Goal: Task Accomplishment & Management: Complete application form

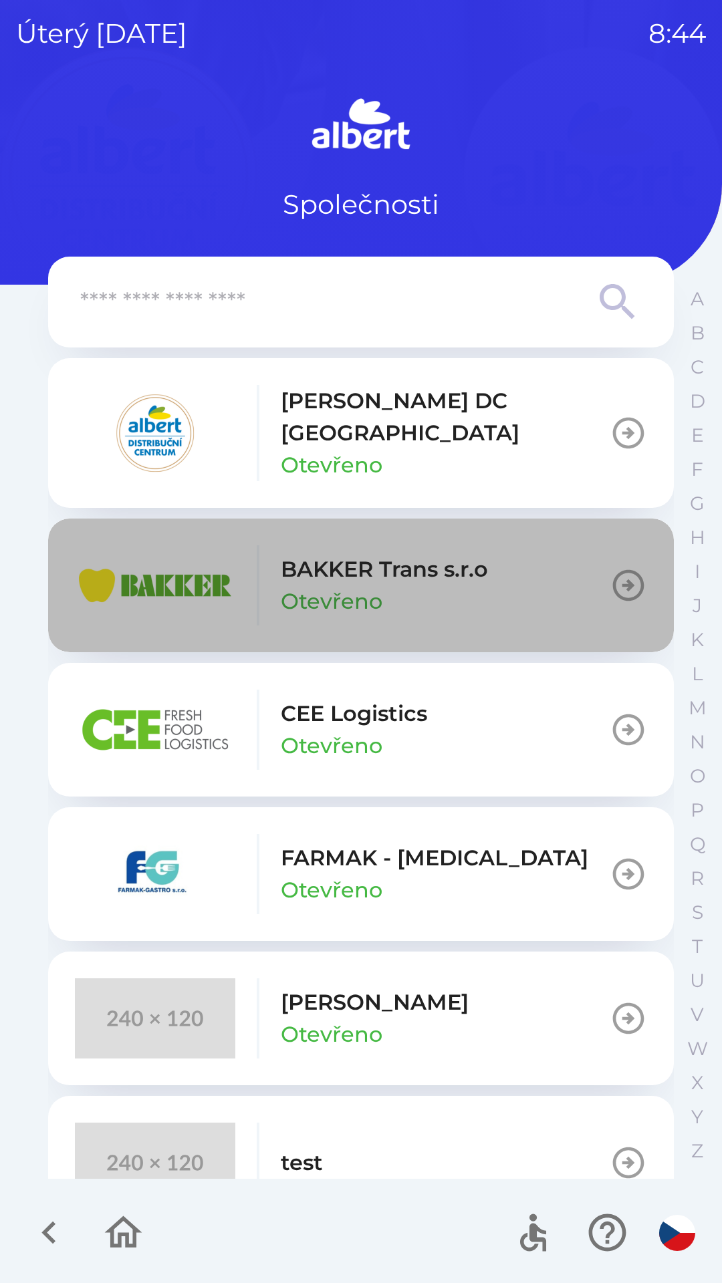
click at [363, 553] on p "BAKKER Trans s.r.o" at bounding box center [384, 569] width 207 height 32
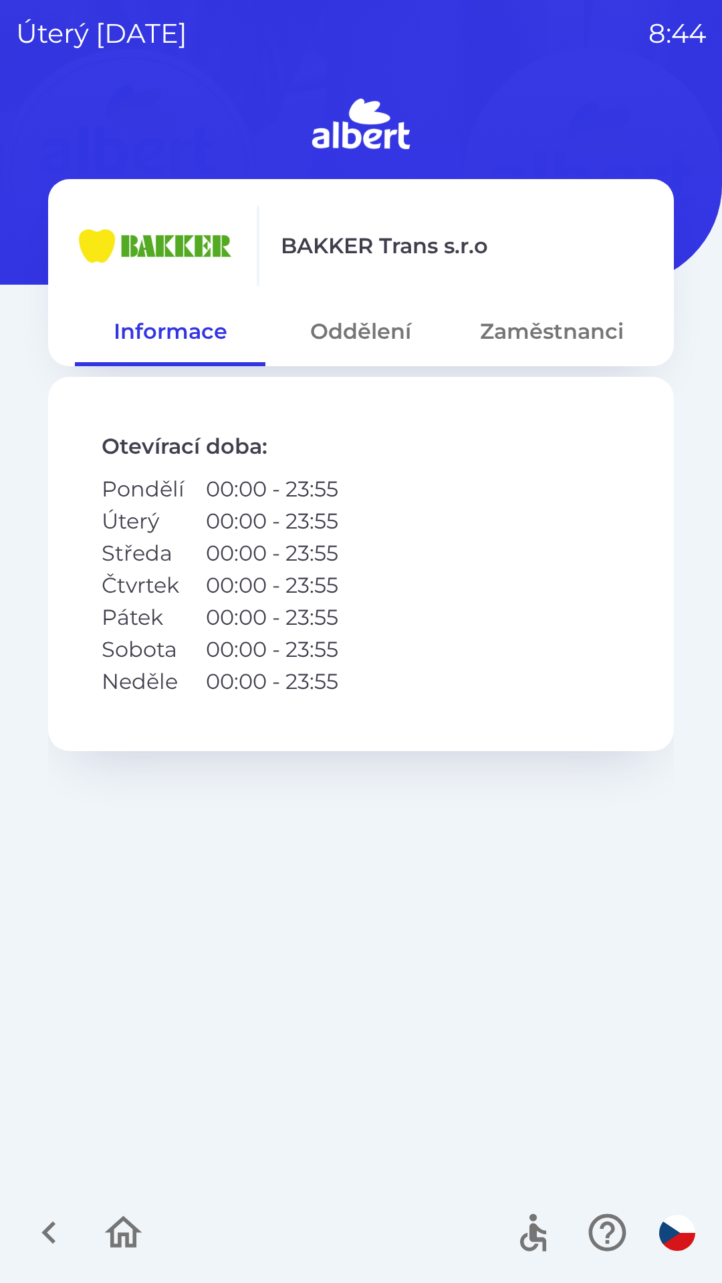
click at [347, 345] on button "Oddělení" at bounding box center [360, 331] width 190 height 48
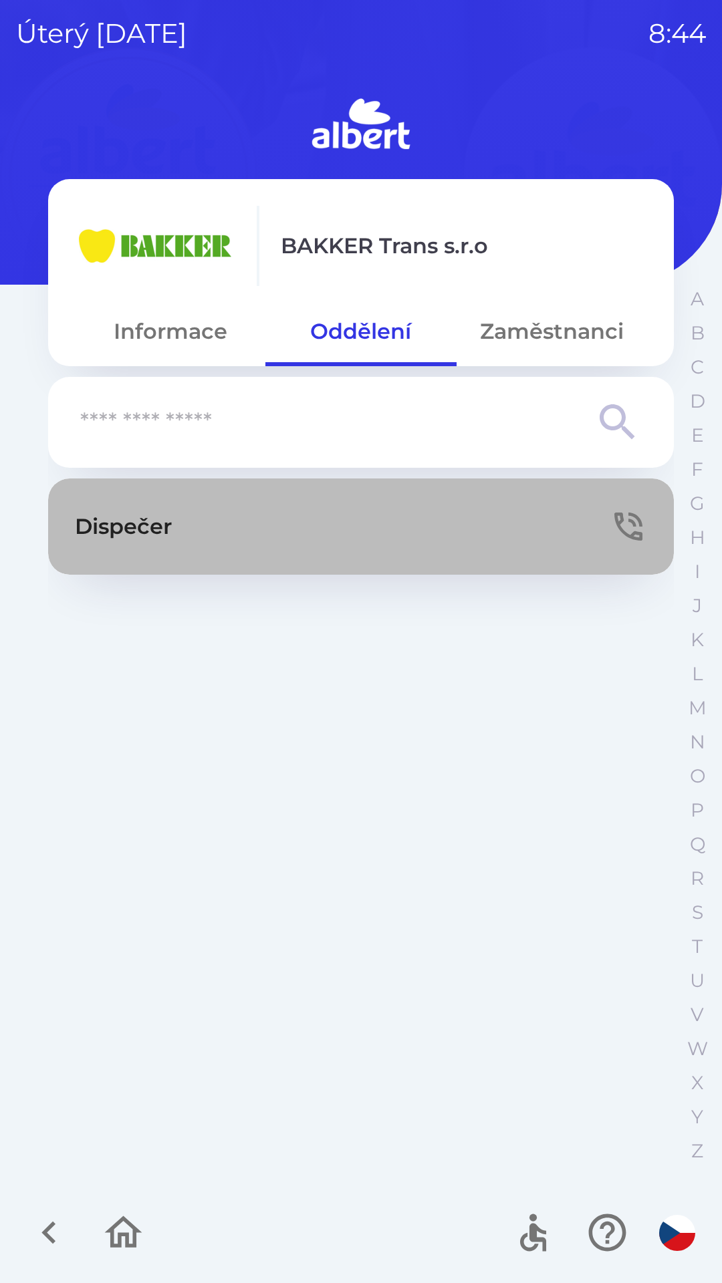
click at [124, 540] on p "Dispečer" at bounding box center [123, 527] width 97 height 32
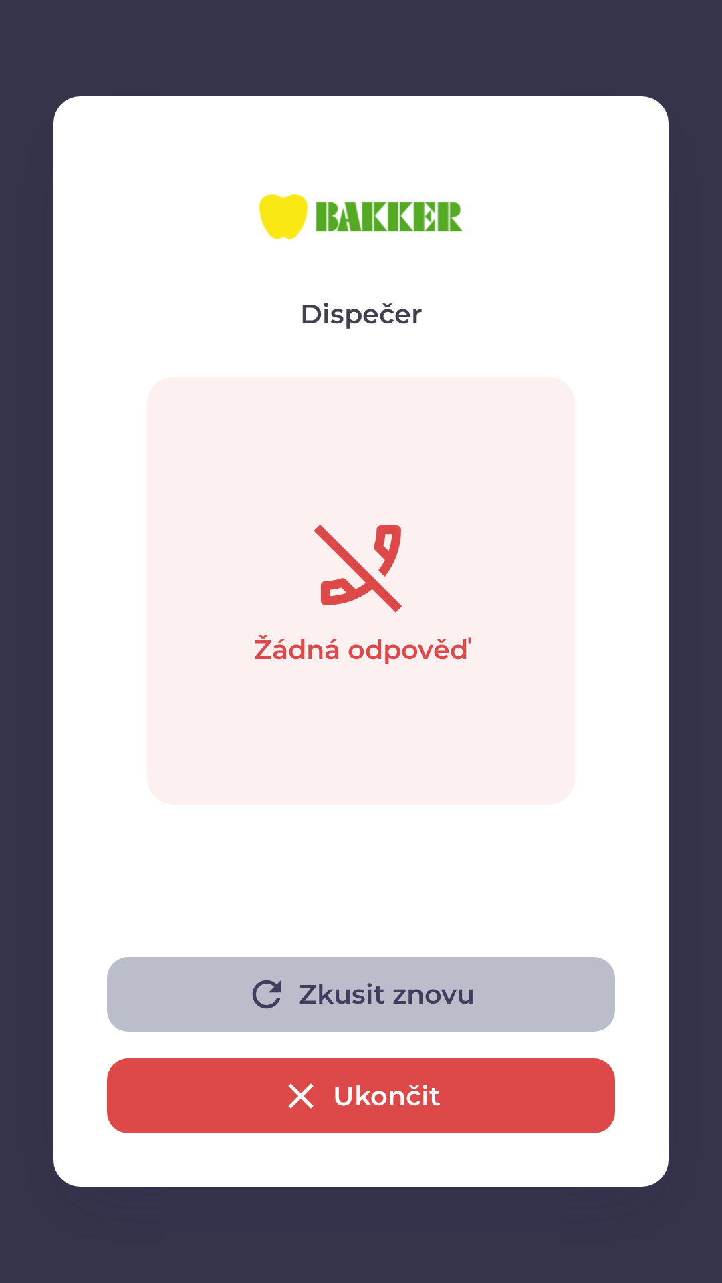
click at [333, 979] on button "Zkusit znovu" at bounding box center [361, 994] width 508 height 75
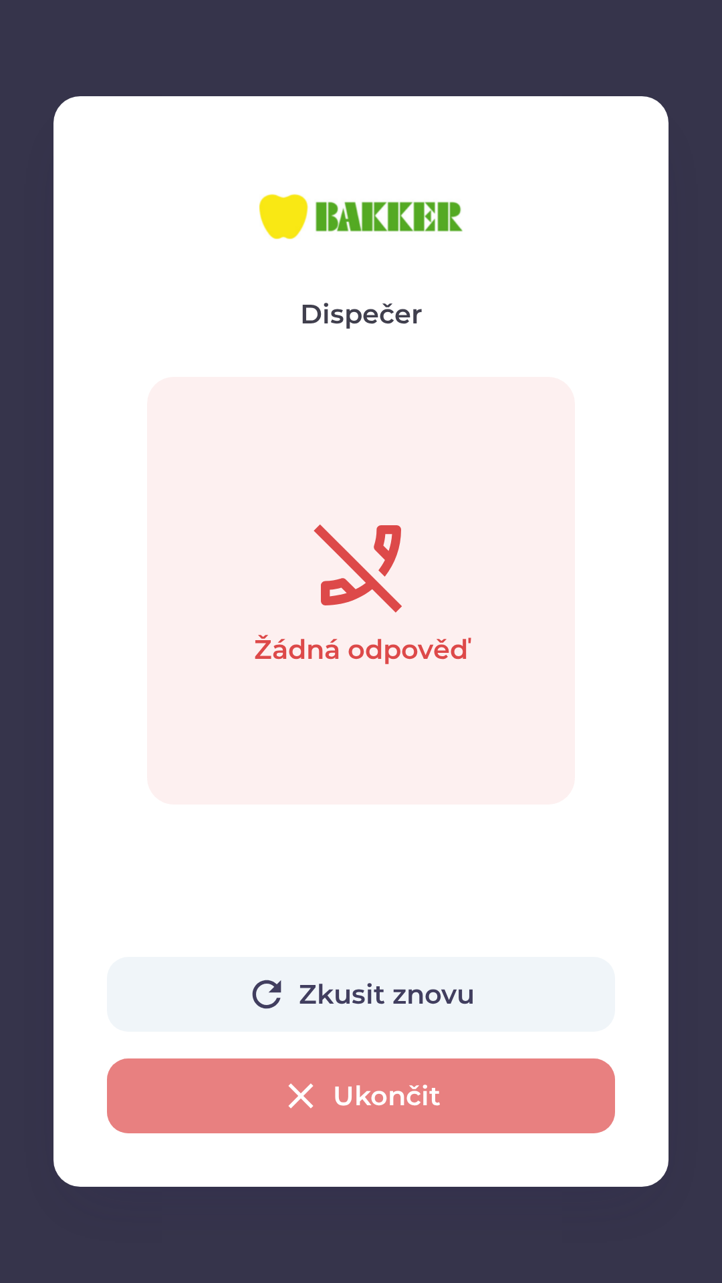
click at [319, 1087] on icon "button" at bounding box center [300, 1096] width 43 height 43
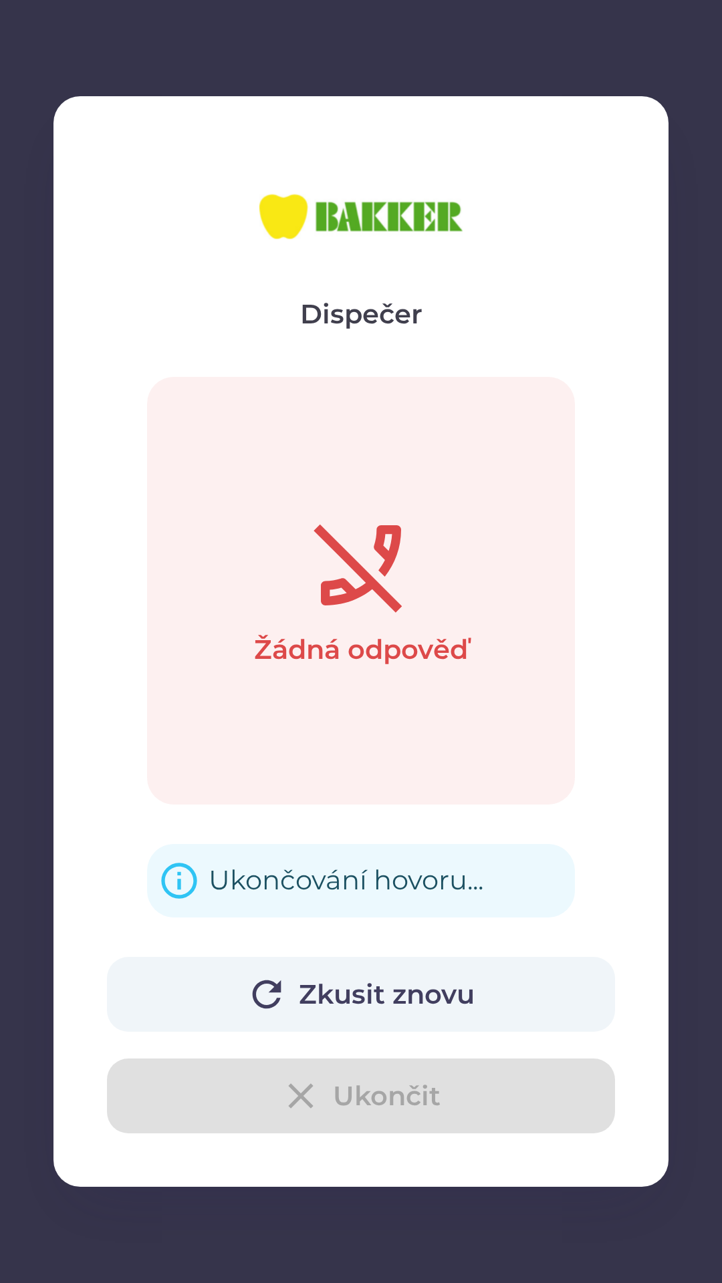
click at [321, 1120] on div "Zkusit znovu Ukončit" at bounding box center [361, 1045] width 508 height 176
click at [306, 1089] on div "Zkusit znovu Ukončit" at bounding box center [361, 1045] width 508 height 176
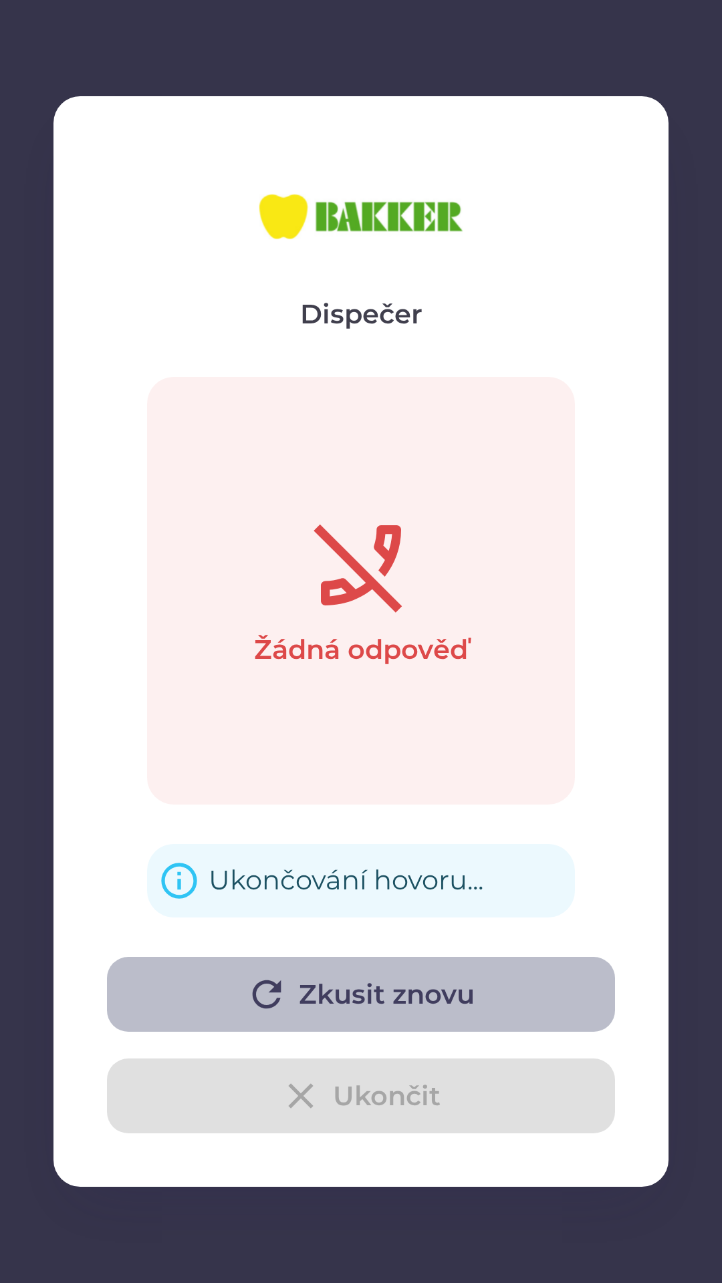
click at [270, 997] on icon "button" at bounding box center [266, 994] width 43 height 43
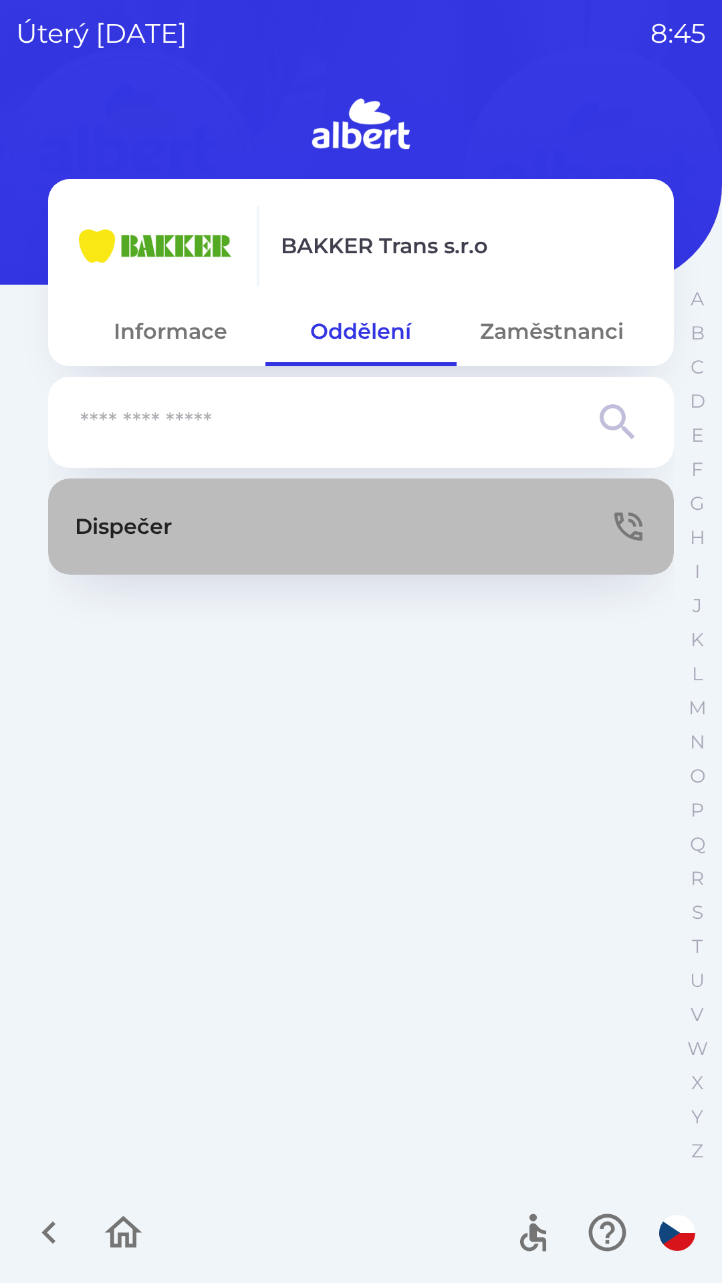
click at [148, 523] on p "Dispečer" at bounding box center [123, 527] width 97 height 32
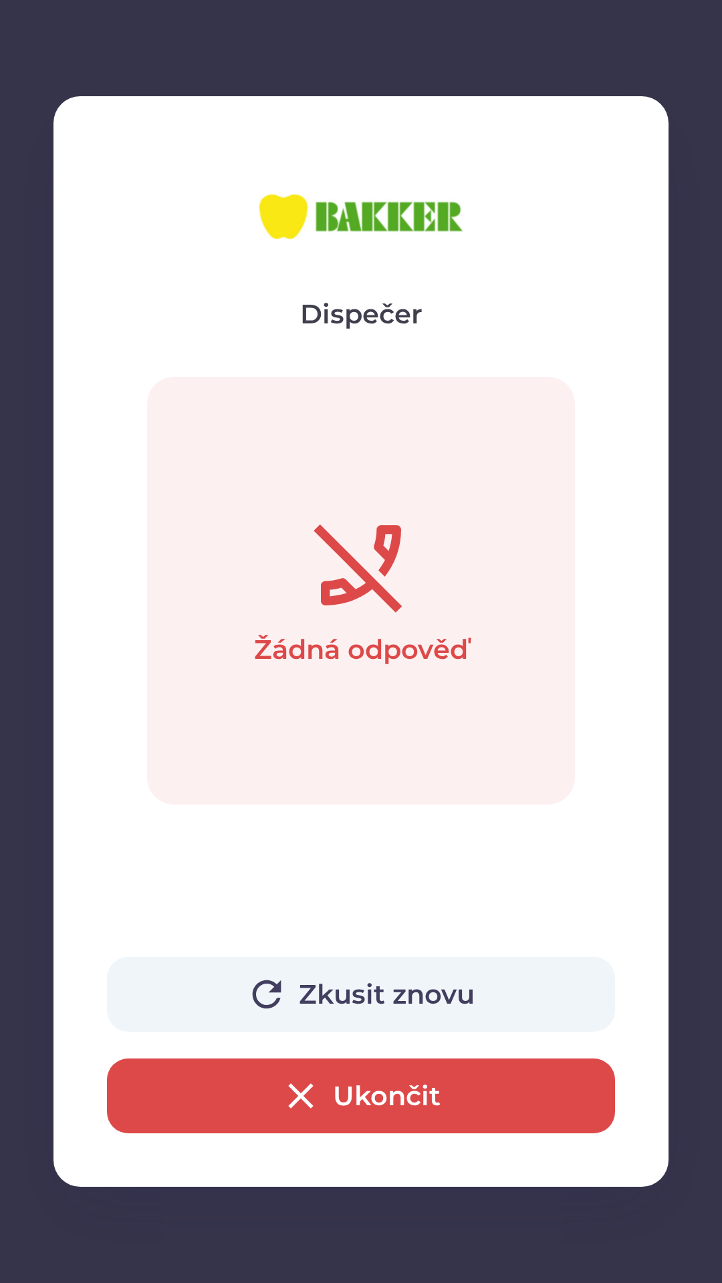
click at [402, 1103] on button "Ukončit" at bounding box center [361, 1095] width 508 height 75
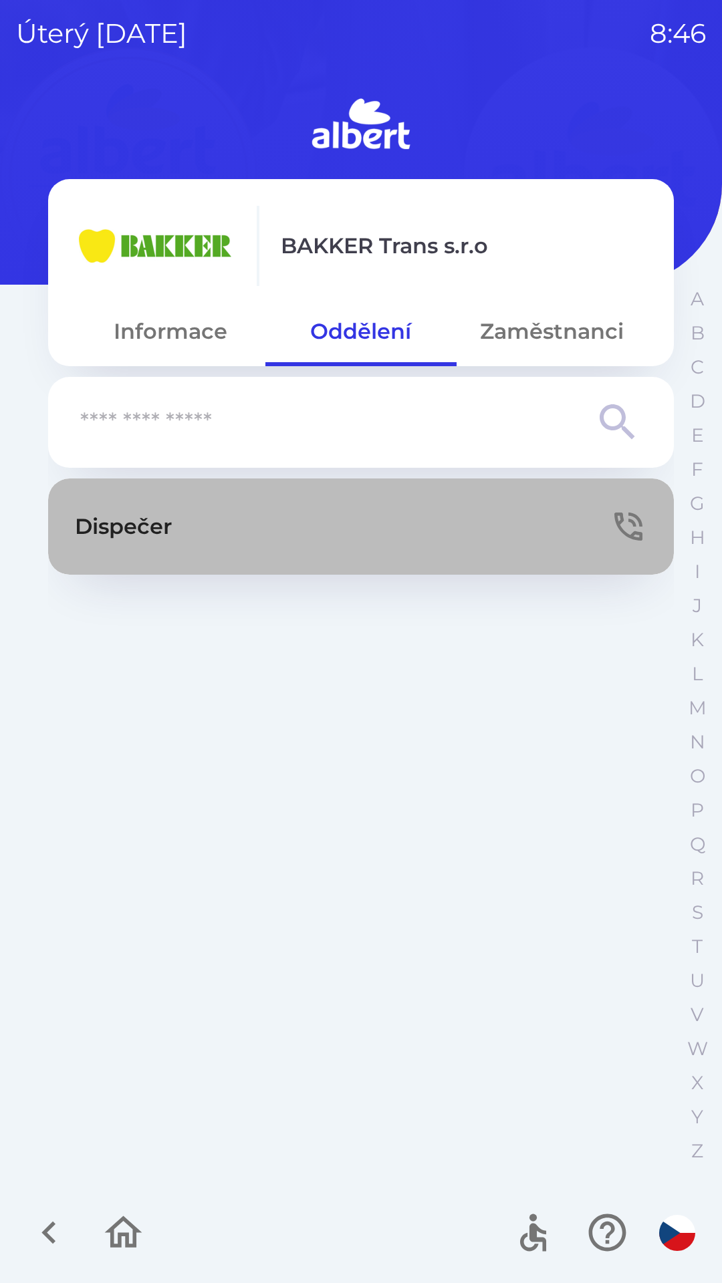
click at [165, 529] on p "Dispečer" at bounding box center [123, 527] width 97 height 32
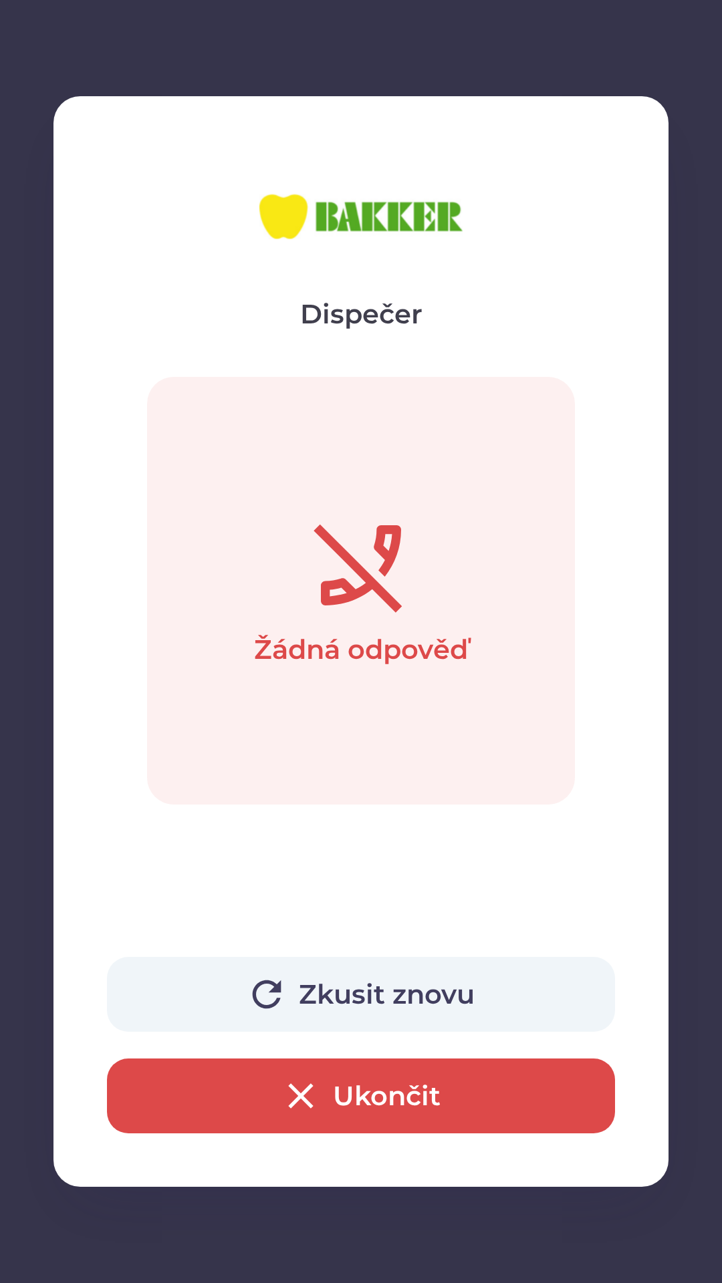
click at [394, 994] on button "Zkusit znovu" at bounding box center [361, 994] width 508 height 75
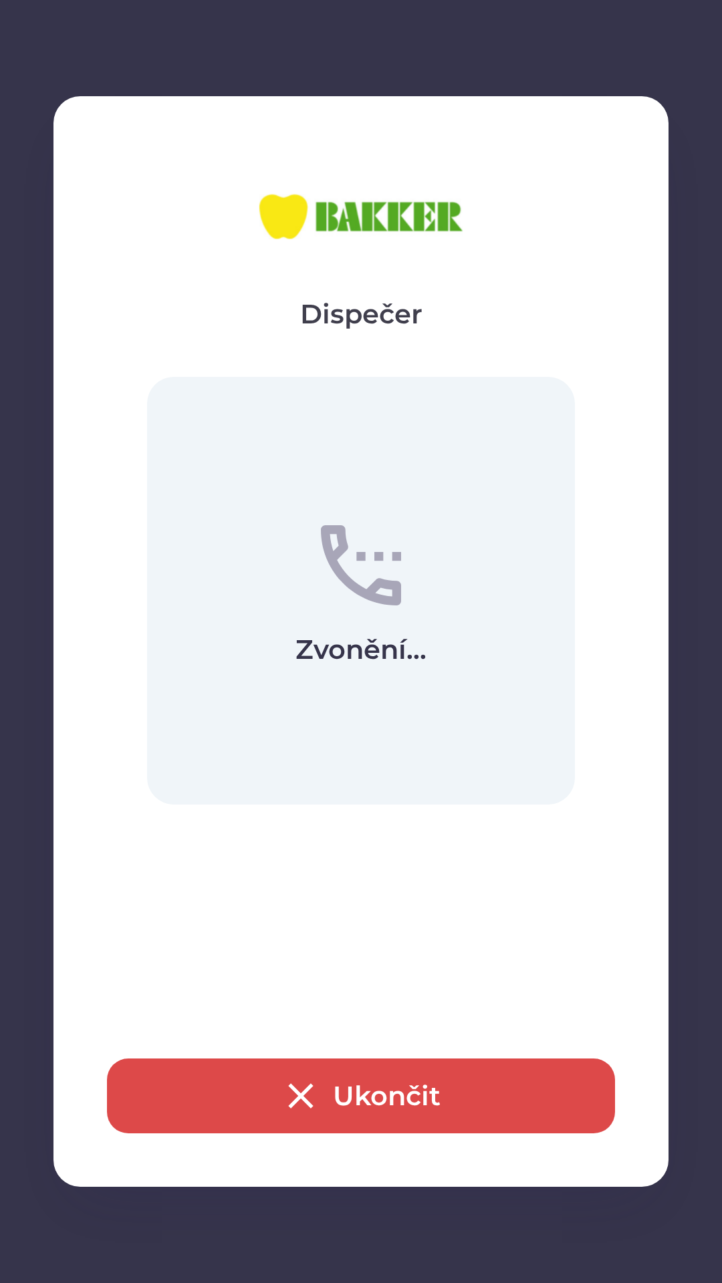
click at [701, 0] on div "Dispečer Zvonění... Ukončit" at bounding box center [361, 641] width 722 height 1283
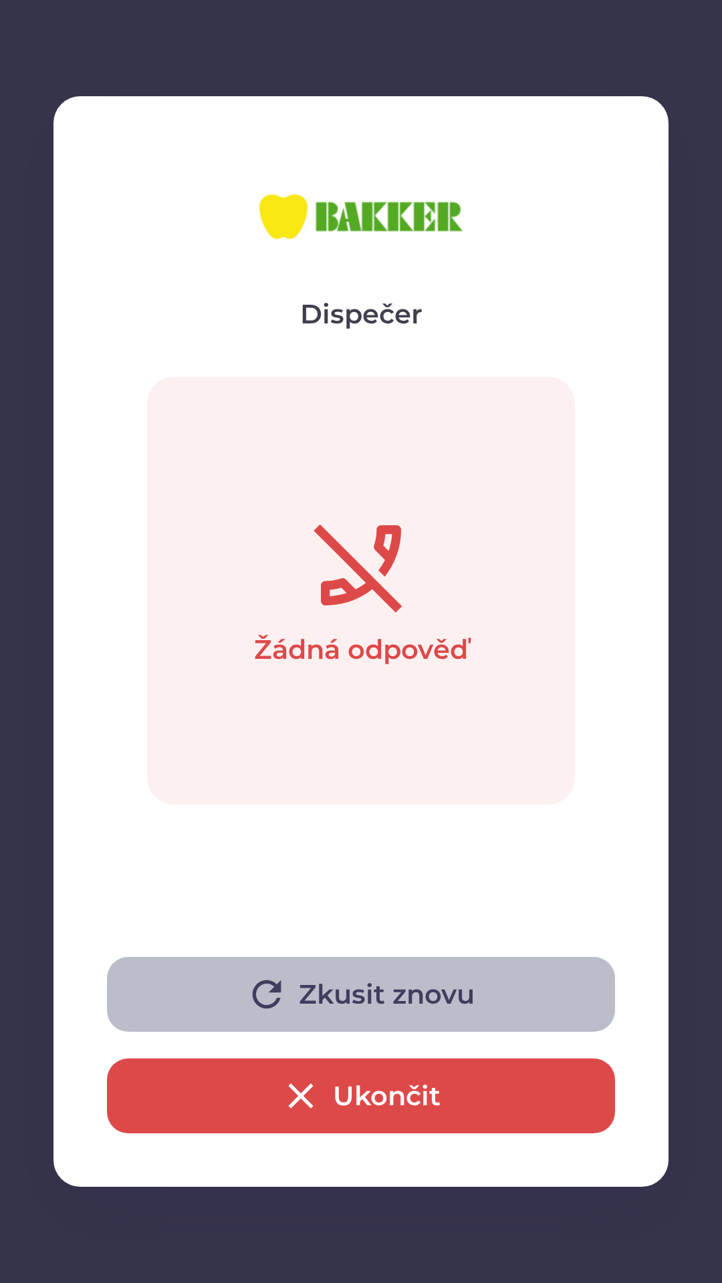
click at [285, 999] on icon "button" at bounding box center [266, 994] width 43 height 43
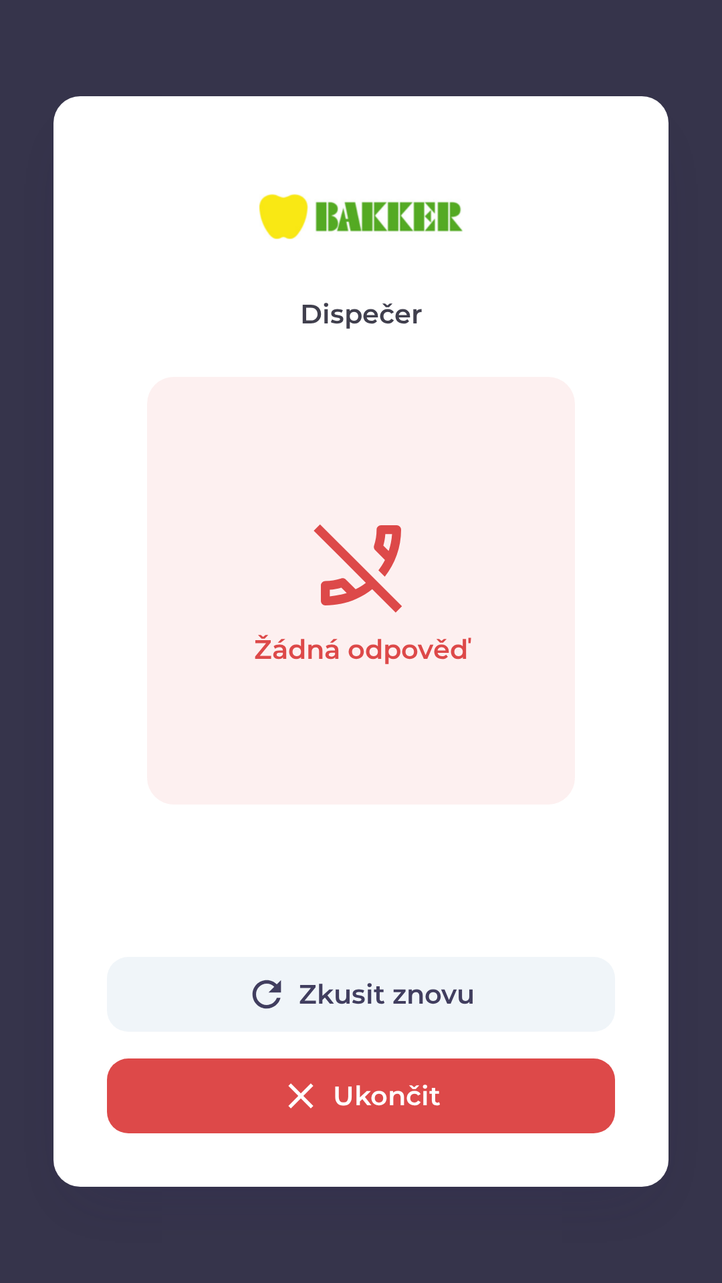
click at [720, 1] on div "Dispečer Žádná odpověď Zkusit znovu Ukončit" at bounding box center [361, 641] width 722 height 1283
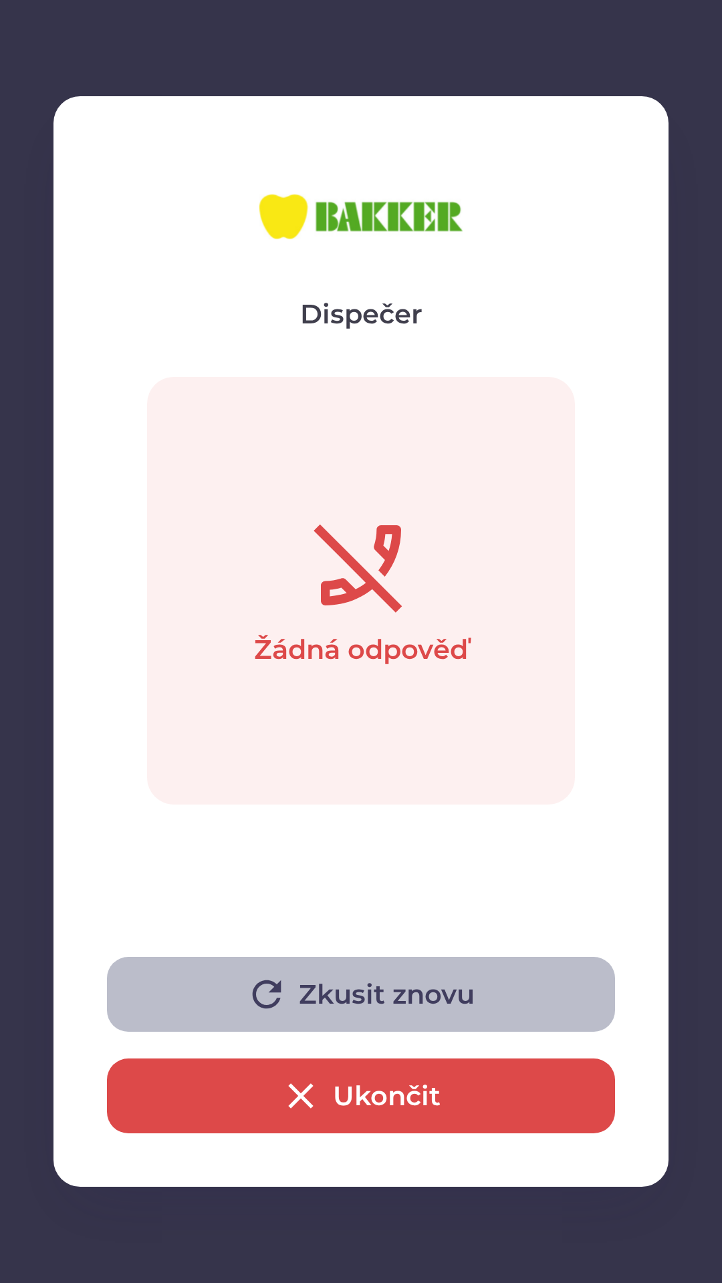
click at [377, 1008] on button "Zkusit znovu" at bounding box center [361, 994] width 508 height 75
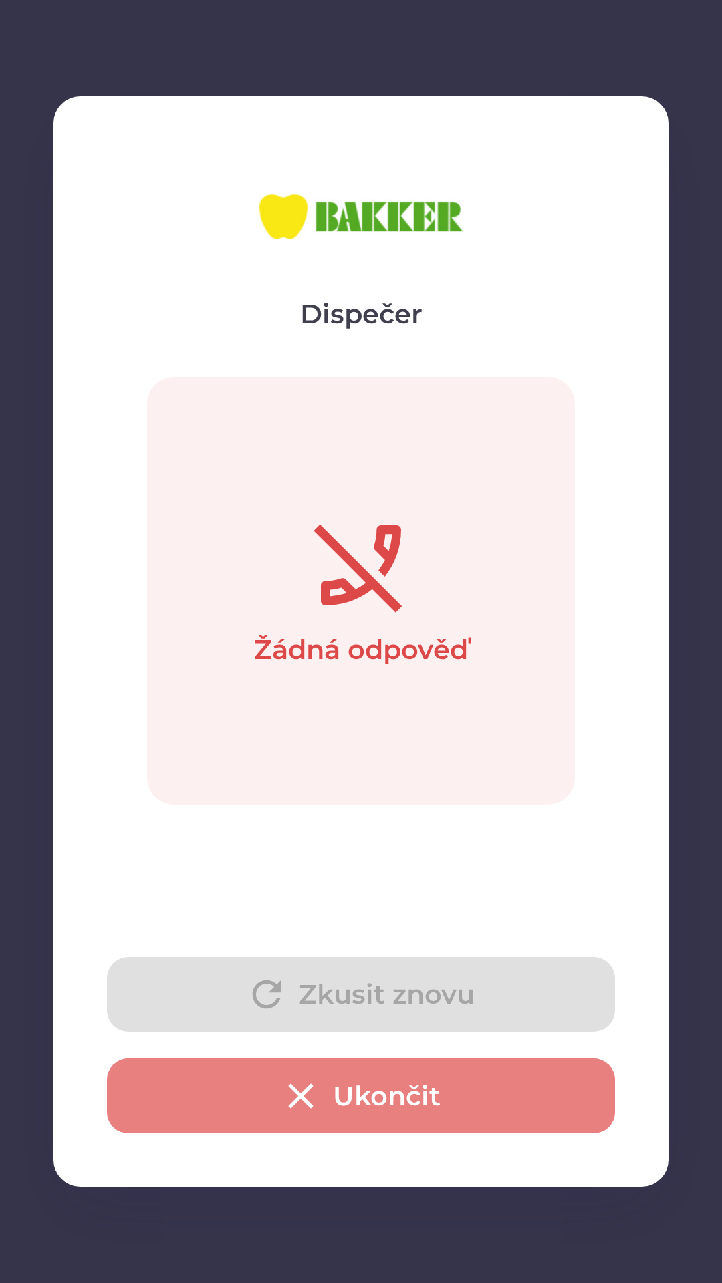
click at [402, 1105] on button "Ukončit" at bounding box center [361, 1095] width 508 height 75
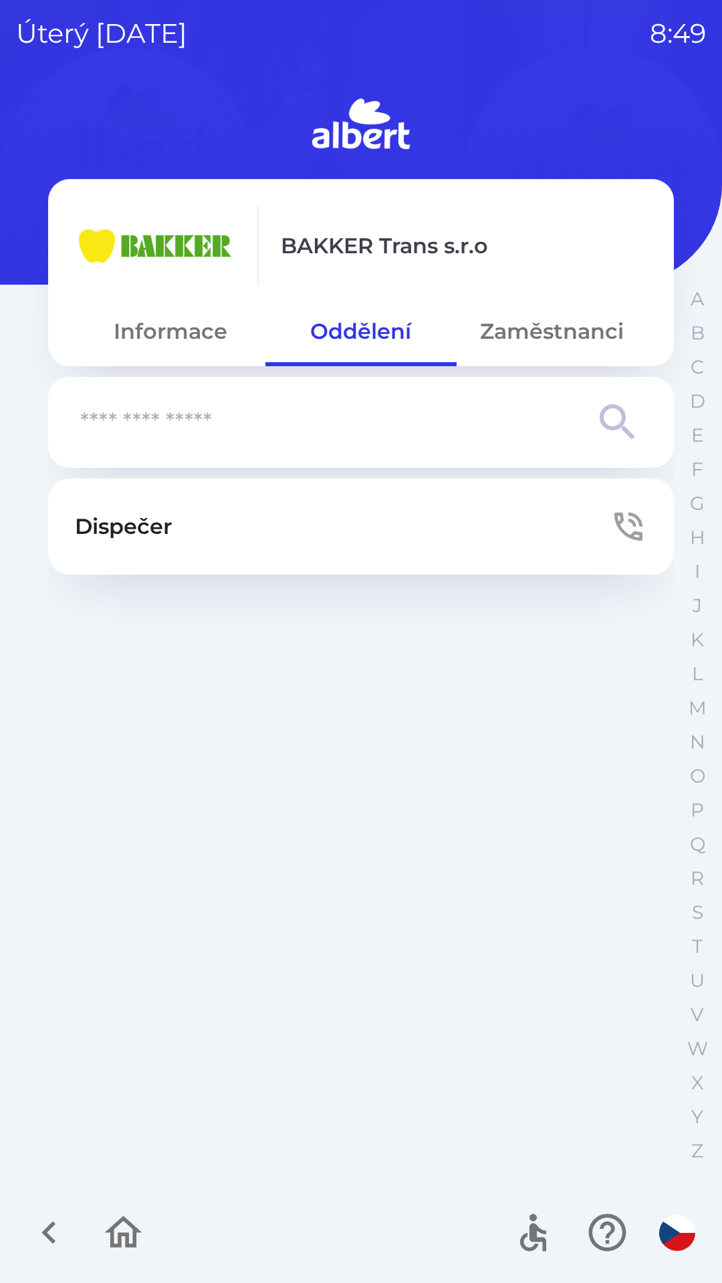
click at [132, 517] on p "Dispečer" at bounding box center [123, 527] width 97 height 32
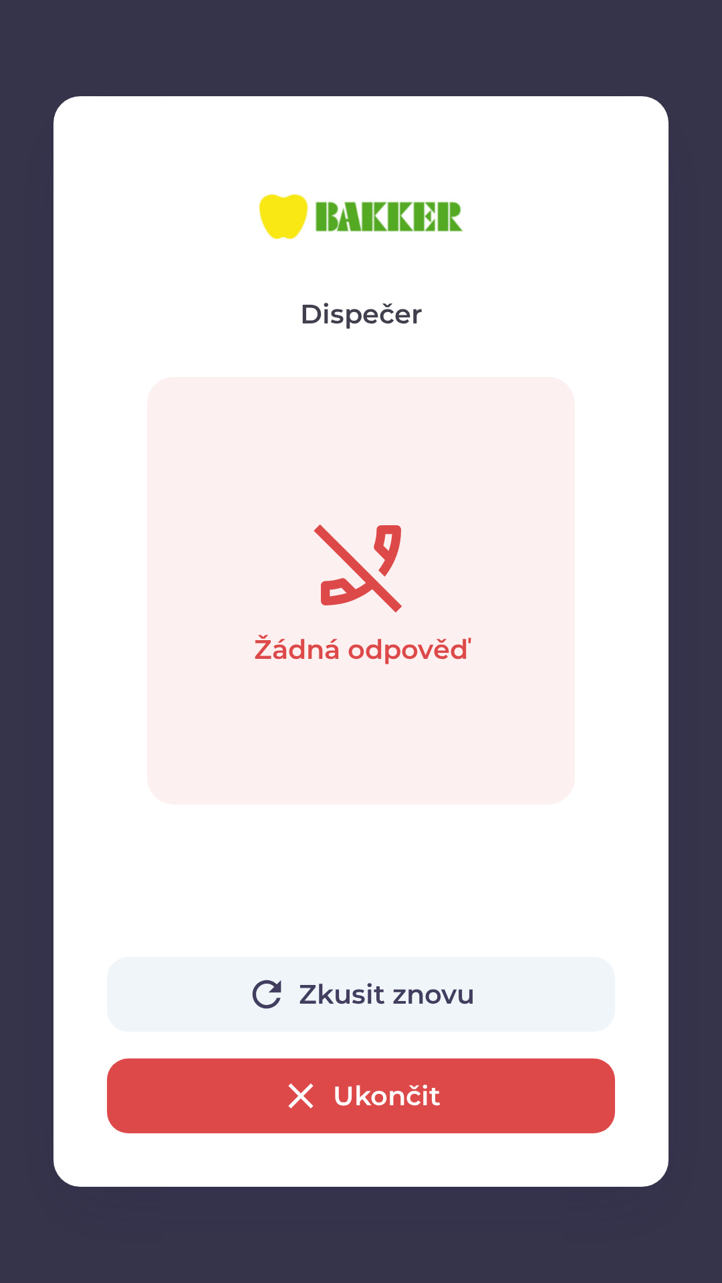
click at [318, 1105] on icon "button" at bounding box center [300, 1096] width 43 height 43
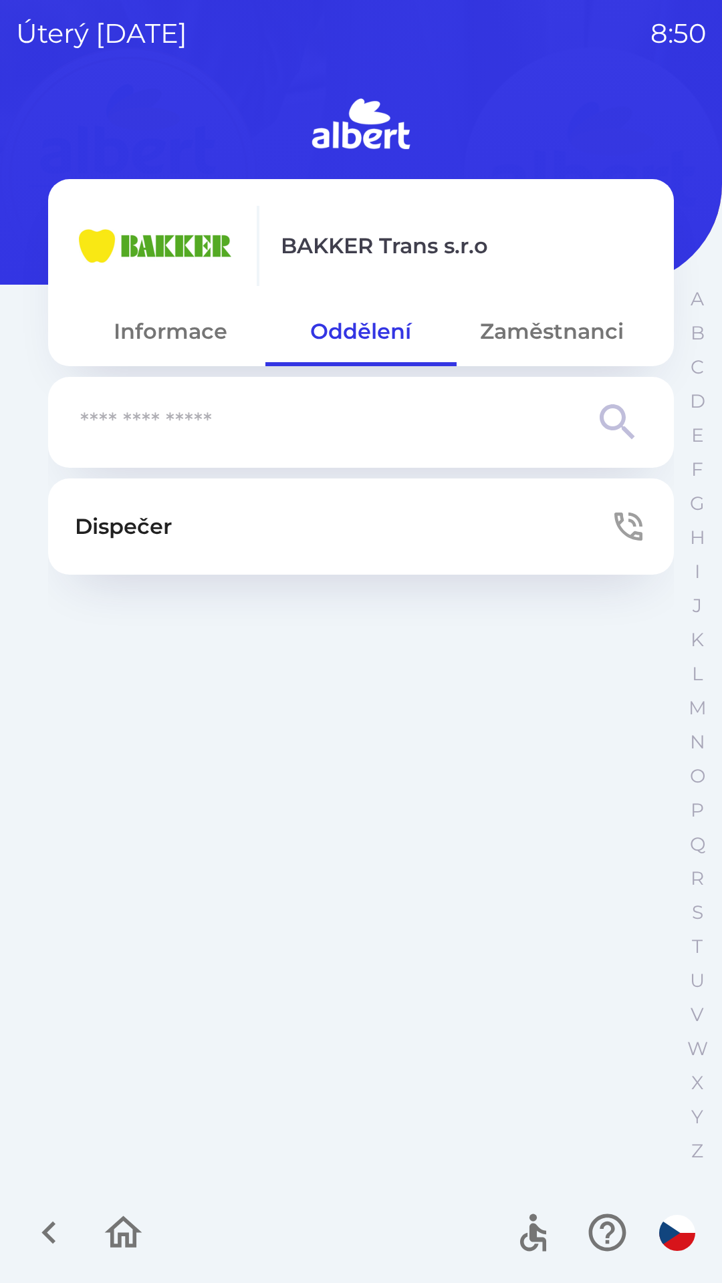
click at [368, 126] on img at bounding box center [360, 126] width 625 height 64
click at [283, 718] on div "Dispečer" at bounding box center [360, 826] width 625 height 696
click at [154, 317] on button "Informace" at bounding box center [170, 331] width 190 height 48
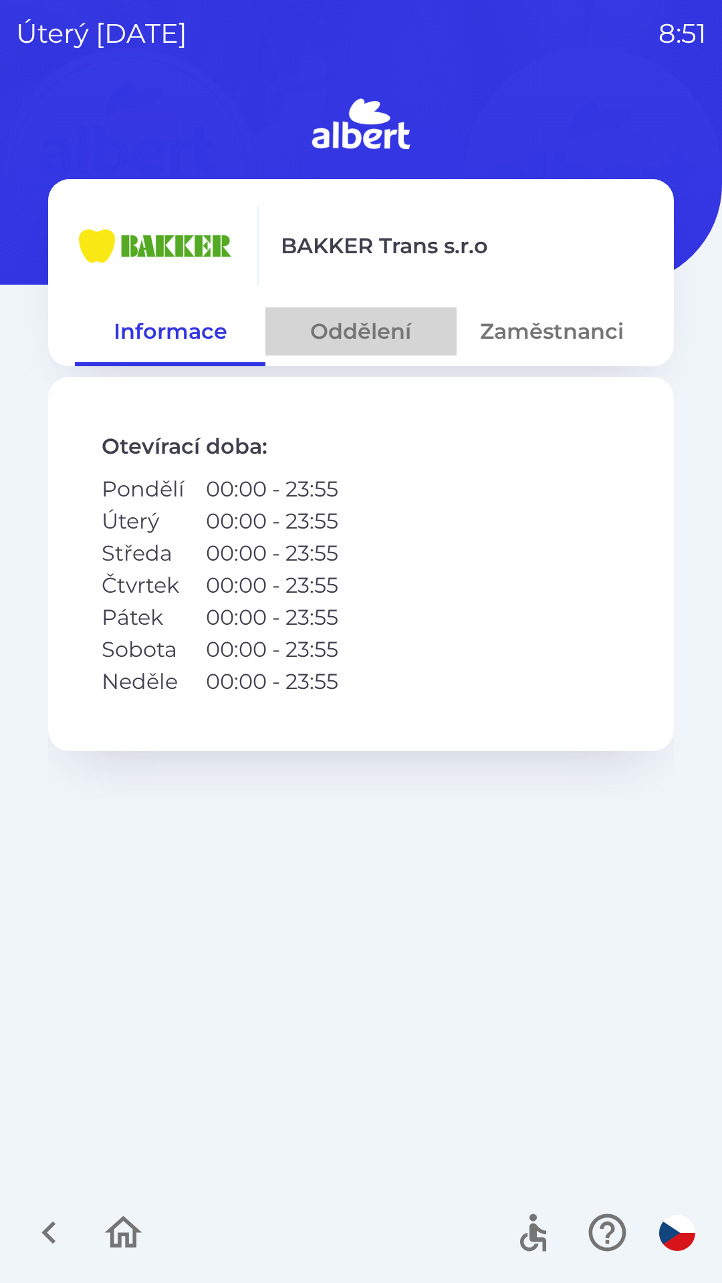
click at [356, 325] on button "Oddělení" at bounding box center [360, 331] width 190 height 48
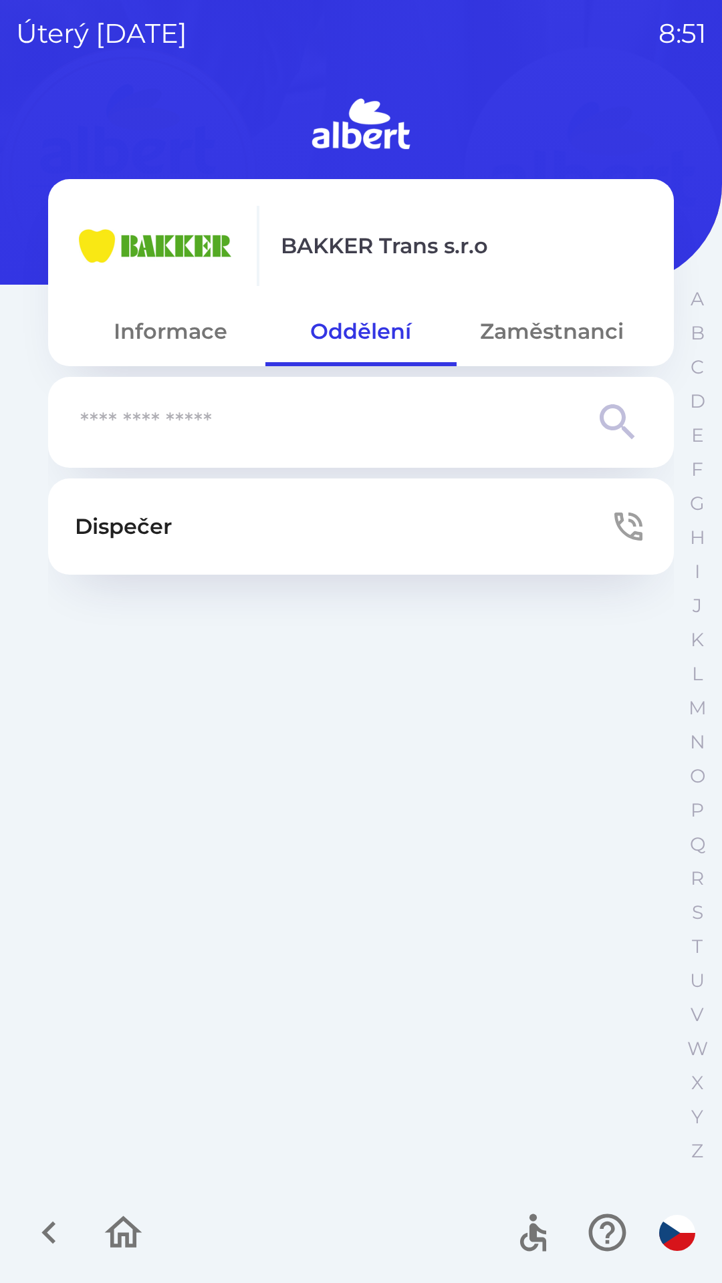
click at [518, 335] on button "Zaměstnanci" at bounding box center [551, 331] width 190 height 48
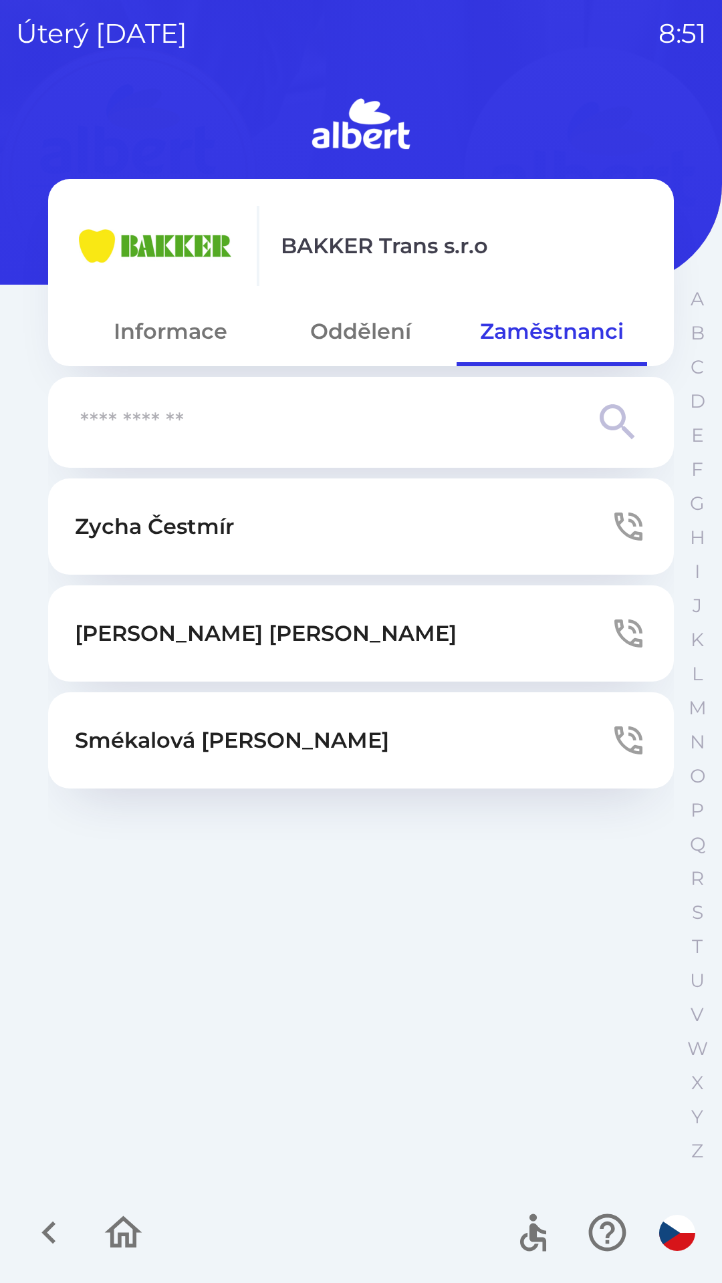
click at [138, 408] on input "text" at bounding box center [334, 422] width 508 height 37
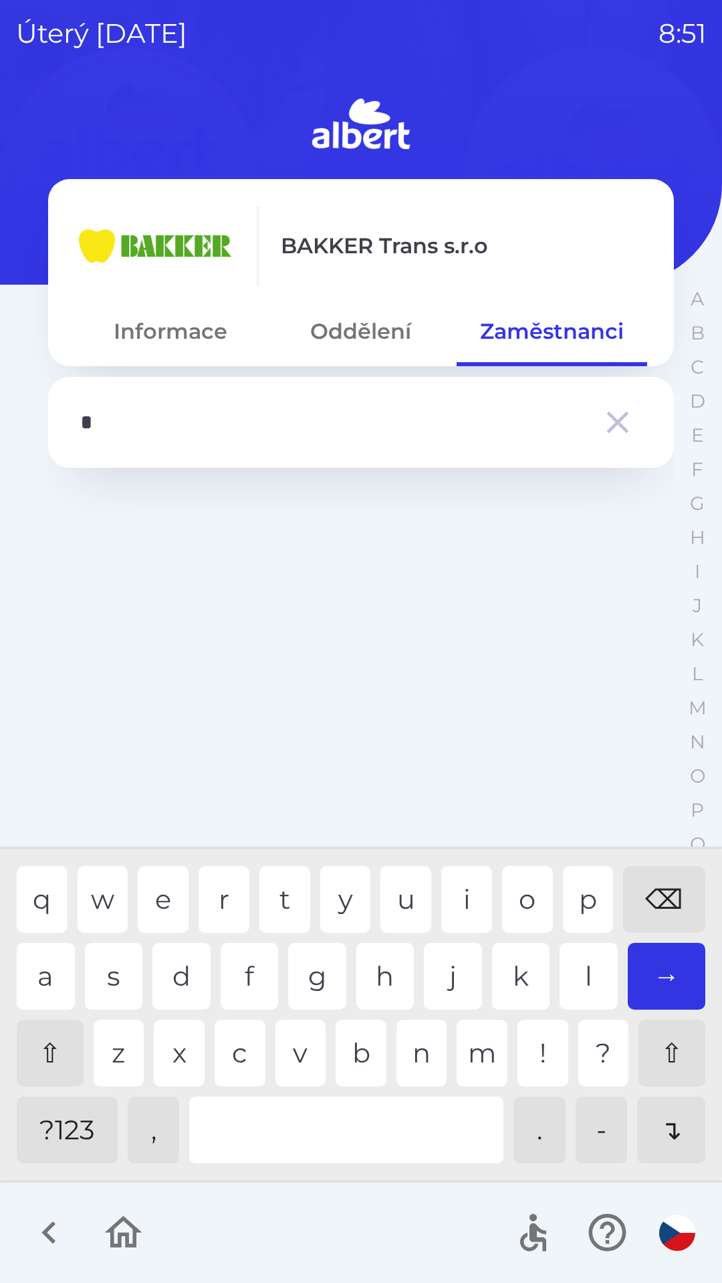
click at [348, 1042] on div "b" at bounding box center [360, 1053] width 51 height 67
type input "******"
click at [49, 966] on div "a" at bounding box center [46, 976] width 58 height 67
click at [662, 972] on div "→" at bounding box center [666, 976] width 78 height 67
click at [611, 419] on icon "button" at bounding box center [617, 422] width 37 height 37
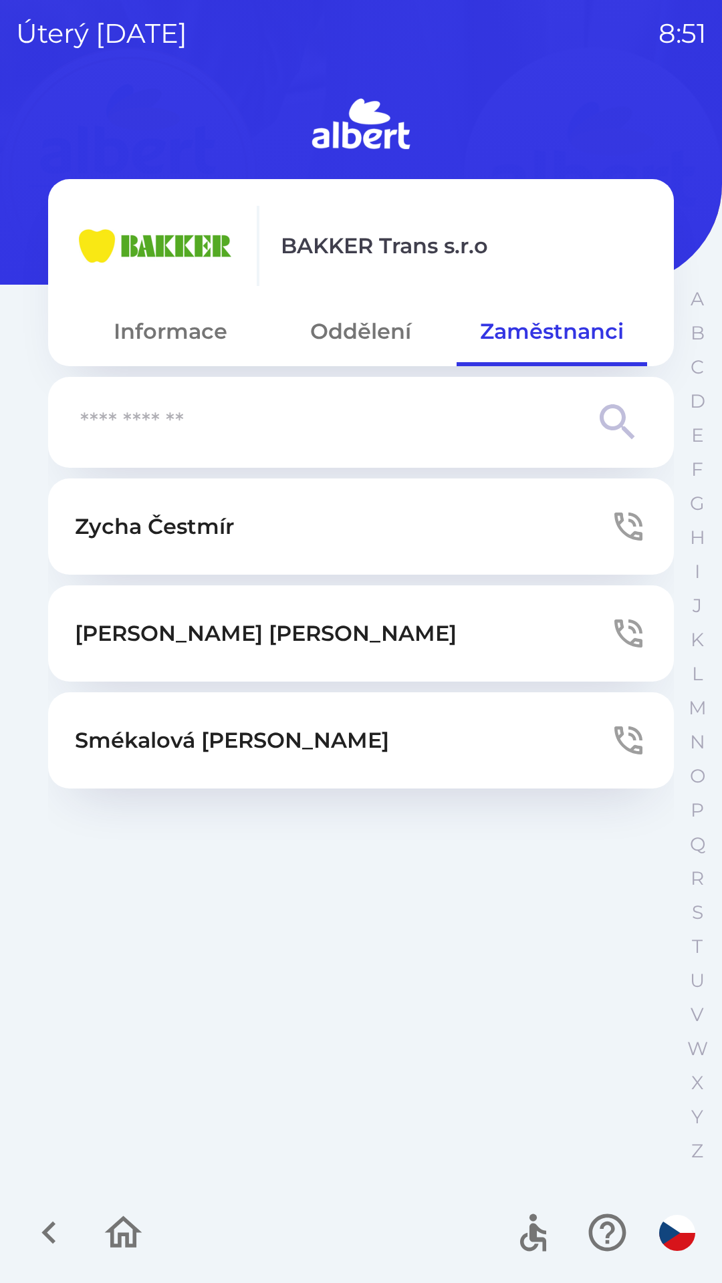
click at [567, 104] on img at bounding box center [360, 126] width 625 height 64
click at [158, 240] on img at bounding box center [155, 246] width 160 height 80
click at [313, 246] on p "BAKKER Trans s.r.o" at bounding box center [384, 246] width 207 height 32
click at [354, 330] on button "Oddělení" at bounding box center [360, 331] width 190 height 48
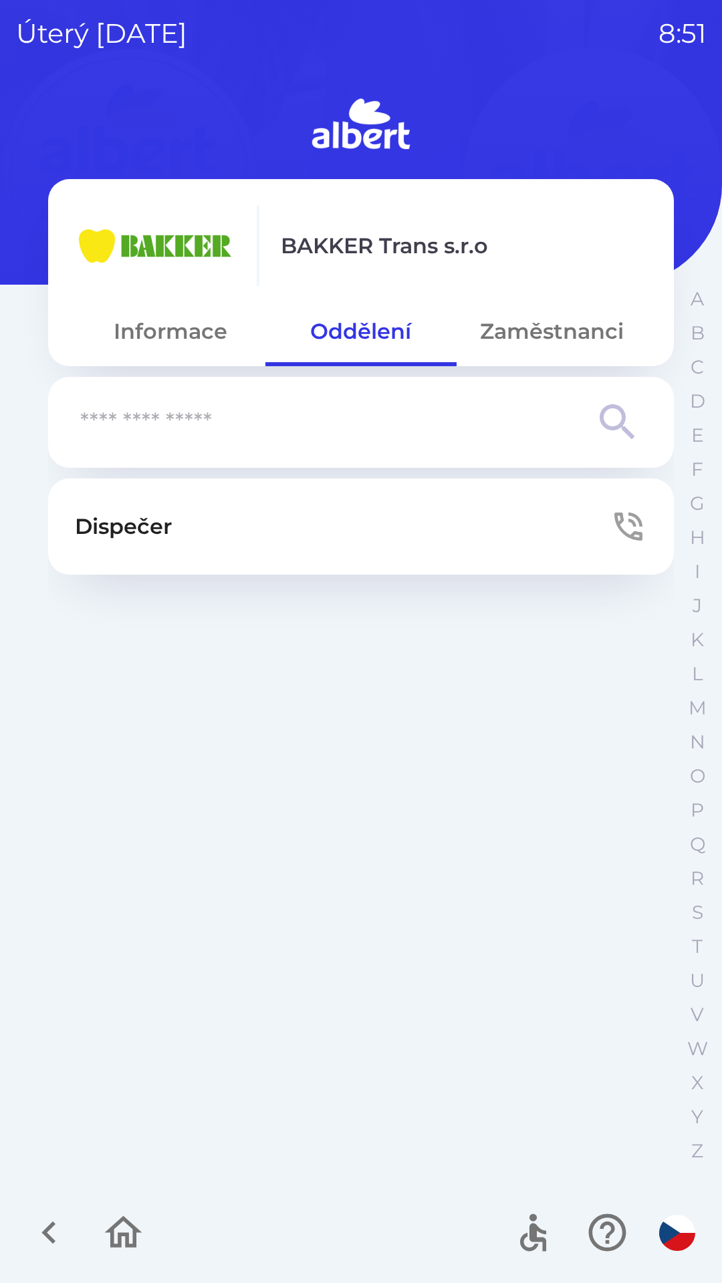
click at [203, 412] on input "text" at bounding box center [334, 422] width 508 height 37
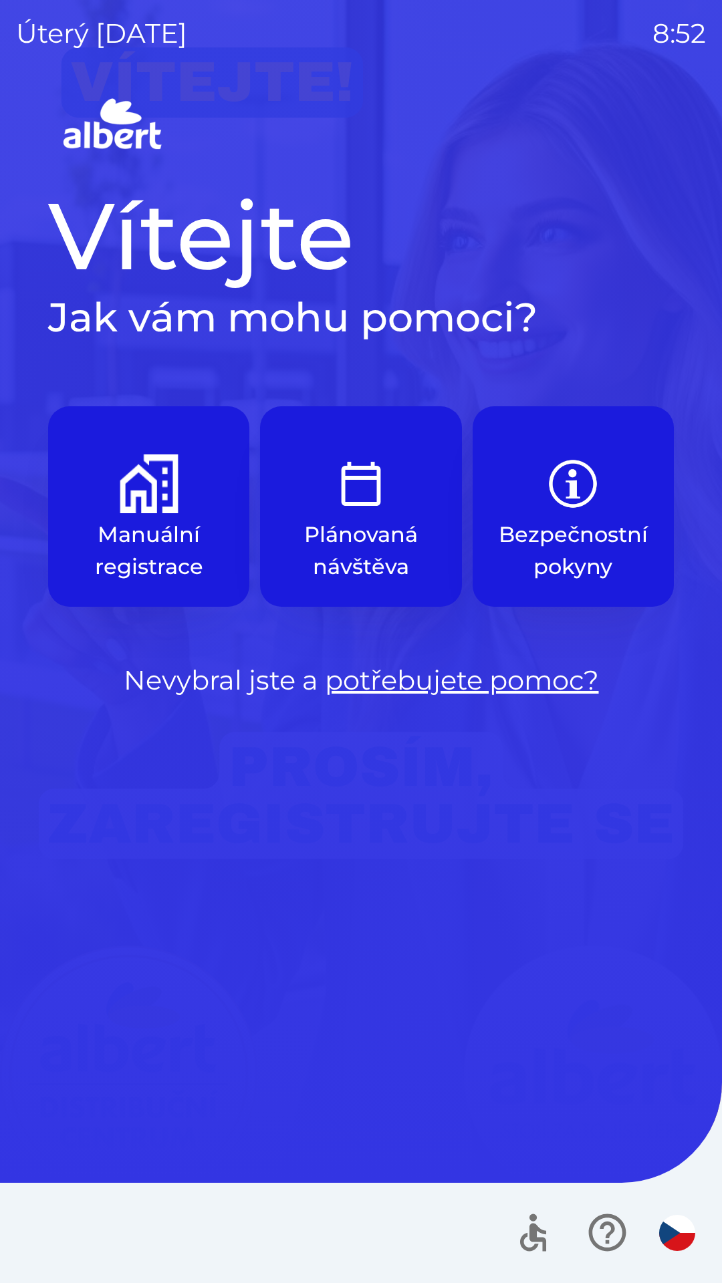
click at [134, 521] on p "Manuální registrace" at bounding box center [148, 551] width 137 height 64
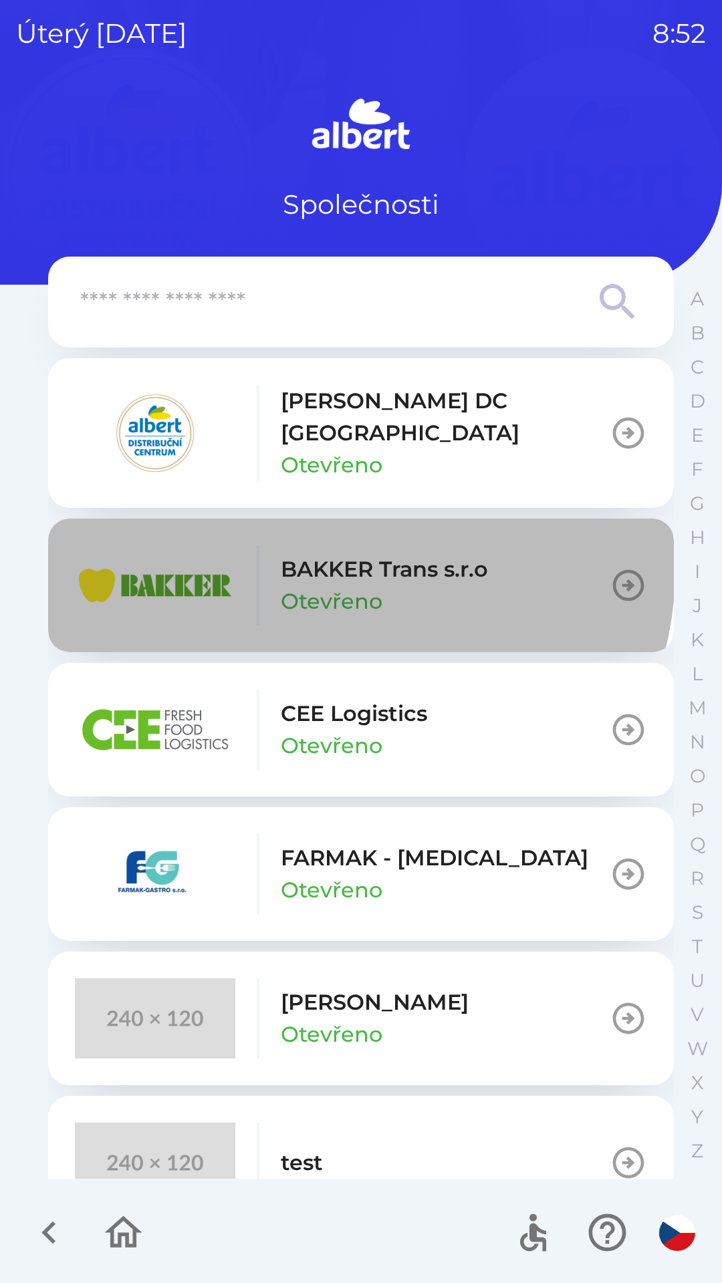
click at [348, 554] on p "BAKKER Trans s.r.o" at bounding box center [384, 569] width 207 height 32
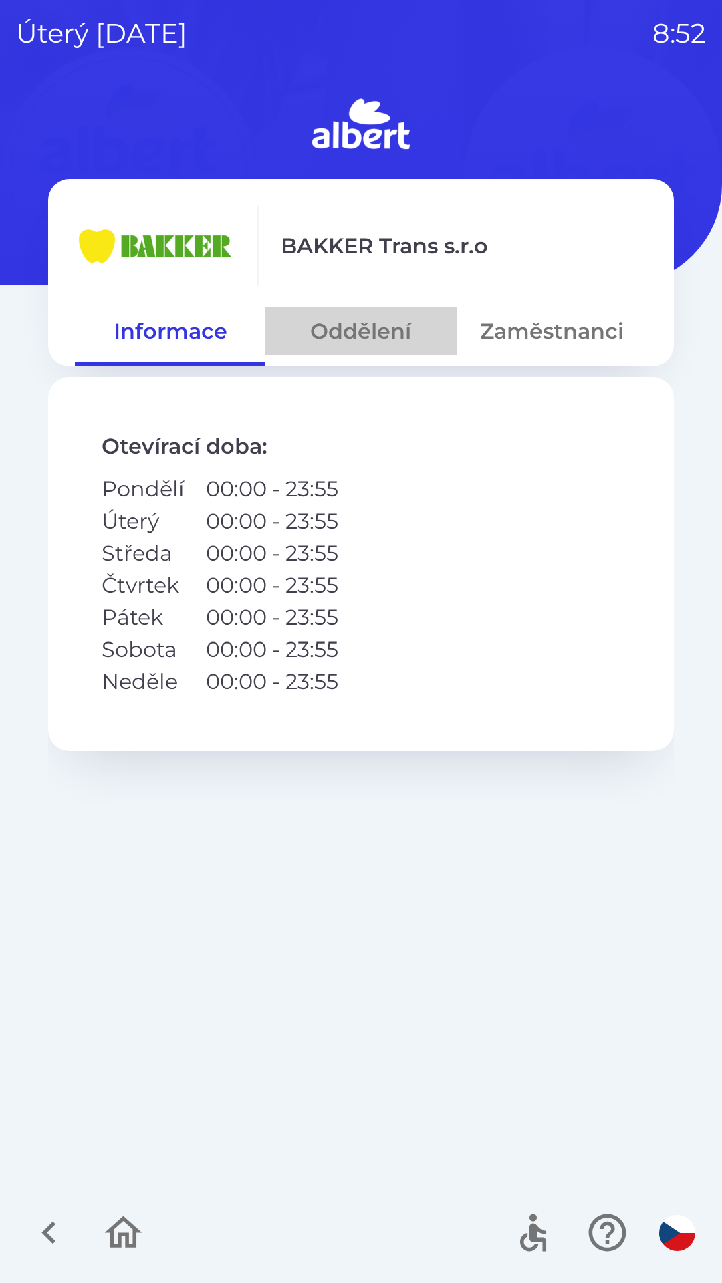
click at [366, 337] on button "Oddělení" at bounding box center [360, 331] width 190 height 48
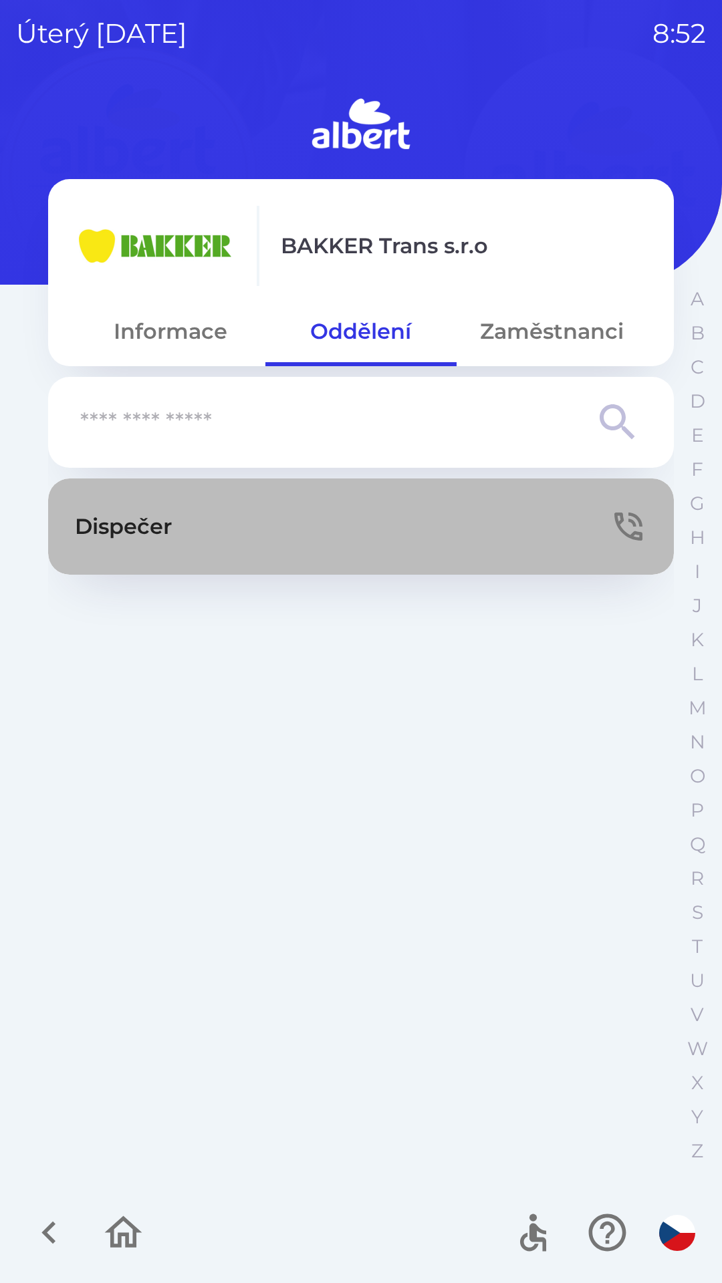
click at [108, 521] on p "Dispečer" at bounding box center [123, 527] width 97 height 32
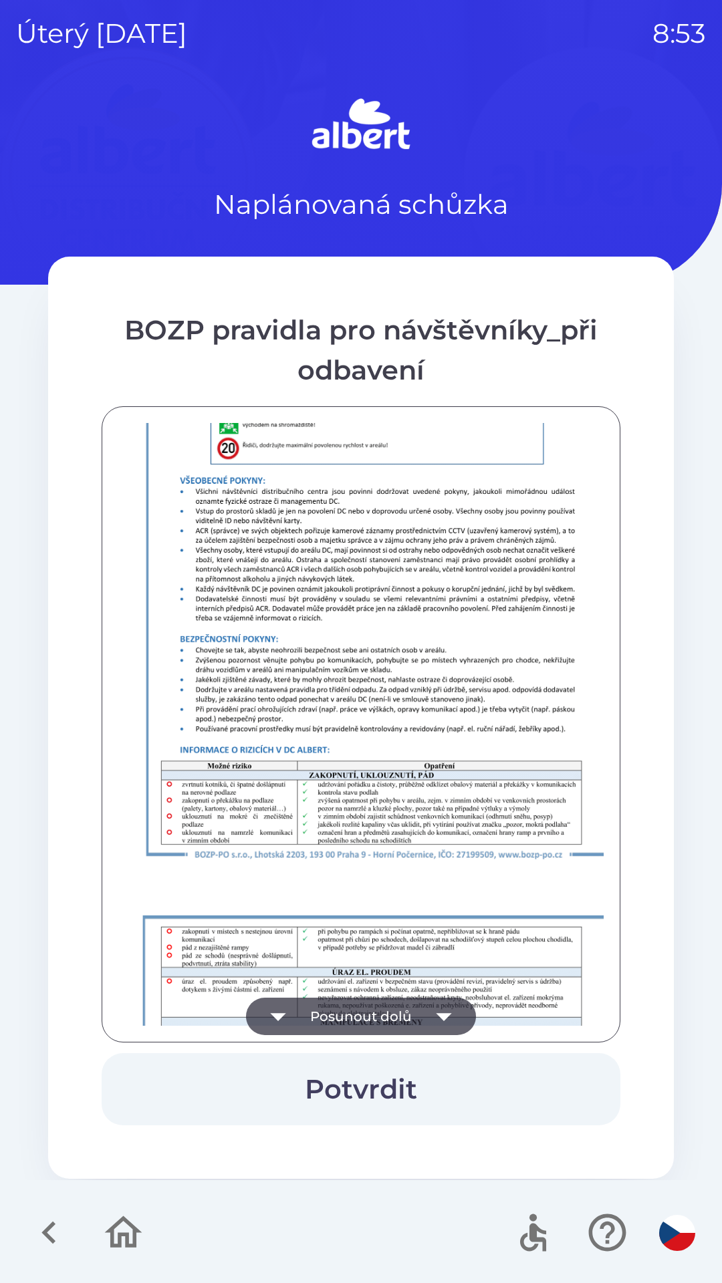
scroll to position [326, 0]
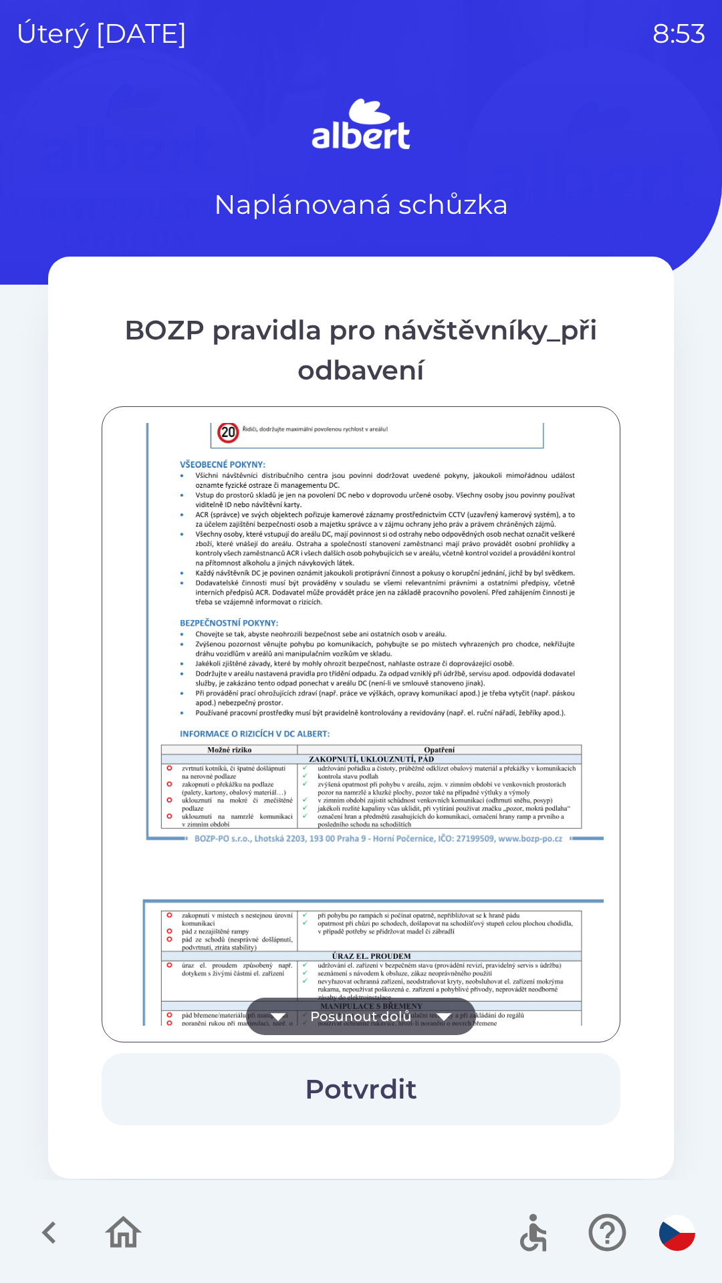
click at [355, 1087] on button "Potvrdit" at bounding box center [361, 1089] width 519 height 72
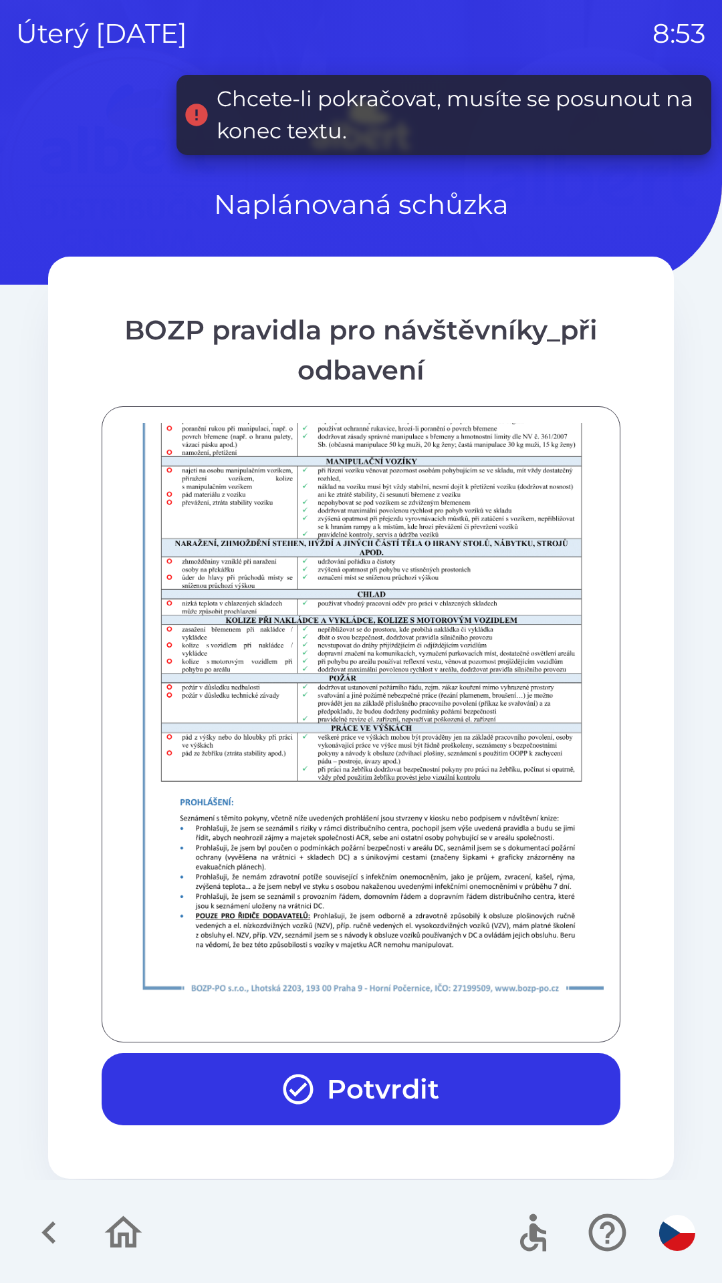
scroll to position [938, 0]
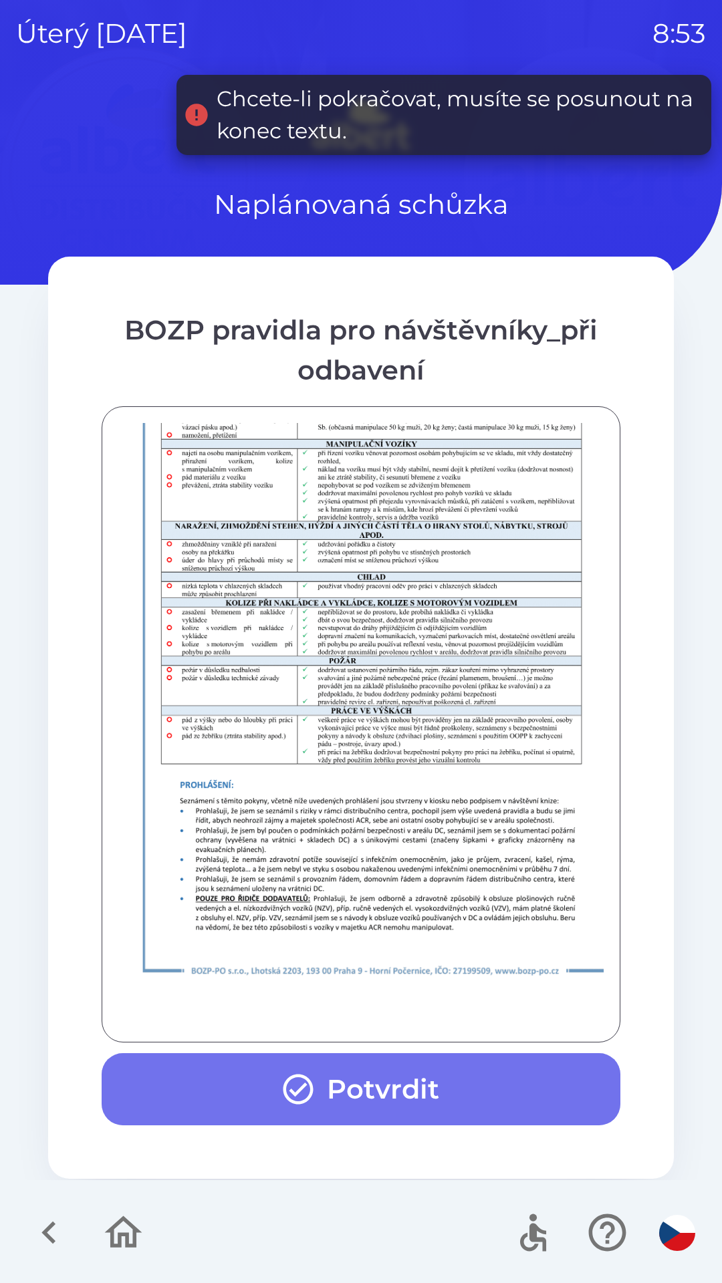
click at [334, 1091] on button "Potvrdit" at bounding box center [361, 1089] width 519 height 72
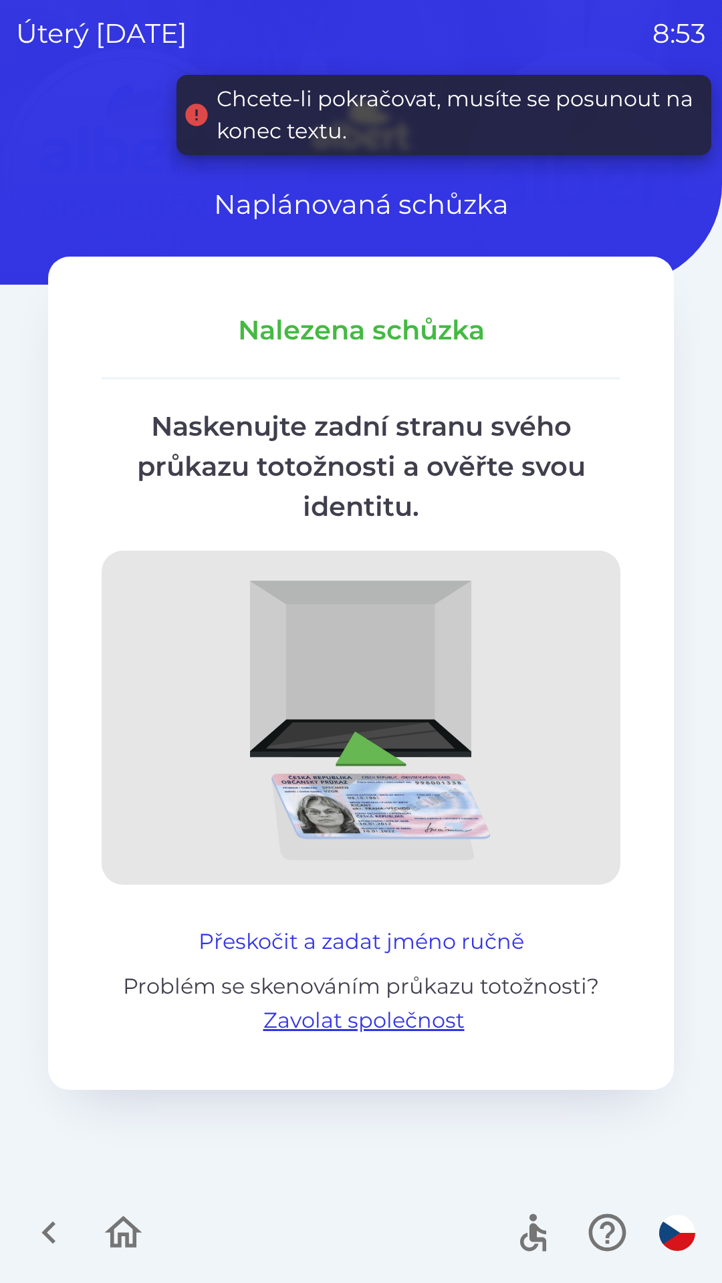
click at [372, 940] on button "Přeskočit a zadat jméno ručně" at bounding box center [361, 942] width 336 height 32
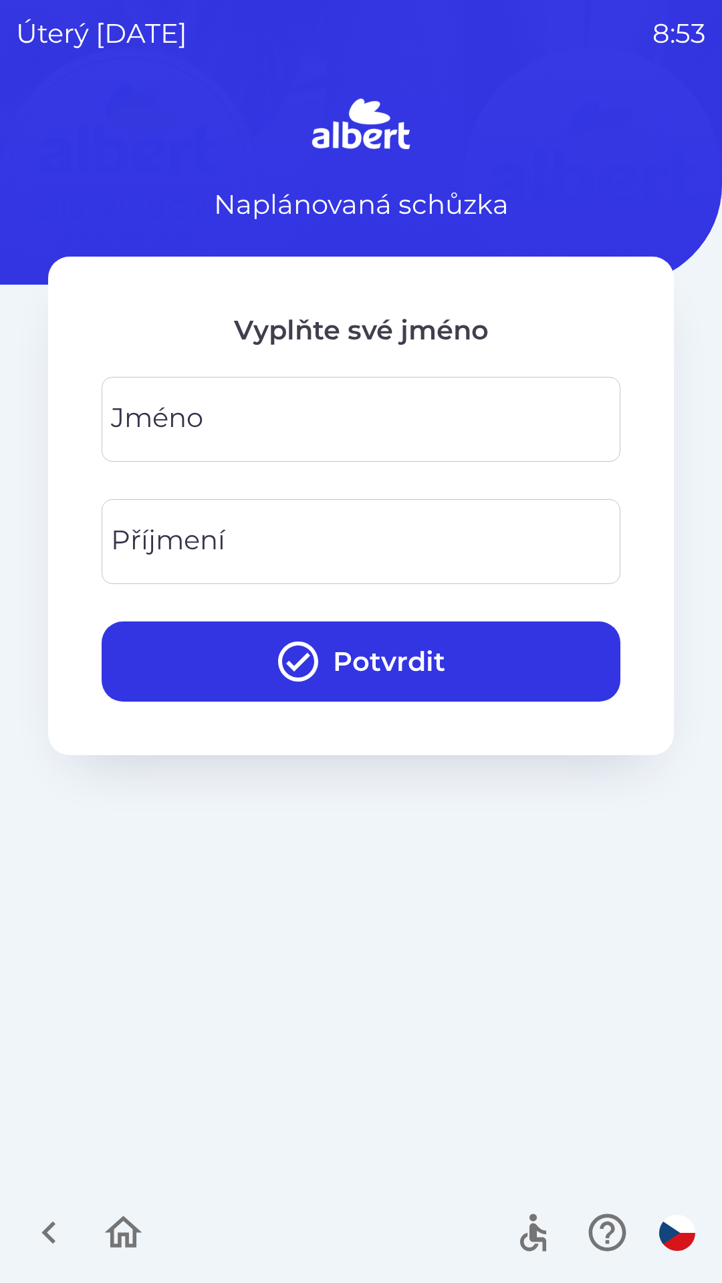
click at [258, 411] on input "Jméno" at bounding box center [361, 419] width 486 height 53
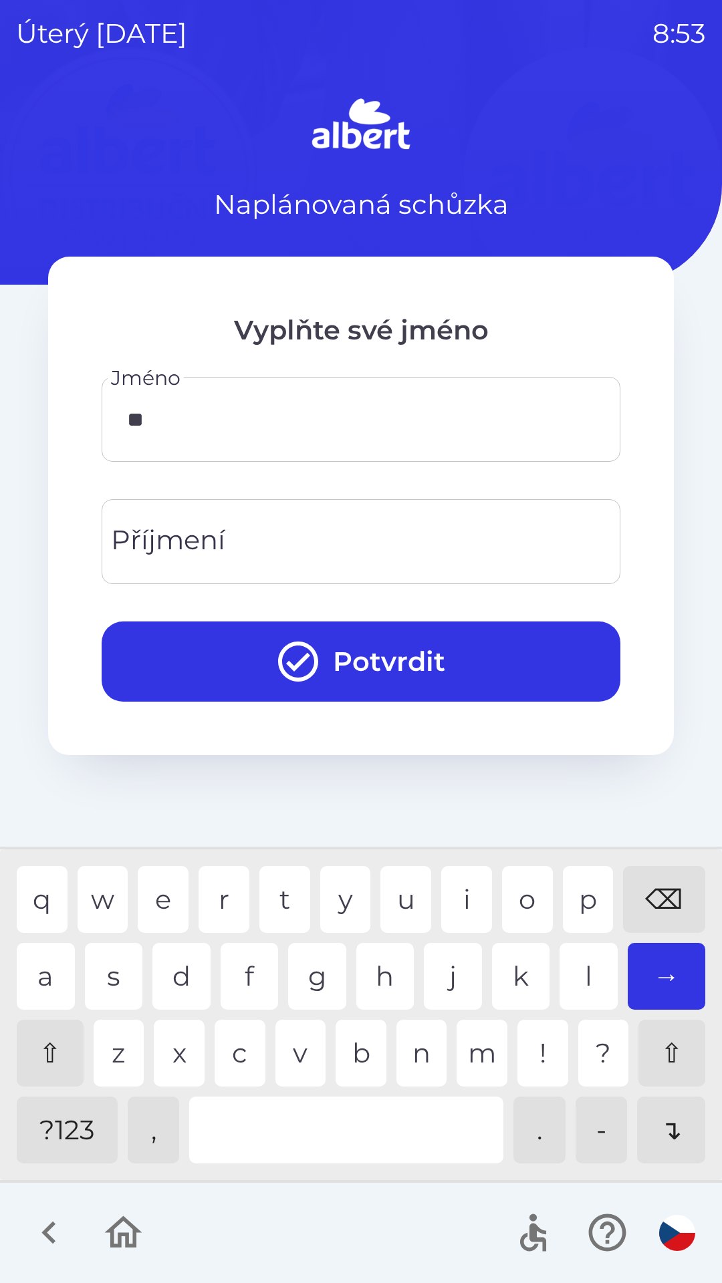
click at [461, 889] on div "i" at bounding box center [466, 899] width 51 height 67
click at [531, 876] on div "o" at bounding box center [527, 899] width 51 height 67
click at [104, 972] on div "s" at bounding box center [114, 976] width 58 height 67
click at [583, 966] on div "l" at bounding box center [588, 976] width 58 height 67
type input "********"
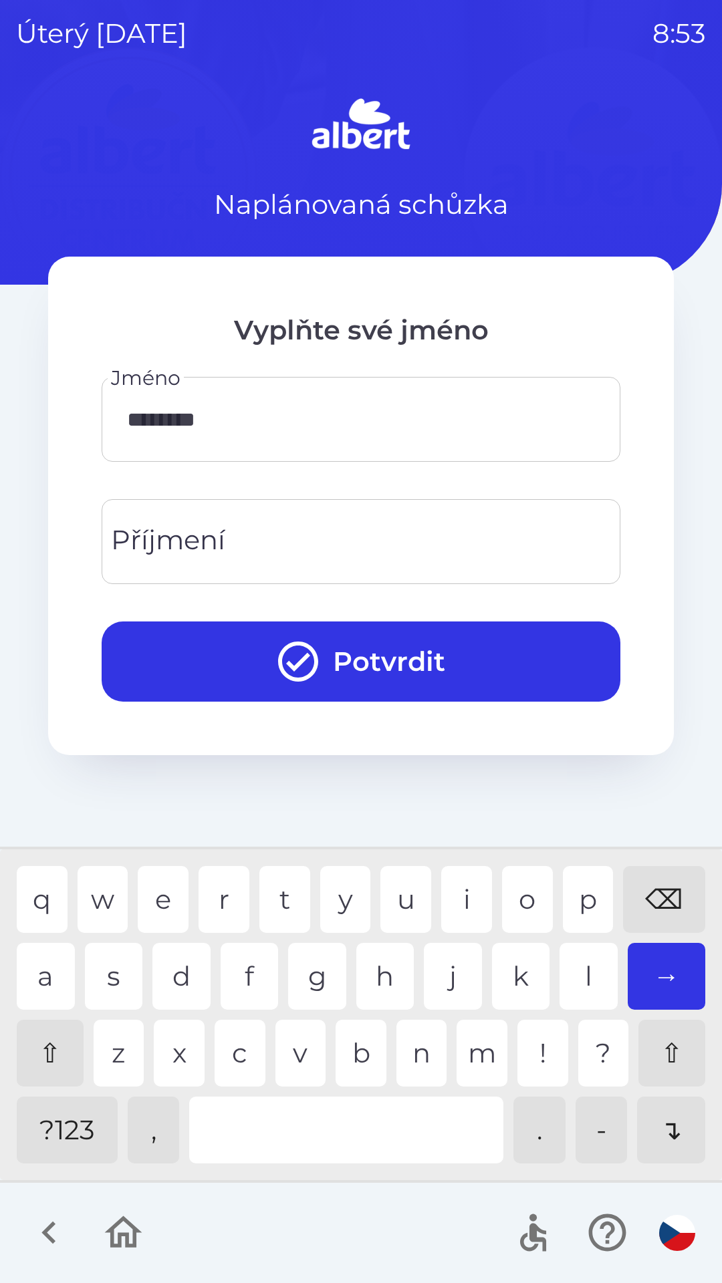
click at [295, 1058] on div "v" at bounding box center [300, 1053] width 51 height 67
click at [238, 547] on input "Příjmení" at bounding box center [361, 541] width 486 height 53
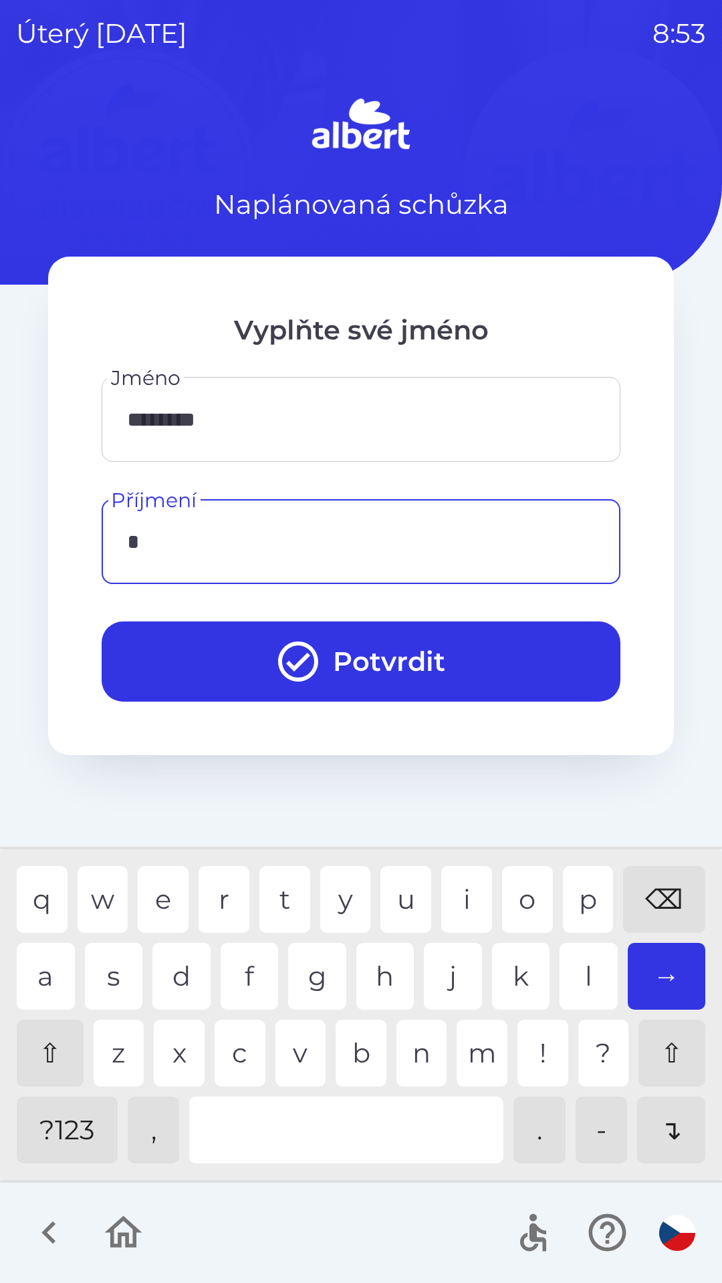
click at [529, 896] on div "o" at bounding box center [527, 899] width 51 height 67
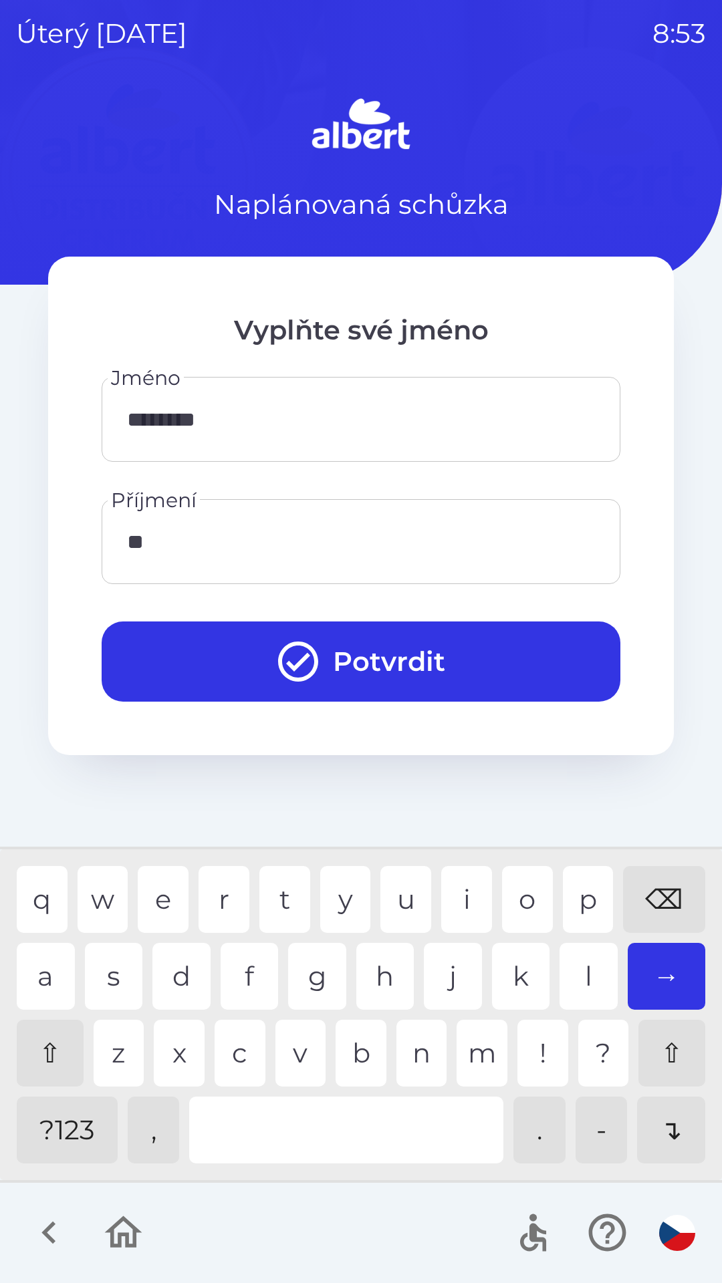
click at [294, 897] on div "t" at bounding box center [284, 899] width 51 height 67
click at [48, 964] on div "a" at bounding box center [46, 976] width 58 height 67
click at [42, 970] on div "a" at bounding box center [46, 976] width 58 height 67
type input "******"
click at [592, 980] on div "l" at bounding box center [588, 976] width 58 height 67
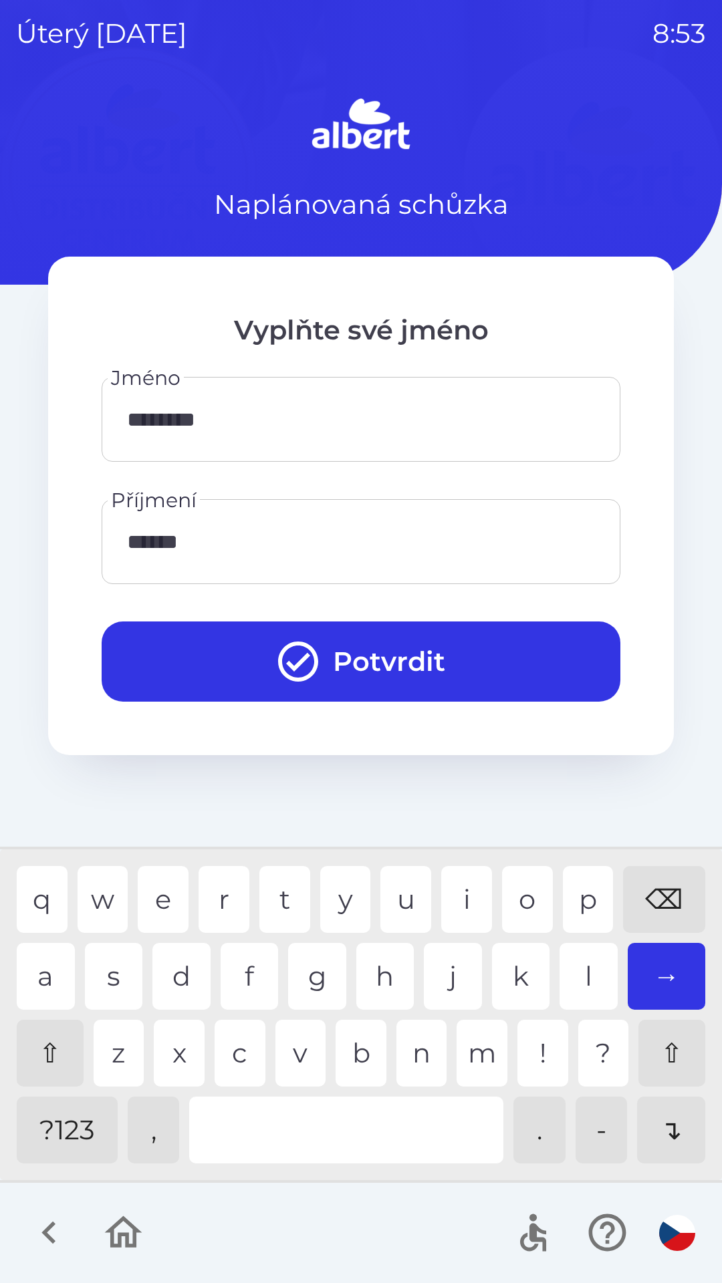
click at [410, 668] on button "Potvrdit" at bounding box center [361, 661] width 519 height 80
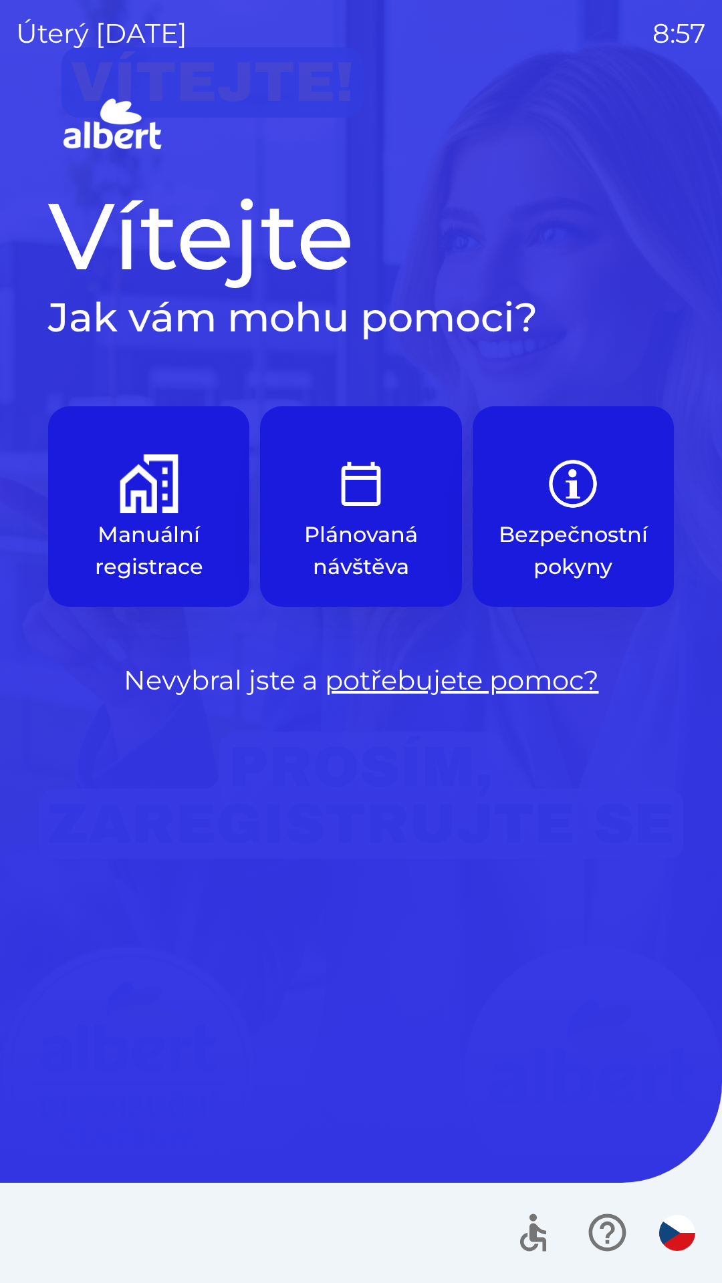
click at [162, 492] on img "button" at bounding box center [149, 483] width 59 height 59
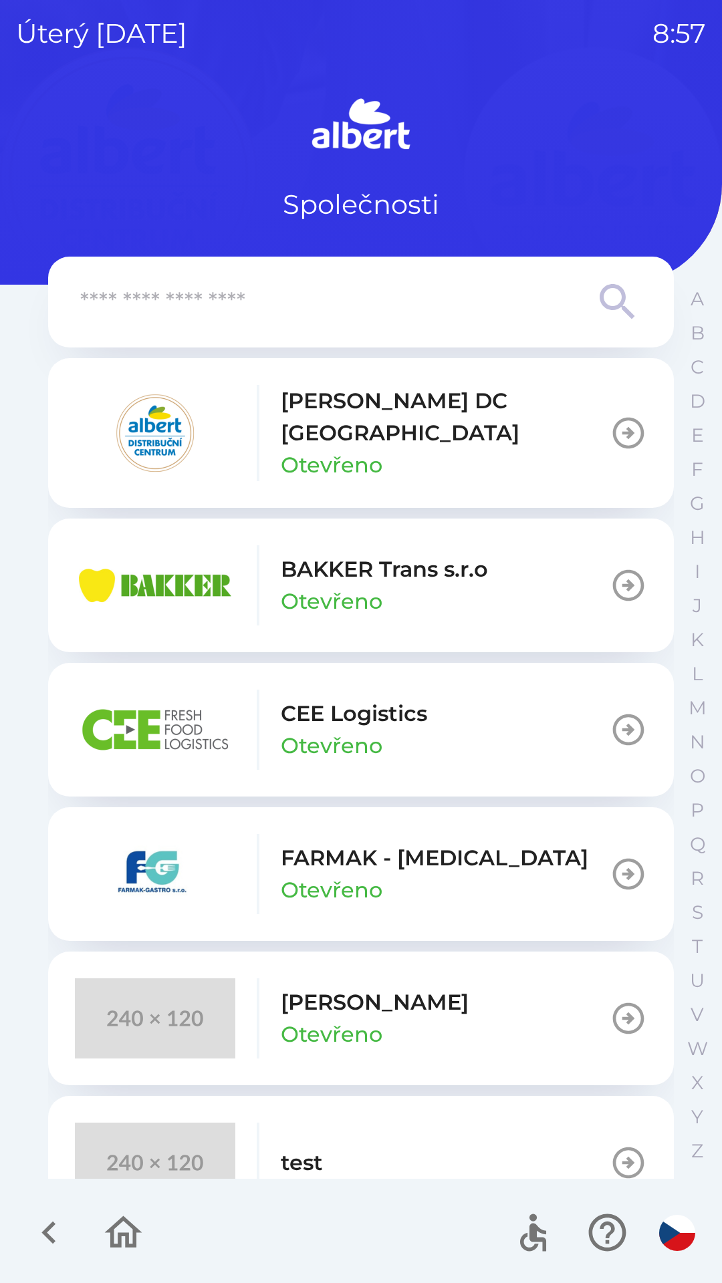
click at [285, 421] on p "[PERSON_NAME] DC [GEOGRAPHIC_DATA]" at bounding box center [445, 417] width 329 height 64
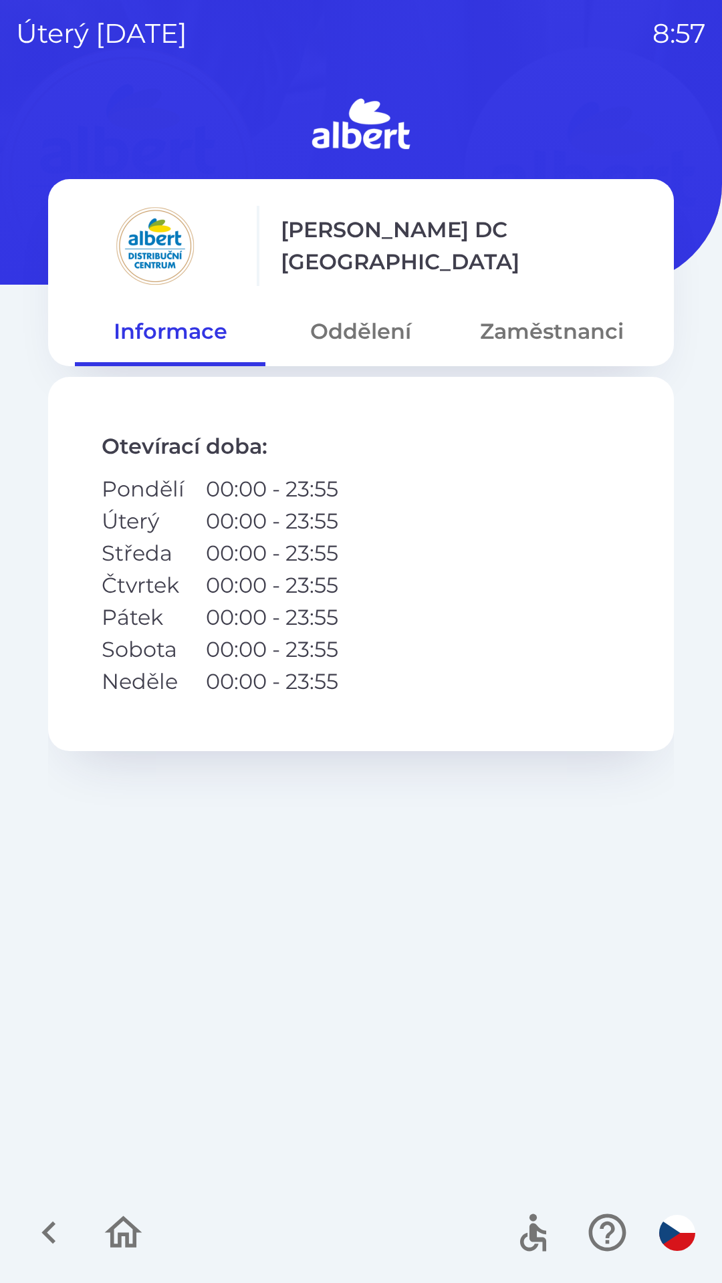
click at [376, 329] on button "Oddělení" at bounding box center [360, 331] width 190 height 48
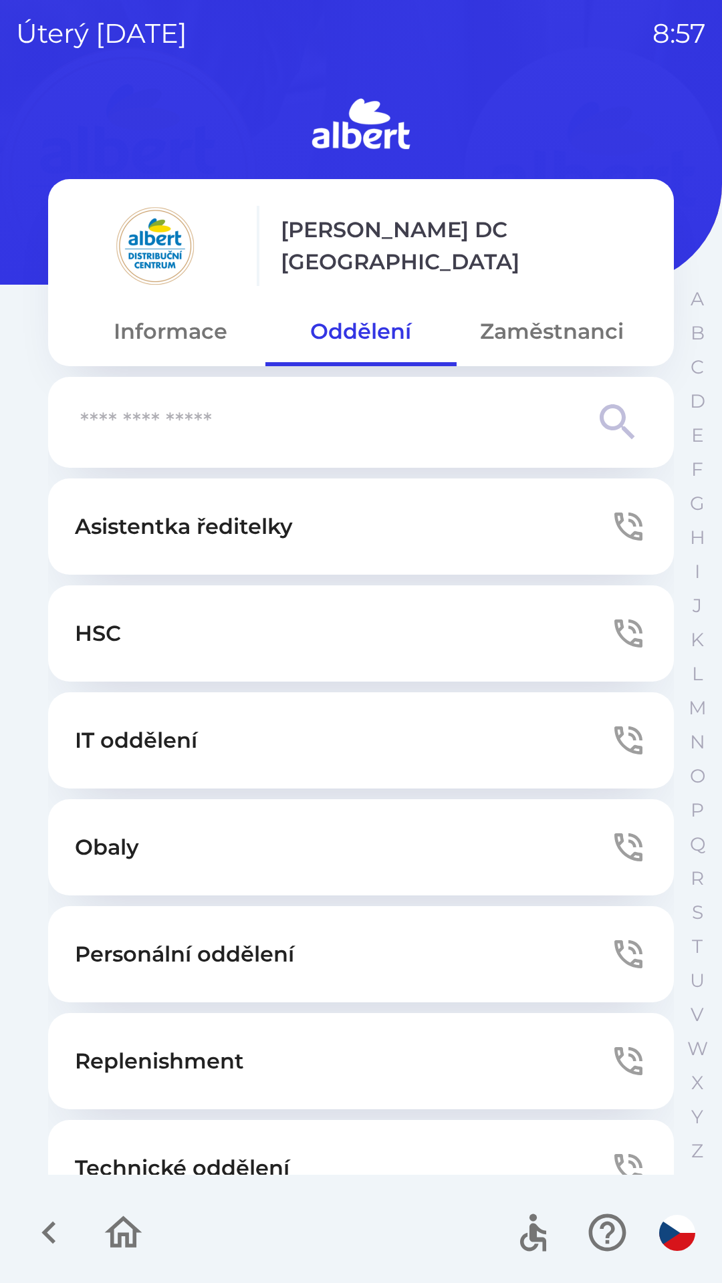
click at [184, 339] on button "Informace" at bounding box center [170, 331] width 190 height 48
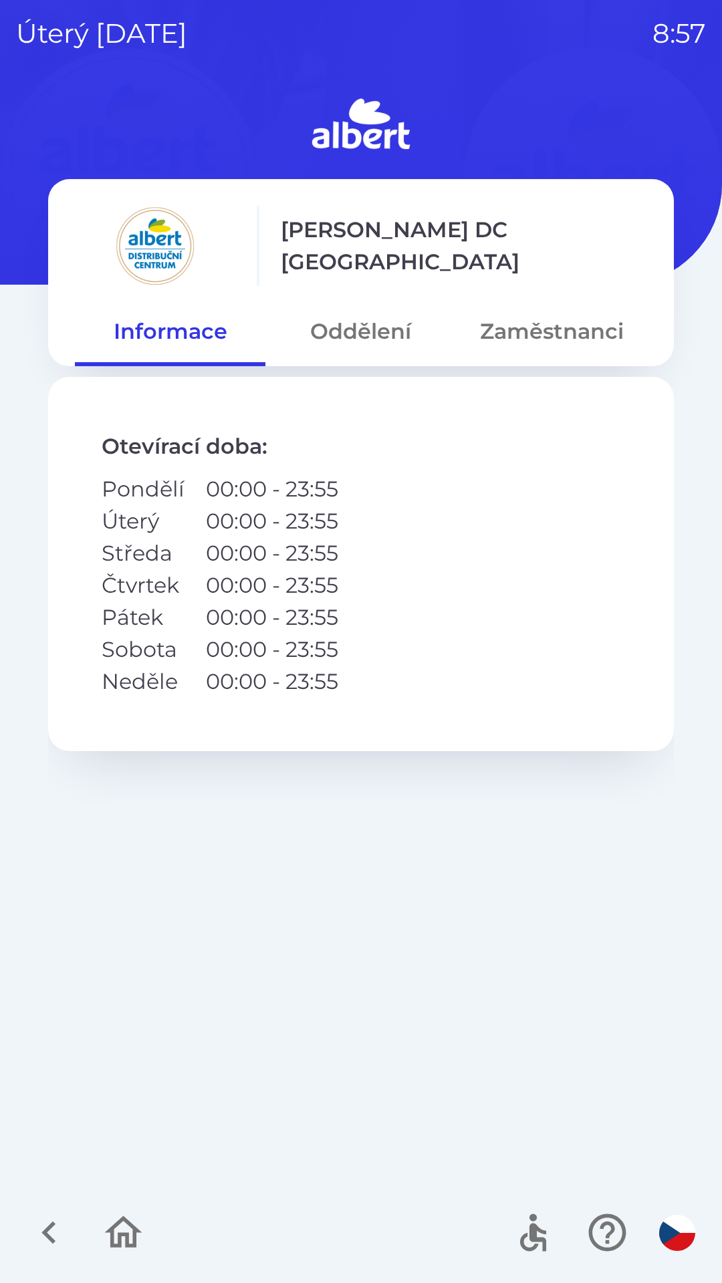
click at [51, 1241] on icon "button" at bounding box center [48, 1233] width 14 height 23
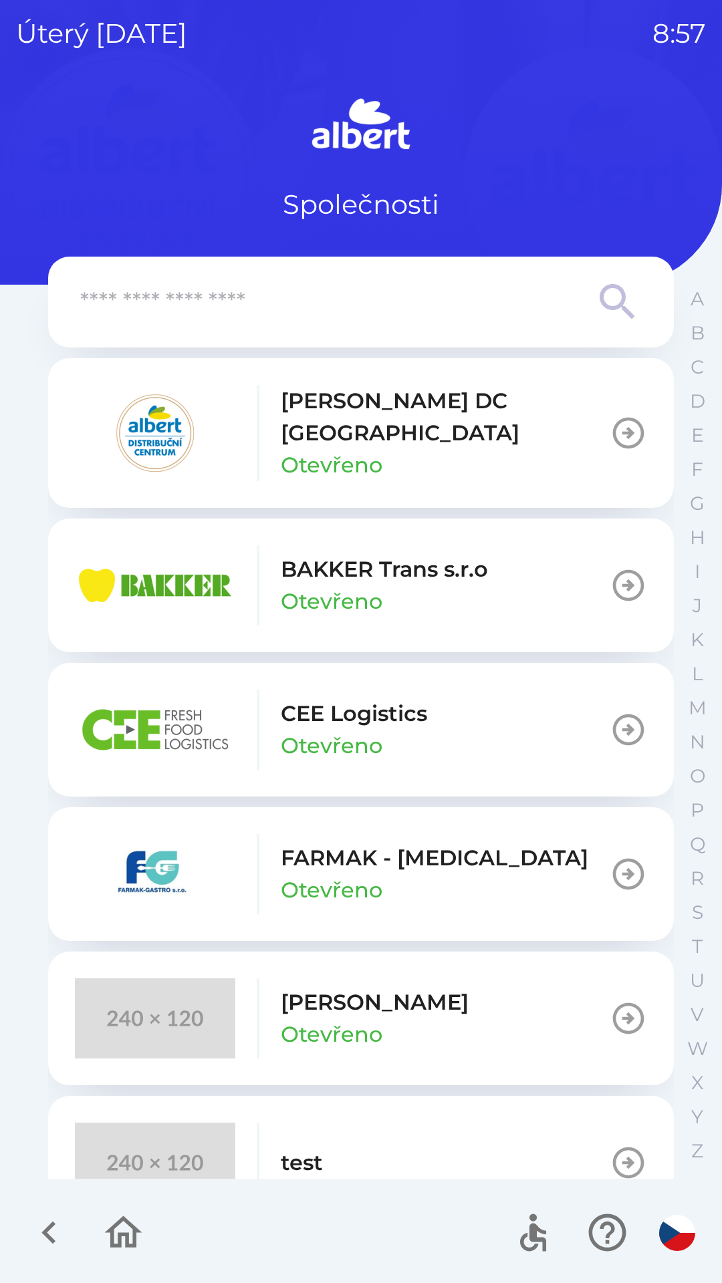
click at [297, 666] on button "CEE Logistics Otevřeno" at bounding box center [360, 730] width 625 height 134
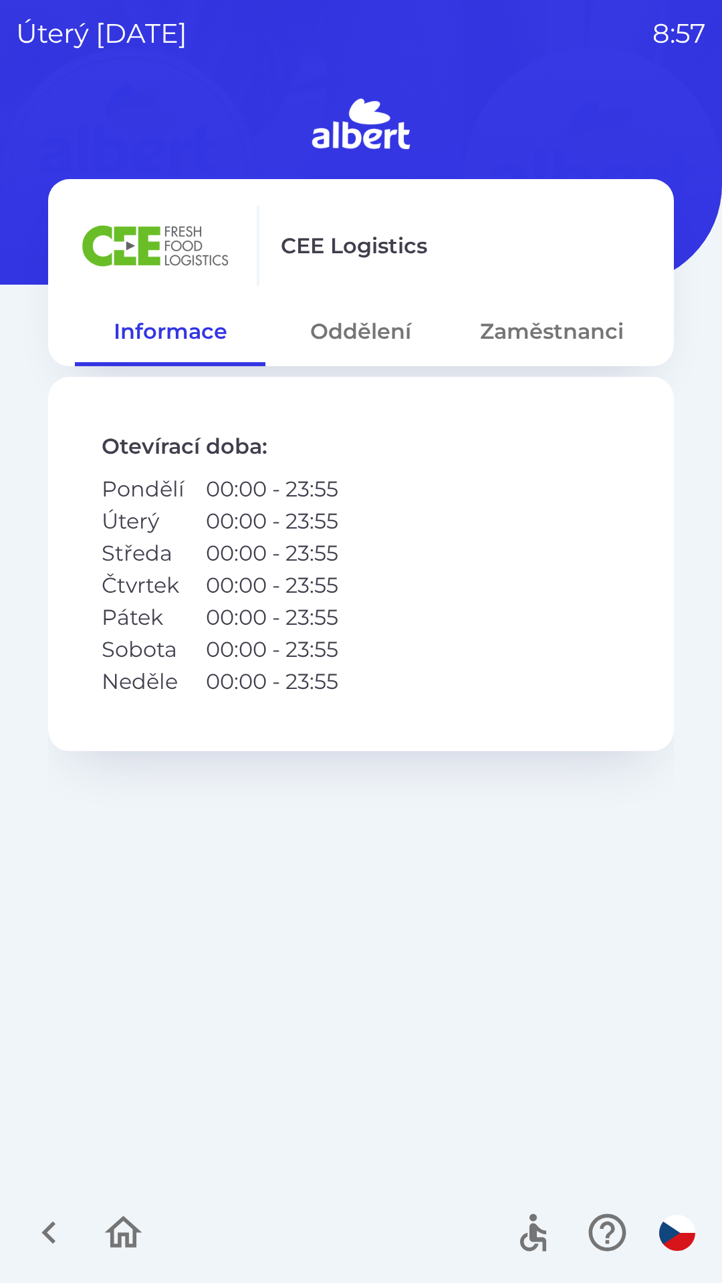
click at [339, 310] on button "Oddělení" at bounding box center [360, 331] width 190 height 48
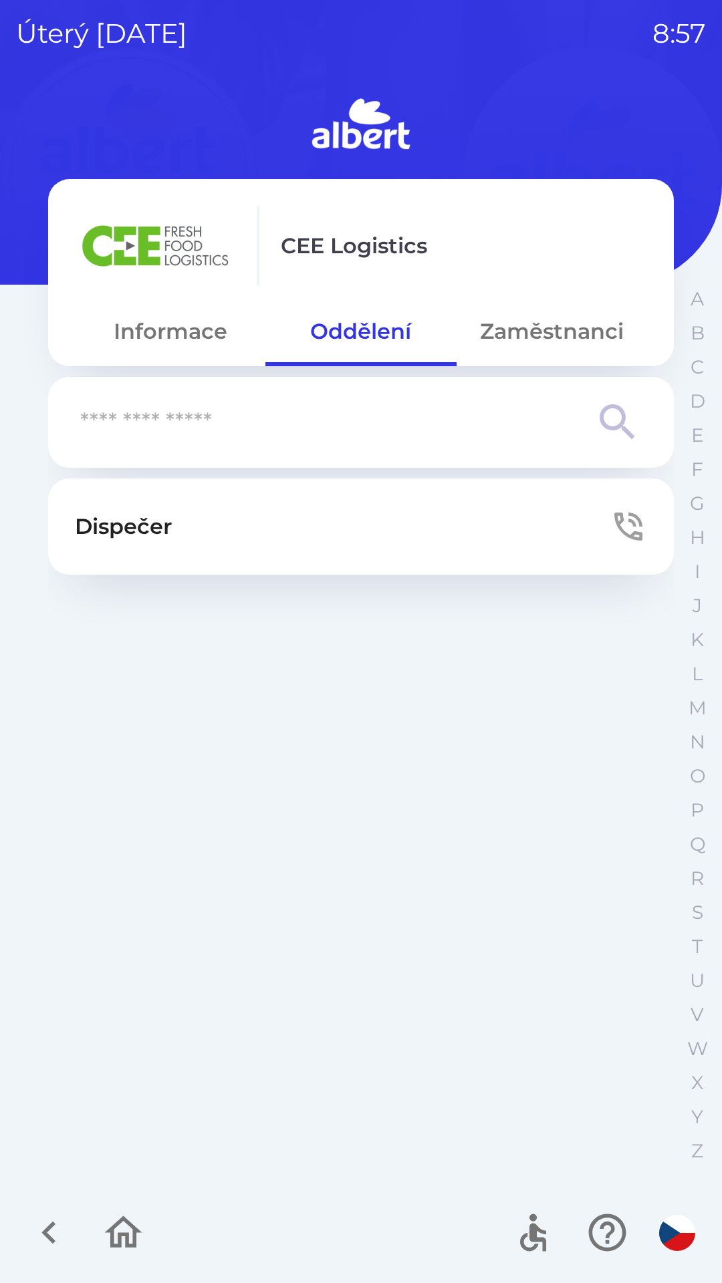
click at [339, 492] on button "Dispečer" at bounding box center [360, 526] width 625 height 96
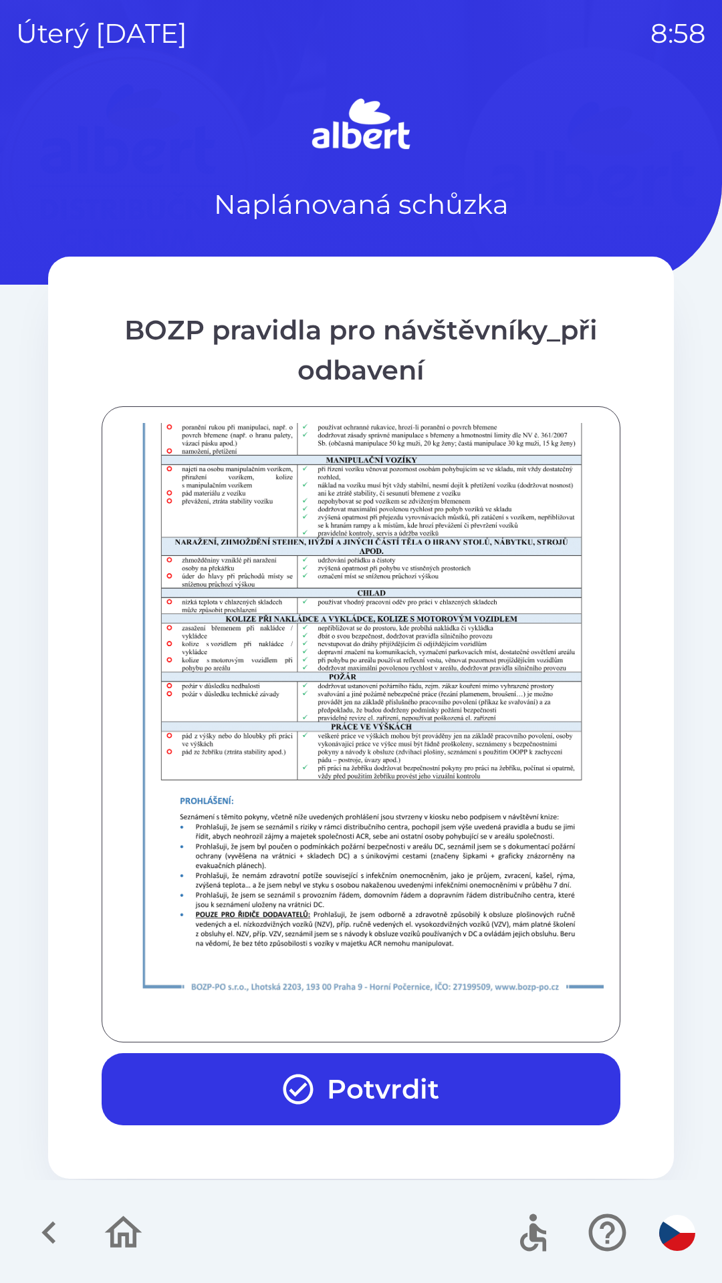
scroll to position [938, 0]
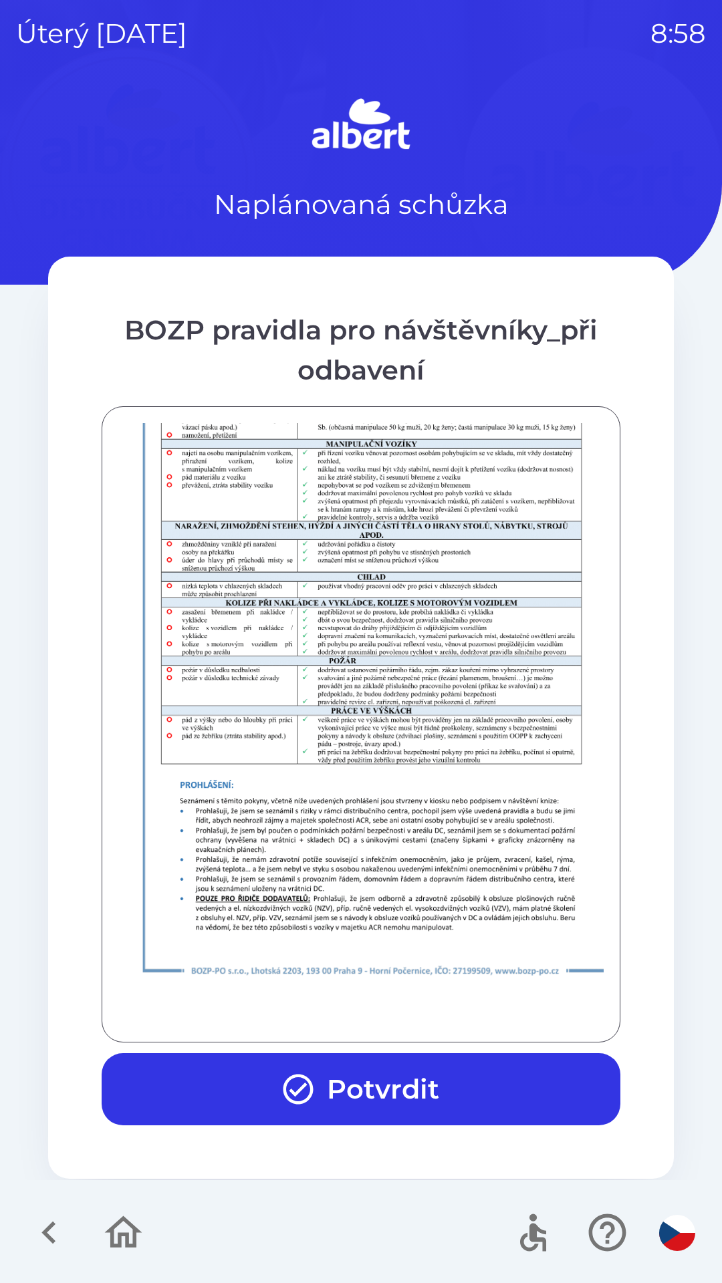
click at [449, 1085] on button "Potvrdit" at bounding box center [361, 1089] width 519 height 72
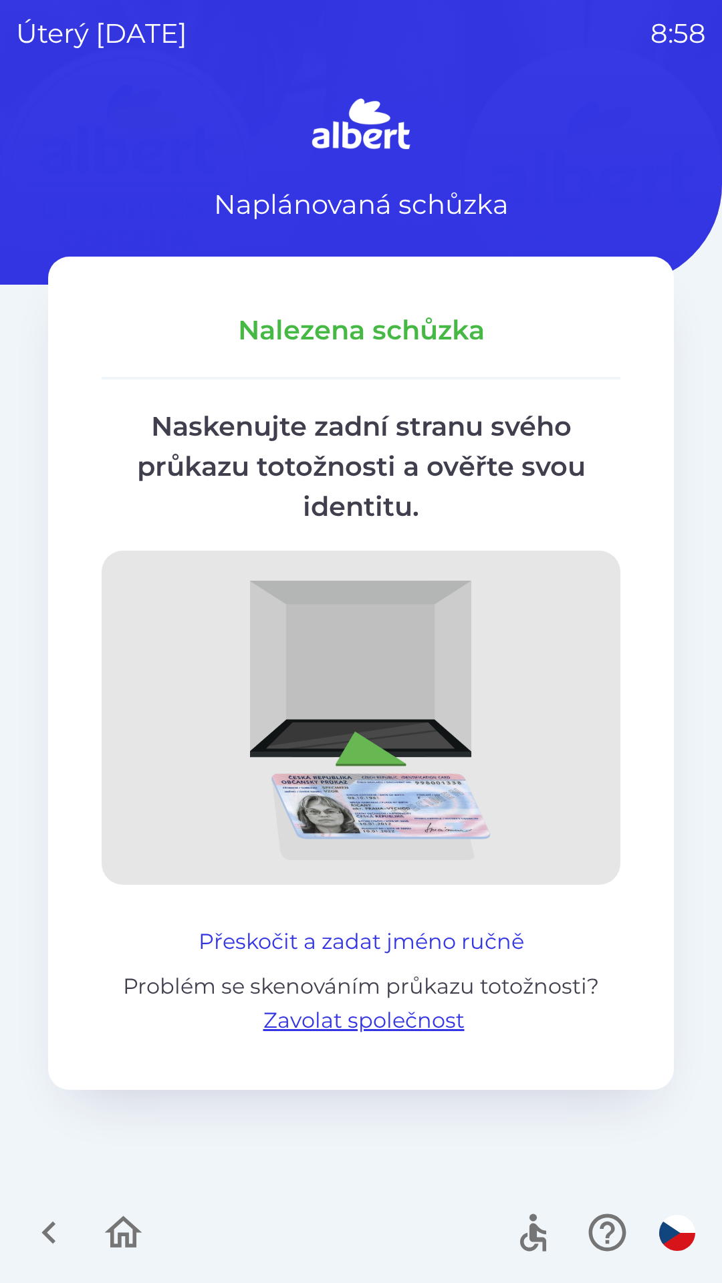
click at [402, 932] on button "Přeskočit a zadat jméno ručně" at bounding box center [361, 942] width 336 height 32
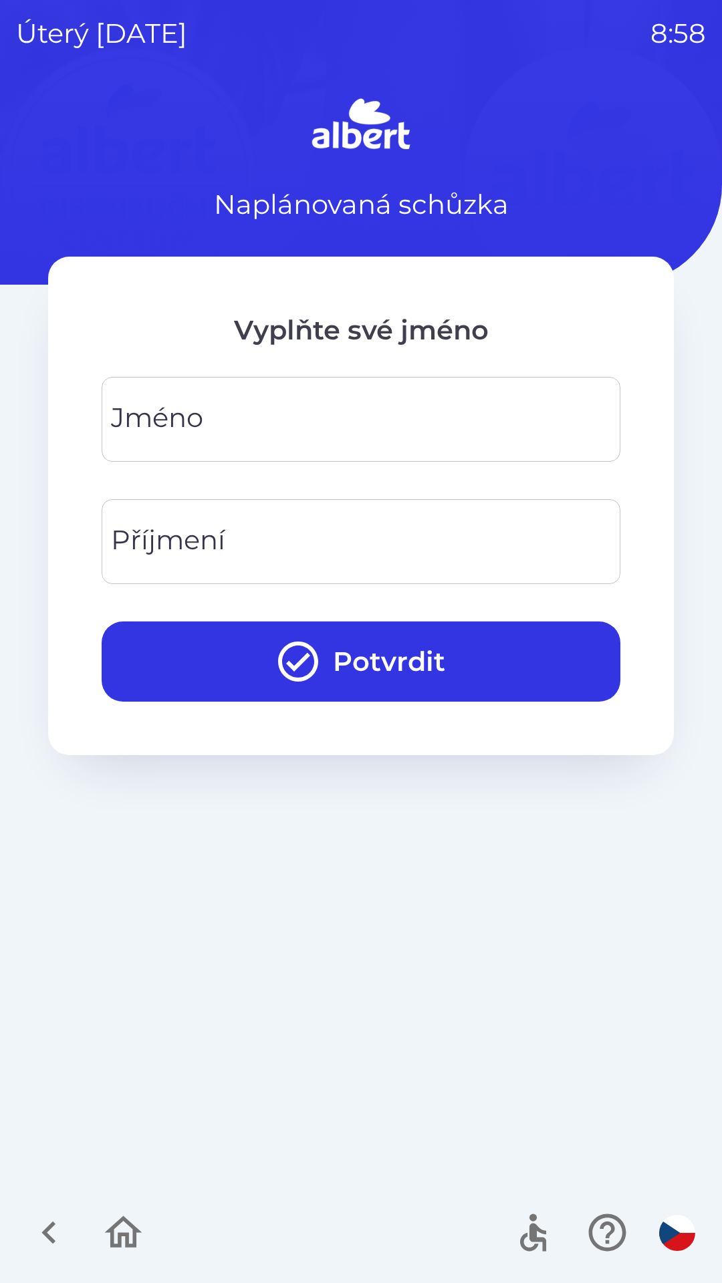
click at [364, 406] on input "Jméno" at bounding box center [361, 419] width 486 height 53
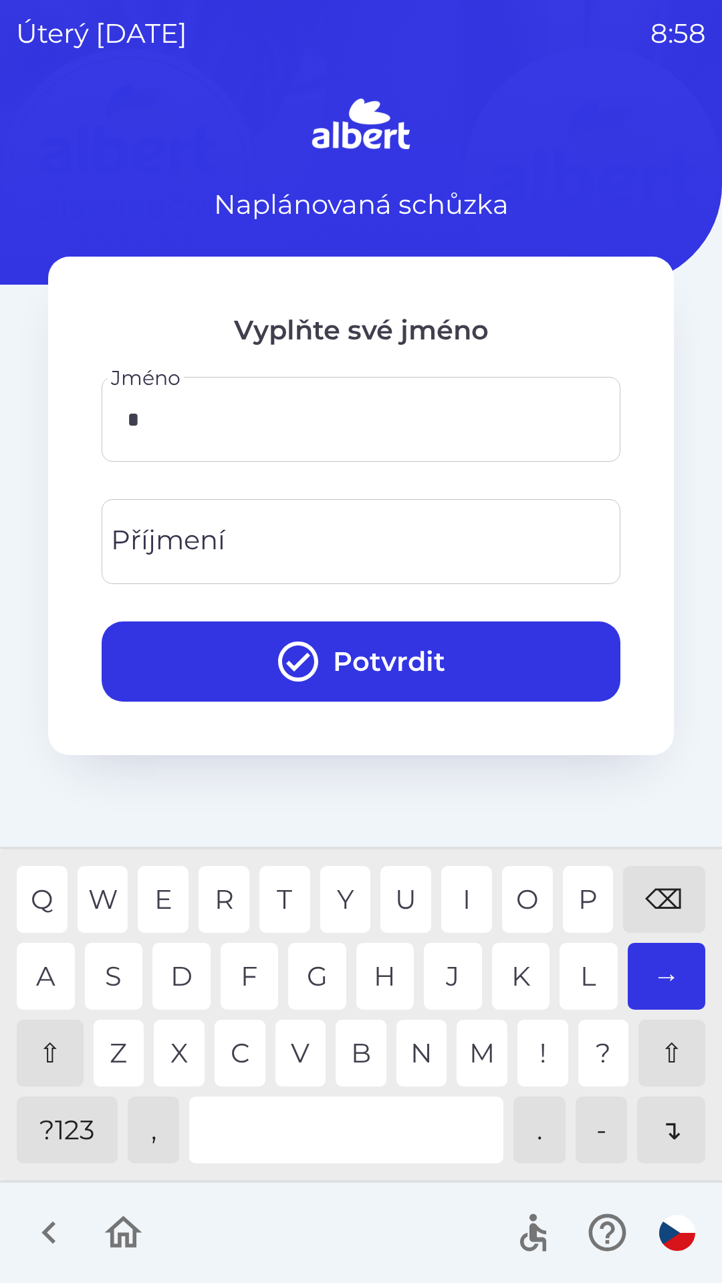
click at [470, 1051] on div "M" at bounding box center [481, 1053] width 51 height 67
click at [474, 899] on div "I" at bounding box center [466, 899] width 51 height 67
click at [675, 915] on div "⌫" at bounding box center [664, 899] width 82 height 67
click at [48, 1067] on div "⇧" at bounding box center [50, 1053] width 67 height 67
click at [464, 886] on div "i" at bounding box center [466, 899] width 51 height 67
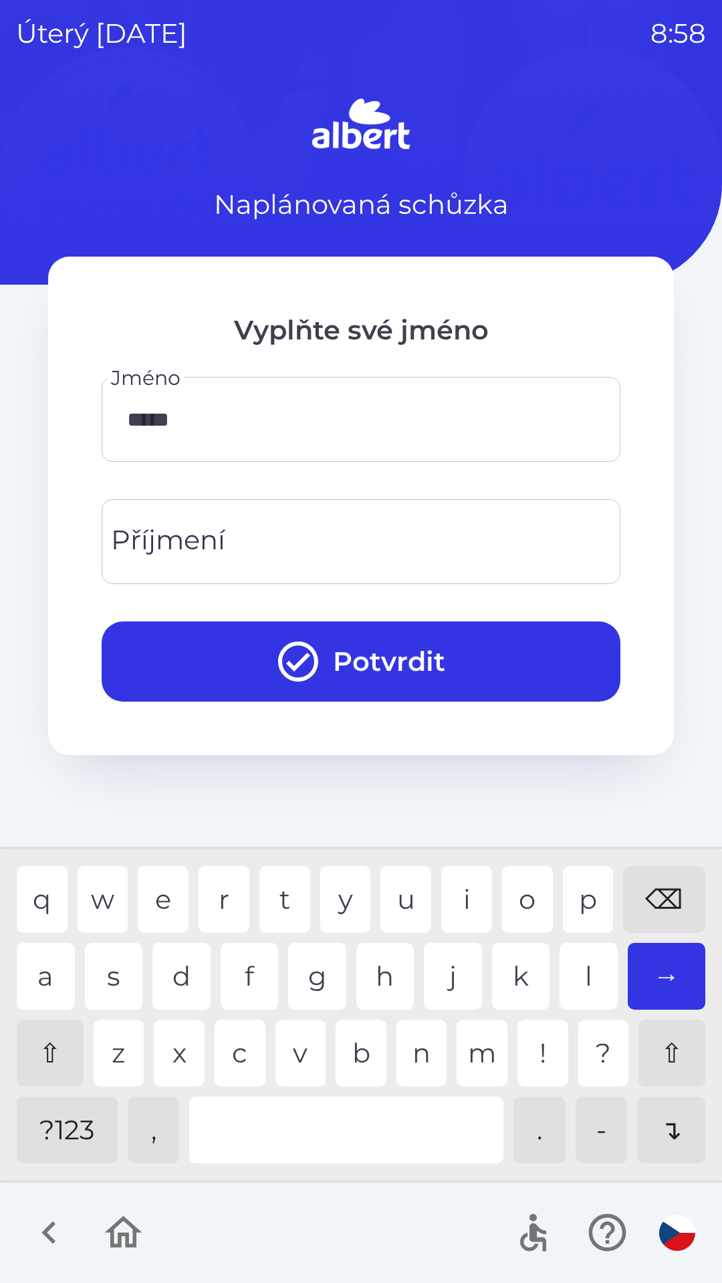
click at [50, 980] on div "a" at bounding box center [46, 976] width 58 height 67
type input "******"
click at [580, 962] on div "l" at bounding box center [588, 976] width 58 height 67
click at [296, 519] on input "Příjmení" at bounding box center [361, 541] width 486 height 53
click at [50, 1047] on div "⇧" at bounding box center [50, 1053] width 67 height 67
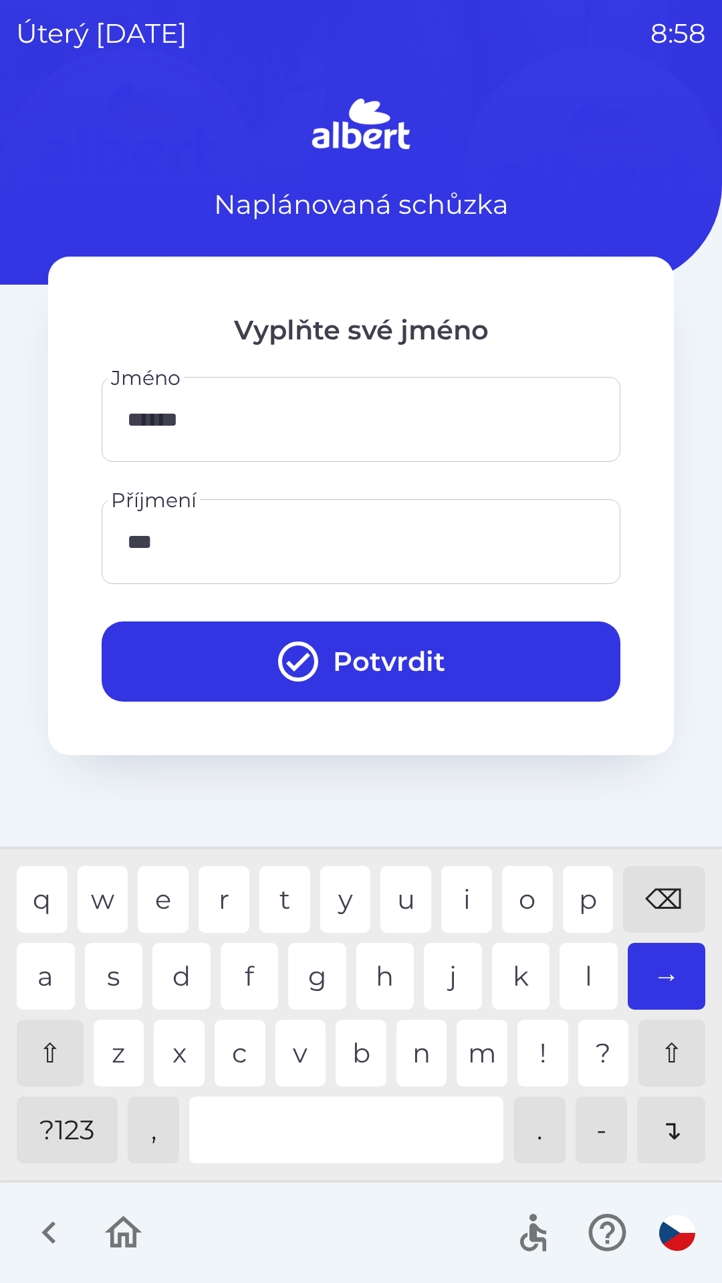
click at [164, 899] on div "e" at bounding box center [163, 899] width 51 height 67
click at [240, 1065] on div "c" at bounding box center [240, 1053] width 51 height 67
type input "******"
click at [484, 883] on div "i" at bounding box center [466, 899] width 51 height 67
click at [419, 625] on button "Potvrdit" at bounding box center [361, 661] width 519 height 80
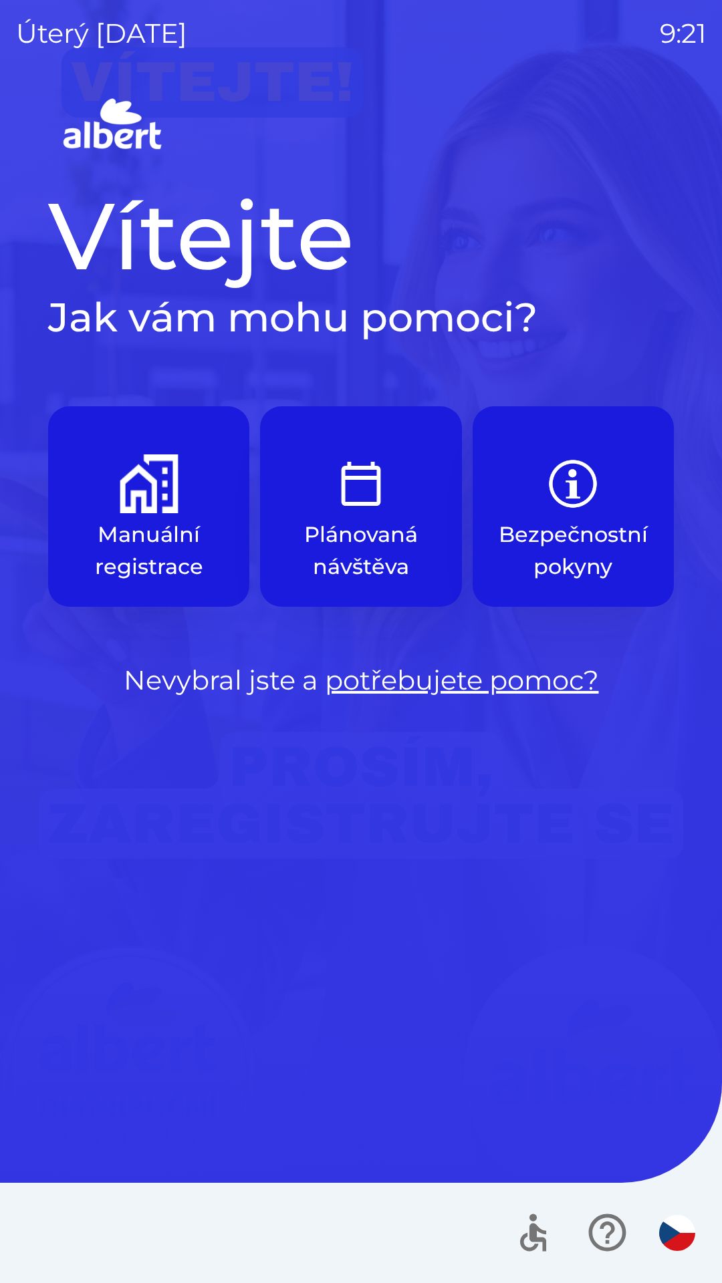
click at [162, 486] on img "button" at bounding box center [149, 483] width 59 height 59
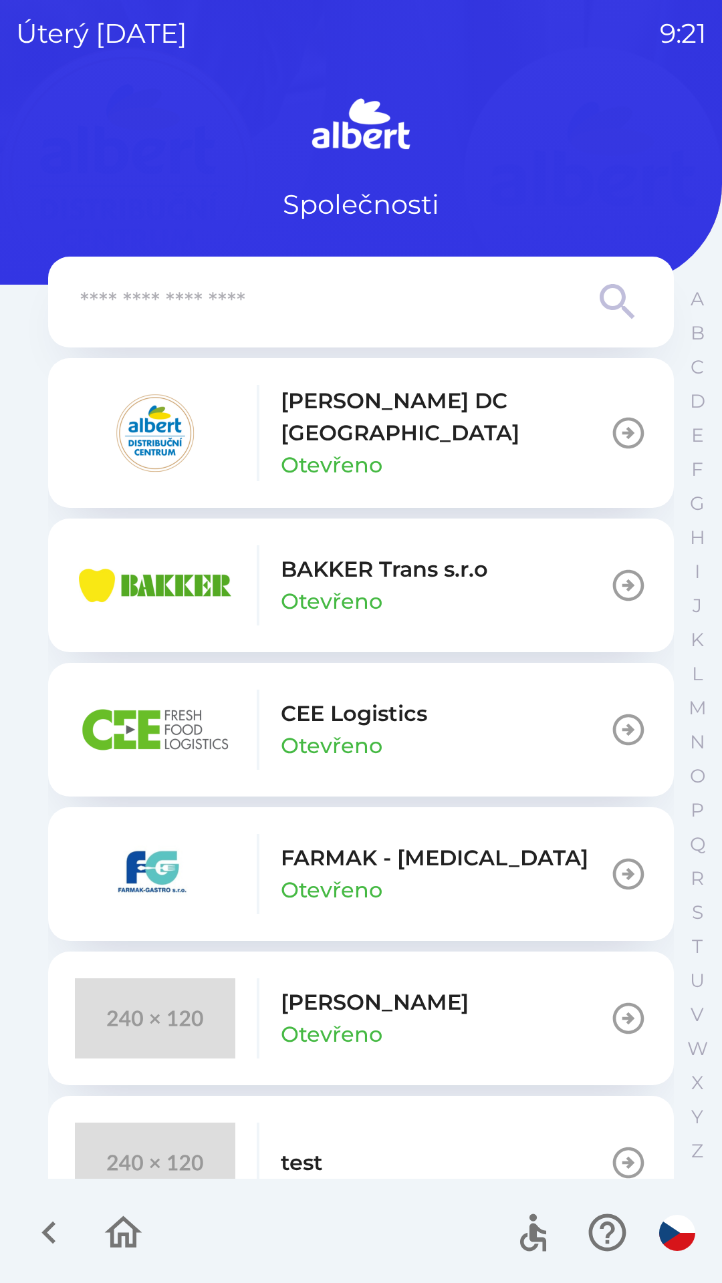
click at [432, 395] on p "[PERSON_NAME] DC [GEOGRAPHIC_DATA]" at bounding box center [445, 417] width 329 height 64
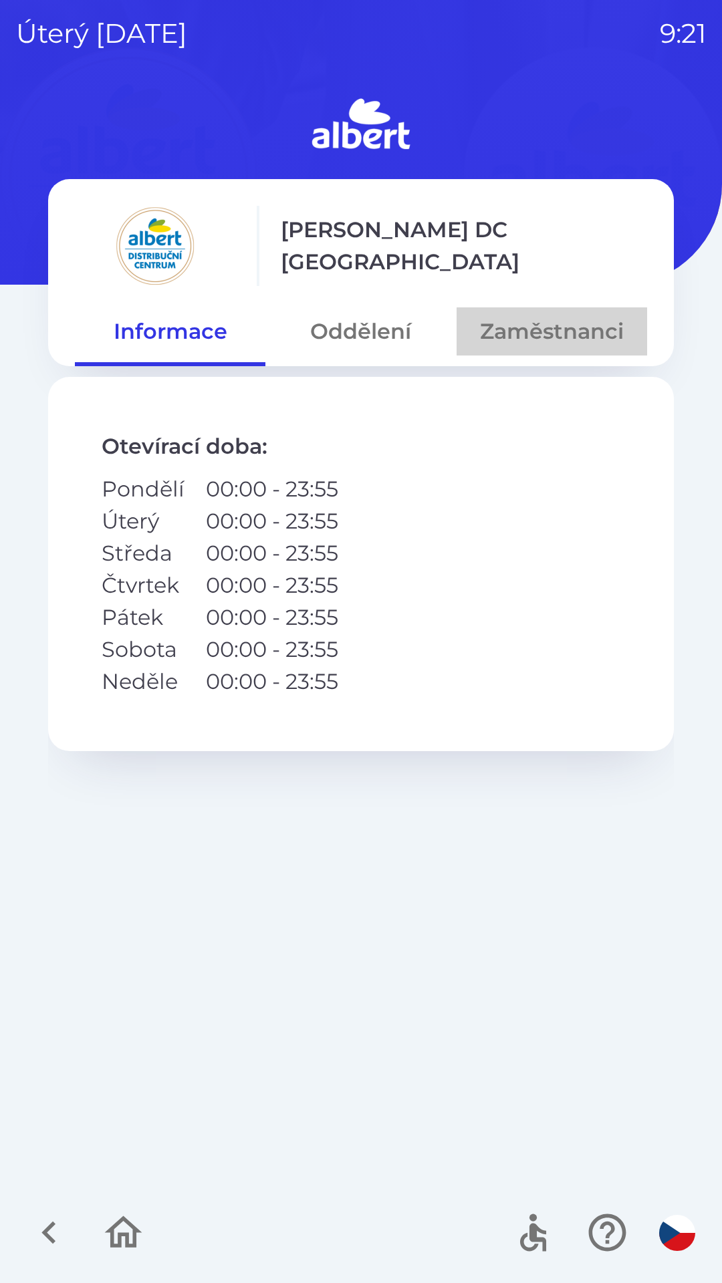
click at [562, 333] on button "Zaměstnanci" at bounding box center [551, 331] width 190 height 48
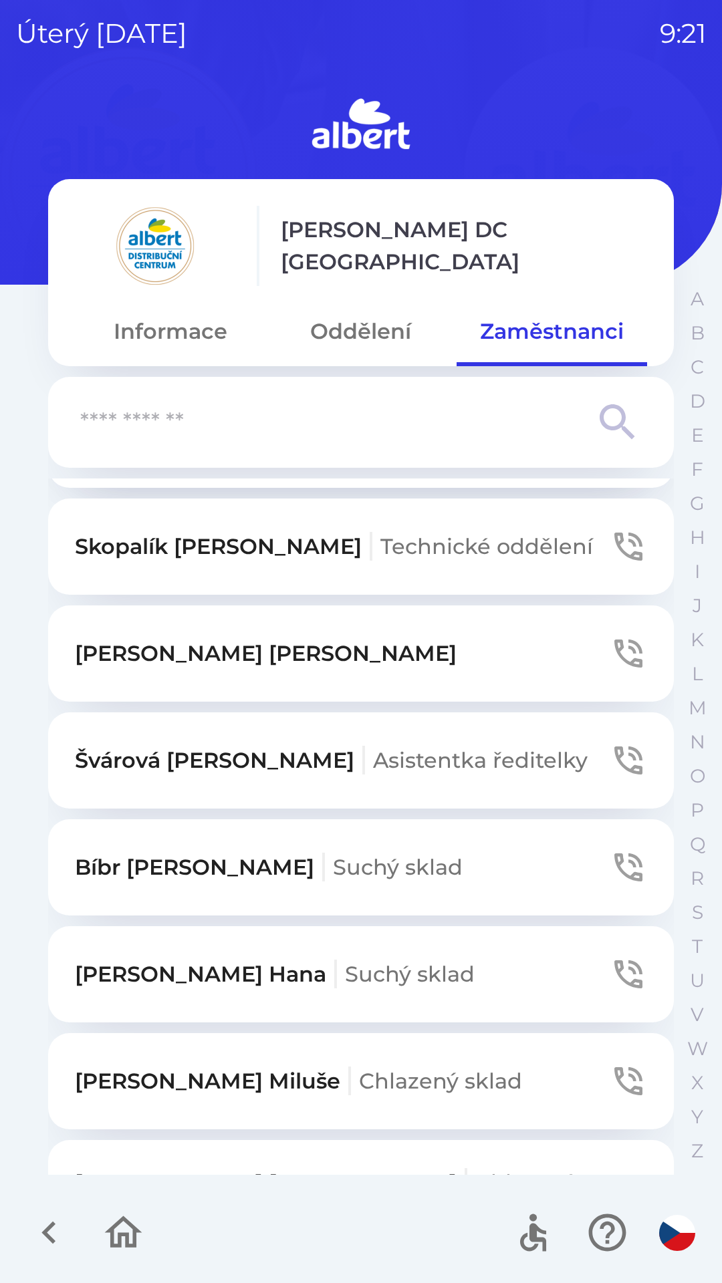
scroll to position [430, 0]
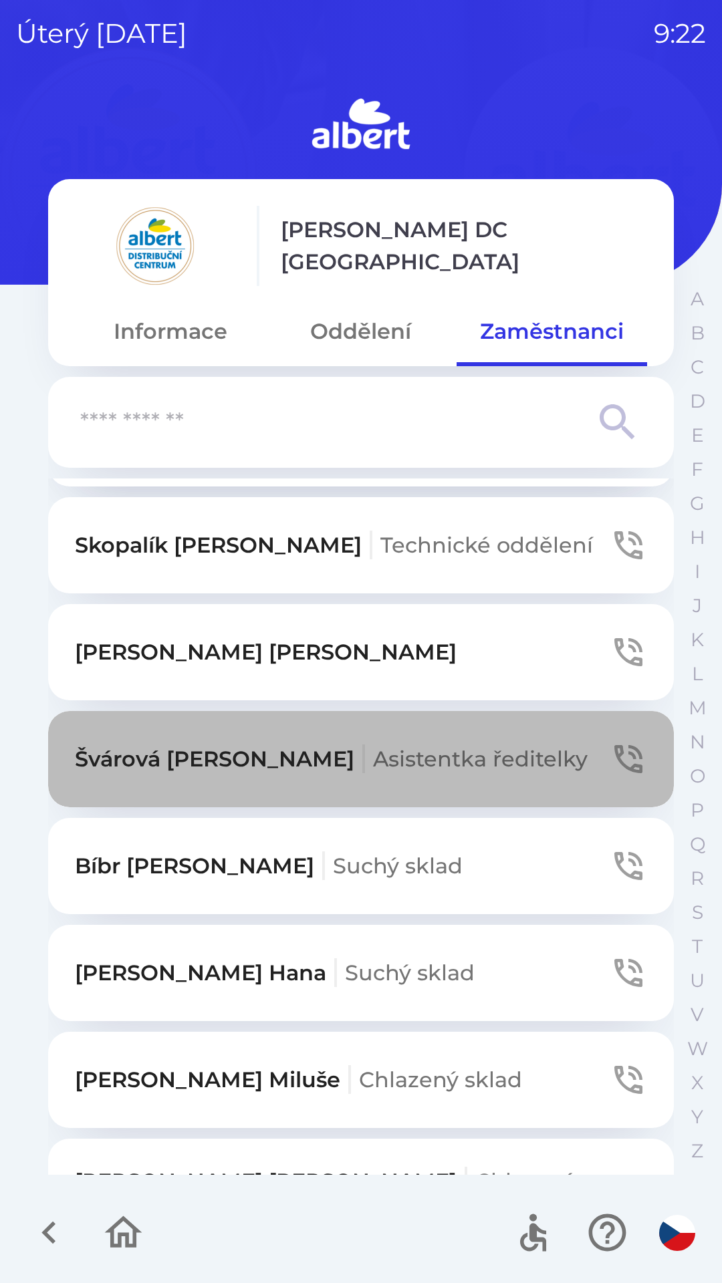
click at [611, 740] on button "Švárová [PERSON_NAME] ředitelky" at bounding box center [360, 759] width 625 height 96
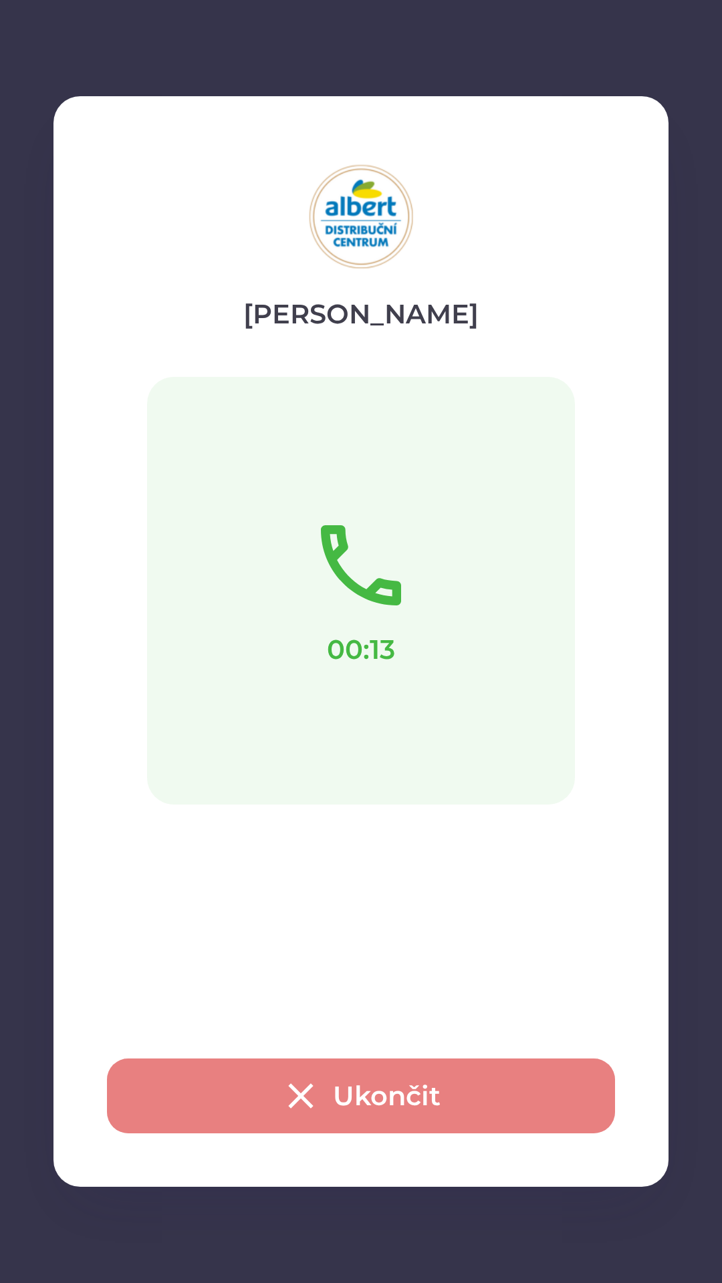
click at [300, 1091] on icon "button" at bounding box center [300, 1096] width 43 height 43
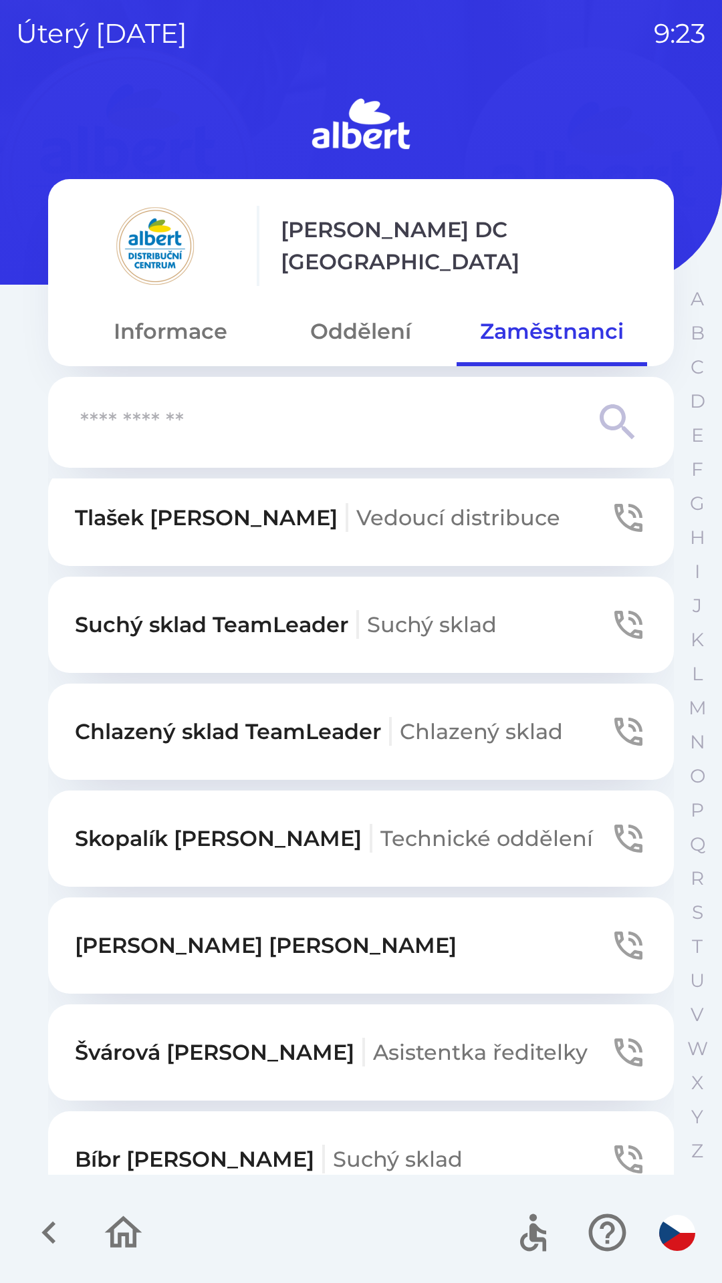
scroll to position [121, 0]
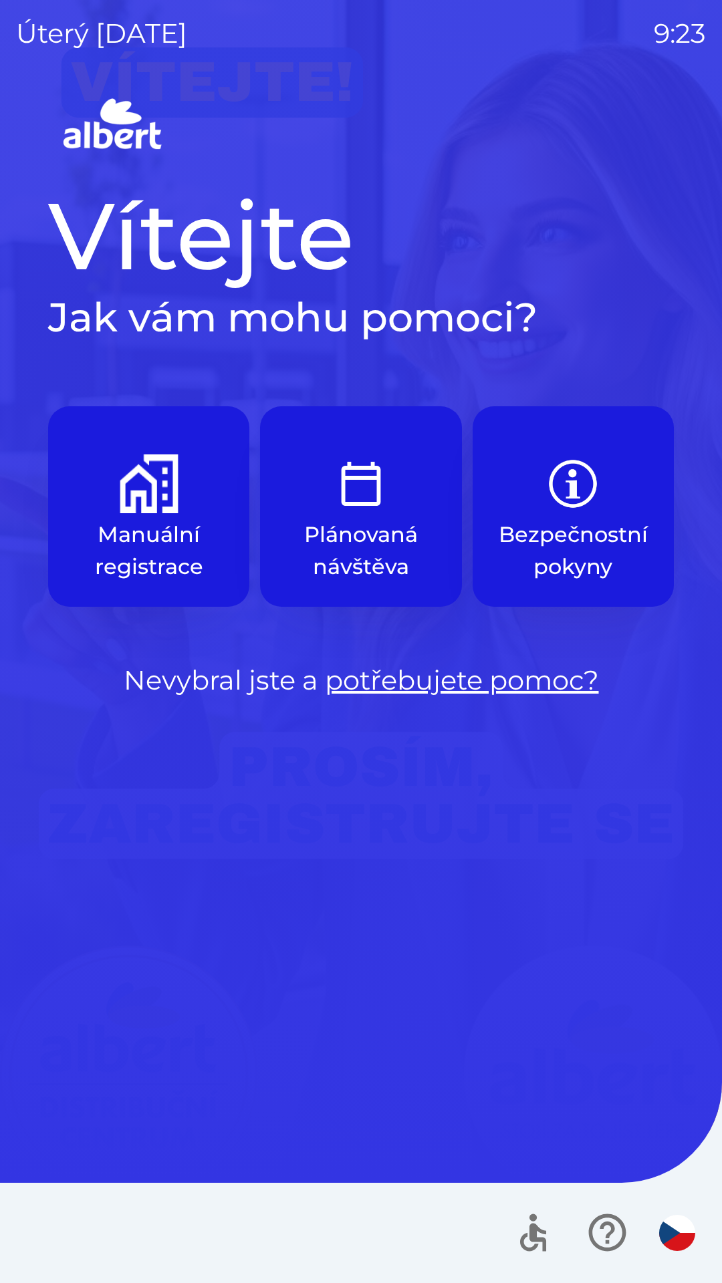
click at [93, 494] on button "Manuální registrace" at bounding box center [148, 506] width 201 height 200
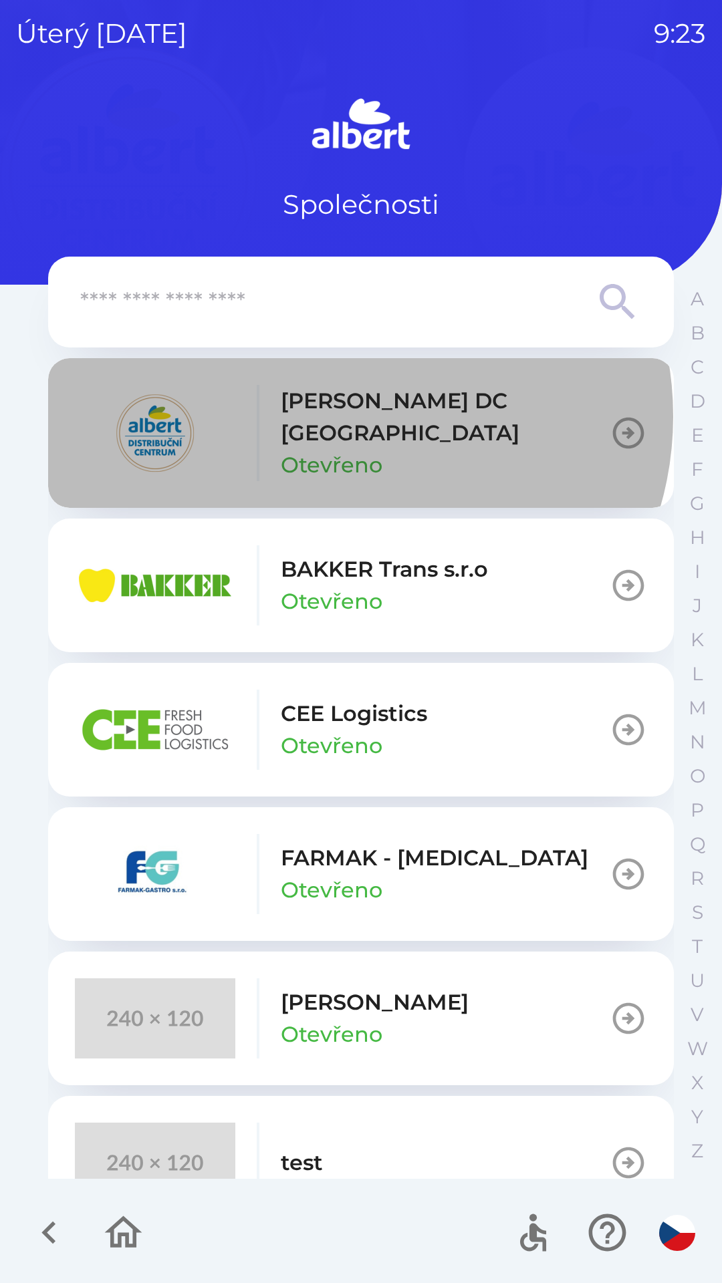
click at [345, 416] on p "[PERSON_NAME] DC [GEOGRAPHIC_DATA]" at bounding box center [445, 417] width 329 height 64
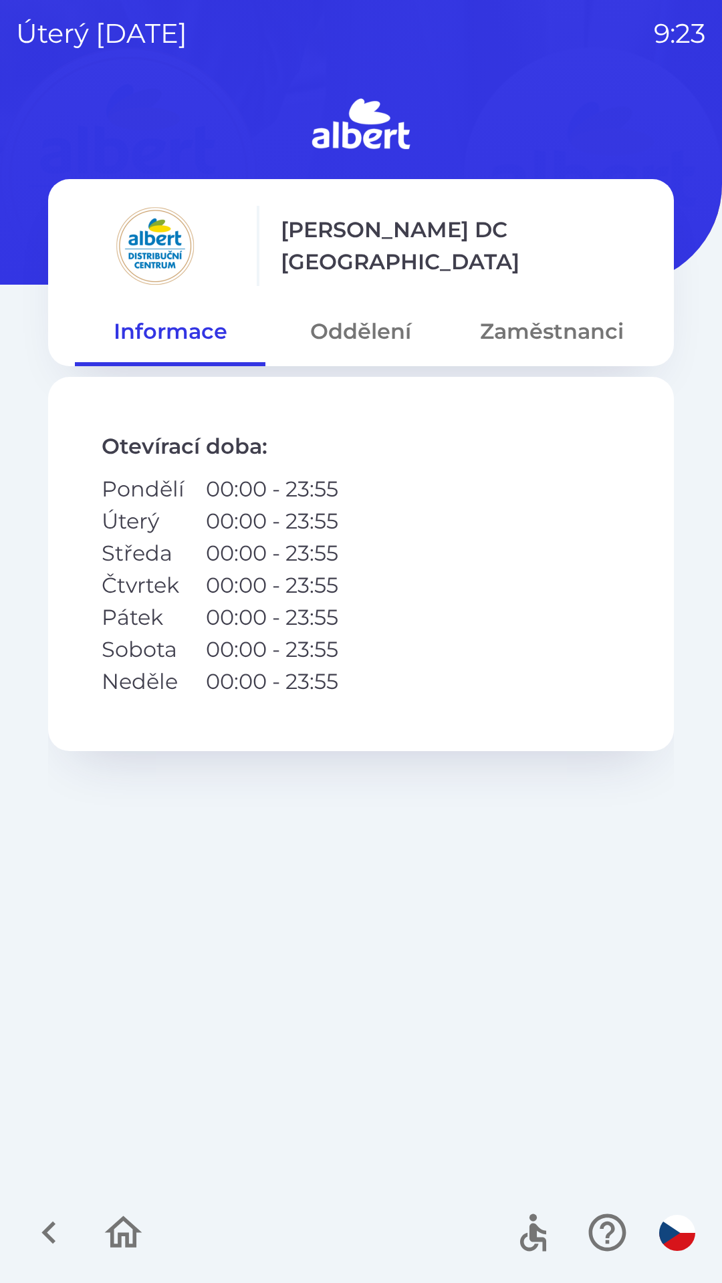
click at [596, 341] on button "Zaměstnanci" at bounding box center [551, 331] width 190 height 48
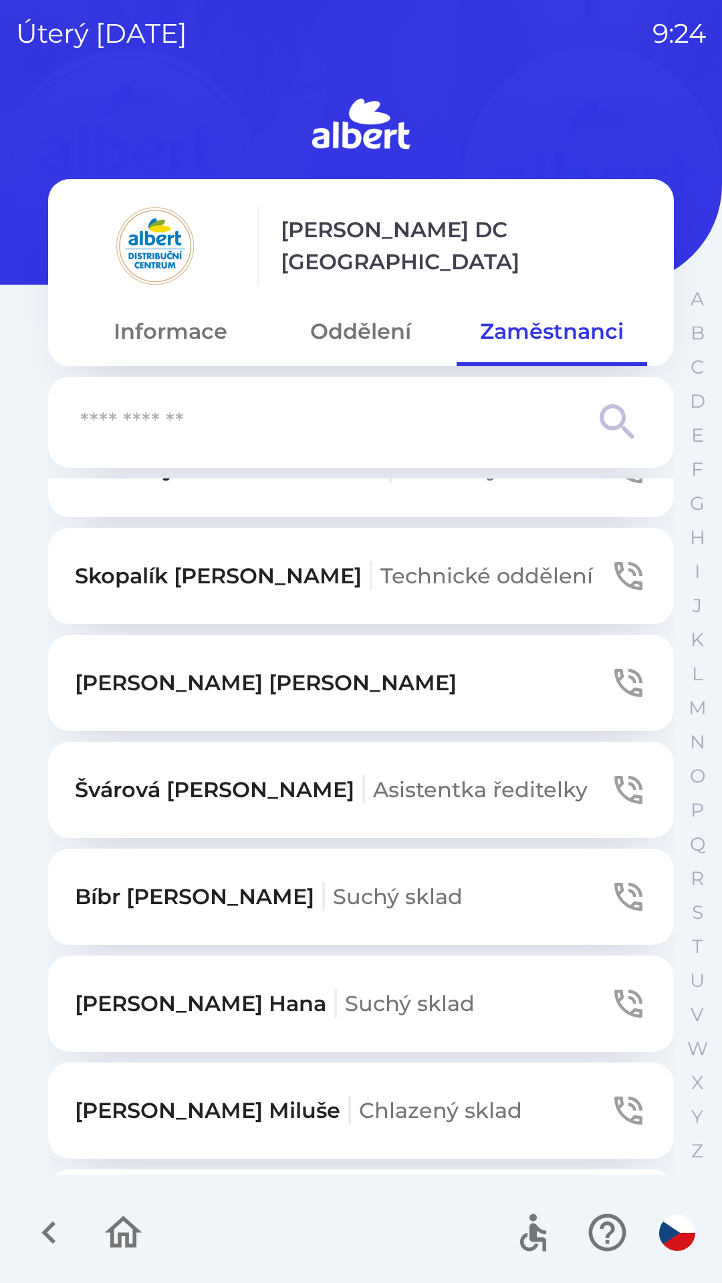
scroll to position [400, 0]
click at [416, 793] on span "Asistentka ředitelky" at bounding box center [480, 789] width 215 height 26
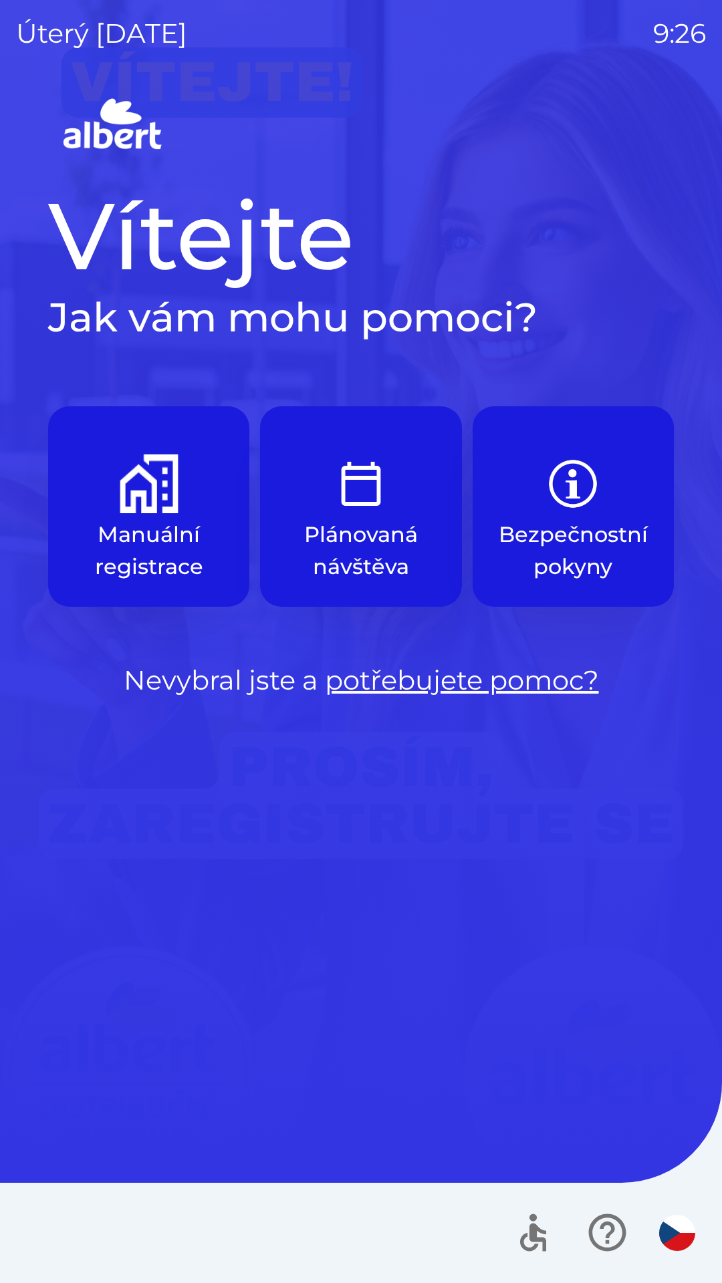
click at [173, 535] on p "Manuální registrace" at bounding box center [148, 551] width 137 height 64
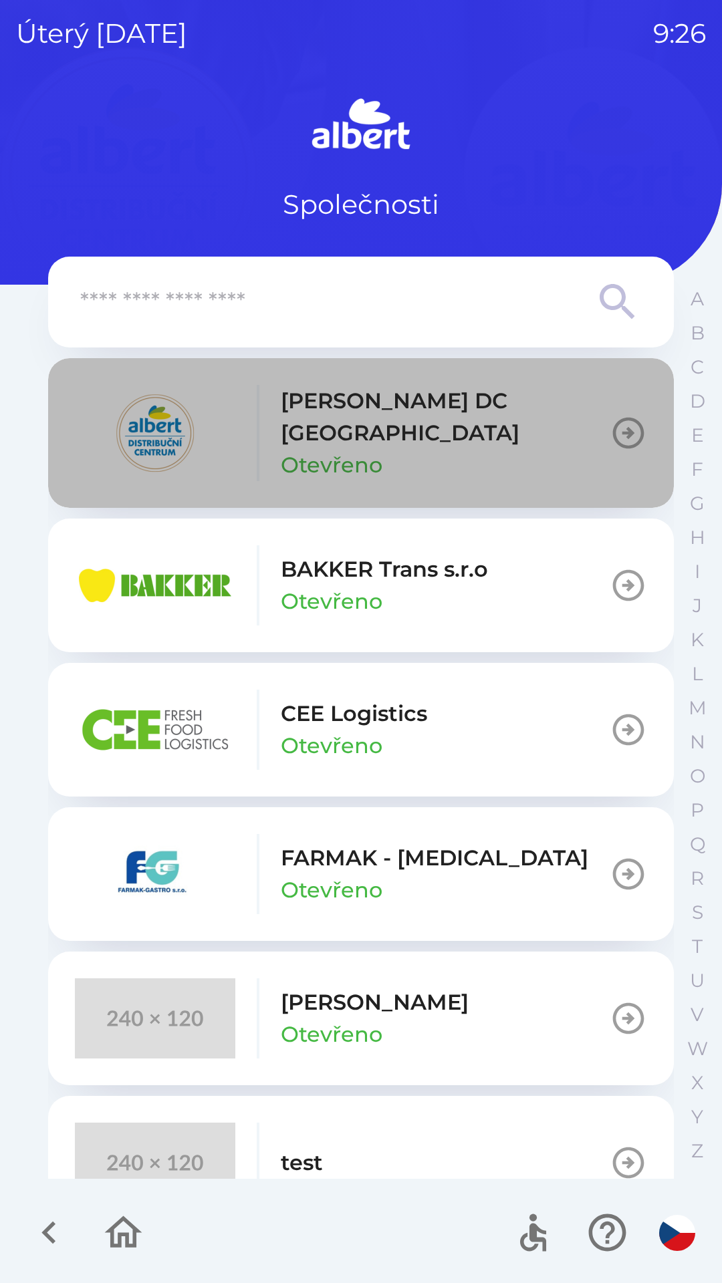
click at [488, 410] on p "[PERSON_NAME] DC [GEOGRAPHIC_DATA]" at bounding box center [445, 417] width 329 height 64
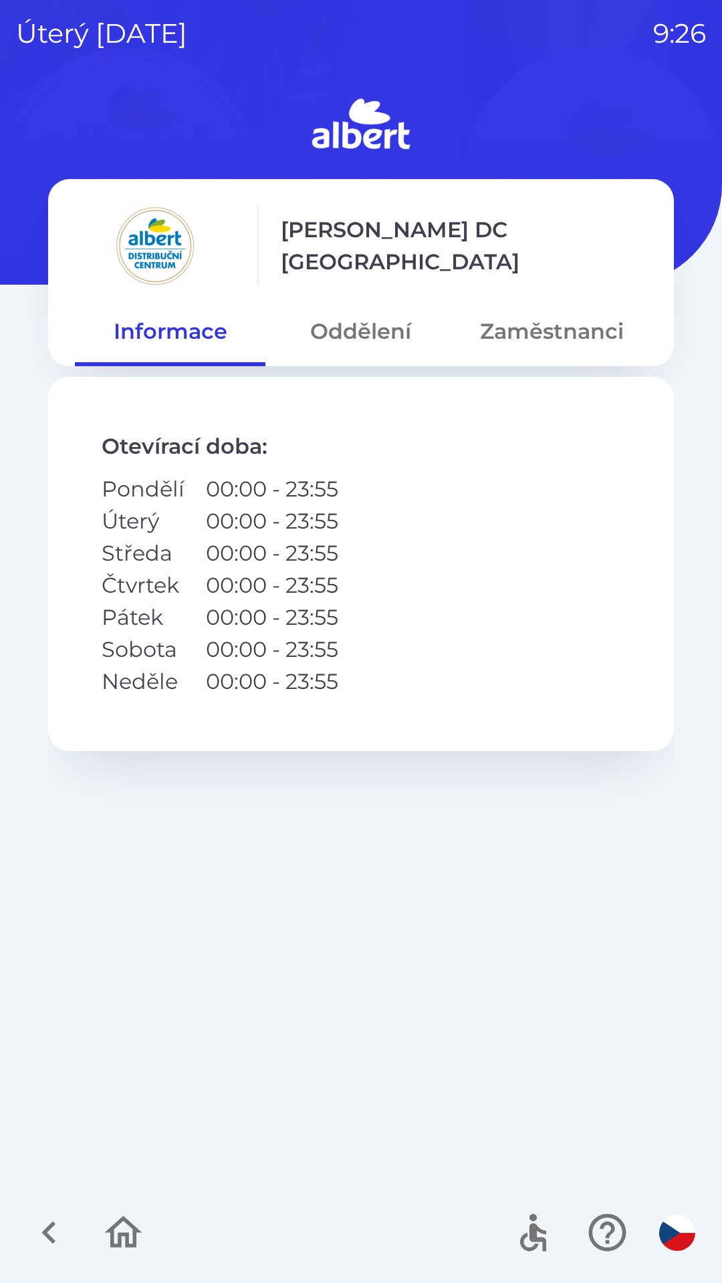
click at [555, 336] on button "Zaměstnanci" at bounding box center [551, 331] width 190 height 48
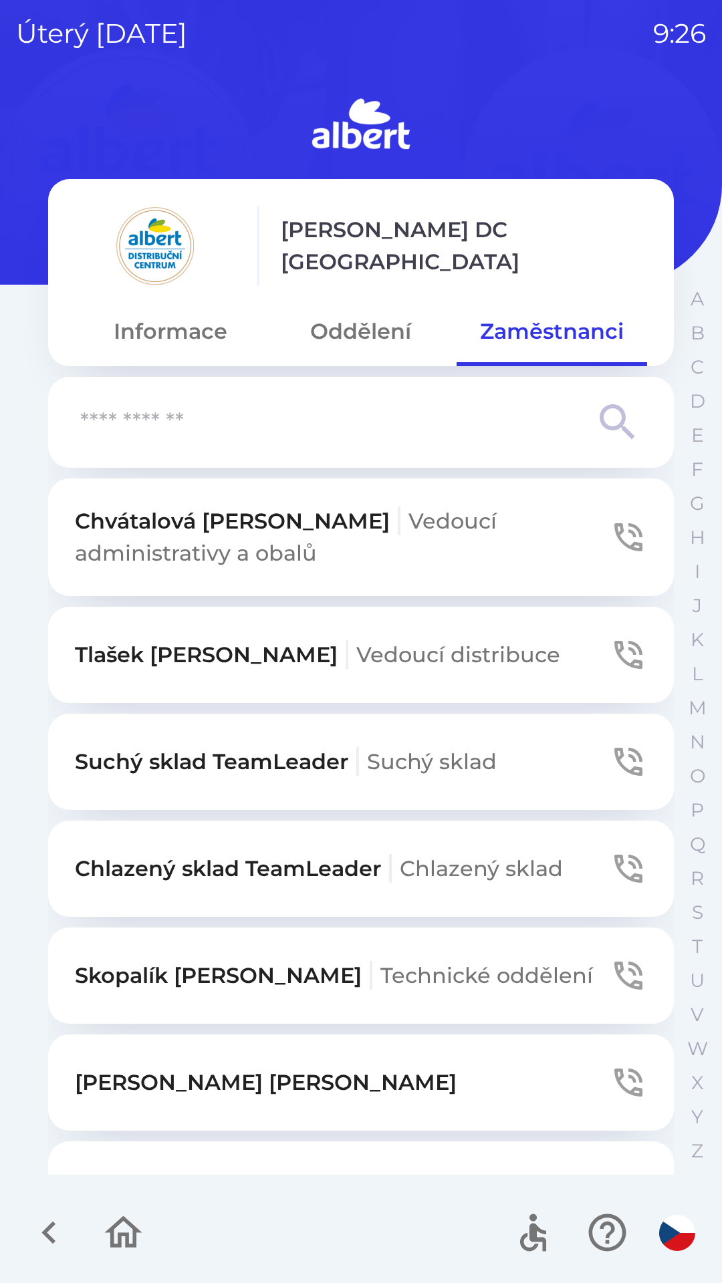
click at [353, 351] on button "Oddělení" at bounding box center [360, 331] width 190 height 48
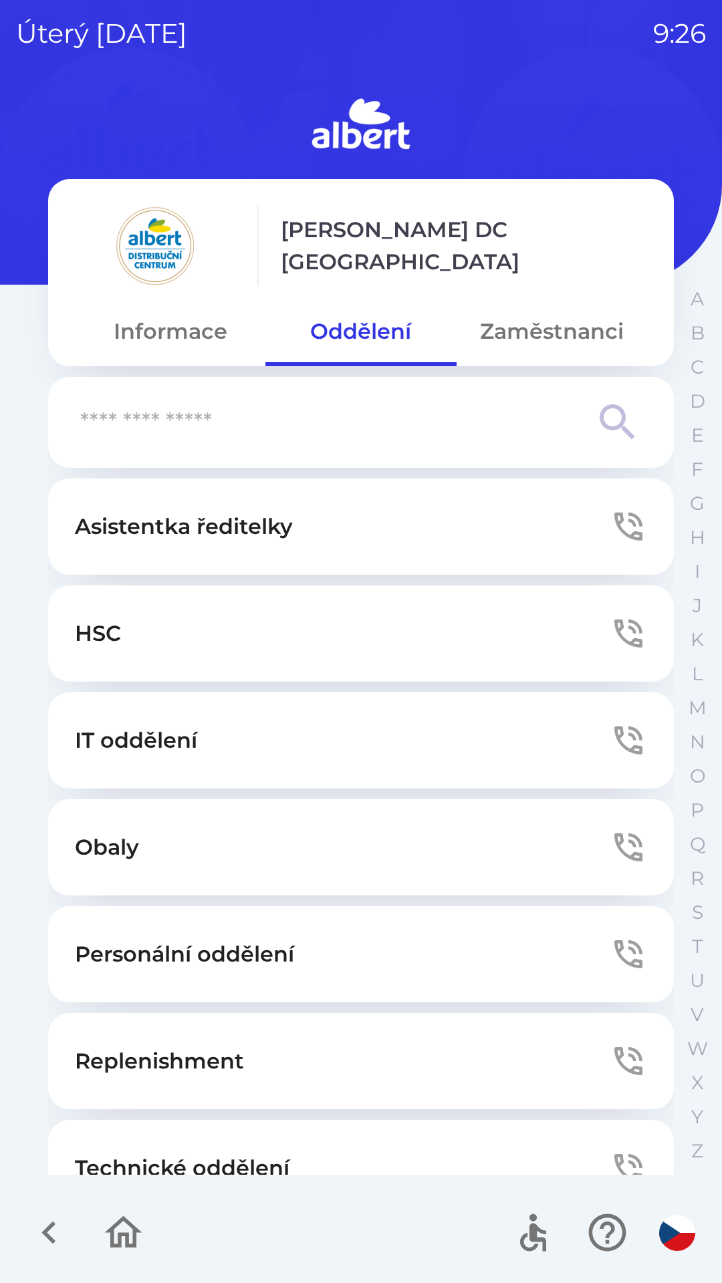
click at [622, 515] on icon "button" at bounding box center [628, 527] width 28 height 28
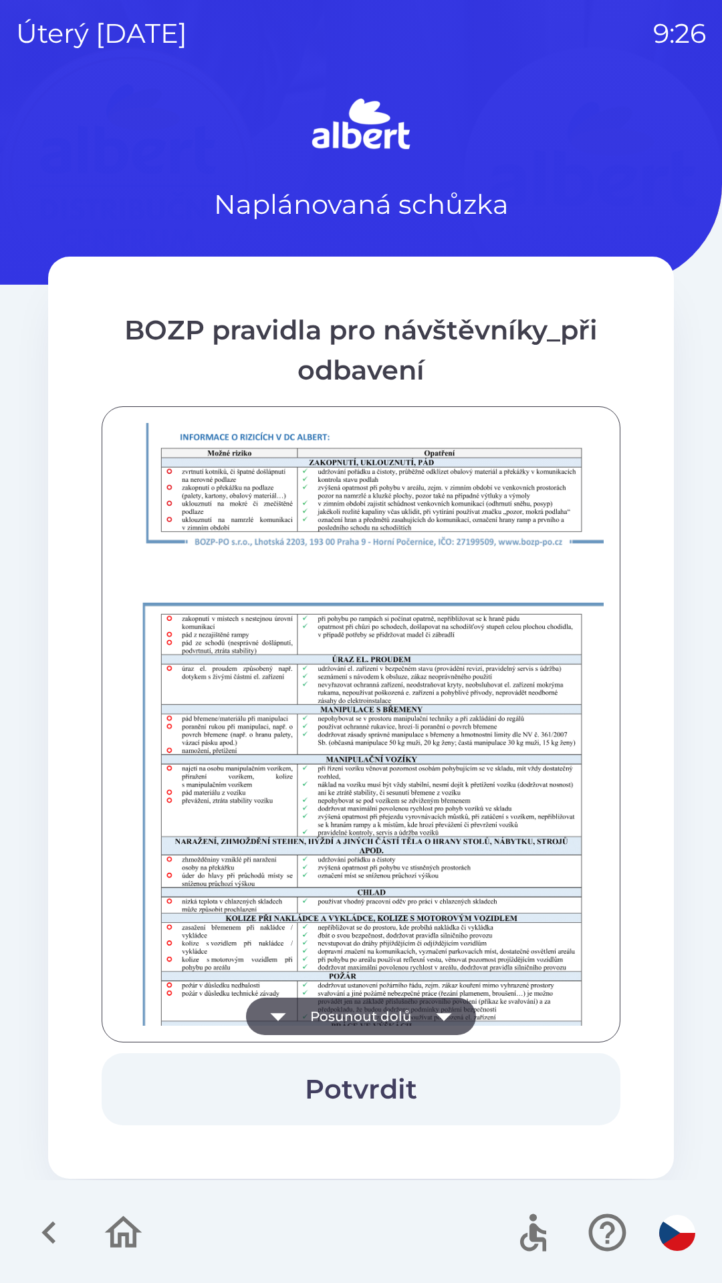
scroll to position [938, 0]
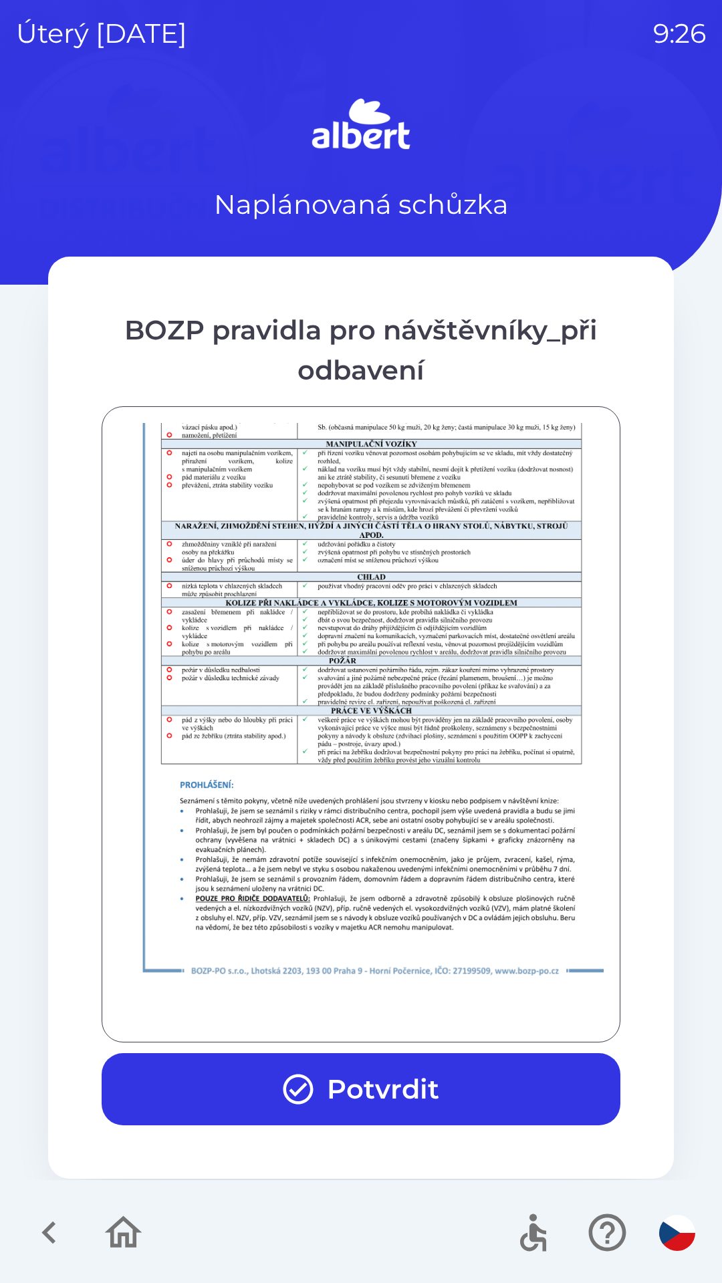
click at [430, 1105] on button "Potvrdit" at bounding box center [361, 1089] width 519 height 72
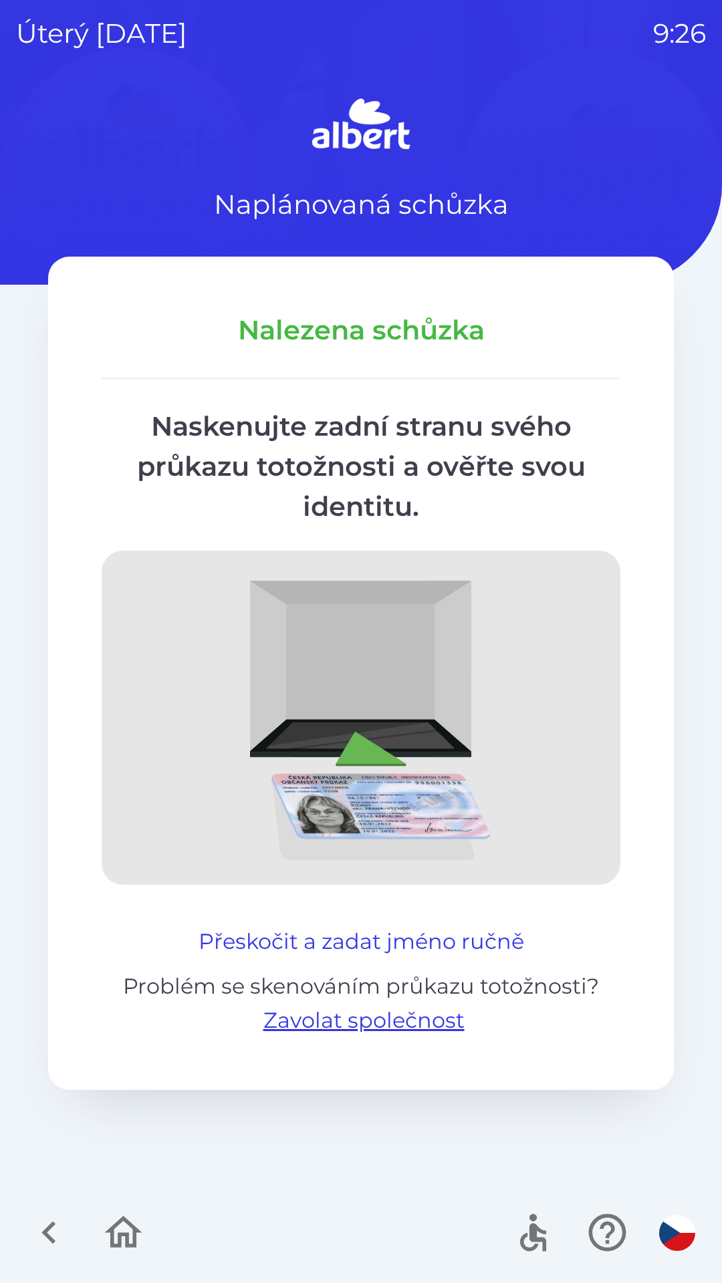
click at [380, 942] on button "Přeskočit a zadat jméno ručně" at bounding box center [361, 942] width 336 height 32
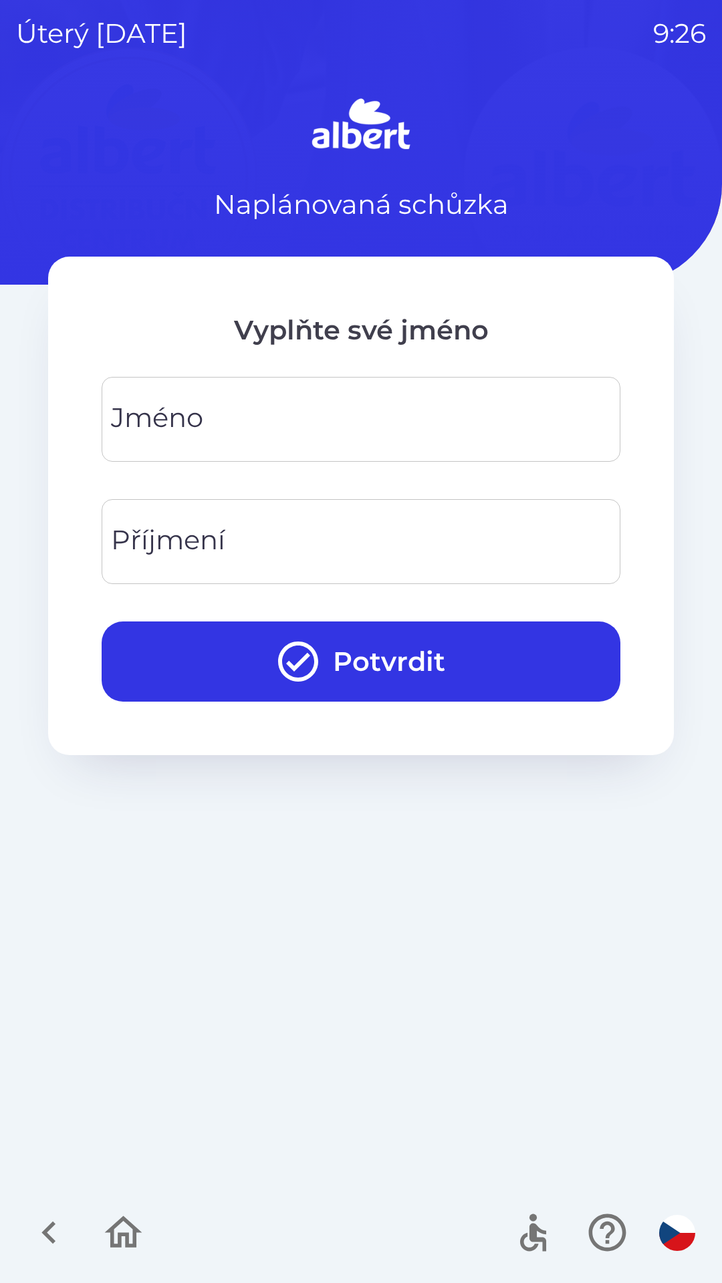
click at [307, 412] on input "Jméno" at bounding box center [361, 419] width 486 height 53
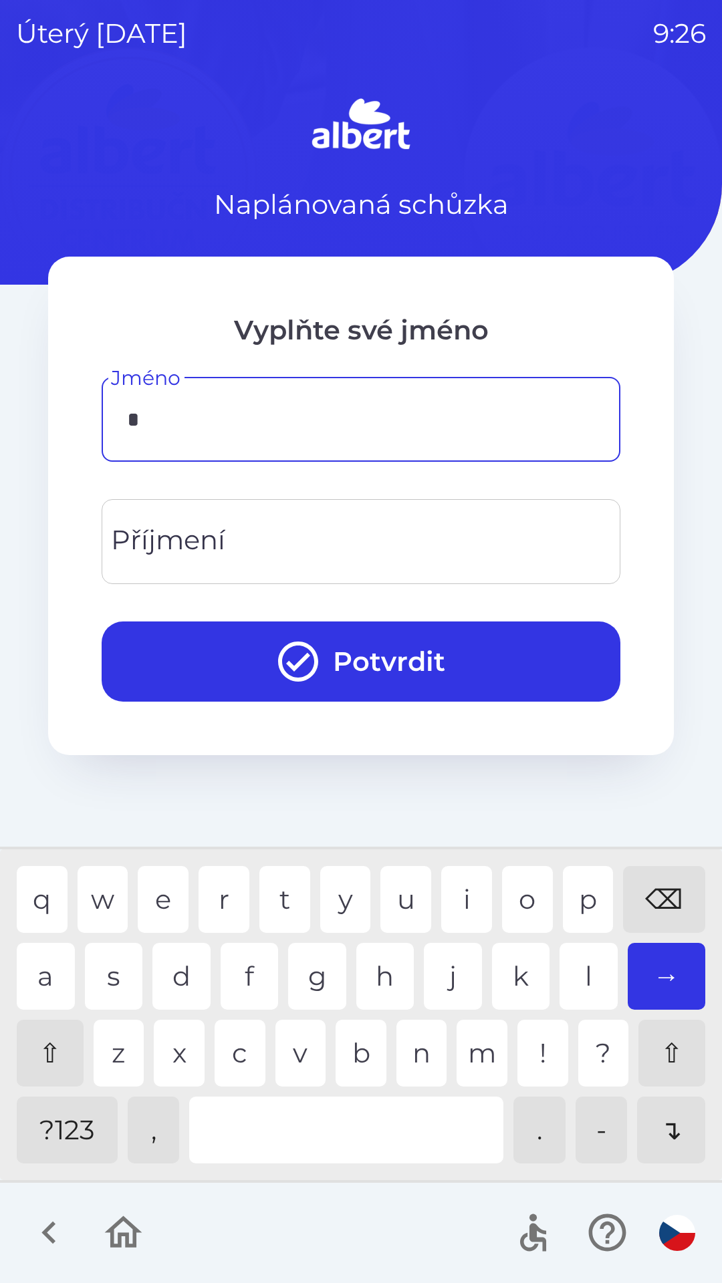
click at [434, 977] on div "j" at bounding box center [453, 976] width 58 height 67
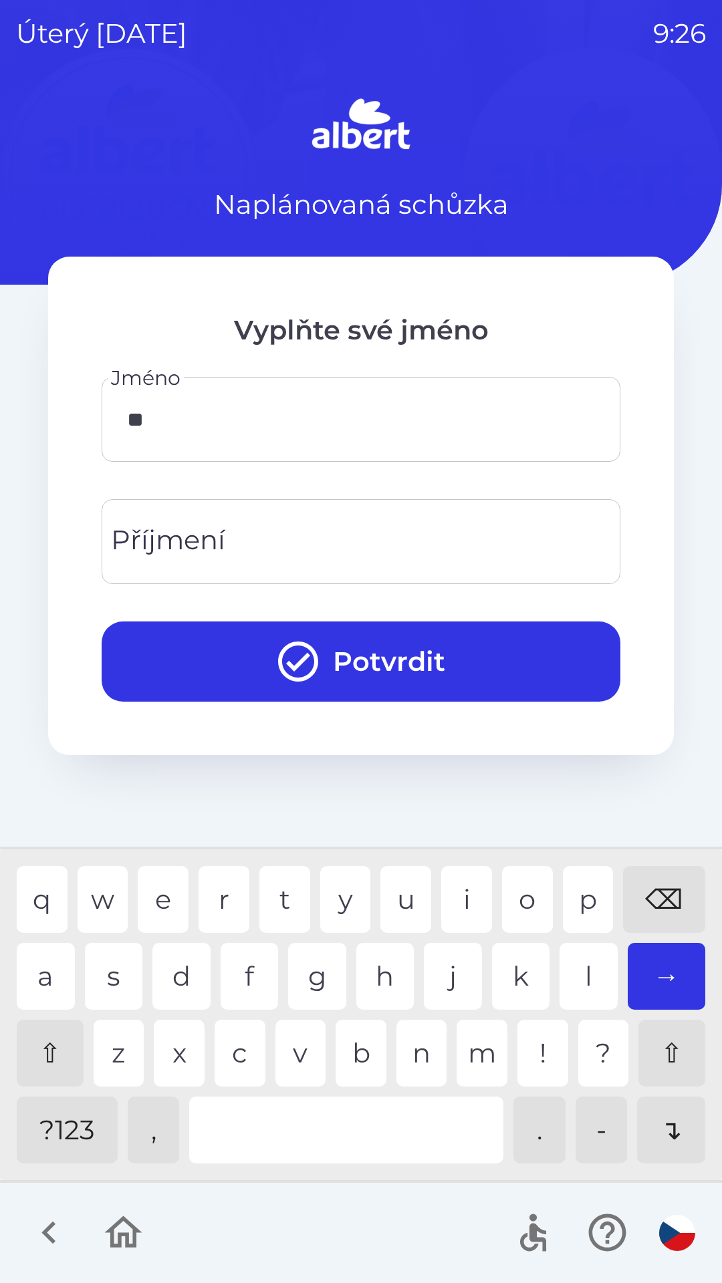
click at [41, 980] on div "a" at bounding box center [46, 976] width 58 height 67
type input "***"
click at [430, 1053] on div "n" at bounding box center [421, 1053] width 51 height 67
click at [319, 527] on input "Příjmení" at bounding box center [361, 541] width 486 height 53
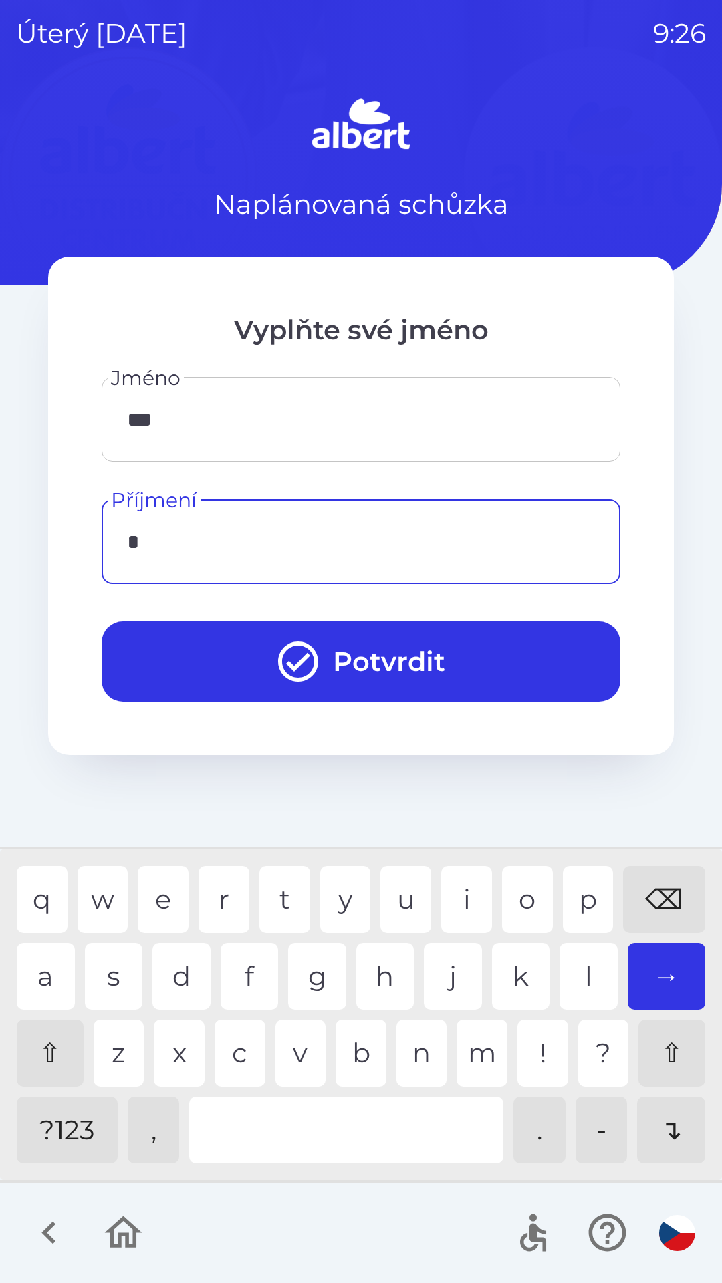
click at [122, 984] on div "s" at bounding box center [114, 976] width 58 height 67
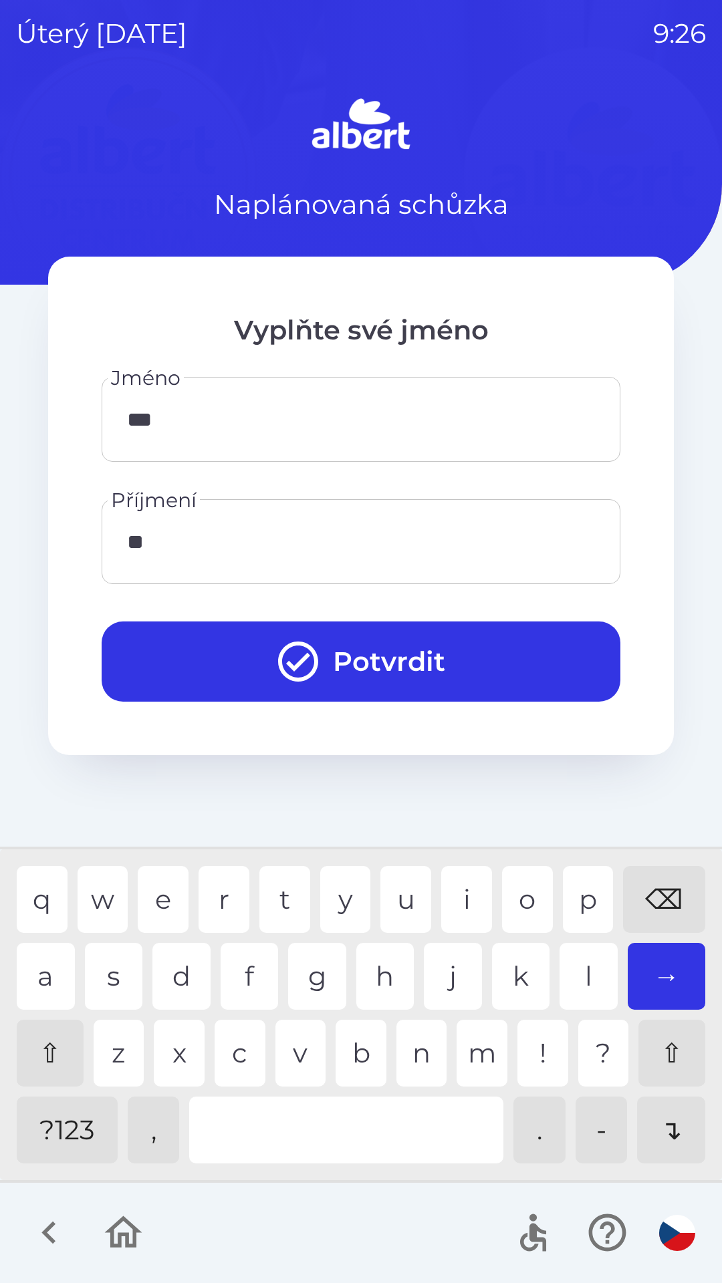
click at [274, 911] on div "t" at bounding box center [284, 899] width 51 height 67
click at [381, 903] on div "u" at bounding box center [405, 899] width 51 height 67
click at [164, 887] on div "e" at bounding box center [163, 899] width 51 height 67
type input "*******"
click at [278, 883] on div "t" at bounding box center [284, 899] width 51 height 67
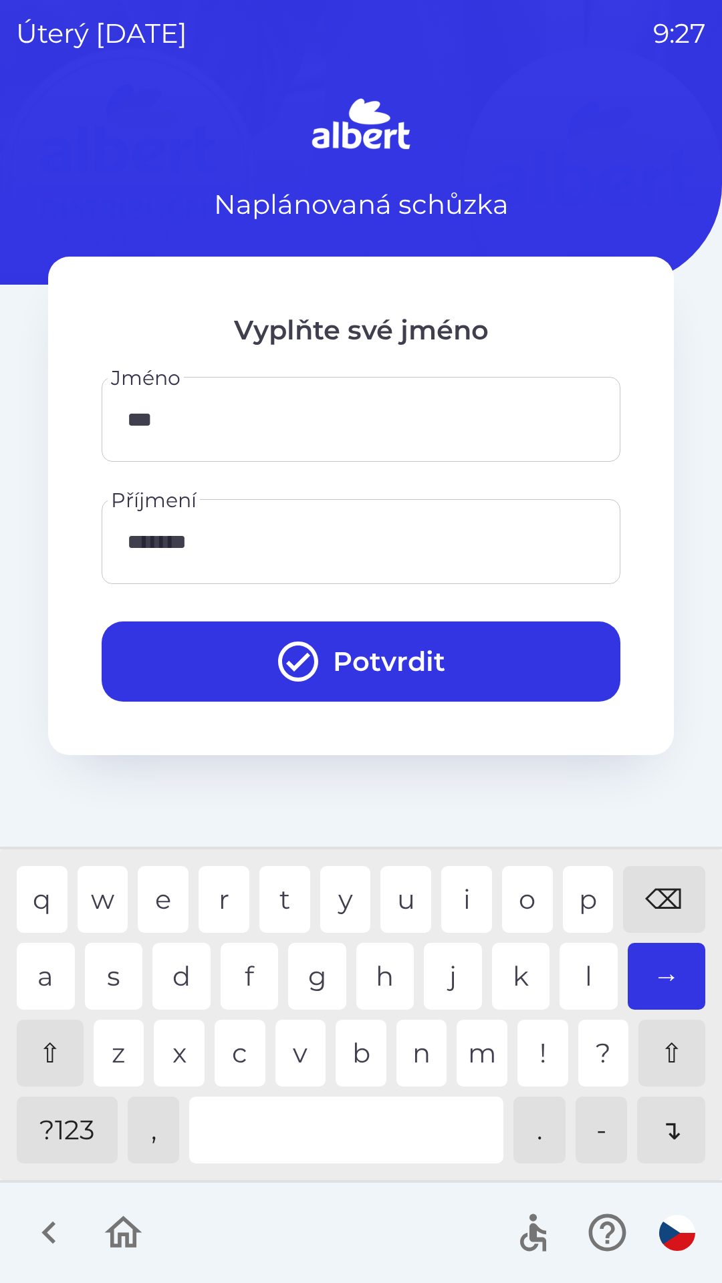
click at [476, 663] on button "Potvrdit" at bounding box center [361, 661] width 519 height 80
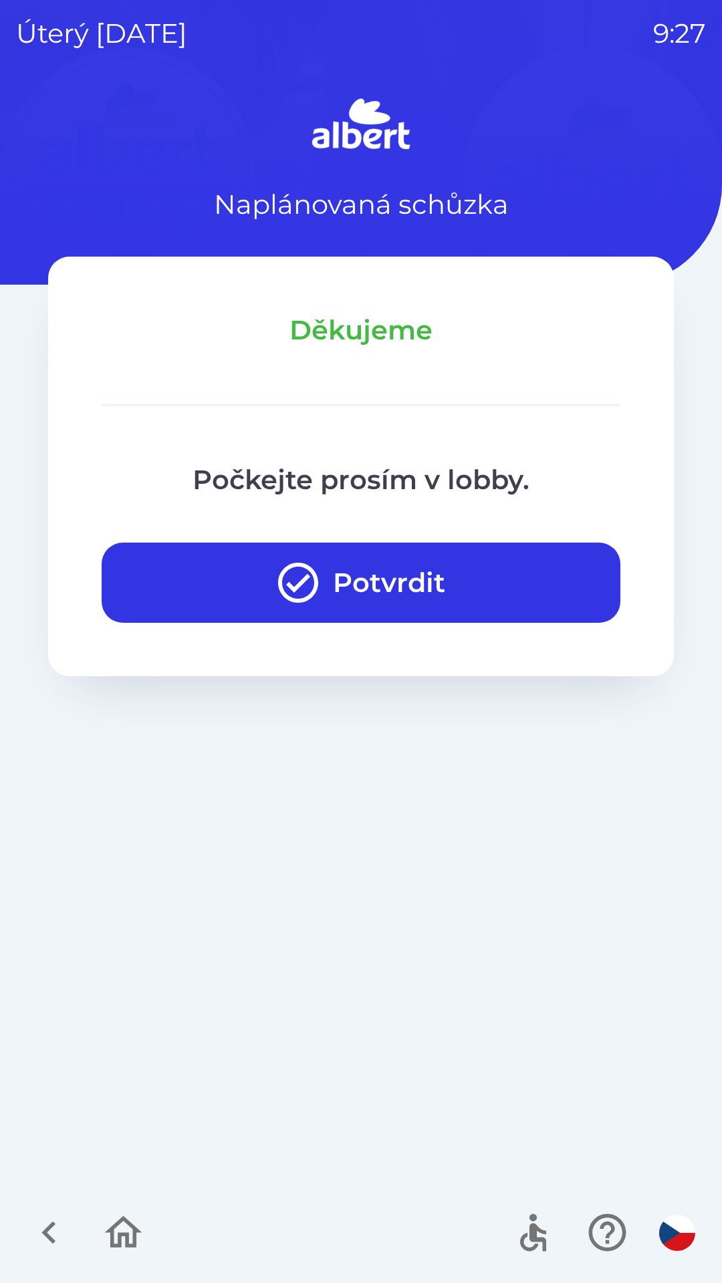
click at [380, 575] on button "Potvrdit" at bounding box center [361, 583] width 519 height 80
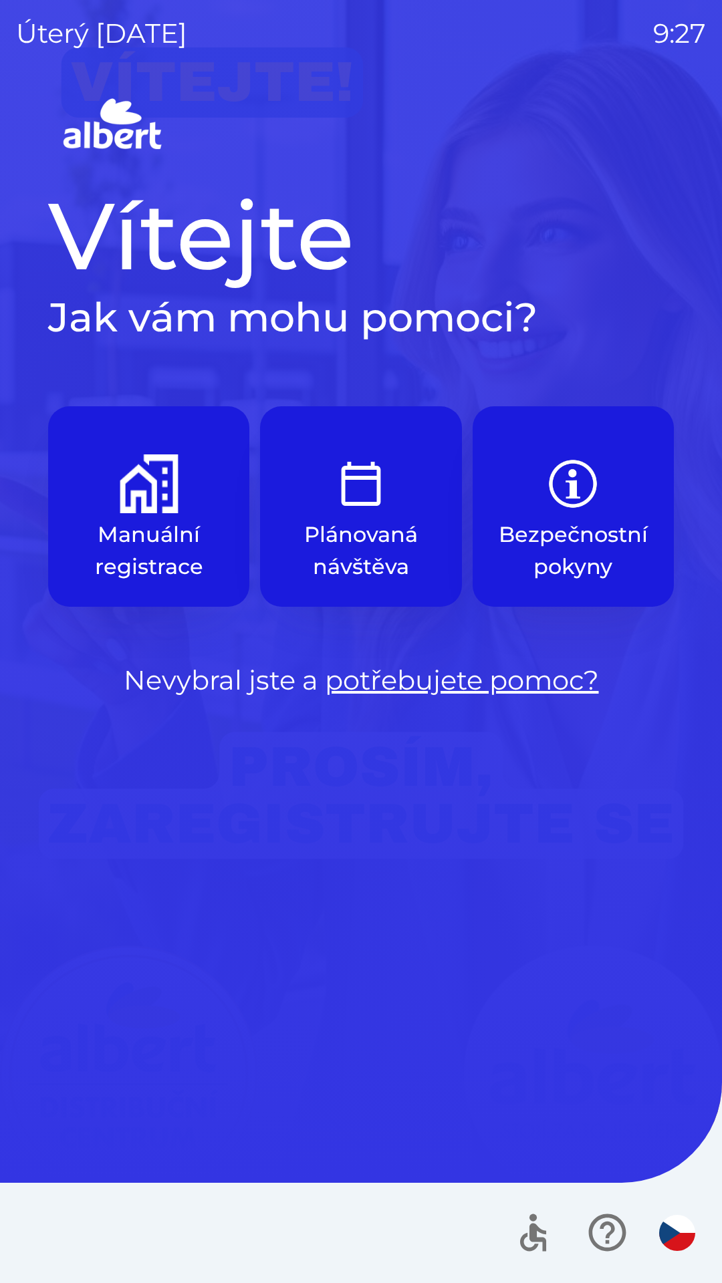
click at [163, 505] on img "button" at bounding box center [149, 483] width 59 height 59
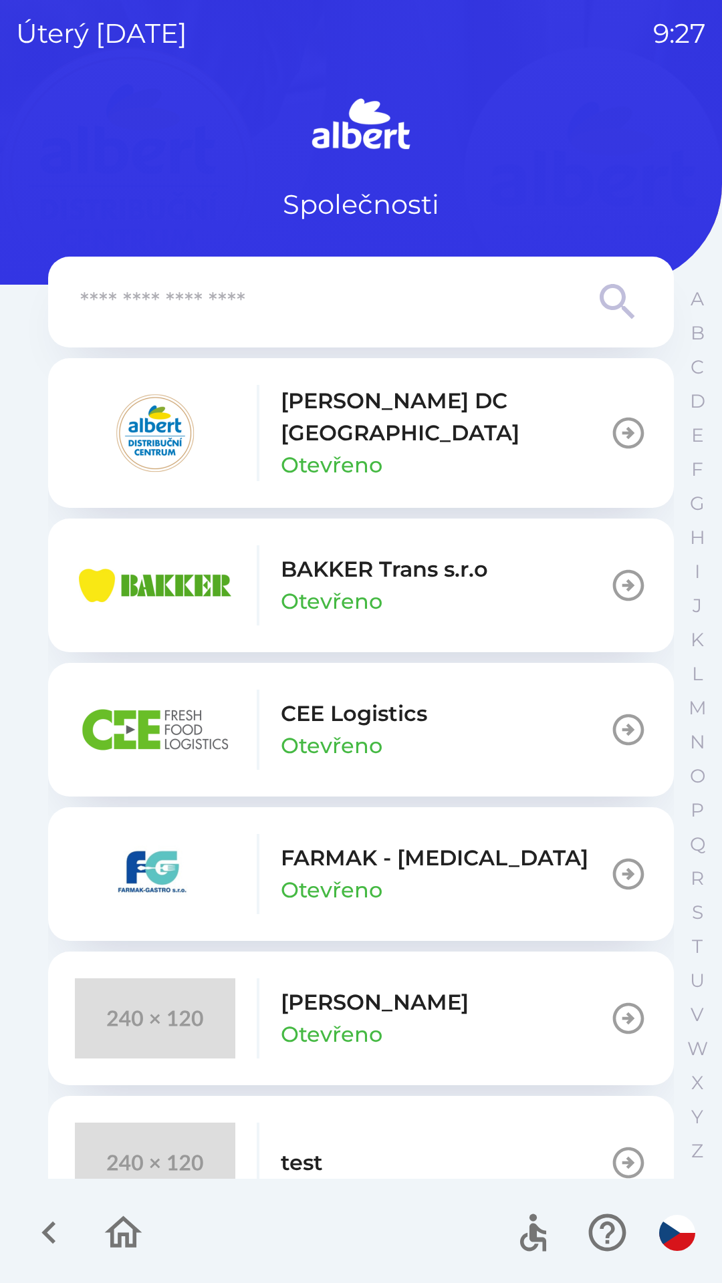
click at [402, 436] on div "[PERSON_NAME] DC [GEOGRAPHIC_DATA] Otevřeno" at bounding box center [445, 433] width 329 height 96
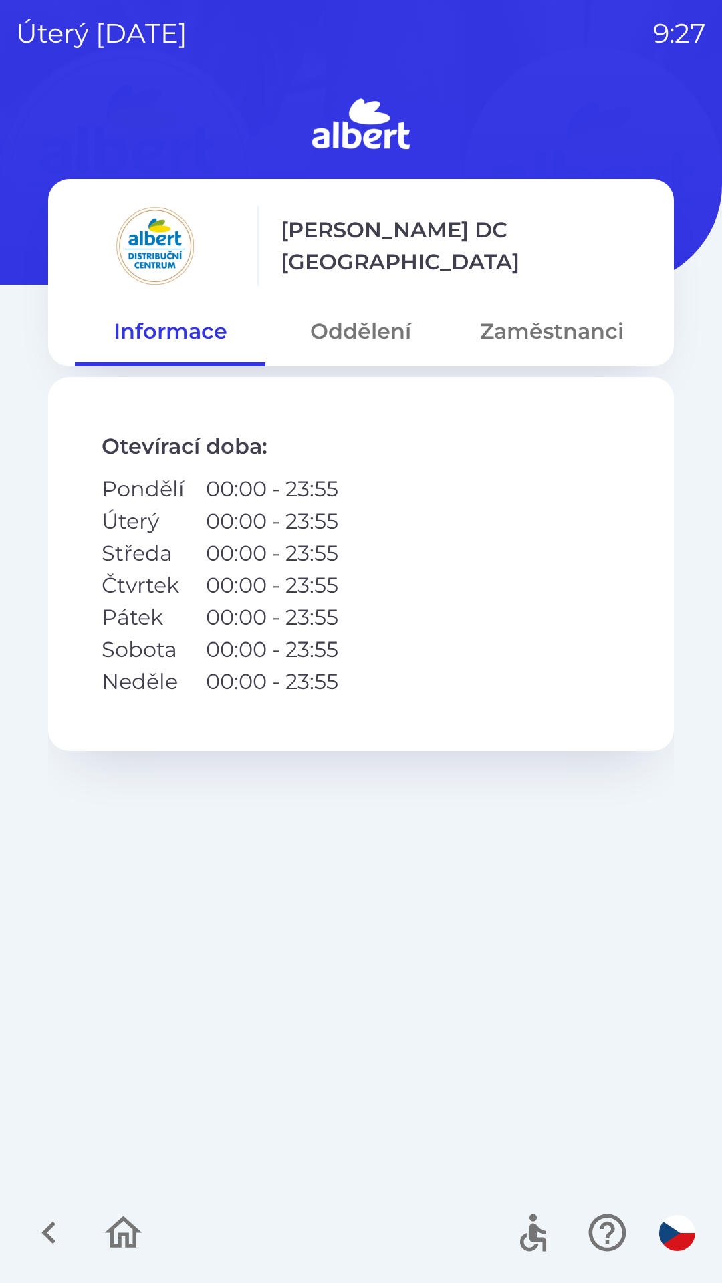
click at [362, 329] on button "Oddělení" at bounding box center [360, 331] width 190 height 48
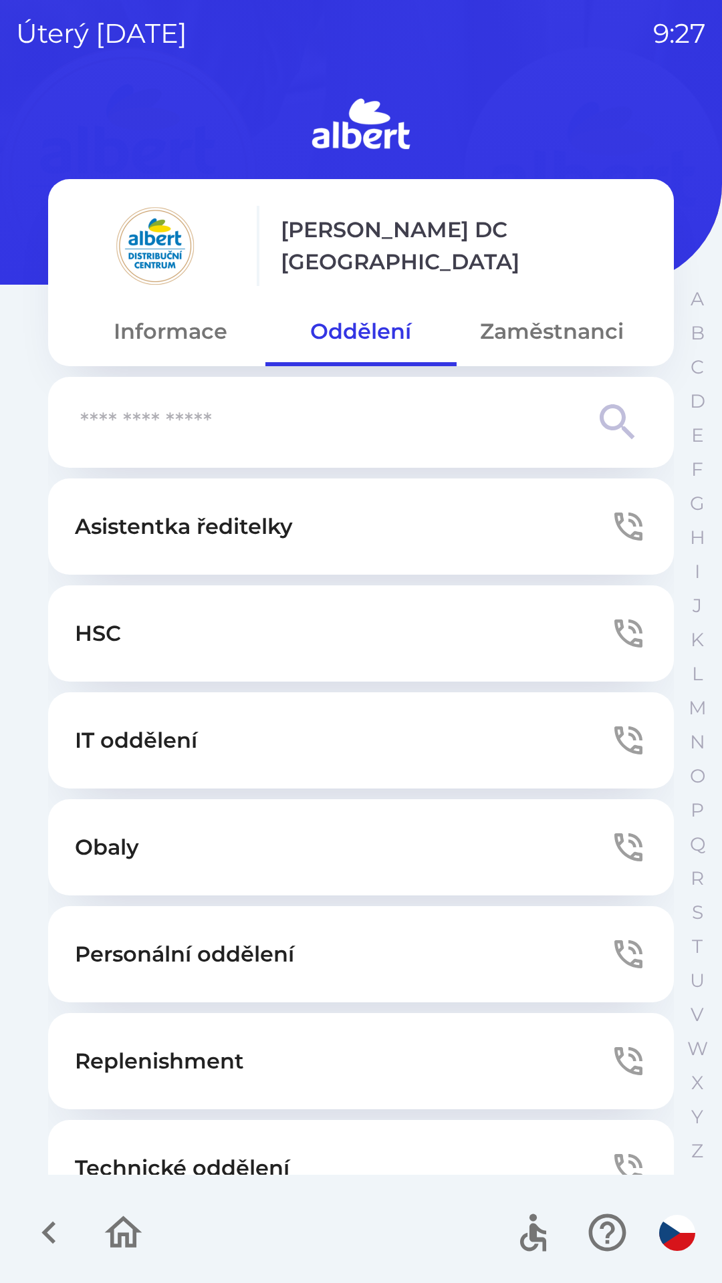
click at [614, 532] on icon "button" at bounding box center [628, 527] width 28 height 28
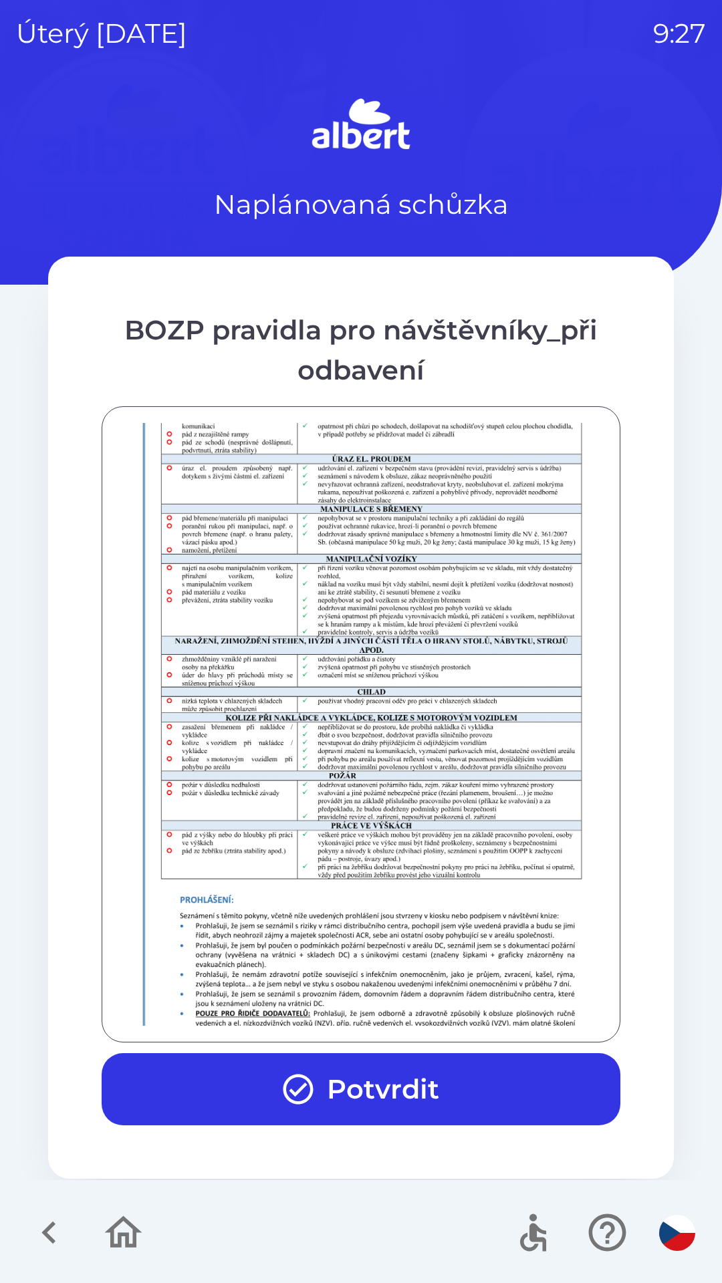
scroll to position [938, 0]
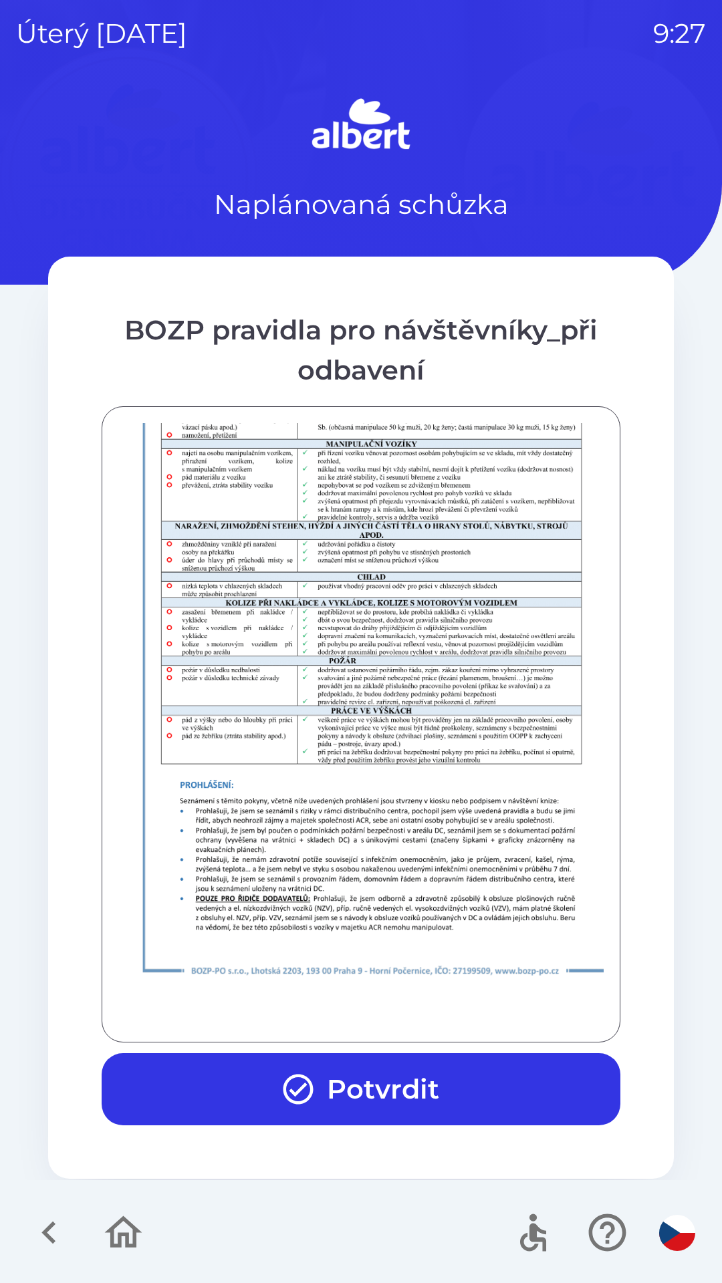
click at [432, 1087] on button "Potvrdit" at bounding box center [361, 1089] width 519 height 72
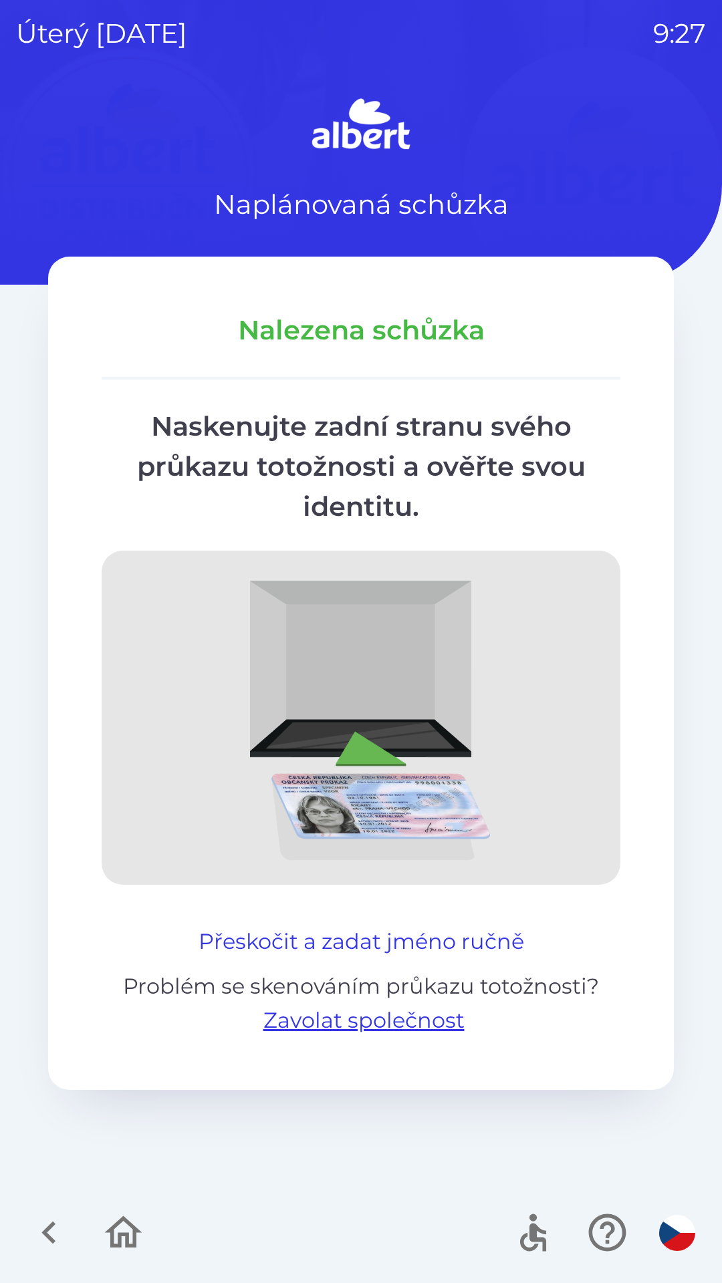
click at [337, 942] on button "Přeskočit a zadat jméno ručně" at bounding box center [361, 942] width 336 height 32
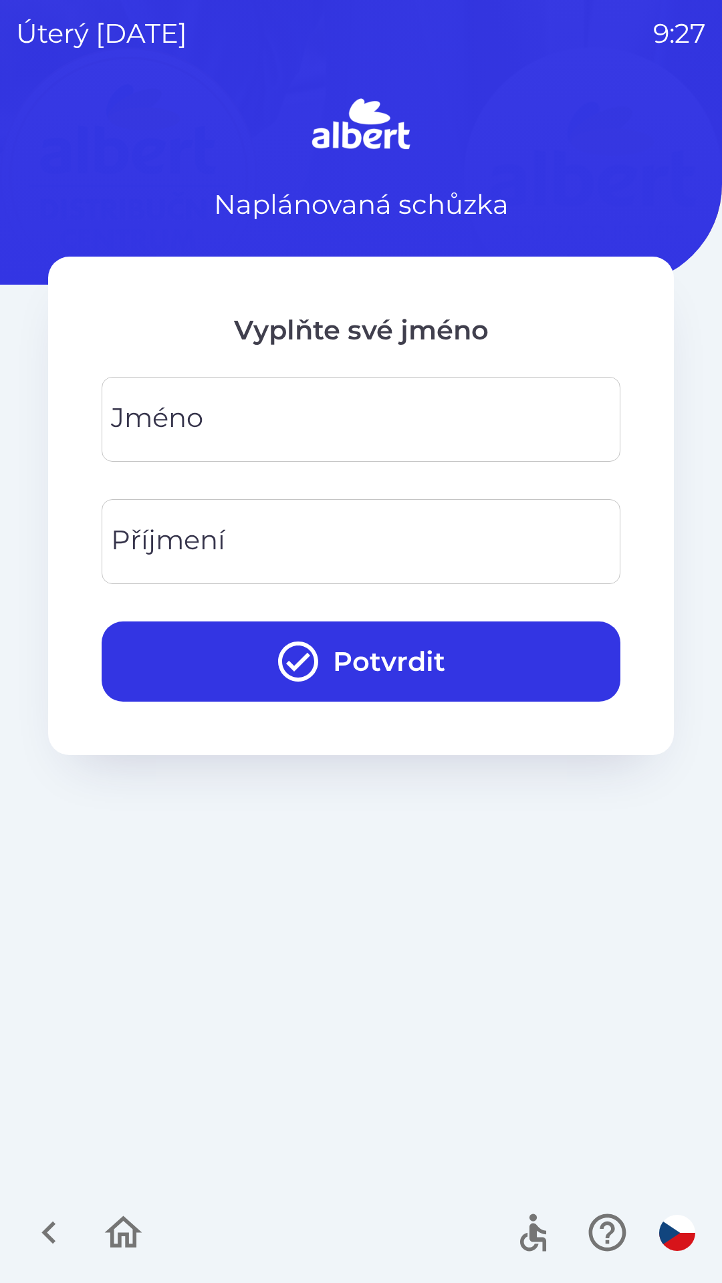
click at [385, 403] on input "Jméno" at bounding box center [361, 419] width 486 height 53
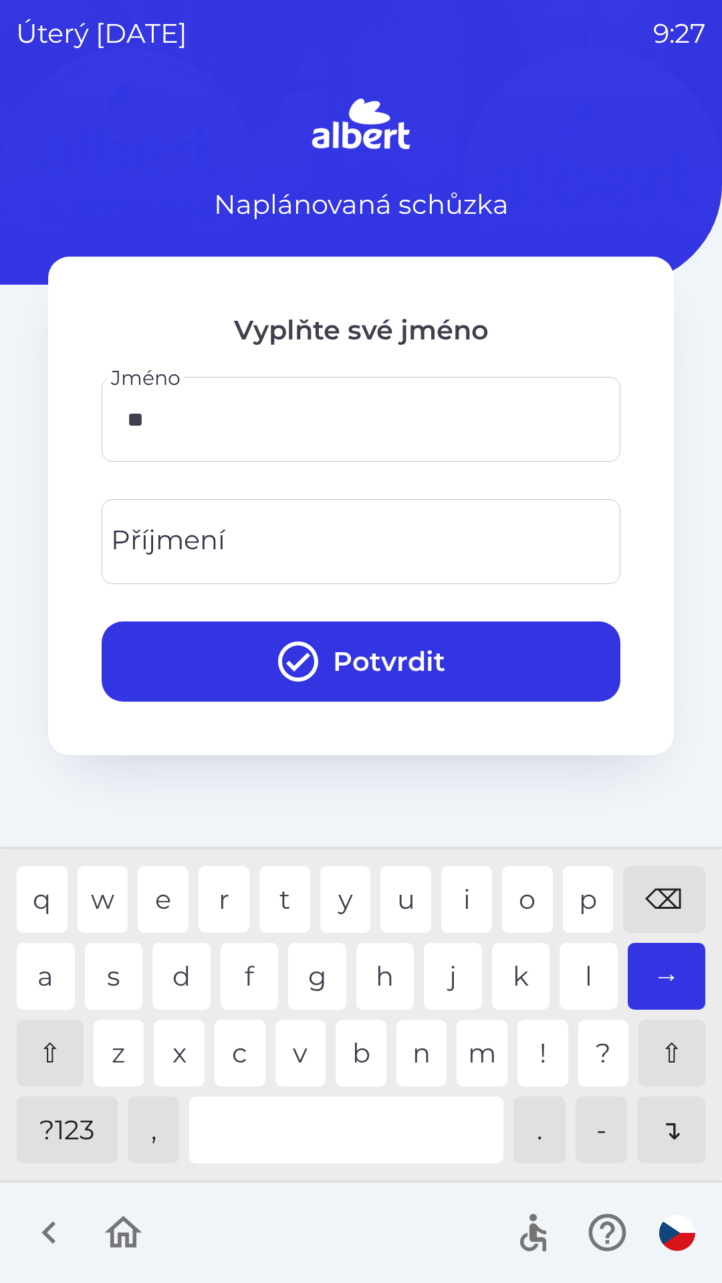
click at [40, 968] on div "a" at bounding box center [46, 976] width 58 height 67
type input "****"
click at [47, 996] on div "a" at bounding box center [46, 976] width 58 height 67
click at [292, 544] on input "Příjmení" at bounding box center [361, 541] width 486 height 53
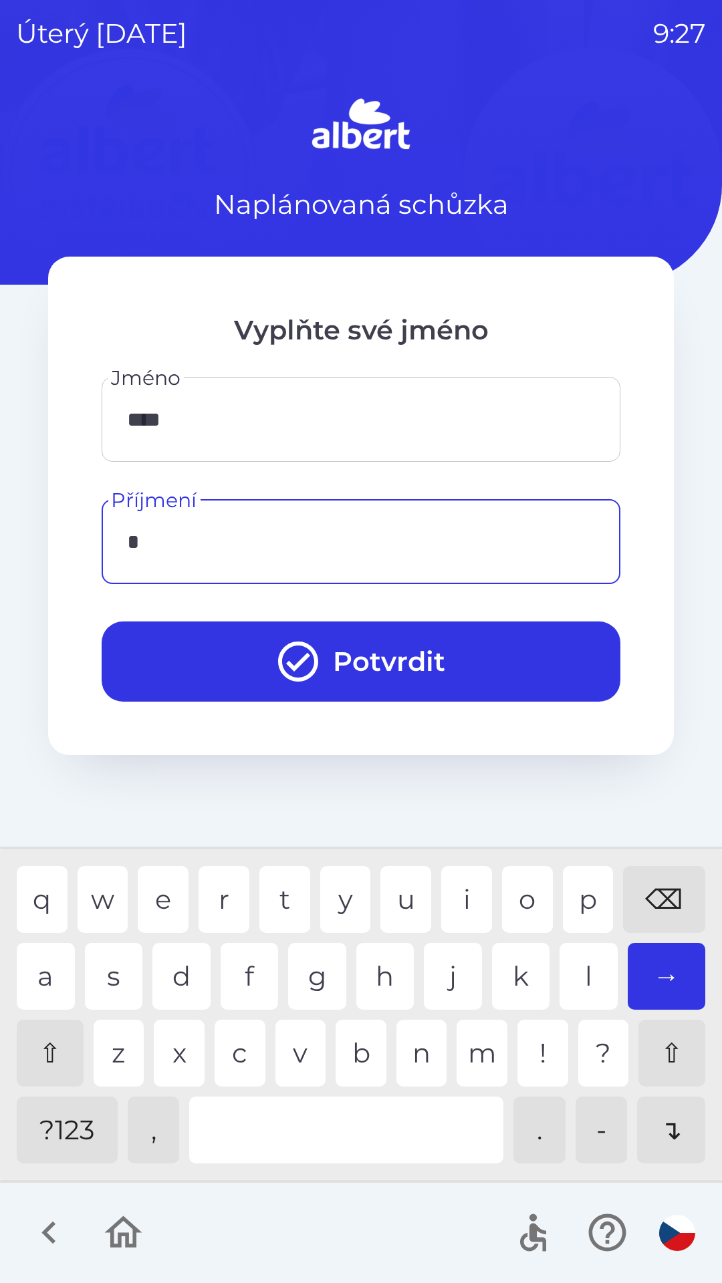
click at [116, 968] on div "s" at bounding box center [114, 976] width 58 height 67
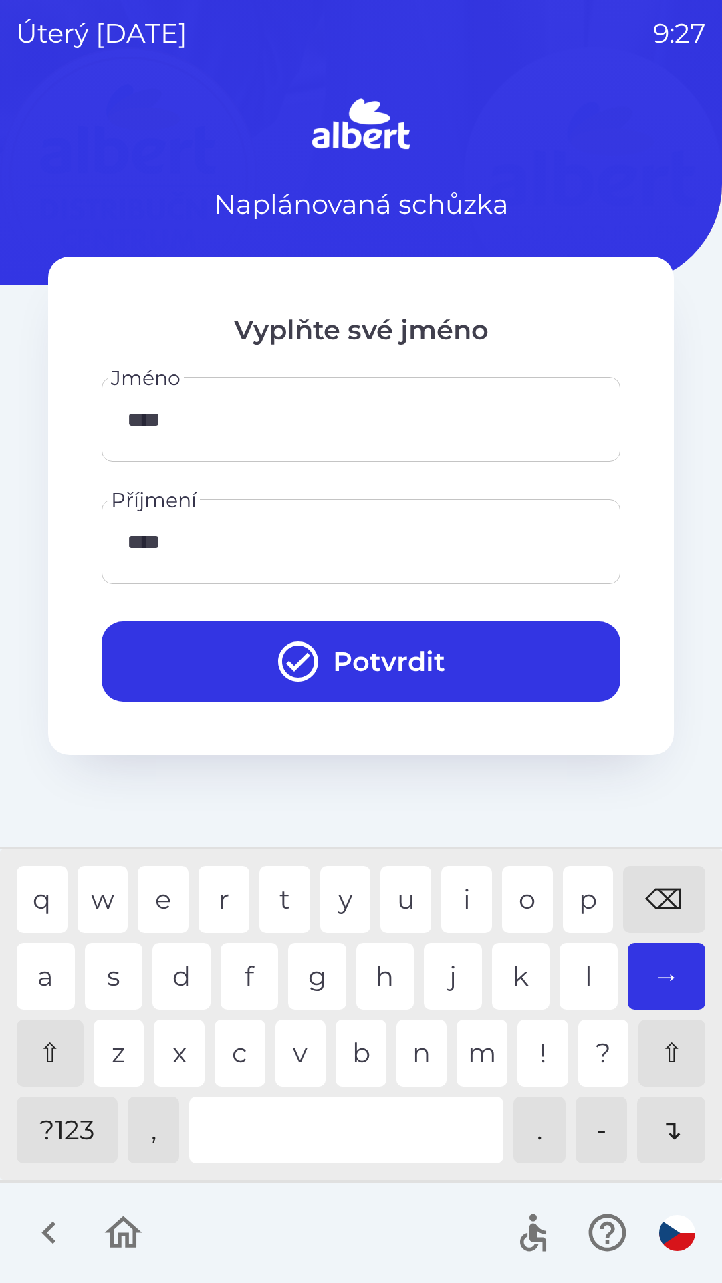
click at [171, 957] on div "d" at bounding box center [181, 976] width 58 height 67
click at [402, 1037] on div "n" at bounding box center [421, 1053] width 51 height 67
click at [511, 899] on div "o" at bounding box center [527, 899] width 51 height 67
click at [309, 1052] on div "v" at bounding box center [300, 1053] width 51 height 67
type input "**********"
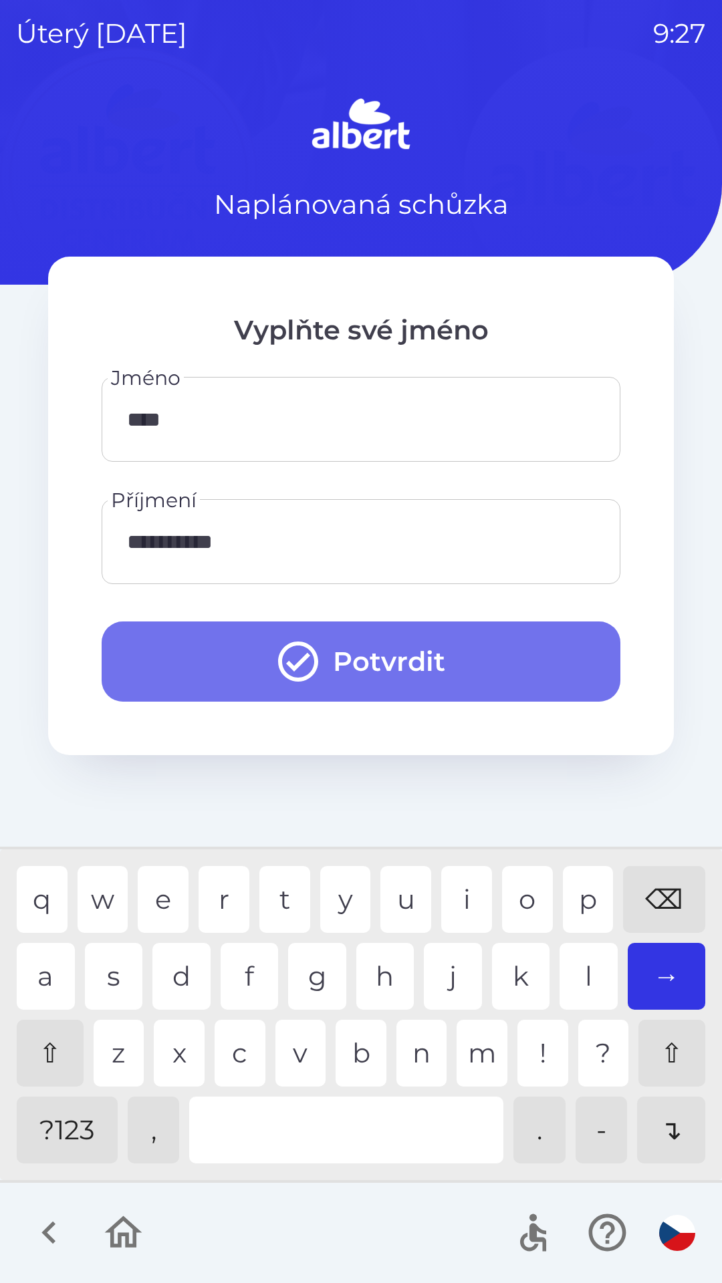
click at [432, 665] on button "Potvrdit" at bounding box center [361, 661] width 519 height 80
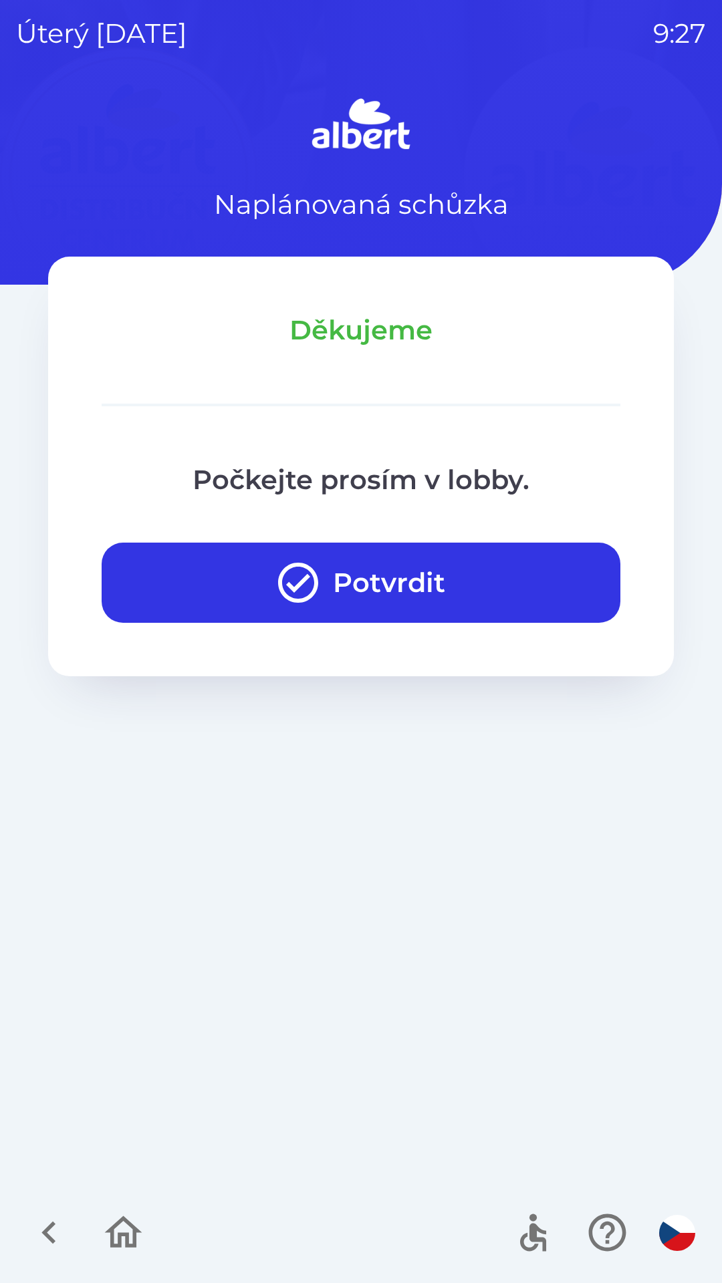
click at [334, 572] on button "Potvrdit" at bounding box center [361, 583] width 519 height 80
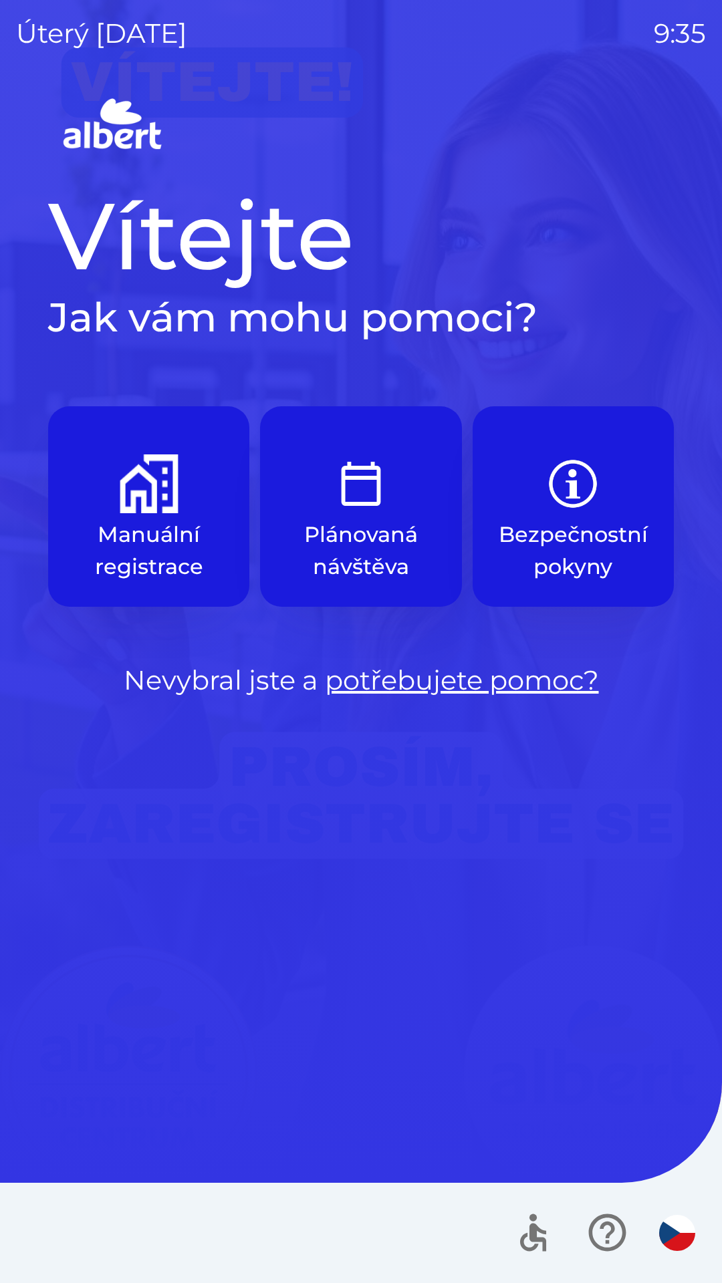
click at [341, 491] on img "button" at bounding box center [360, 483] width 59 height 59
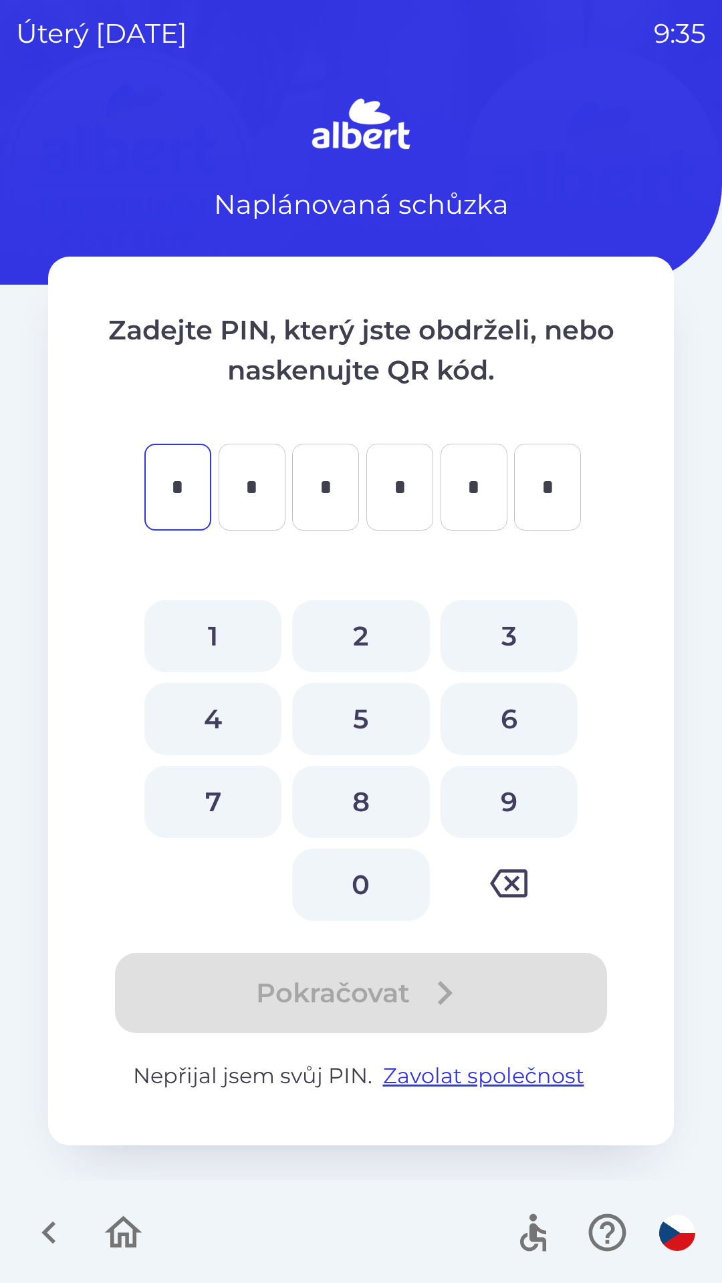
click at [42, 1216] on icon "button" at bounding box center [49, 1232] width 45 height 45
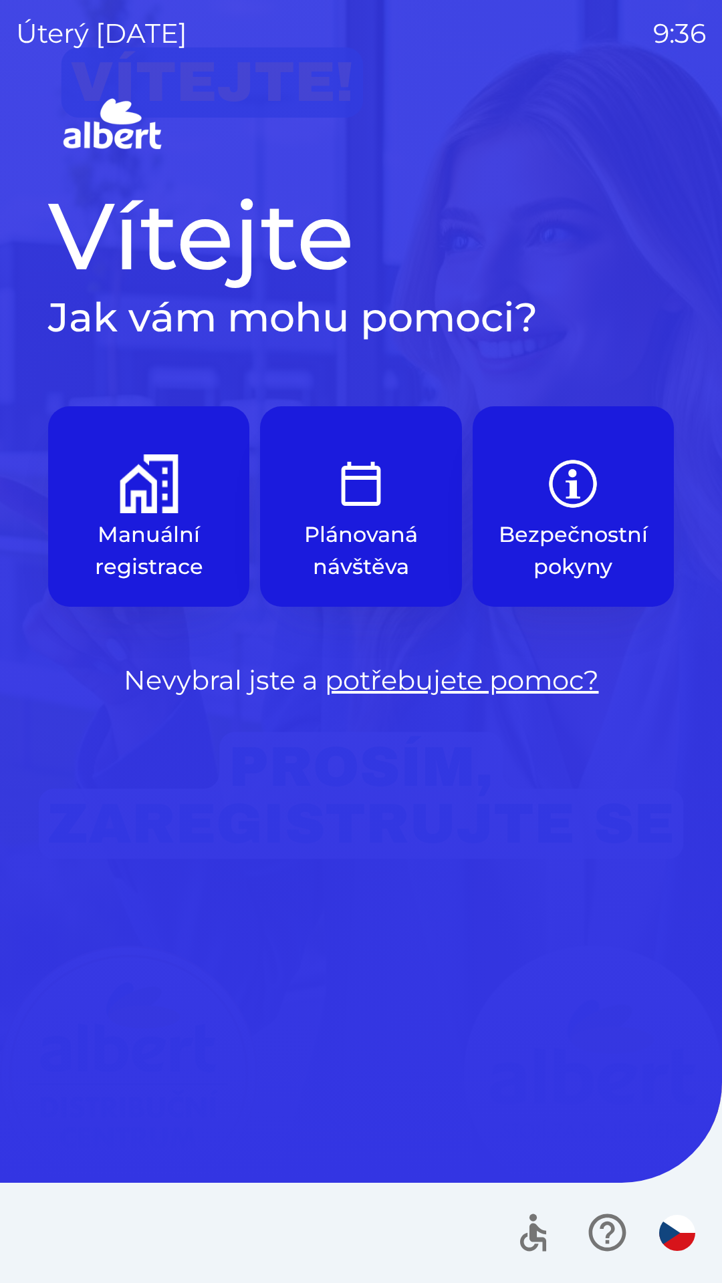
click at [143, 499] on img "button" at bounding box center [149, 483] width 59 height 59
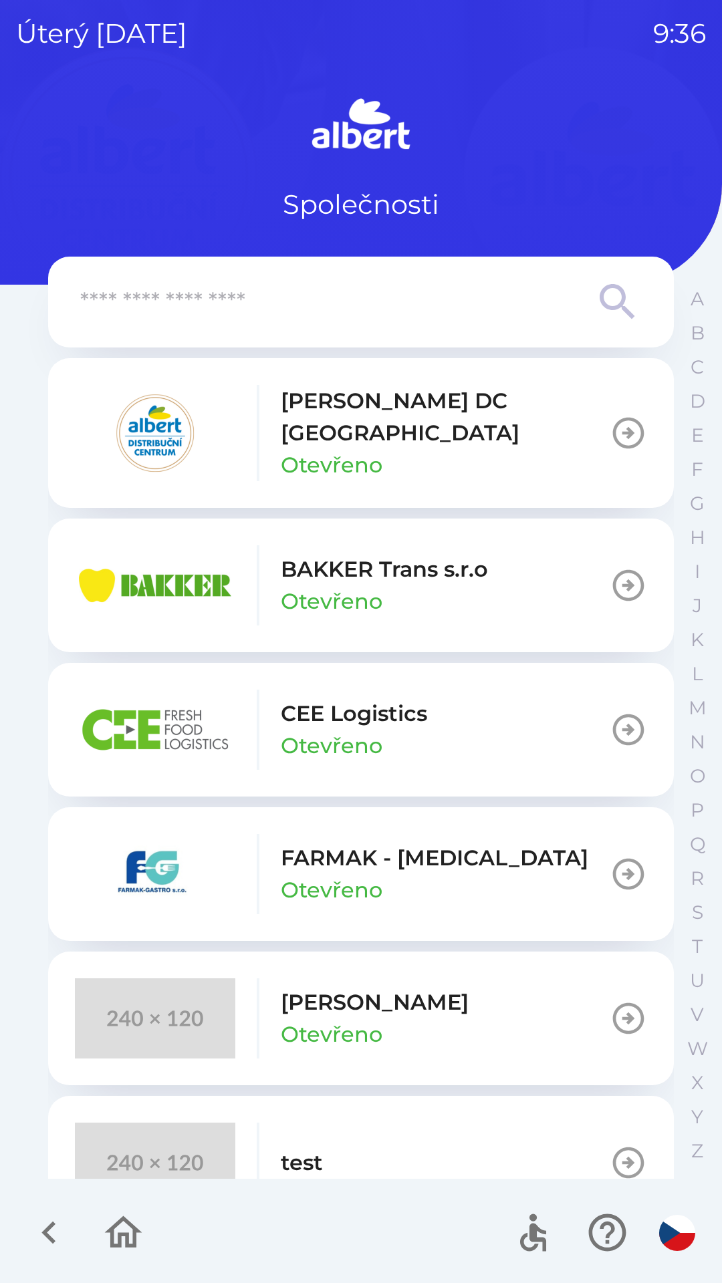
click at [389, 397] on p "[PERSON_NAME] DC [GEOGRAPHIC_DATA]" at bounding box center [445, 417] width 329 height 64
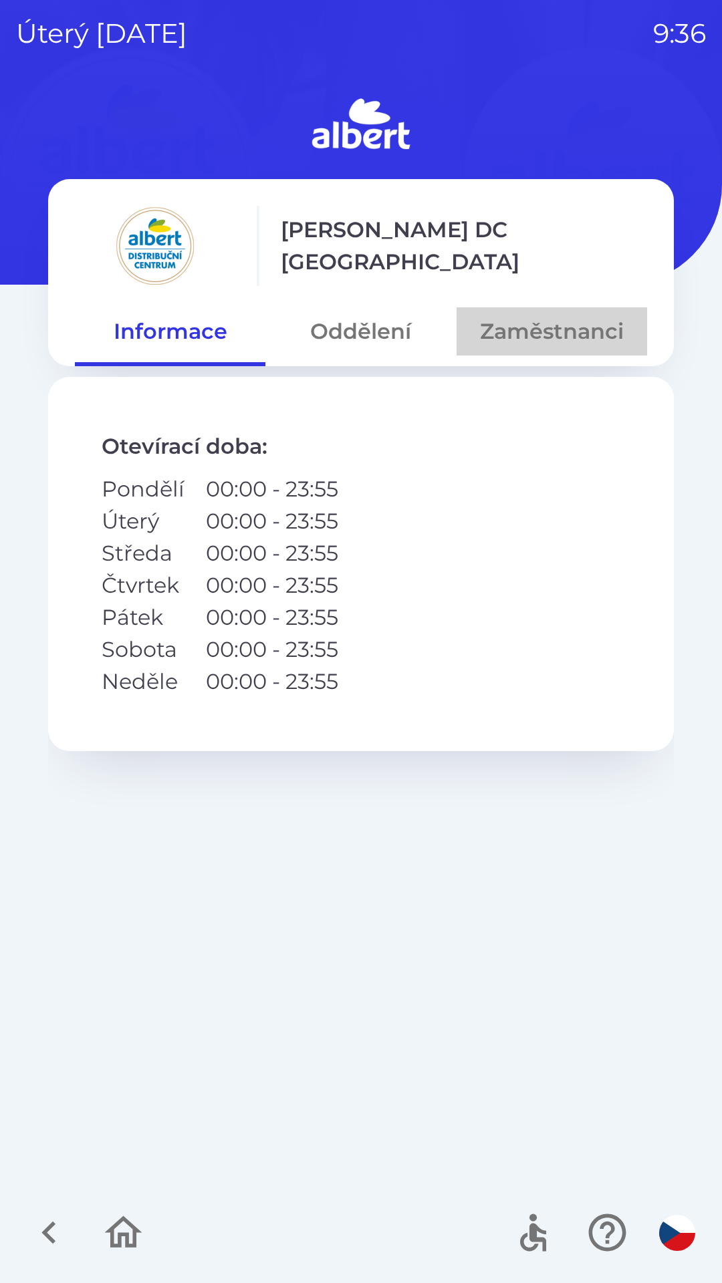
click at [572, 325] on button "Zaměstnanci" at bounding box center [551, 331] width 190 height 48
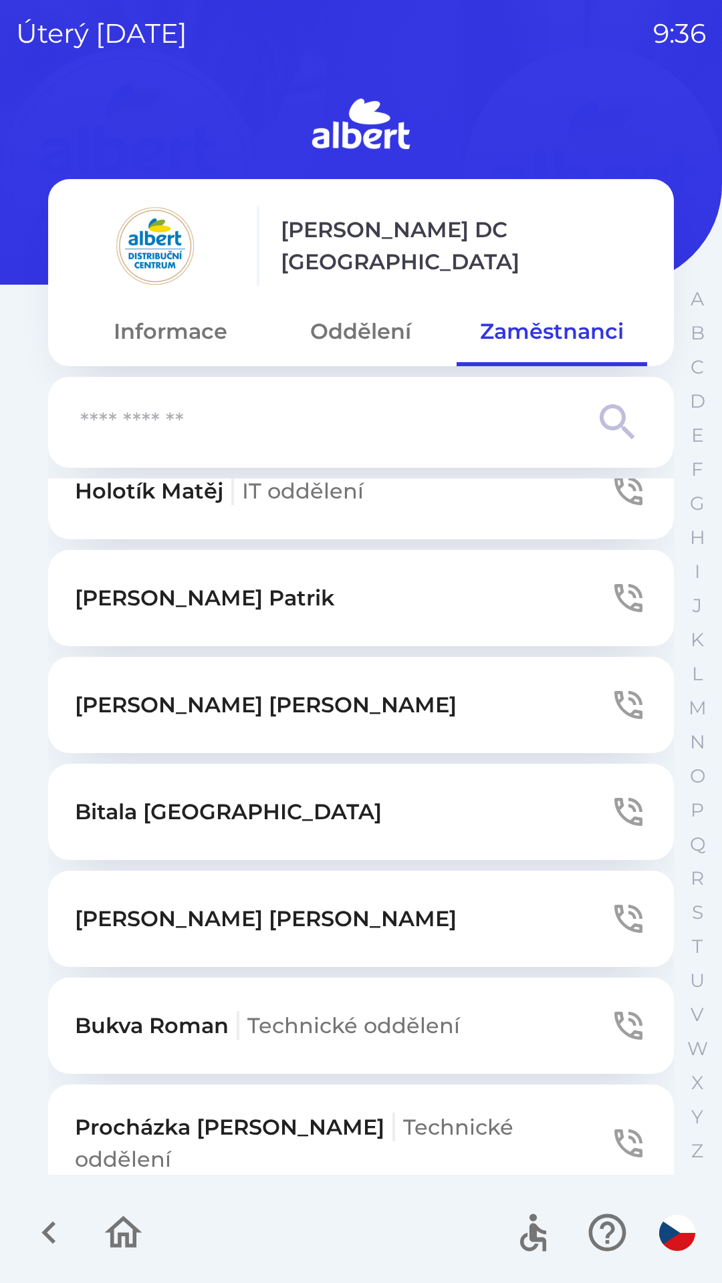
scroll to position [2047, 0]
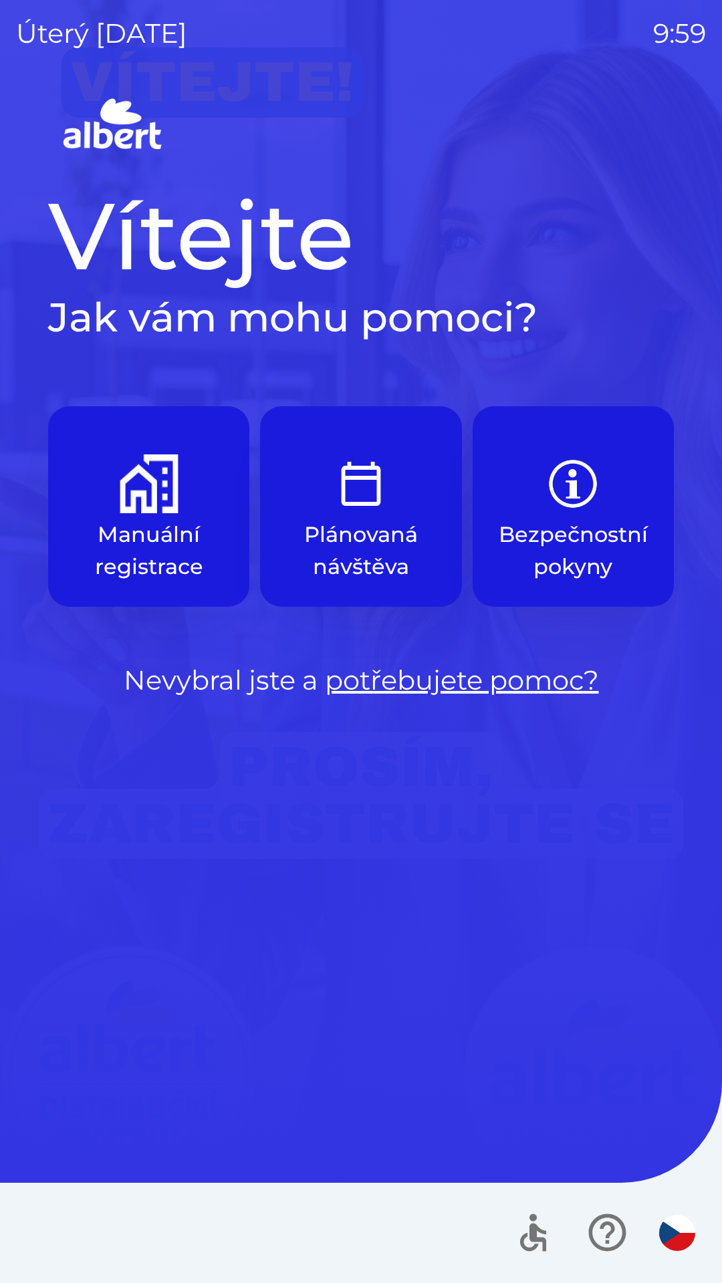
click at [134, 504] on img "button" at bounding box center [149, 483] width 59 height 59
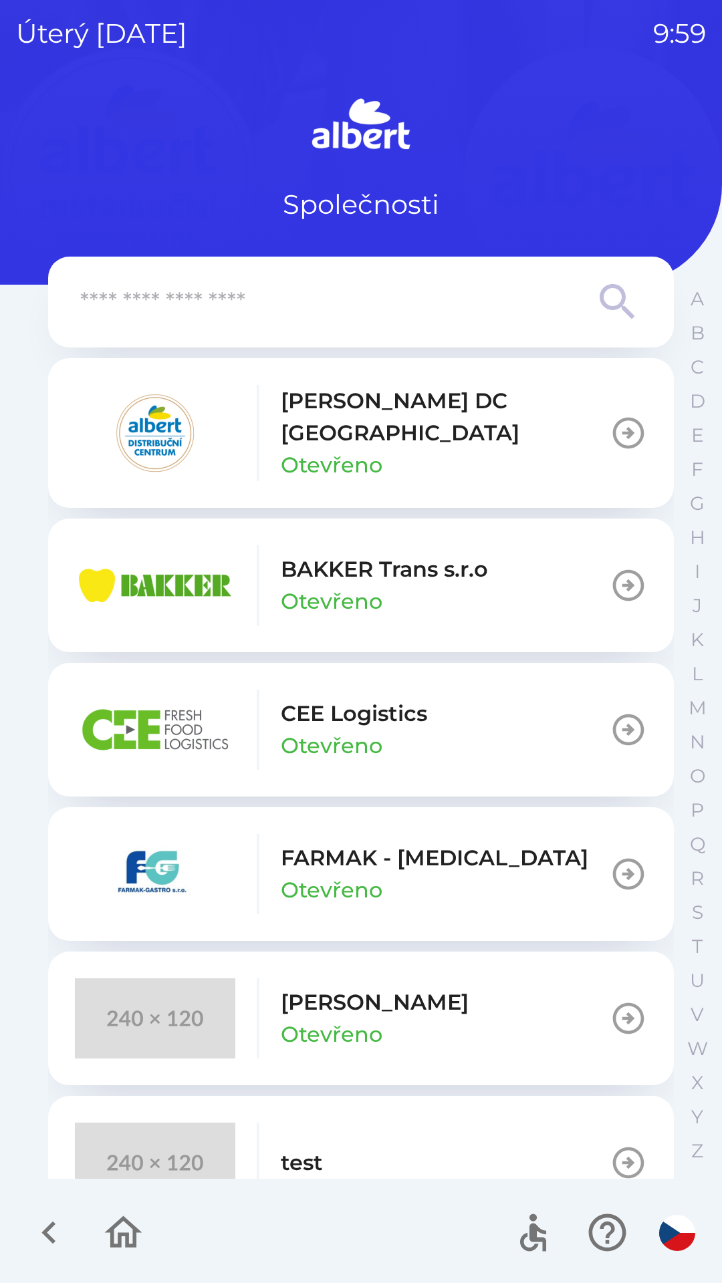
click at [367, 418] on p "[PERSON_NAME] DC [GEOGRAPHIC_DATA]" at bounding box center [445, 417] width 329 height 64
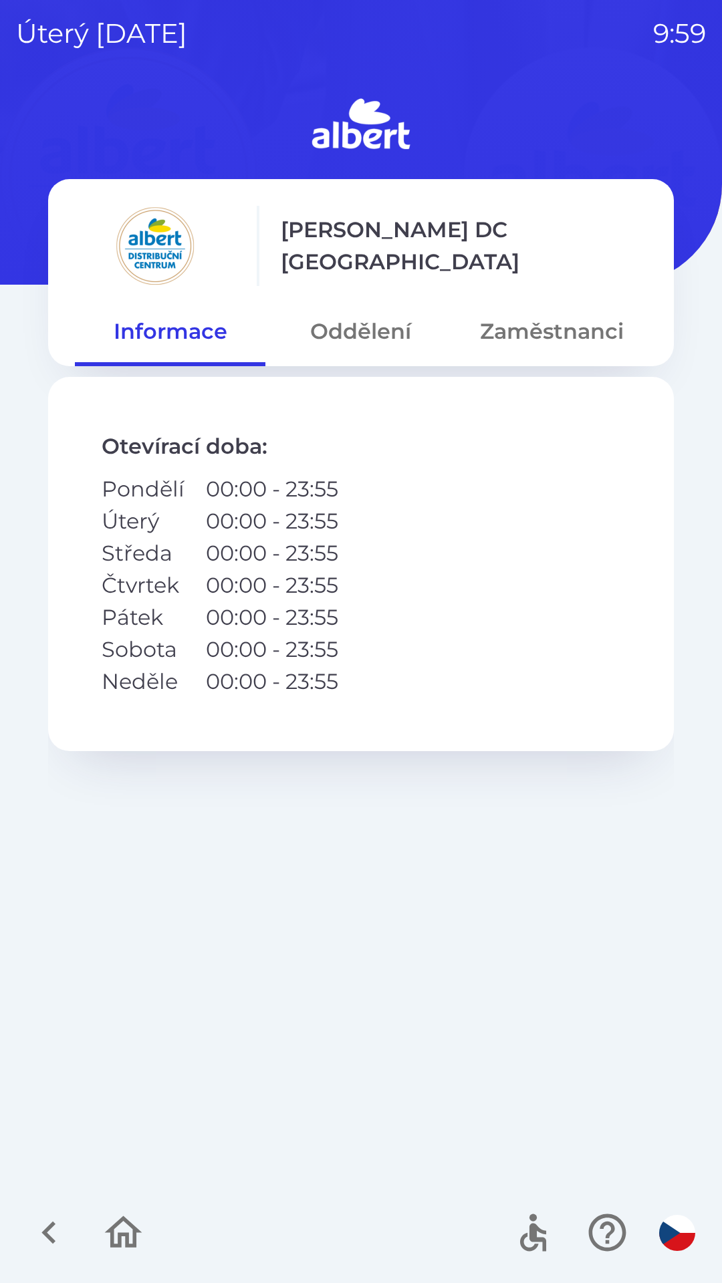
click at [354, 329] on button "Oddělení" at bounding box center [360, 331] width 190 height 48
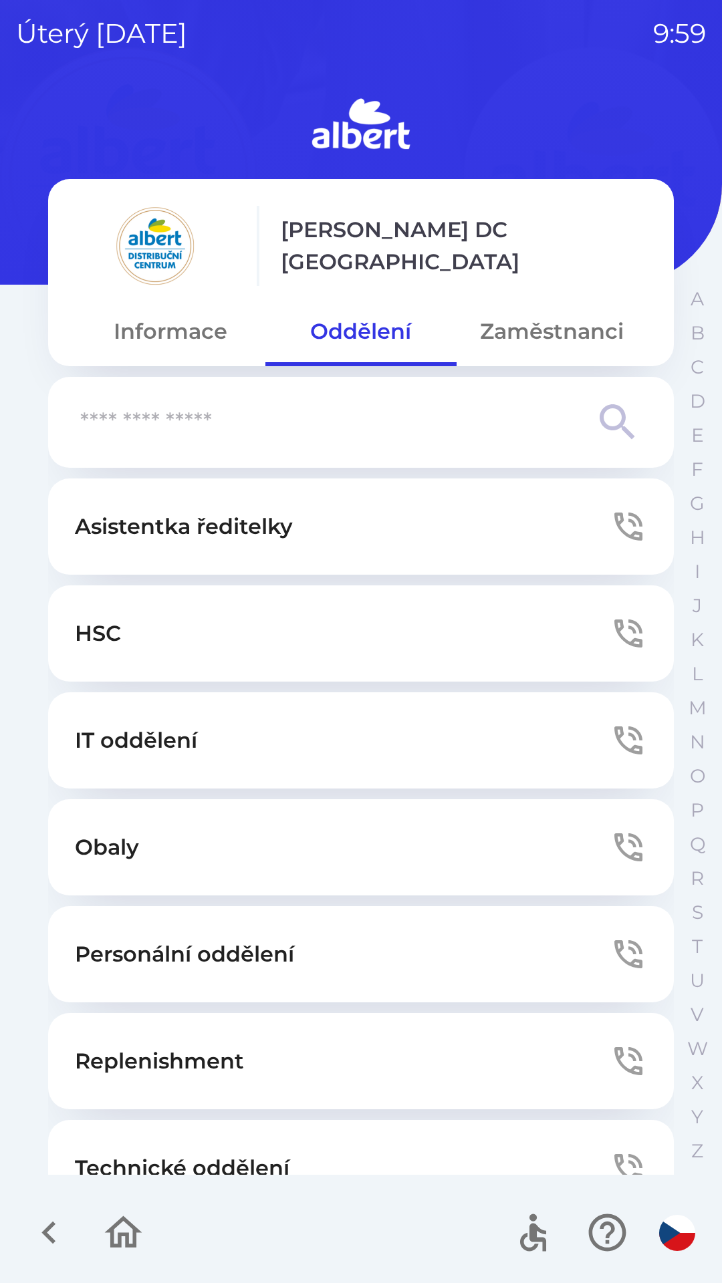
click at [232, 1142] on button "Technické oddělení" at bounding box center [360, 1168] width 625 height 96
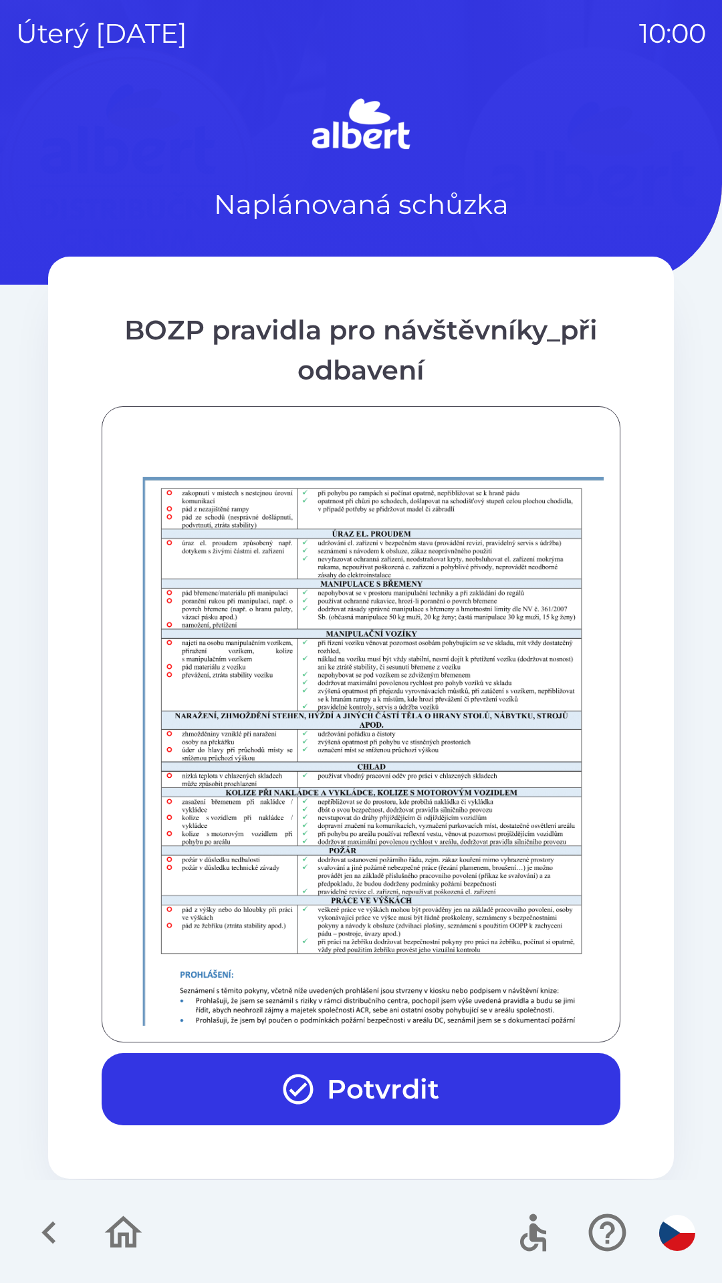
scroll to position [938, 0]
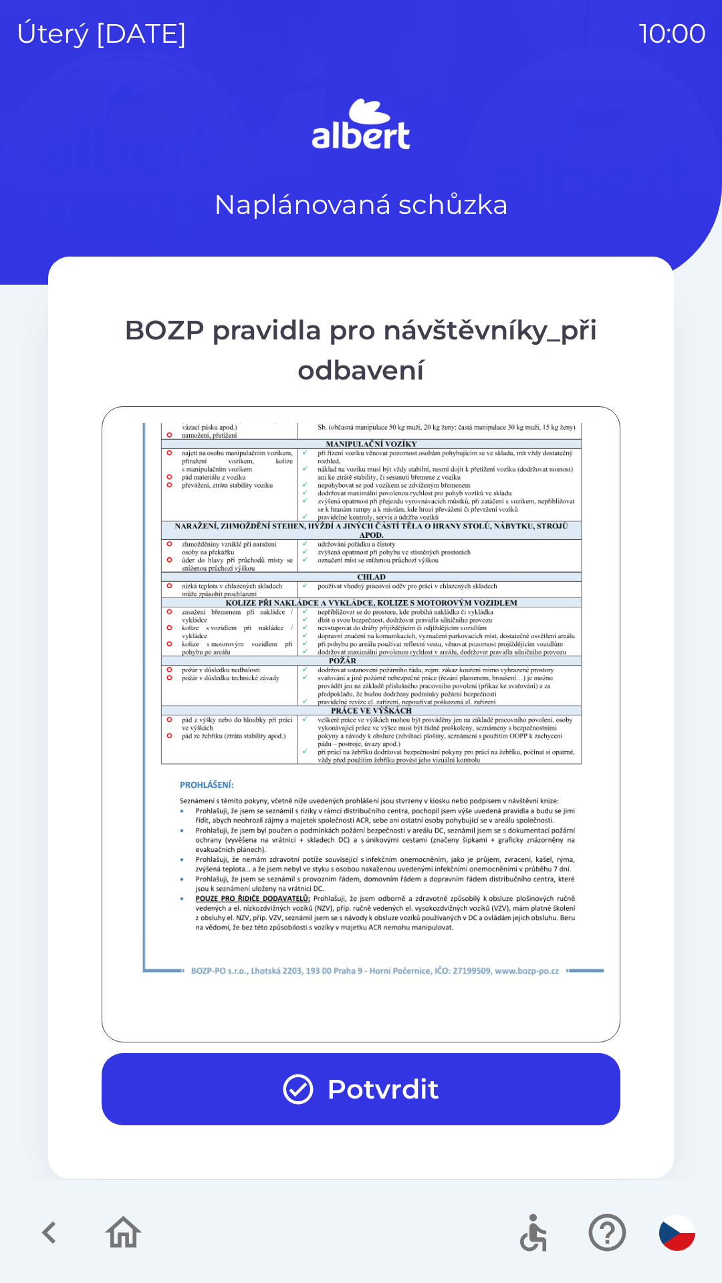
click at [378, 1063] on button "Potvrdit" at bounding box center [361, 1089] width 519 height 72
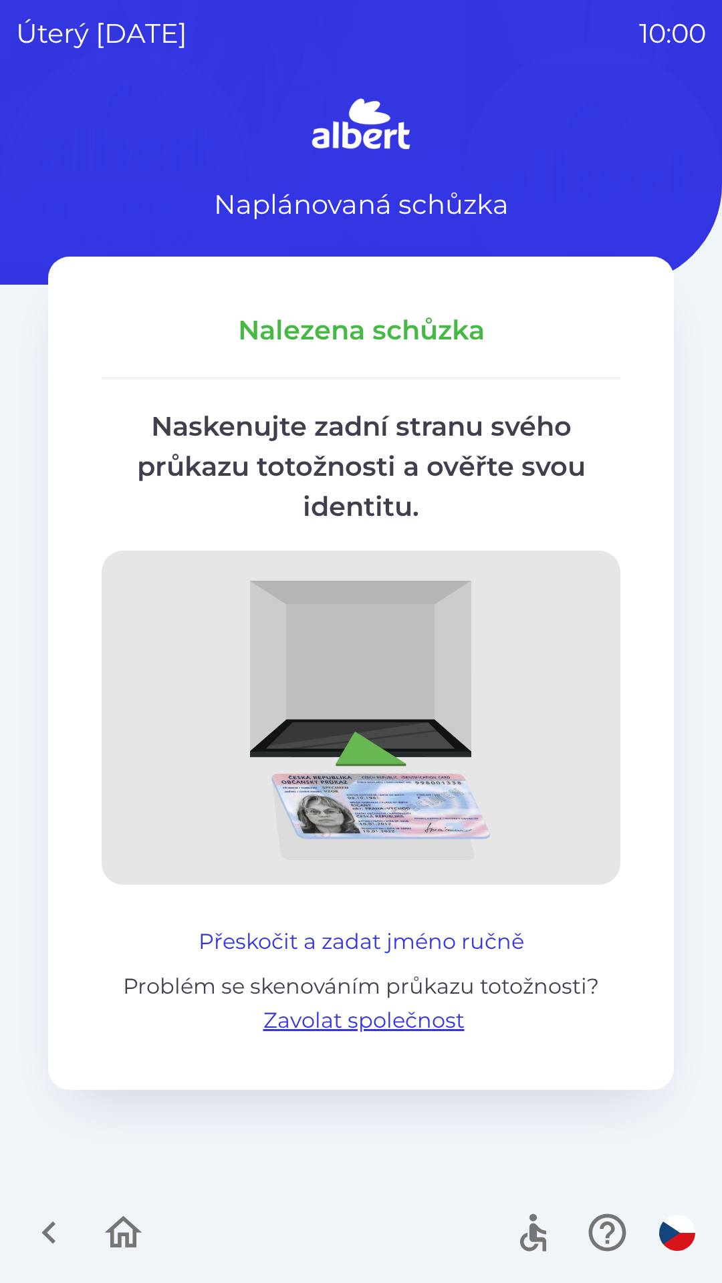
click at [429, 939] on button "Přeskočit a zadat jméno ručně" at bounding box center [361, 942] width 336 height 32
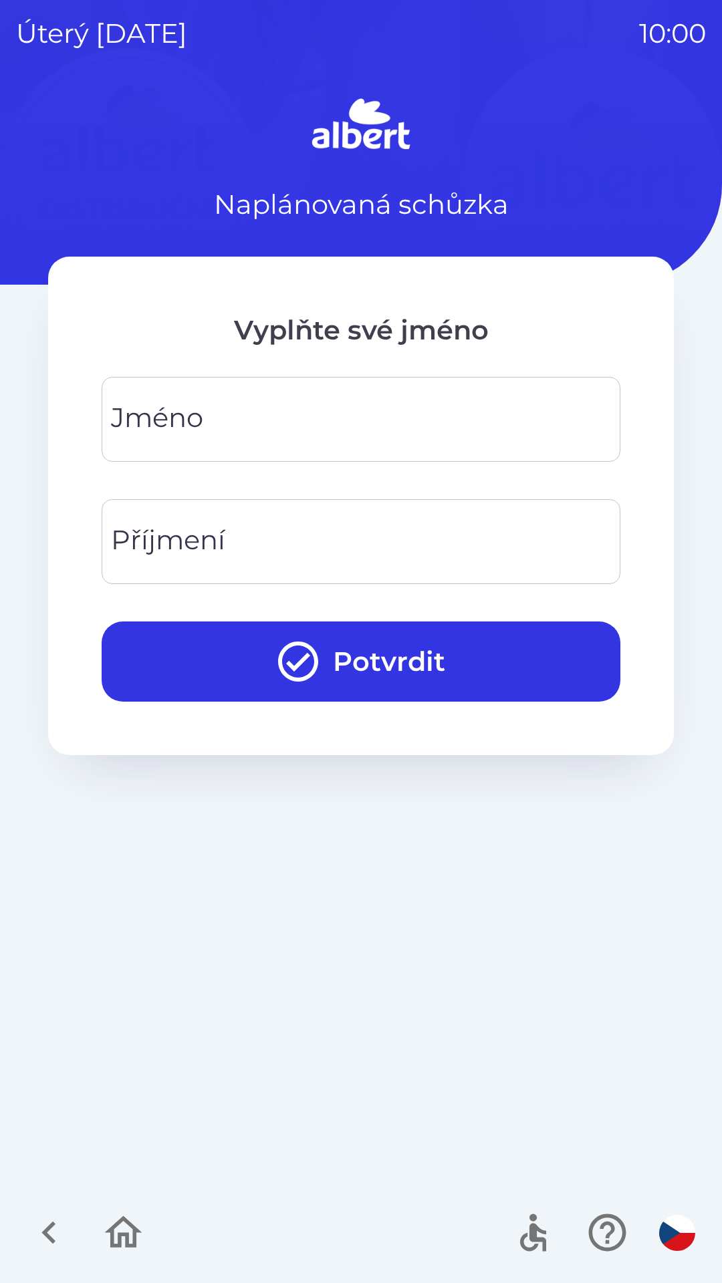
click at [285, 406] on input "Jméno" at bounding box center [361, 419] width 486 height 53
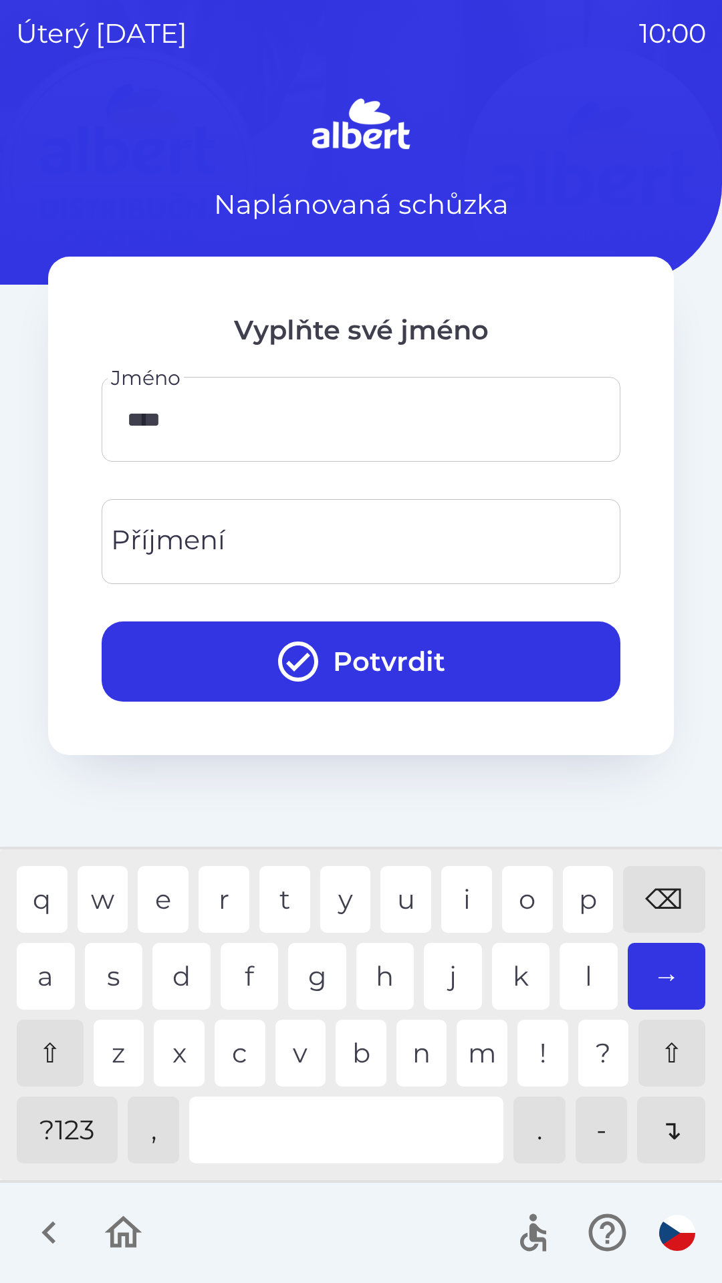
click at [513, 869] on div "o" at bounding box center [527, 899] width 51 height 67
click at [99, 966] on div "s" at bounding box center [114, 976] width 58 height 67
click at [48, 956] on div "a" at bounding box center [46, 976] width 58 height 67
type input "********"
click at [282, 1026] on div "v" at bounding box center [300, 1053] width 51 height 67
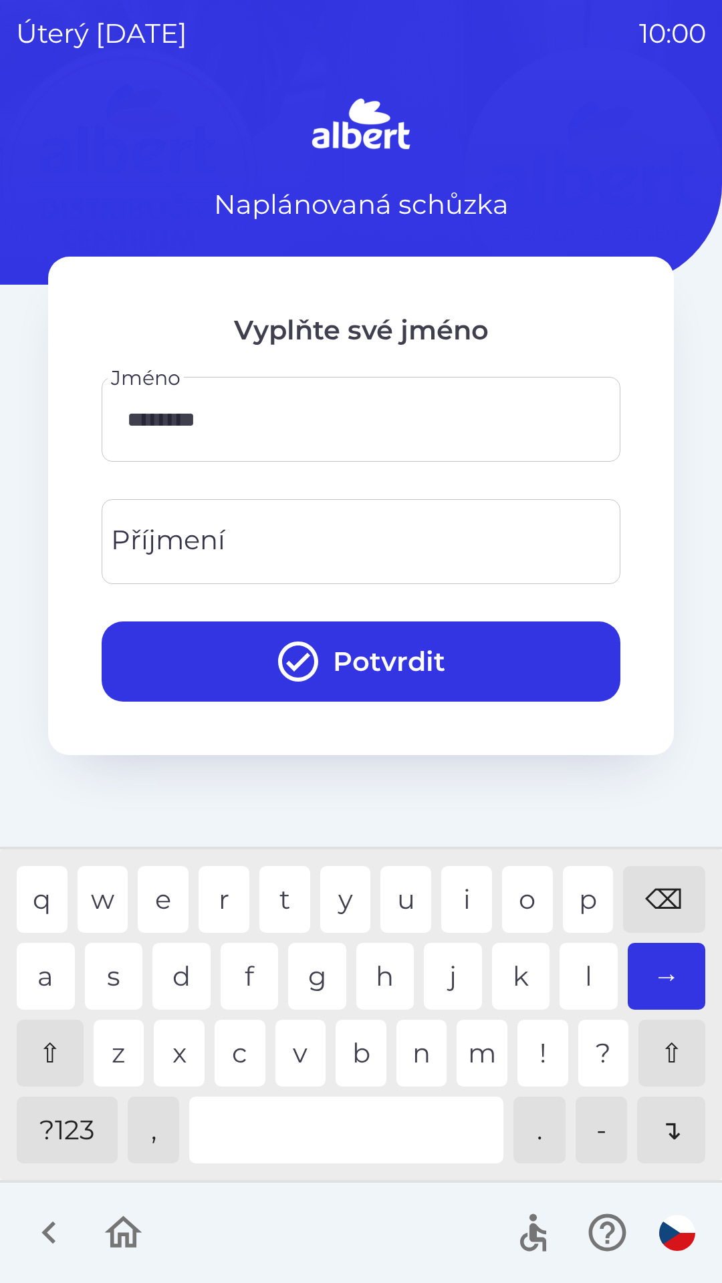
click at [273, 528] on input "Příjmení" at bounding box center [361, 541] width 486 height 53
click at [446, 881] on div "i" at bounding box center [466, 899] width 51 height 67
click at [157, 860] on div "q w e r t y u i o p ⌫ a s d f g h j k l → ⇧ z x c v b n m ! ? ⇧ ?123 , . - ↴" at bounding box center [360, 1015] width 715 height 324
click at [218, 876] on div "r" at bounding box center [223, 899] width 51 height 67
click at [667, 882] on div "⌫" at bounding box center [664, 899] width 82 height 67
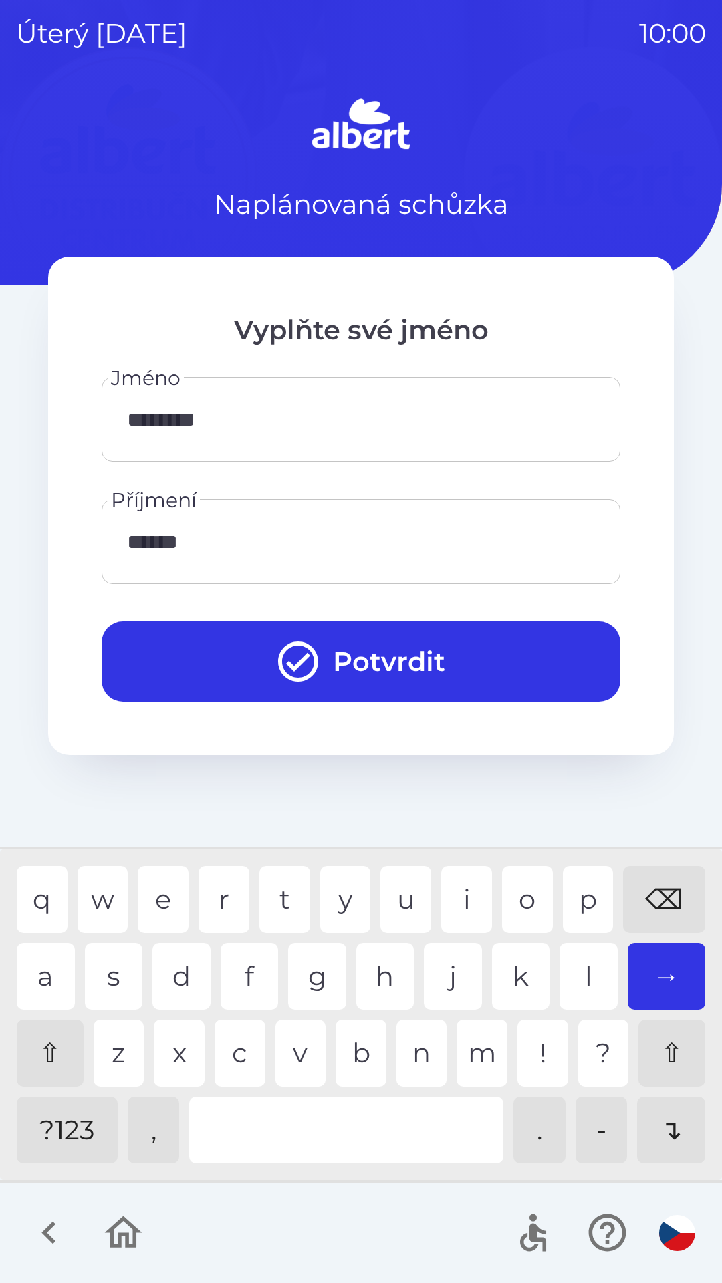
click at [149, 876] on div "e" at bounding box center [163, 899] width 51 height 67
type input "*******"
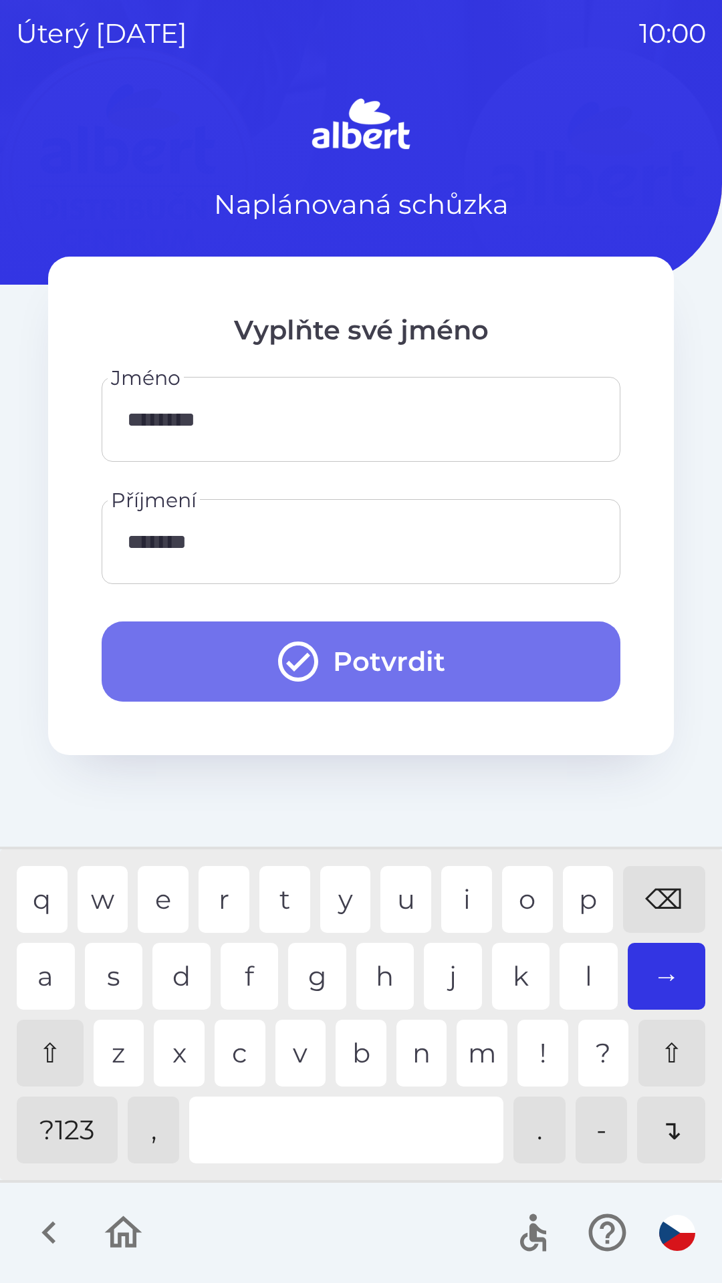
click at [380, 644] on button "Potvrdit" at bounding box center [361, 661] width 519 height 80
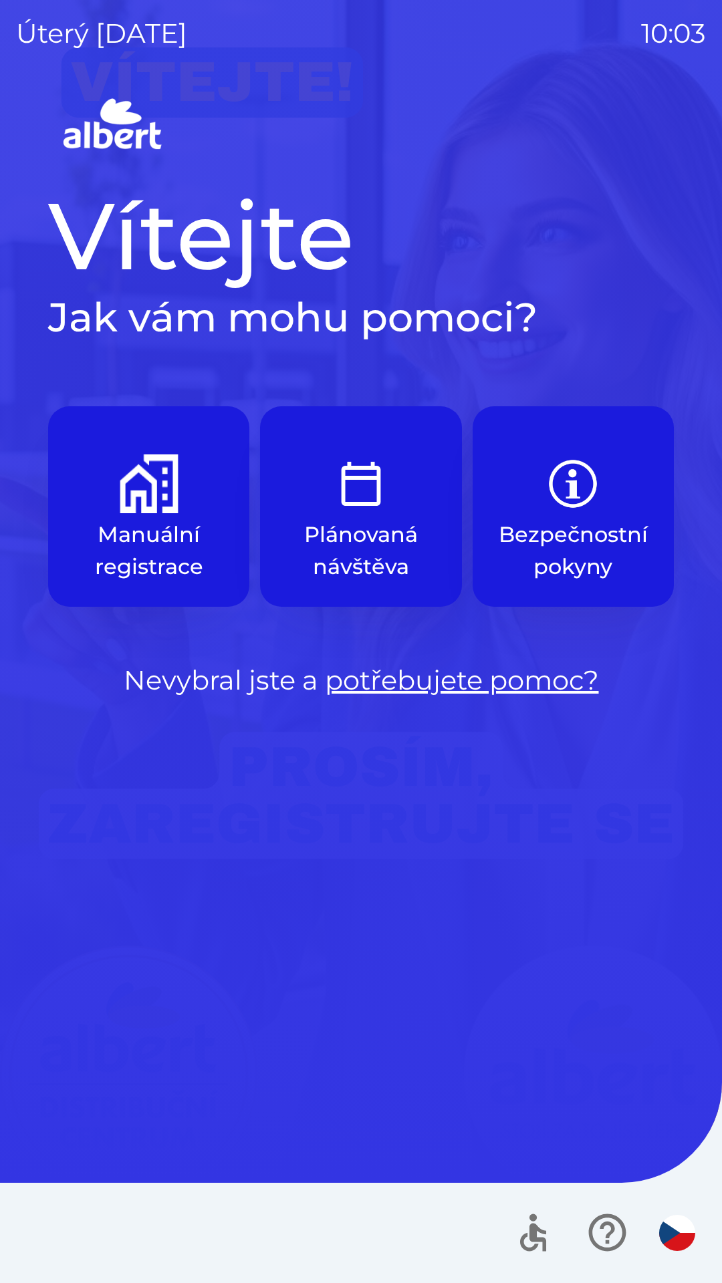
click at [96, 517] on button "Manuální registrace" at bounding box center [148, 506] width 201 height 200
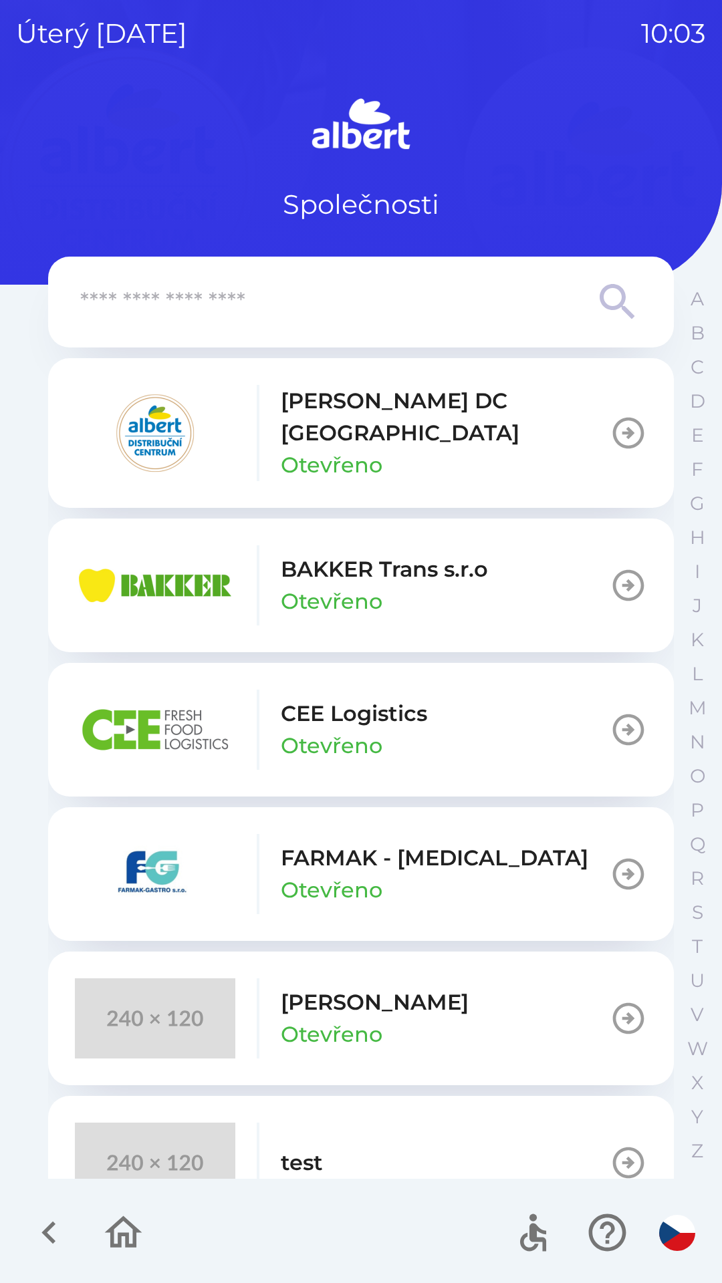
click at [410, 408] on p "[PERSON_NAME] DC [GEOGRAPHIC_DATA]" at bounding box center [445, 417] width 329 height 64
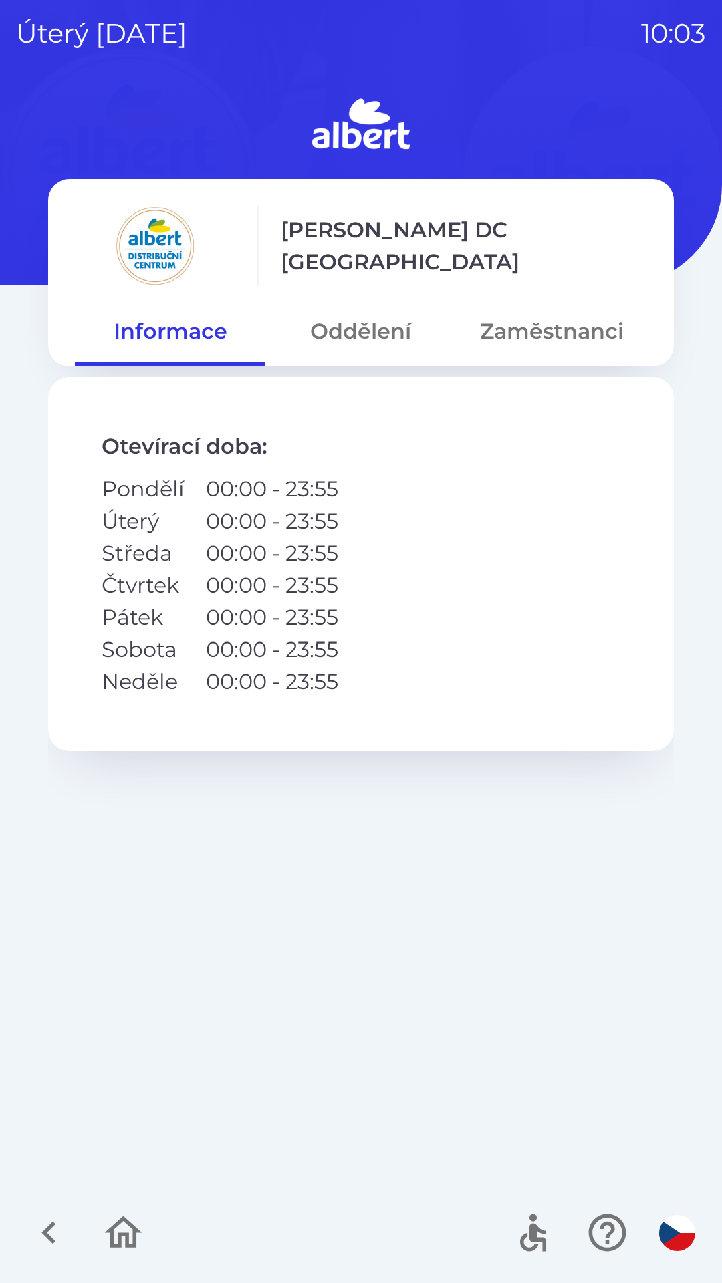
click at [528, 327] on button "Zaměstnanci" at bounding box center [551, 331] width 190 height 48
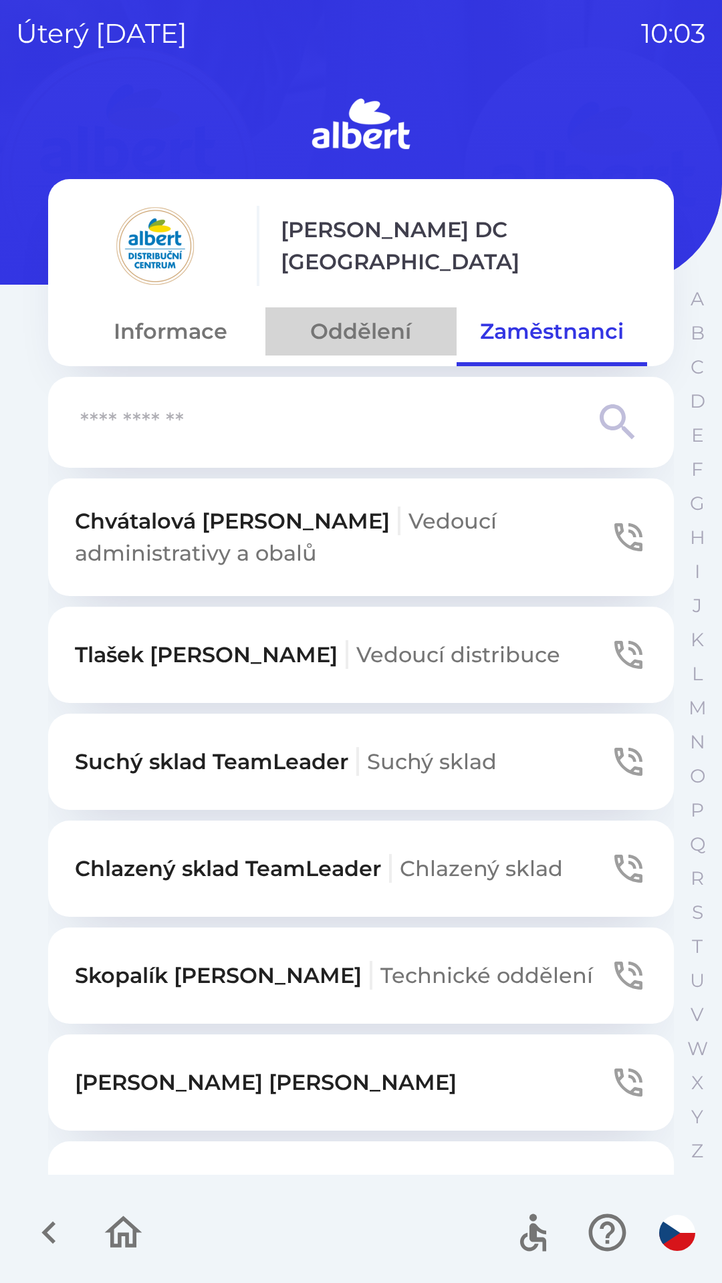
click at [364, 329] on button "Oddělení" at bounding box center [360, 331] width 190 height 48
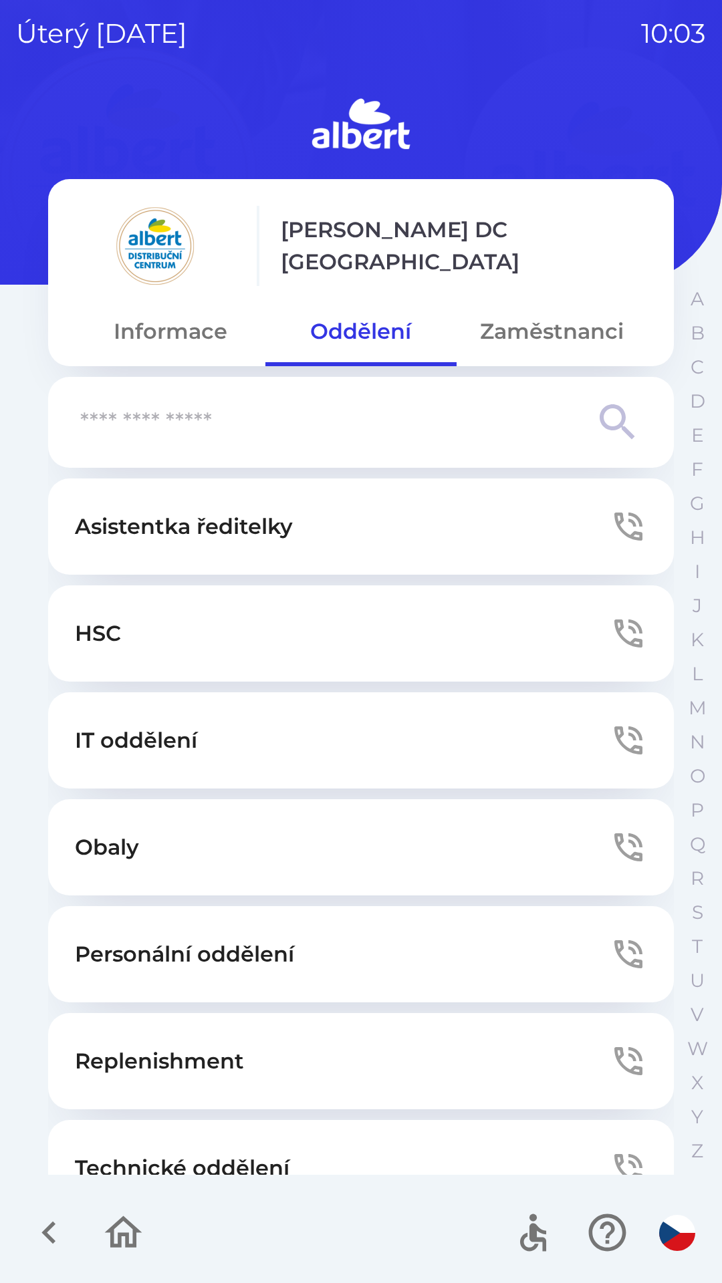
click at [260, 1138] on button "Technické oddělení" at bounding box center [360, 1168] width 625 height 96
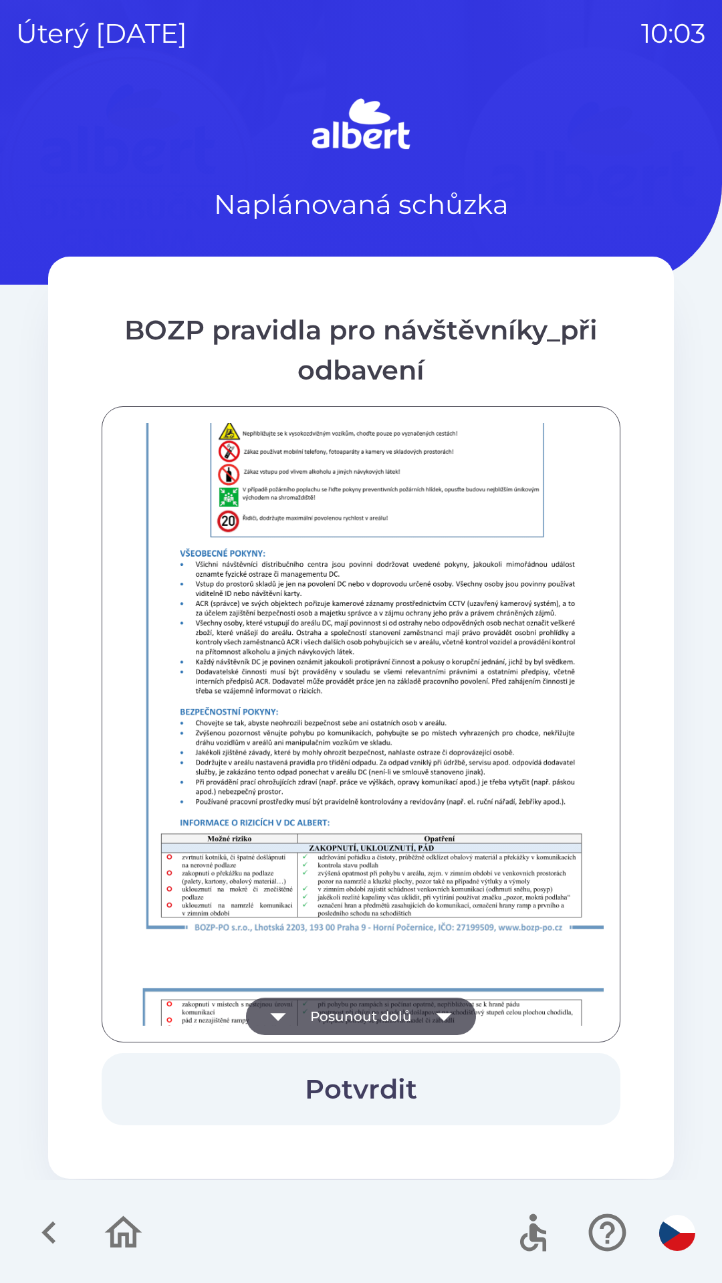
scroll to position [938, 0]
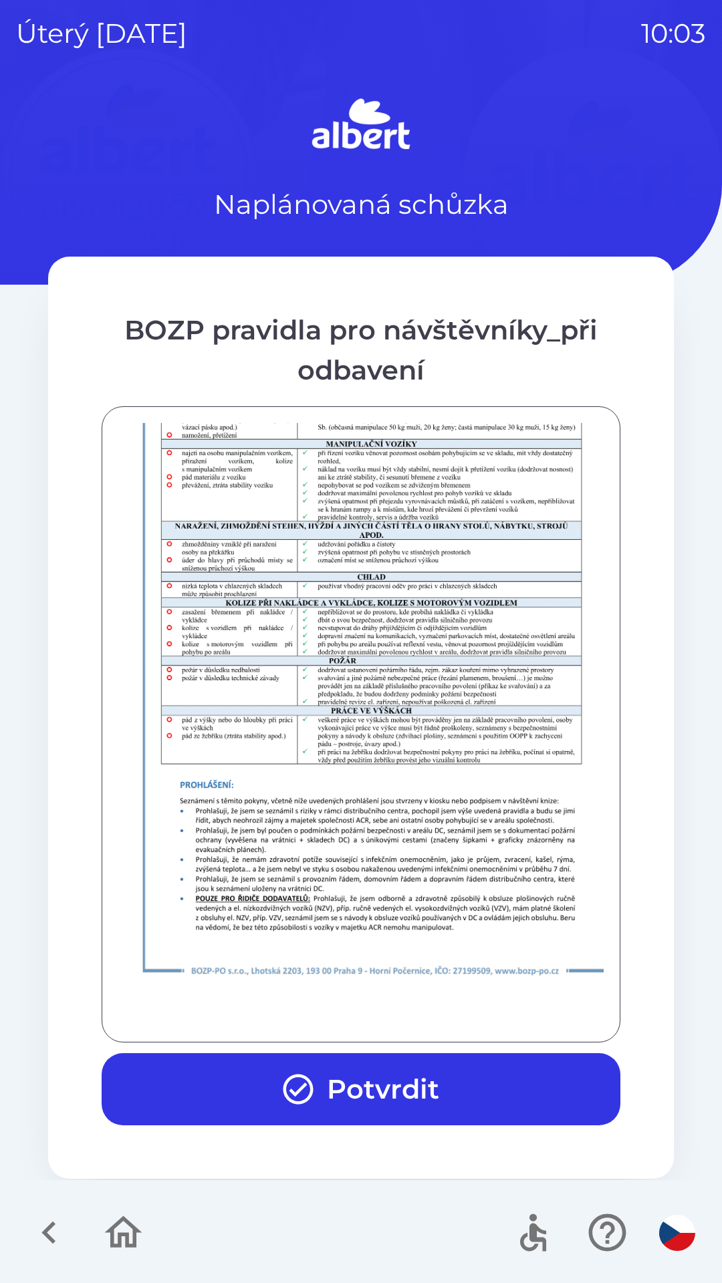
click at [376, 1081] on button "Potvrdit" at bounding box center [361, 1089] width 519 height 72
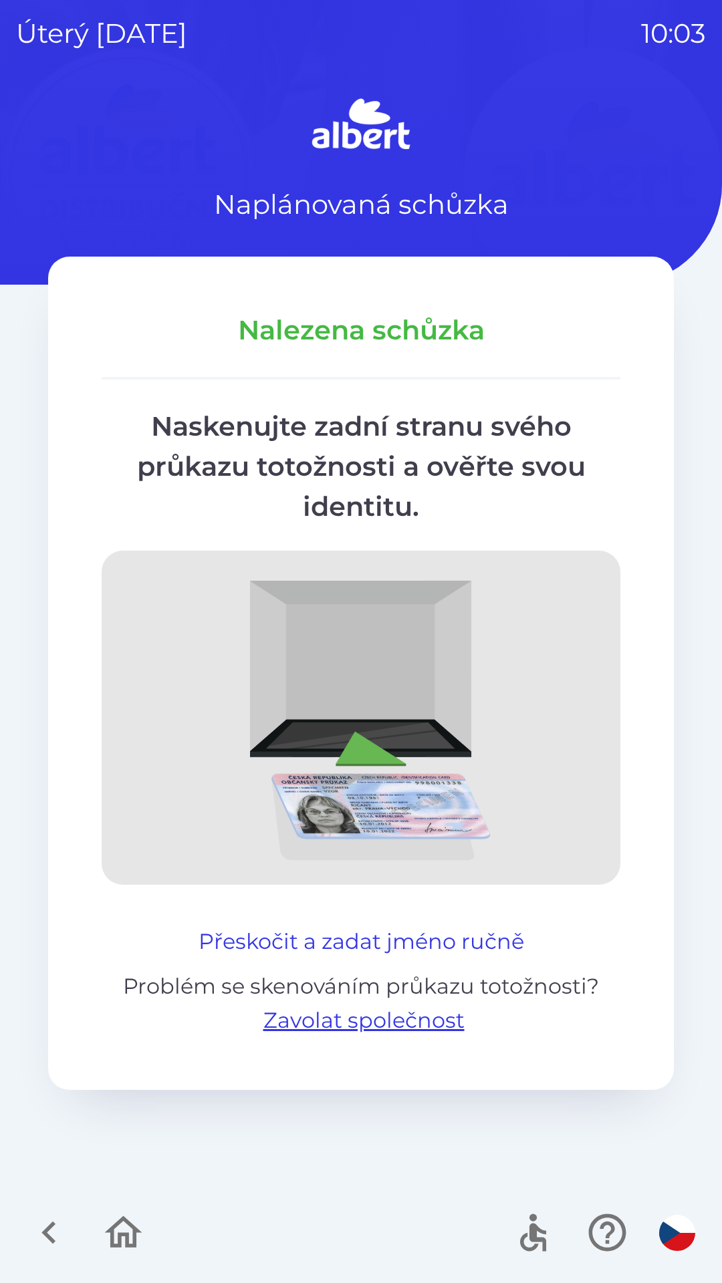
click at [444, 940] on button "Přeskočit a zadat jméno ručně" at bounding box center [361, 942] width 336 height 32
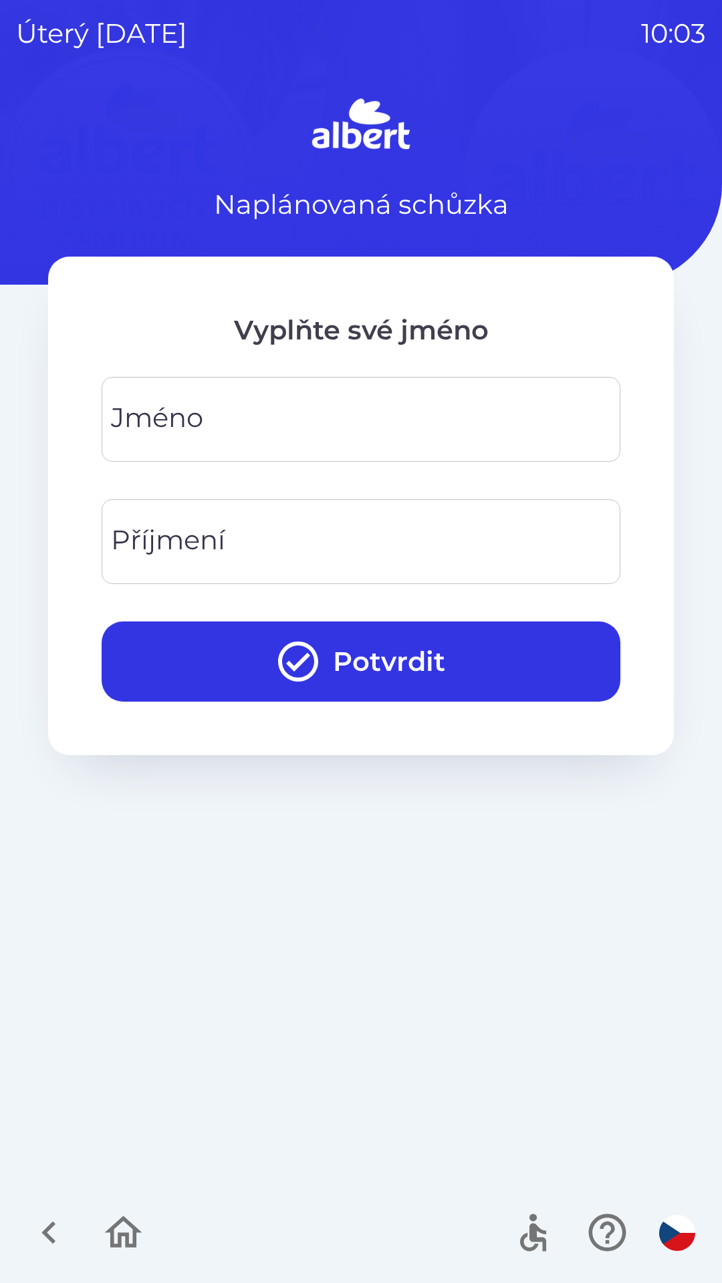
click at [342, 533] on input "Příjmení" at bounding box center [361, 541] width 486 height 53
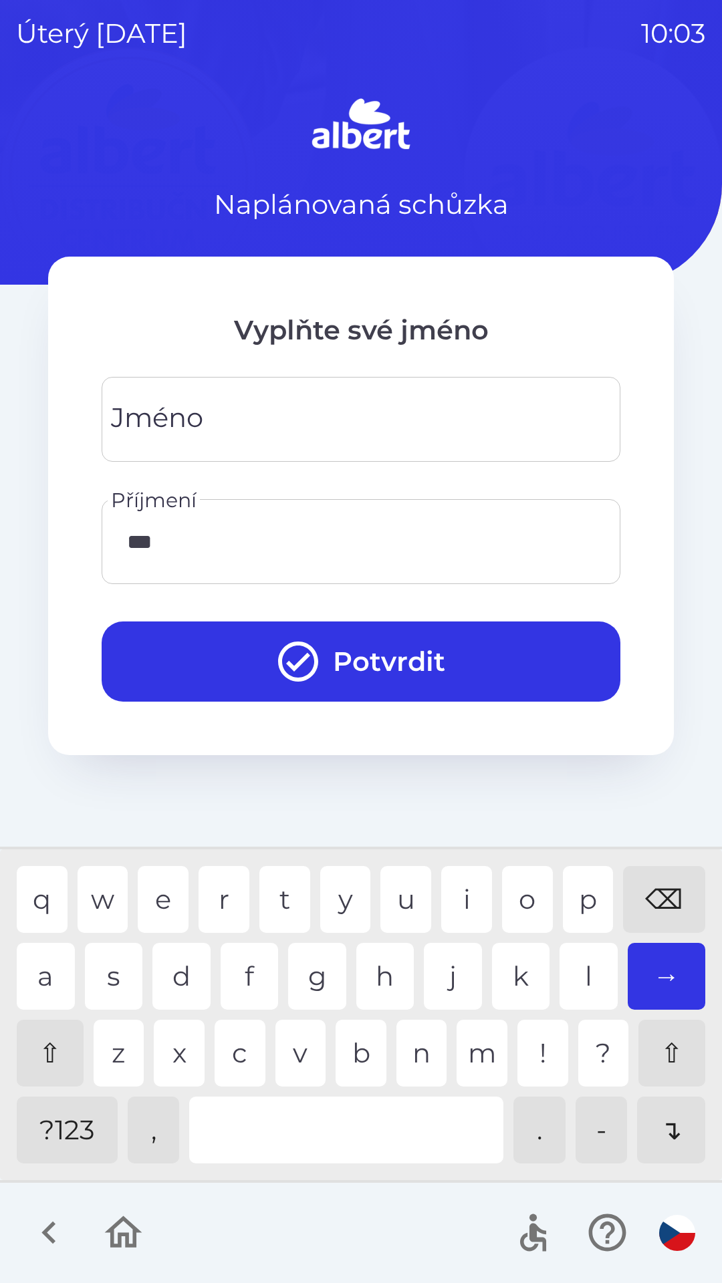
type input "****"
click at [321, 404] on input "Jméno" at bounding box center [361, 419] width 486 height 53
click at [230, 1023] on div "c" at bounding box center [240, 1053] width 51 height 67
click at [570, 955] on div "l" at bounding box center [588, 976] width 58 height 67
type input "******"
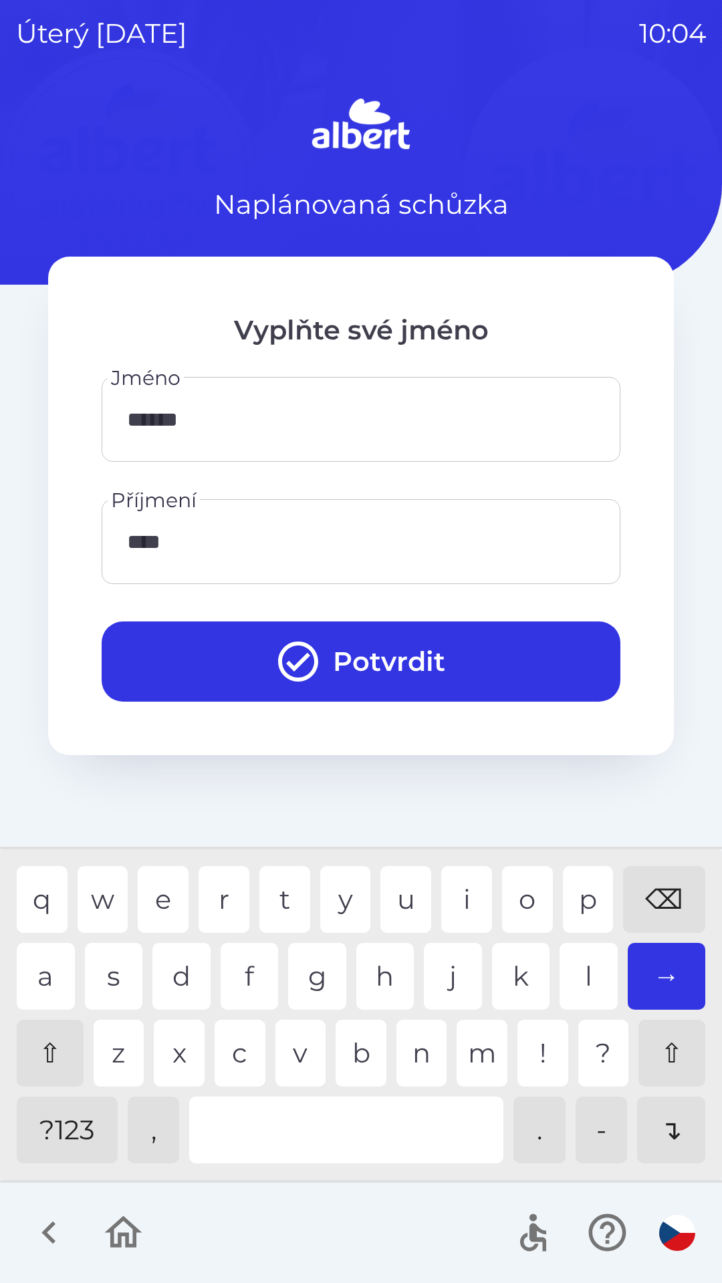
click at [281, 1038] on div "v" at bounding box center [300, 1053] width 51 height 67
click at [442, 644] on button "Potvrdit" at bounding box center [361, 661] width 519 height 80
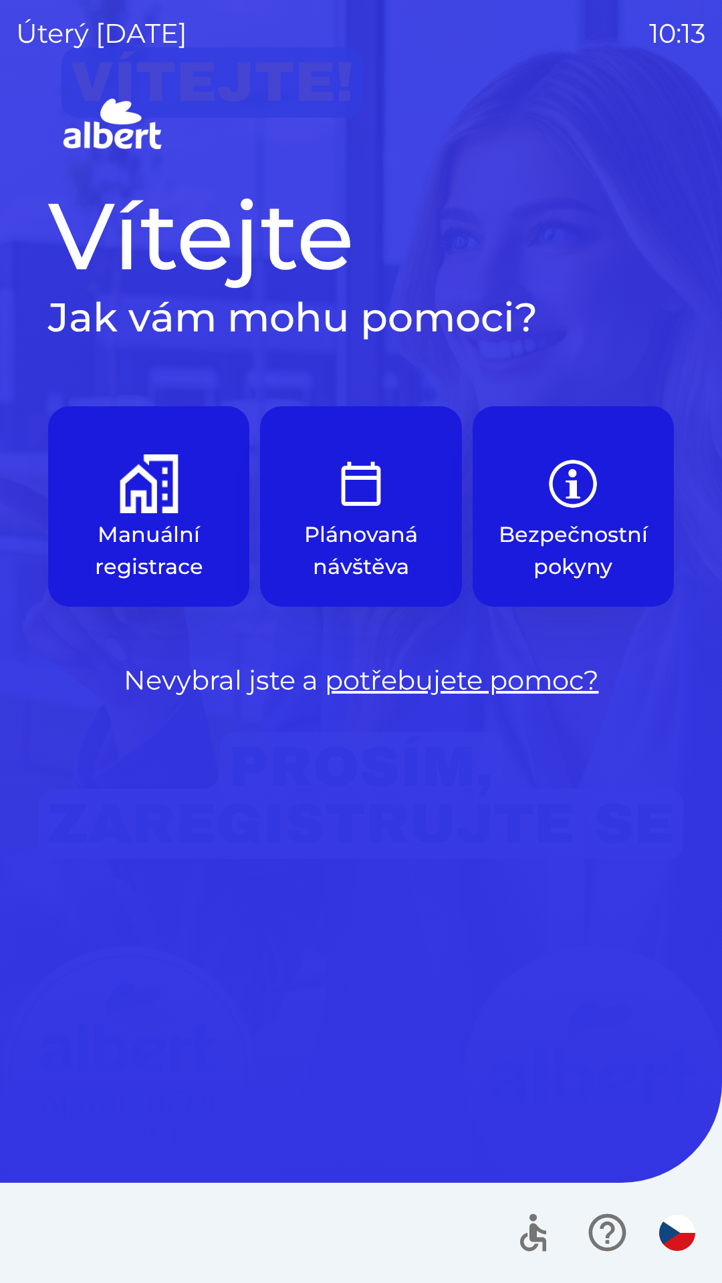
click at [120, 497] on img "button" at bounding box center [149, 483] width 59 height 59
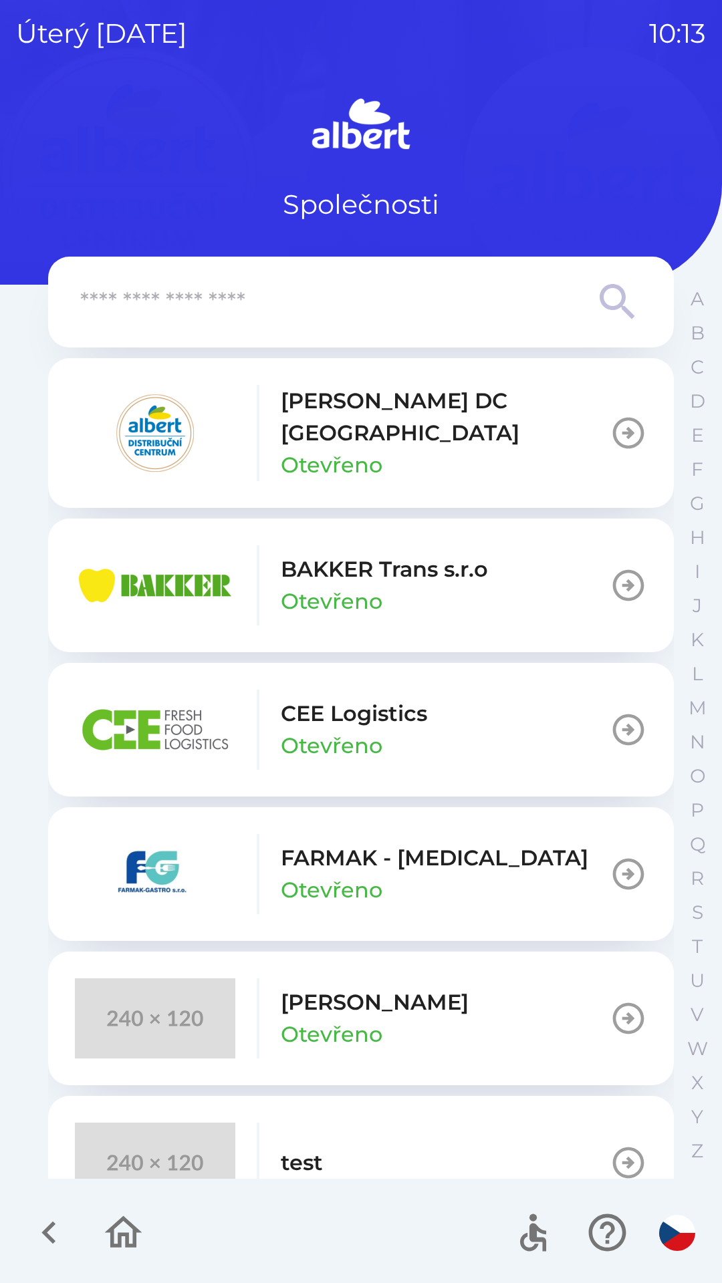
click at [306, 420] on p "[PERSON_NAME] DC [GEOGRAPHIC_DATA]" at bounding box center [445, 417] width 329 height 64
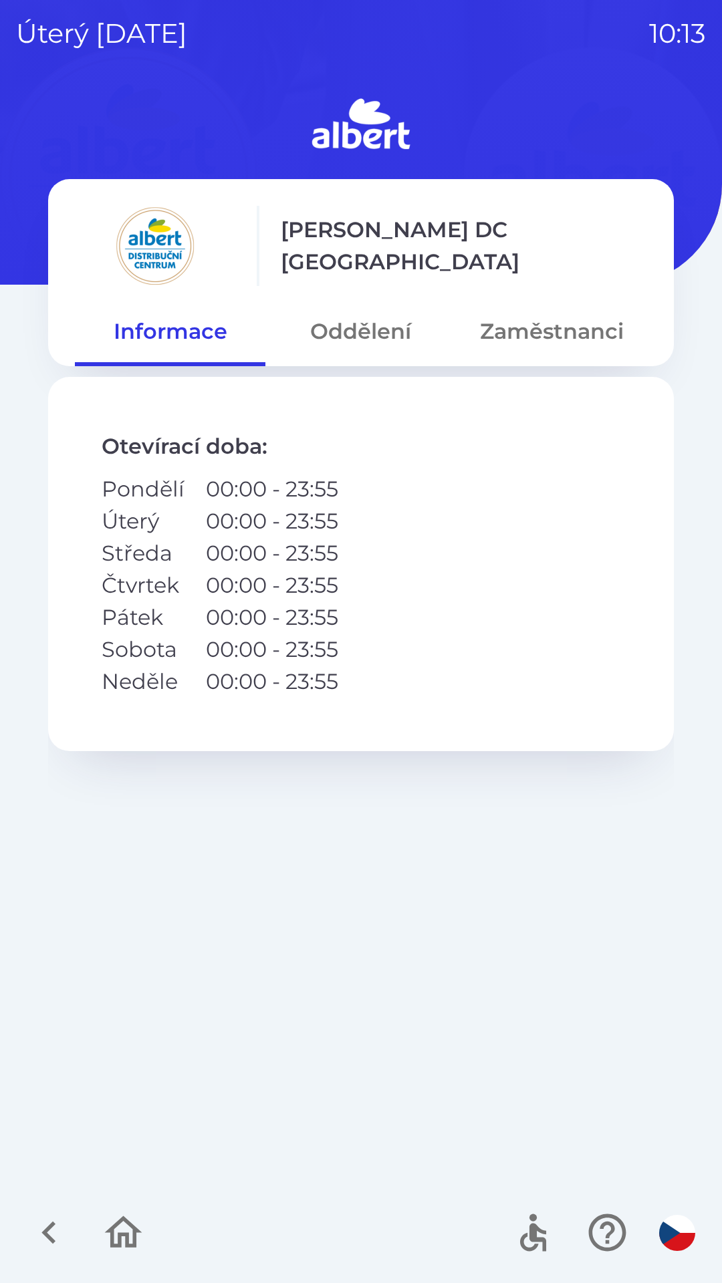
click at [348, 329] on button "Oddělení" at bounding box center [360, 331] width 190 height 48
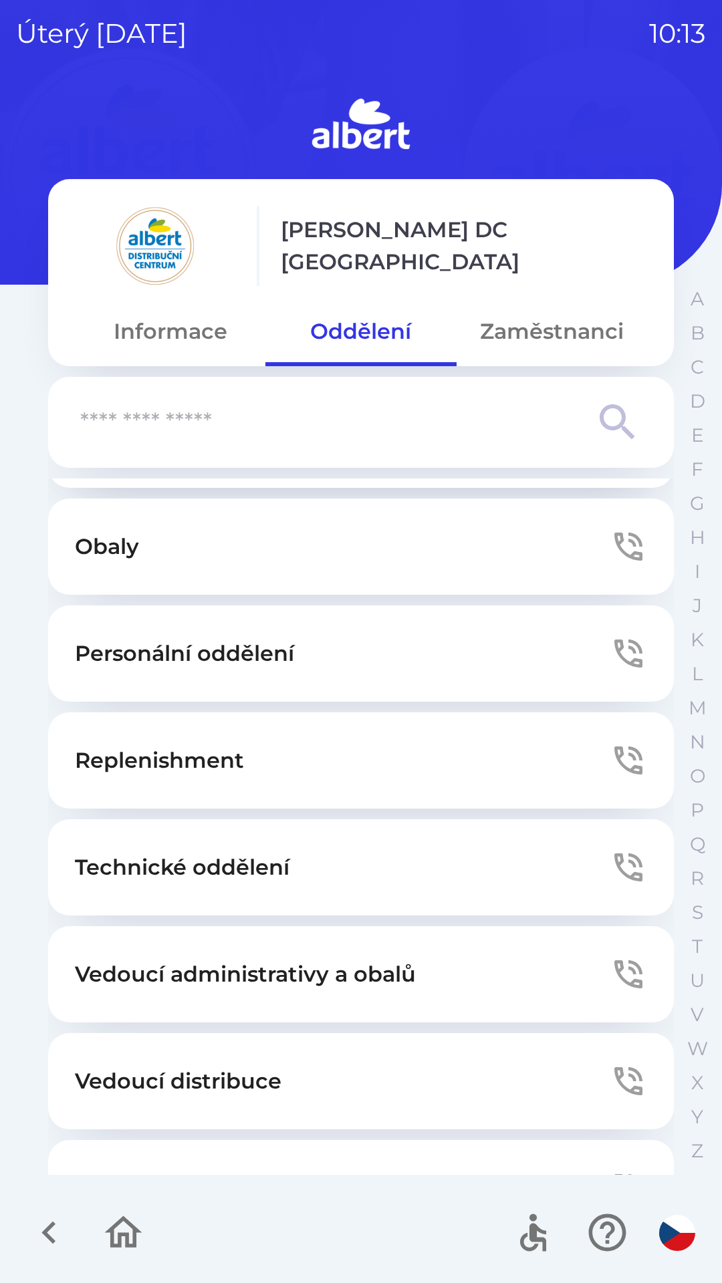
scroll to position [362, 0]
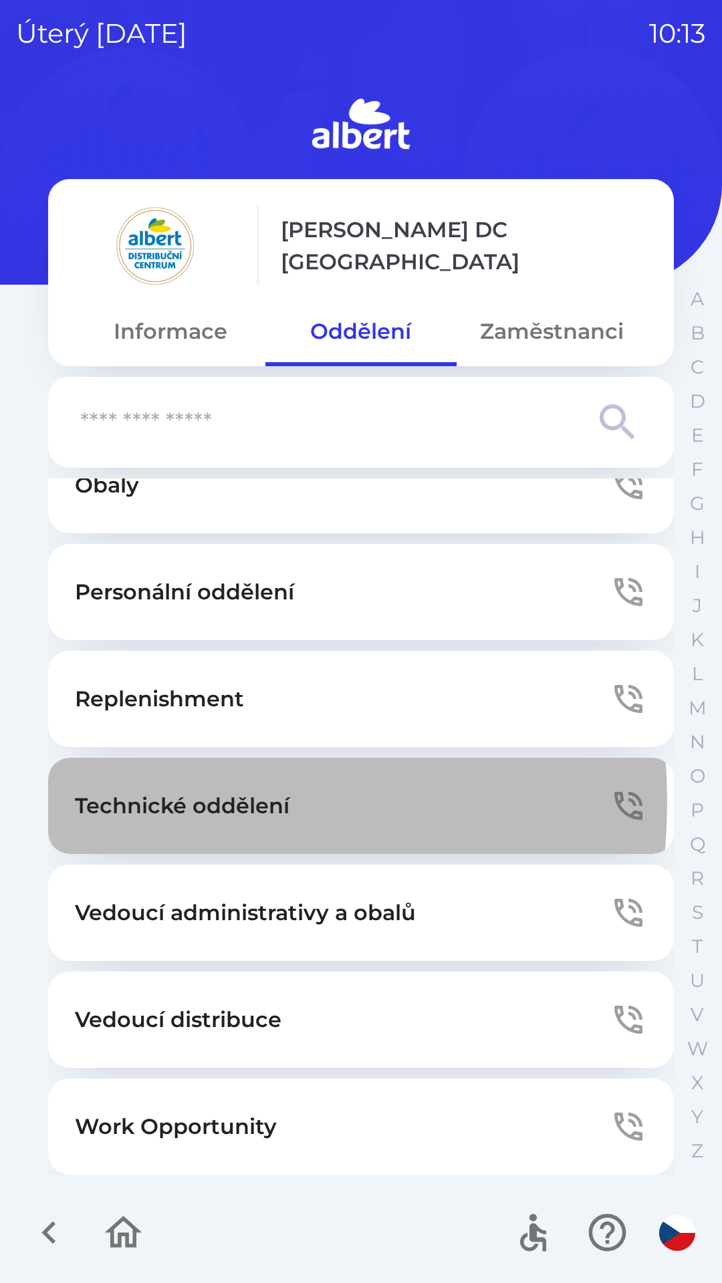
click at [116, 802] on p "Technické oddělení" at bounding box center [182, 806] width 215 height 32
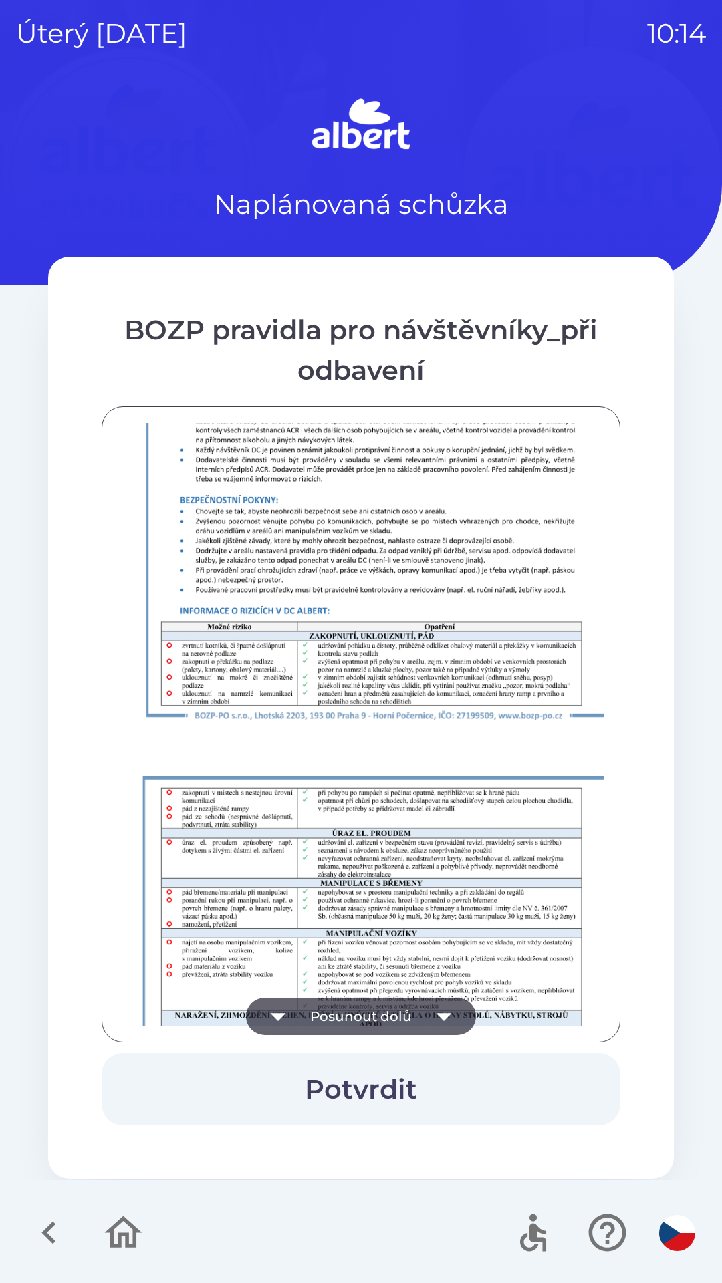
scroll to position [938, 0]
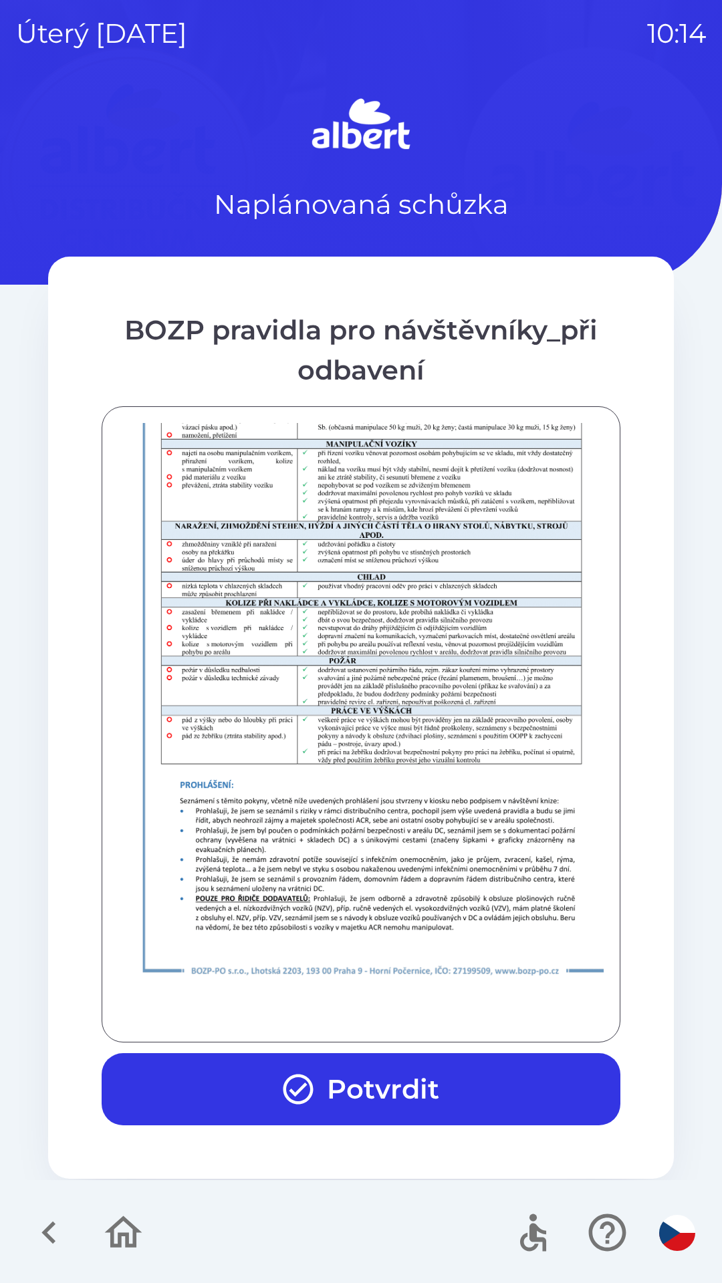
click at [333, 1077] on button "Potvrdit" at bounding box center [361, 1089] width 519 height 72
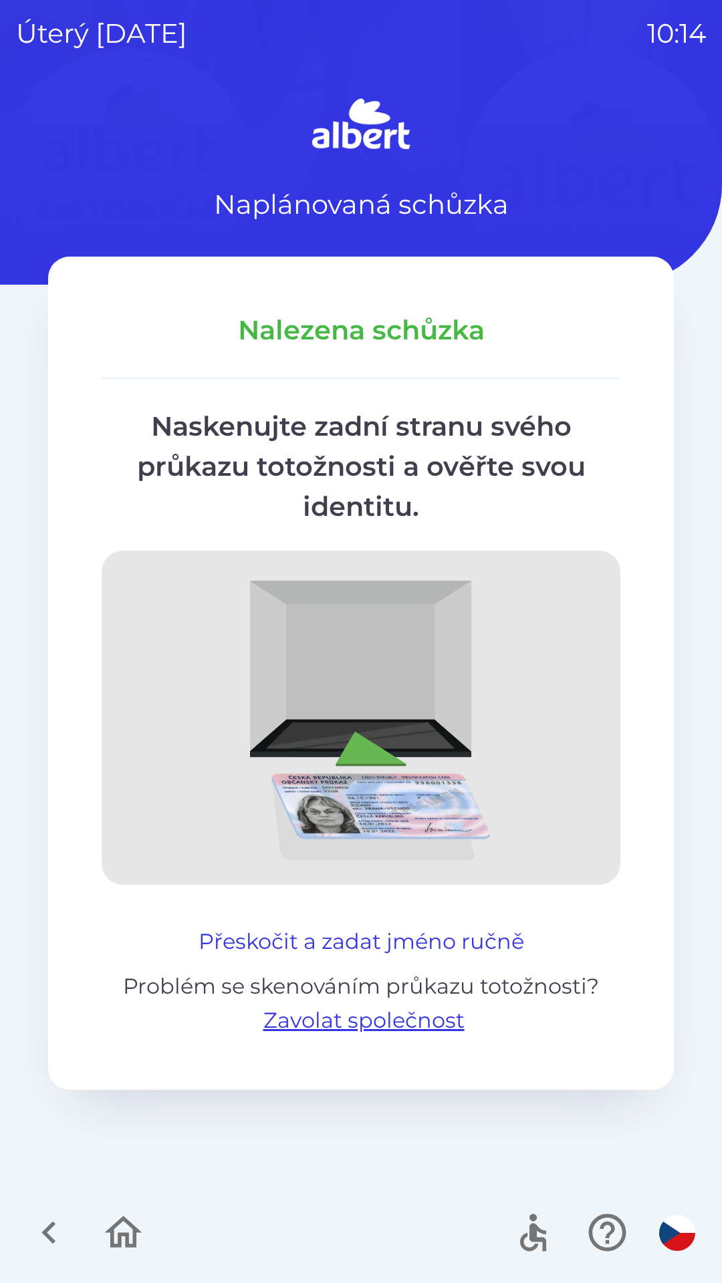
click at [366, 931] on button "Přeskočit a zadat jméno ručně" at bounding box center [361, 942] width 336 height 32
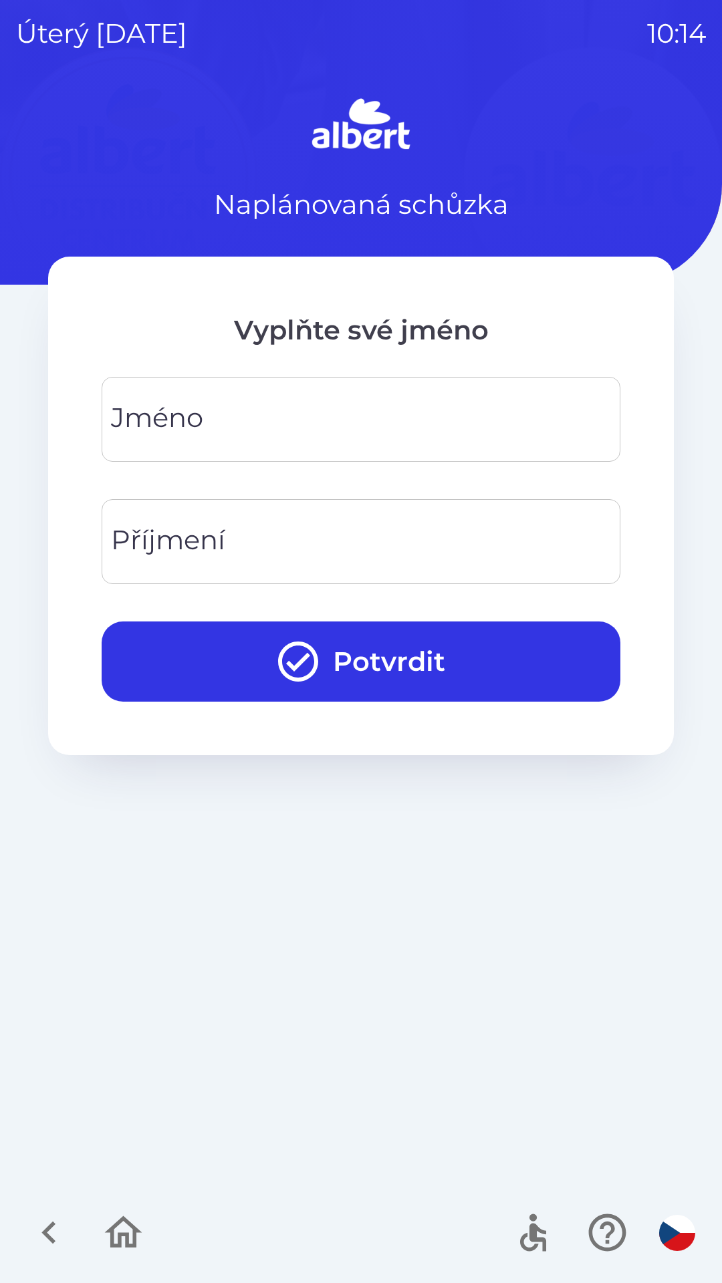
click at [323, 410] on input "Jméno" at bounding box center [361, 419] width 486 height 53
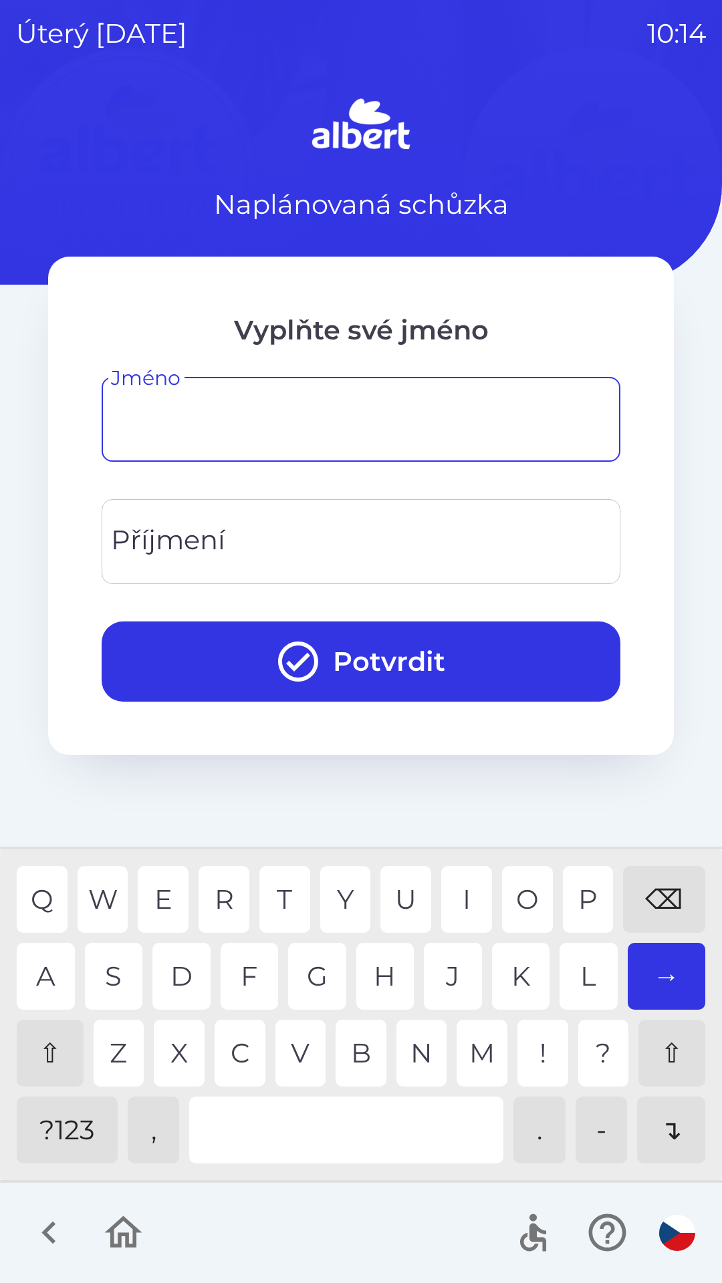
click at [53, 1051] on div "⇧" at bounding box center [50, 1053] width 67 height 67
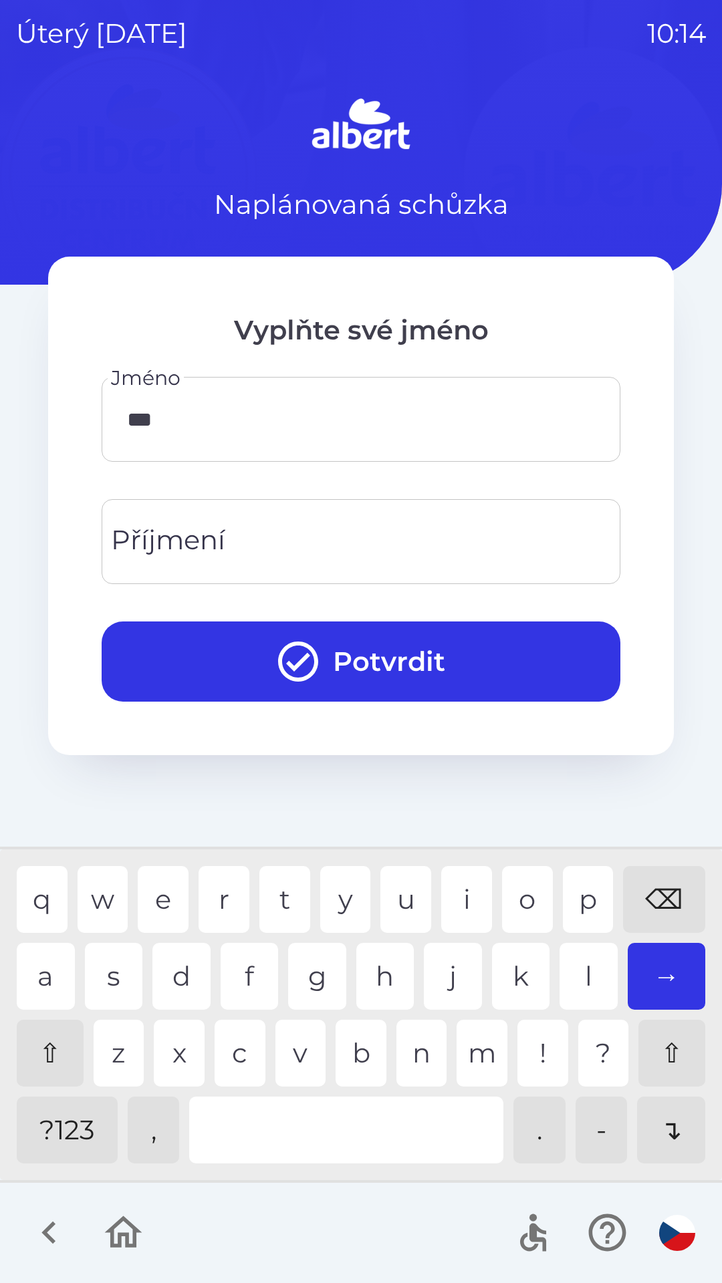
click at [175, 970] on div "d" at bounding box center [181, 976] width 58 height 67
click at [41, 964] on div "a" at bounding box center [46, 976] width 58 height 67
type input "*******"
click at [408, 1049] on div "n" at bounding box center [421, 1053] width 51 height 67
click at [268, 544] on input "Příjmení" at bounding box center [361, 541] width 486 height 53
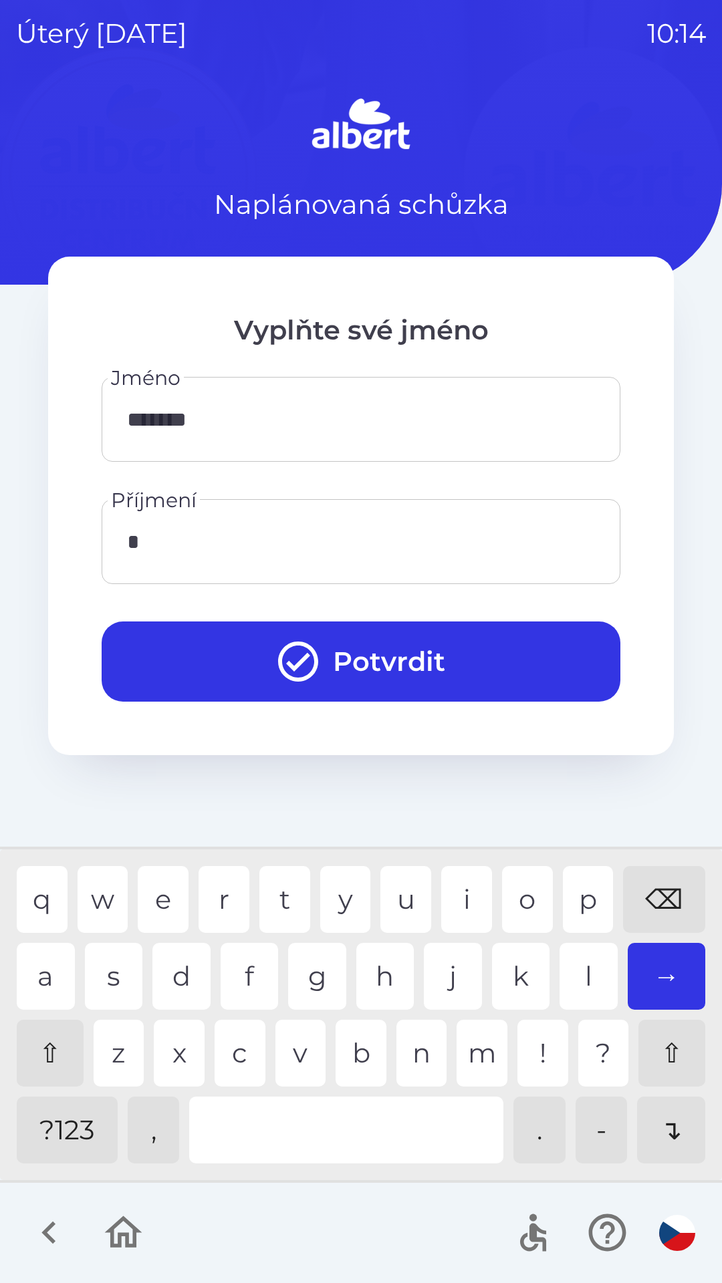
click at [37, 1061] on div "⇧" at bounding box center [50, 1053] width 67 height 67
type input "******"
click at [513, 972] on div "k" at bounding box center [521, 976] width 58 height 67
click at [547, 661] on button "Potvrdit" at bounding box center [361, 661] width 519 height 80
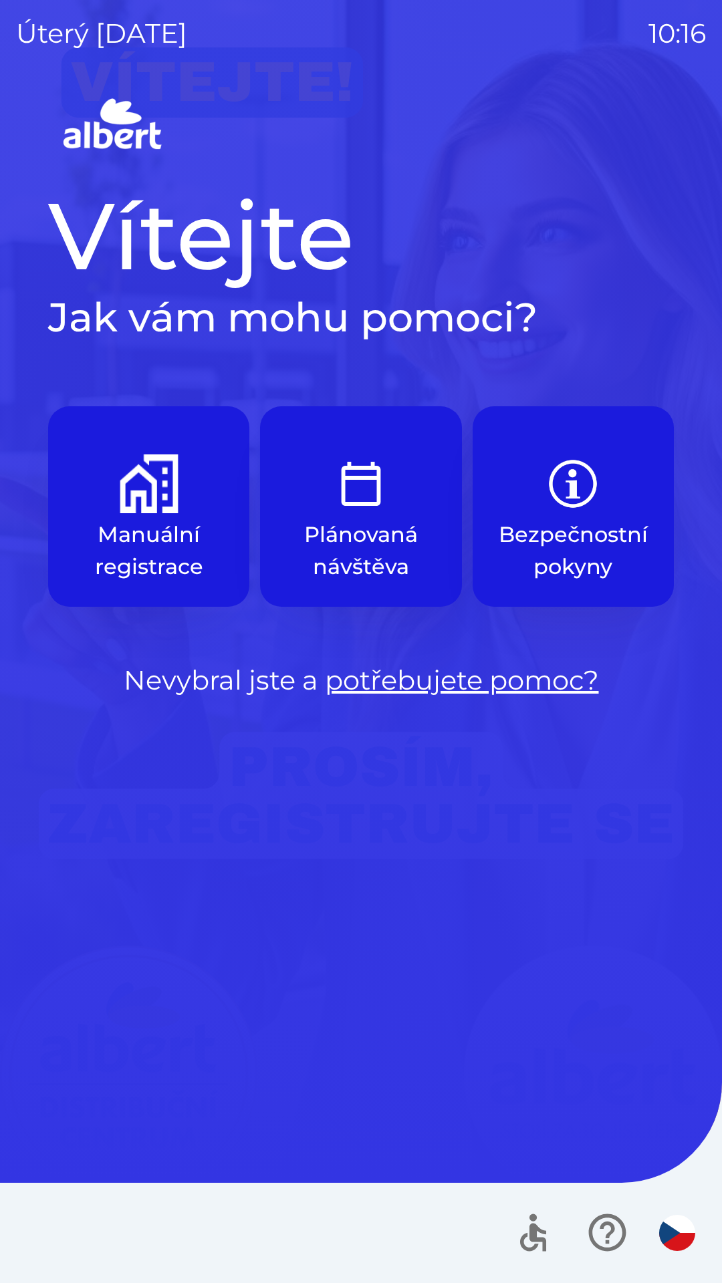
click at [136, 477] on img "button" at bounding box center [149, 483] width 59 height 59
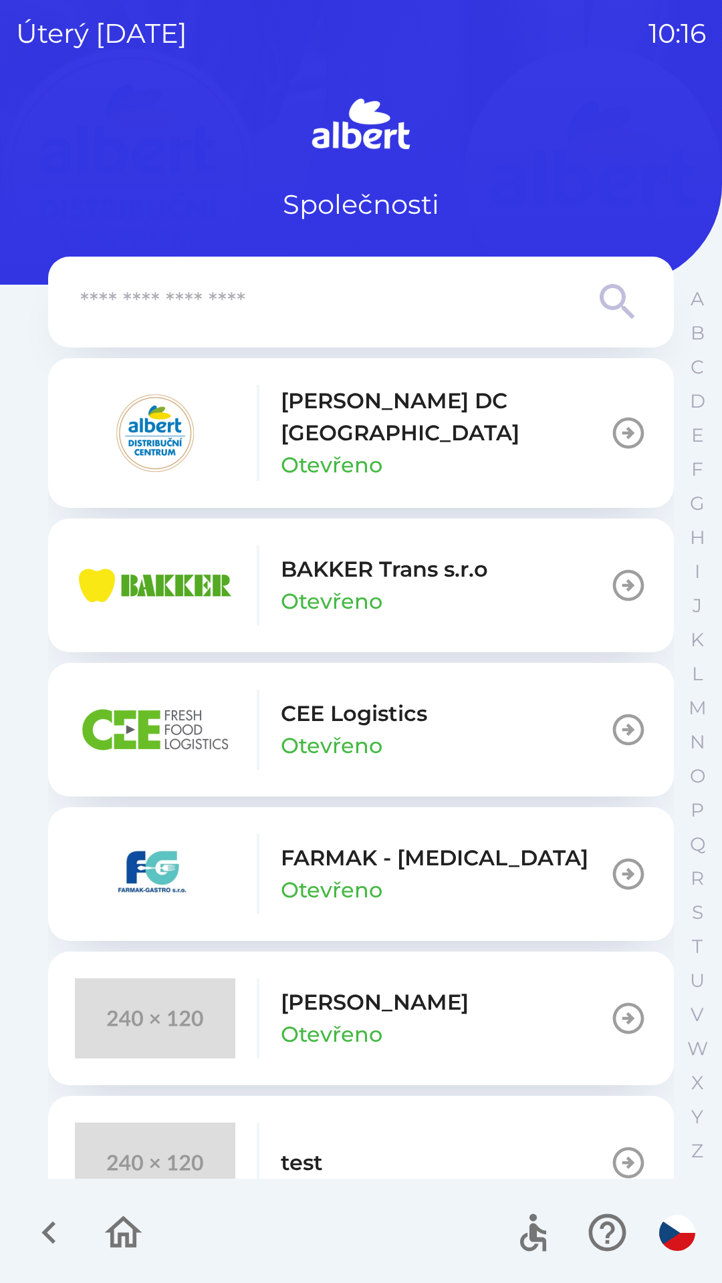
click at [315, 295] on input "text" at bounding box center [334, 302] width 508 height 37
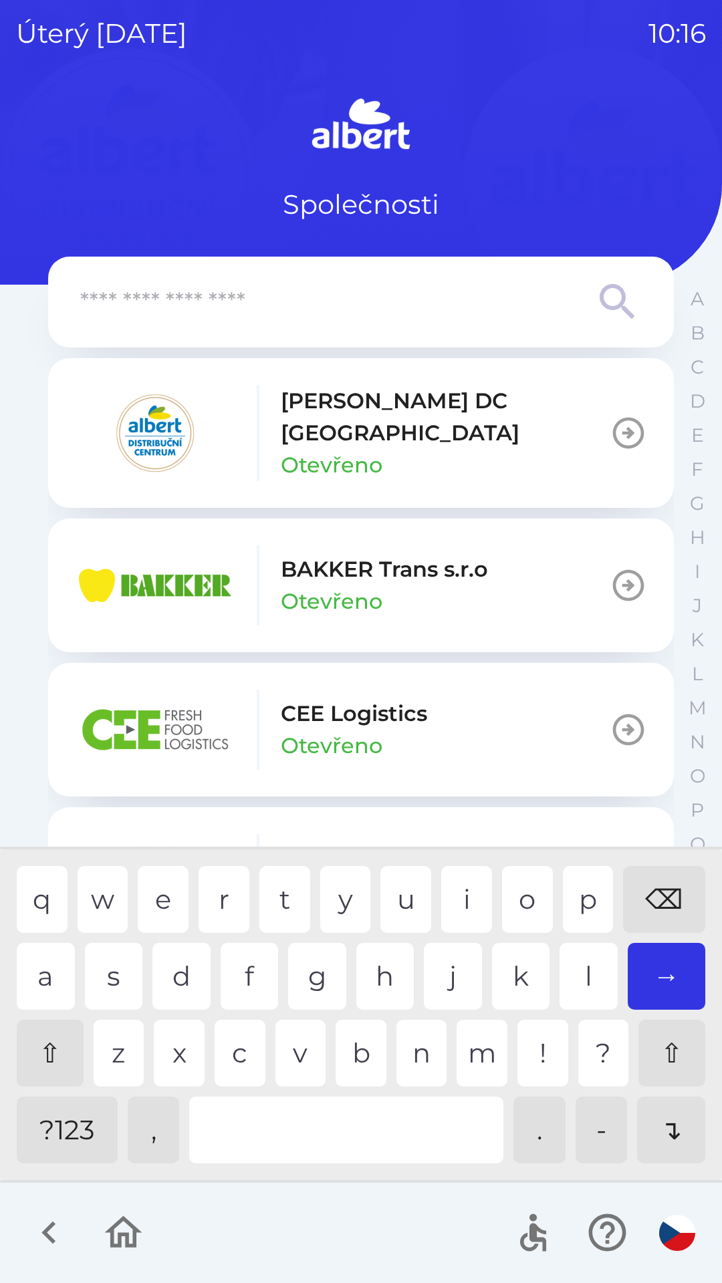
click at [380, 422] on p "[PERSON_NAME] DC [GEOGRAPHIC_DATA]" at bounding box center [445, 417] width 329 height 64
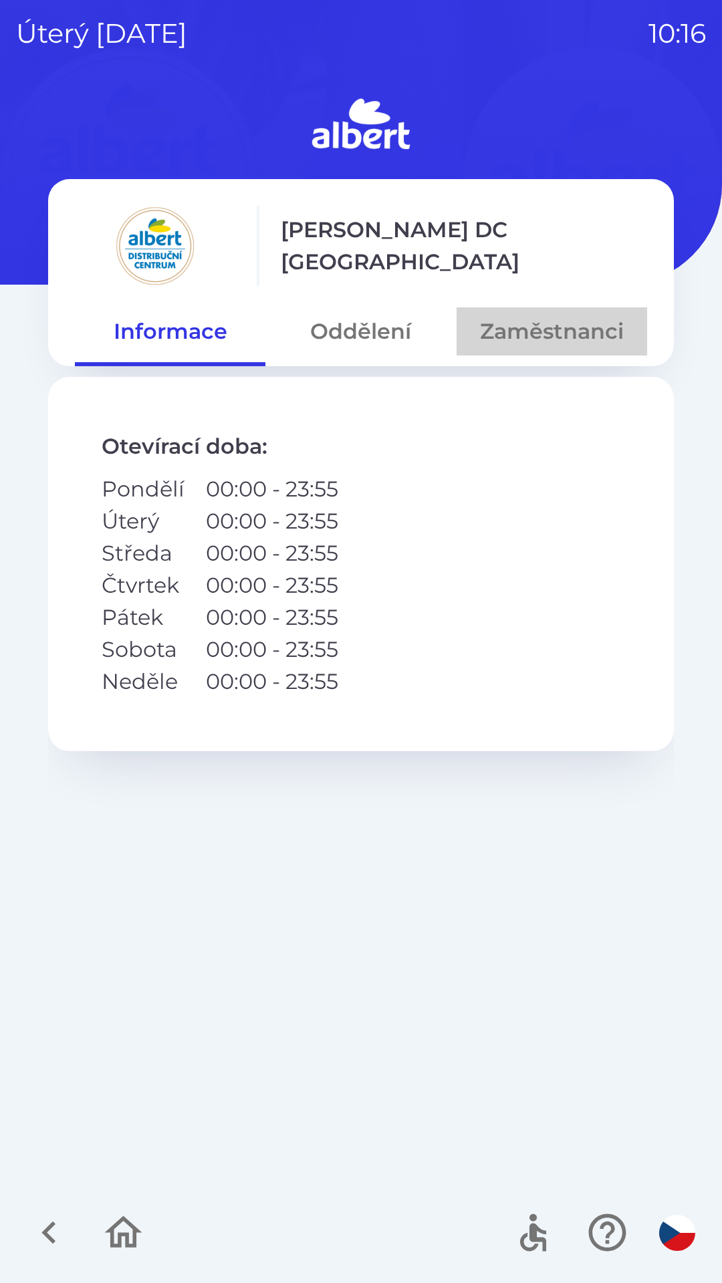
click at [528, 329] on button "Zaměstnanci" at bounding box center [551, 331] width 190 height 48
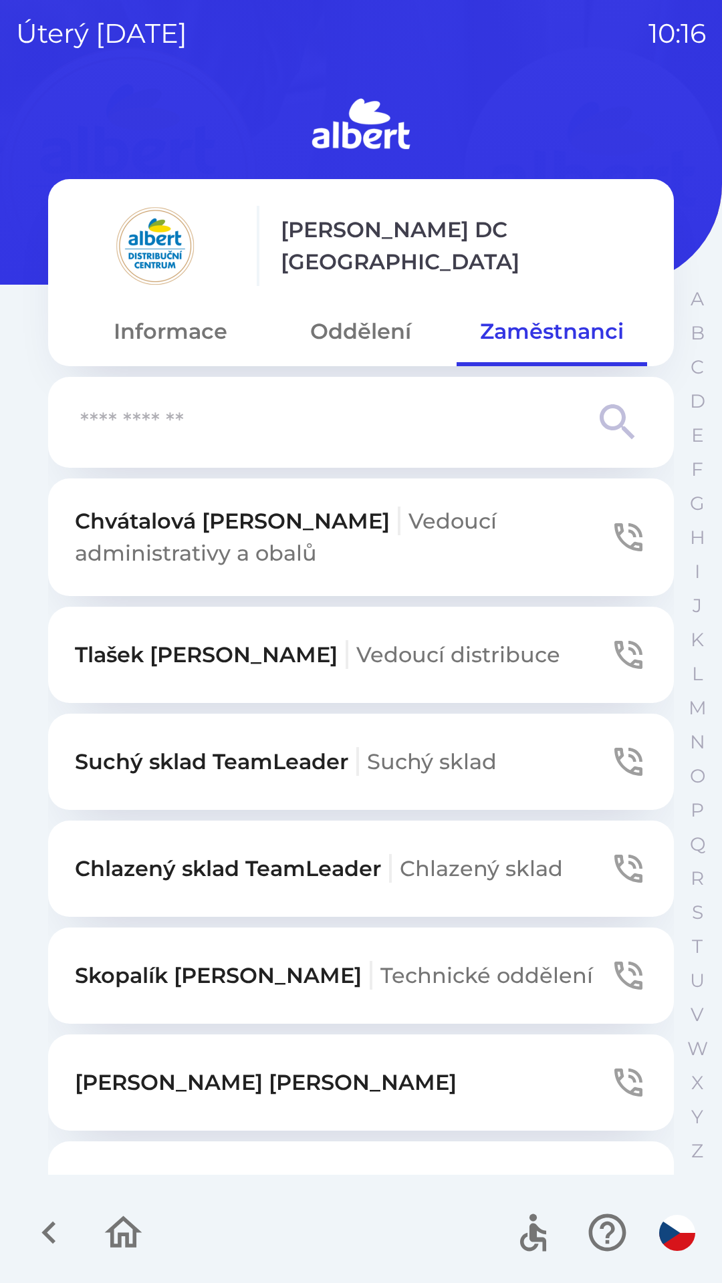
click at [313, 408] on input "text" at bounding box center [334, 422] width 508 height 37
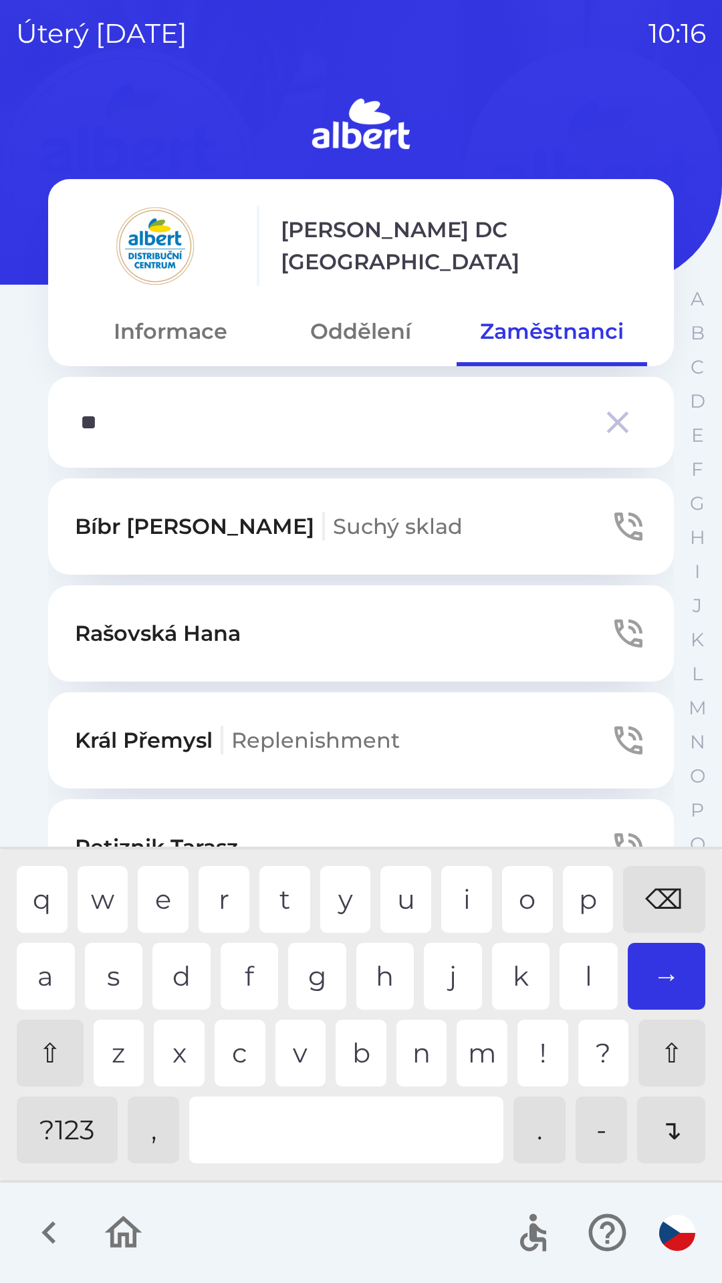
type input "***"
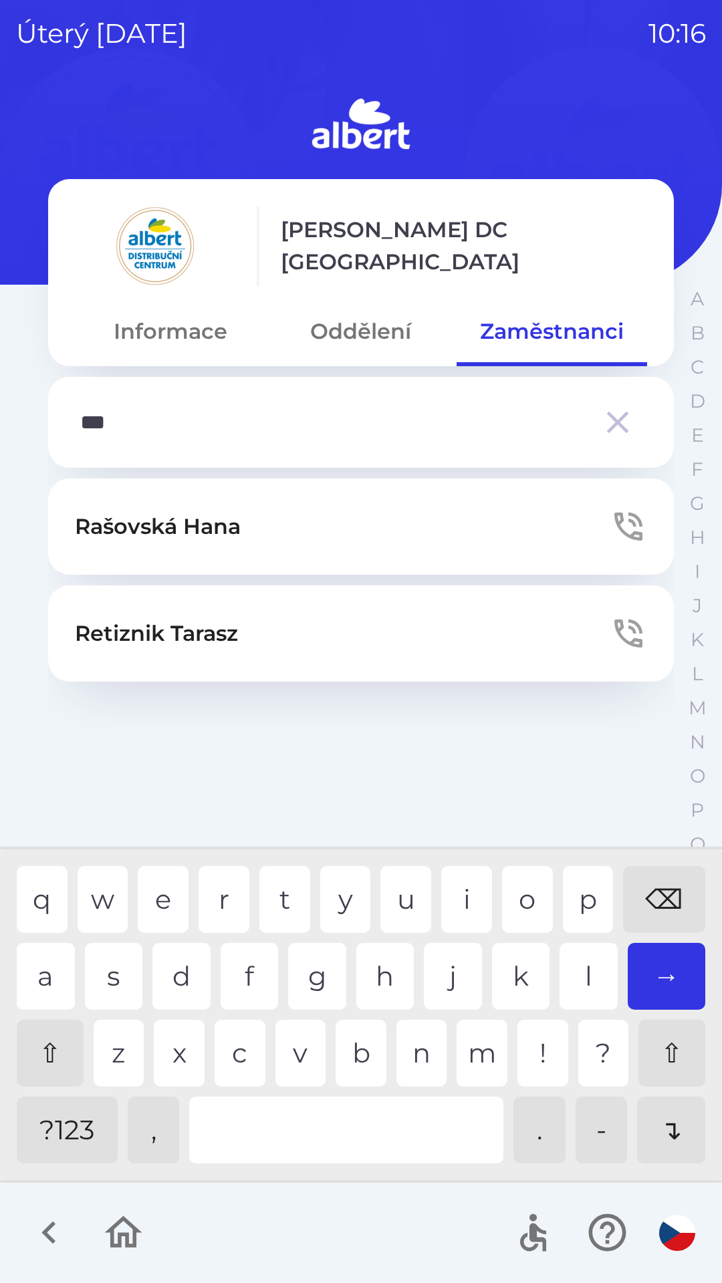
click at [206, 527] on p "Rašovská Hana" at bounding box center [158, 527] width 166 height 32
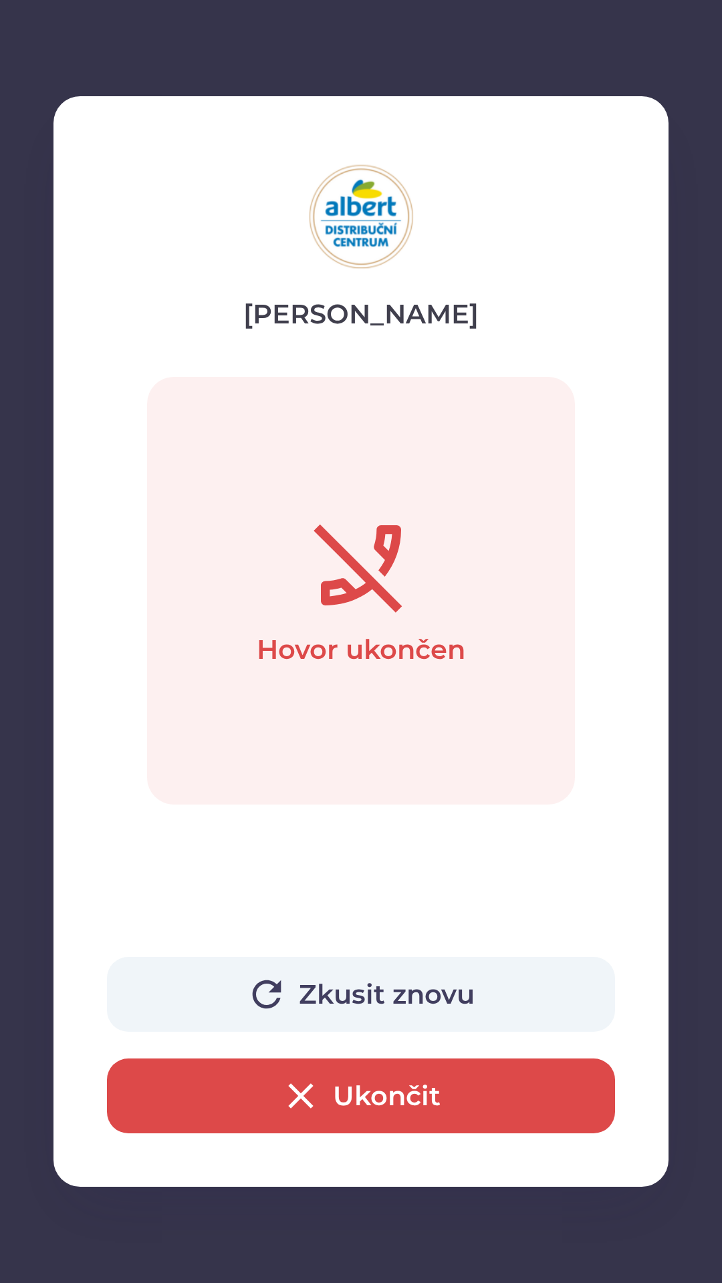
click at [336, 1088] on button "Ukončit" at bounding box center [361, 1095] width 508 height 75
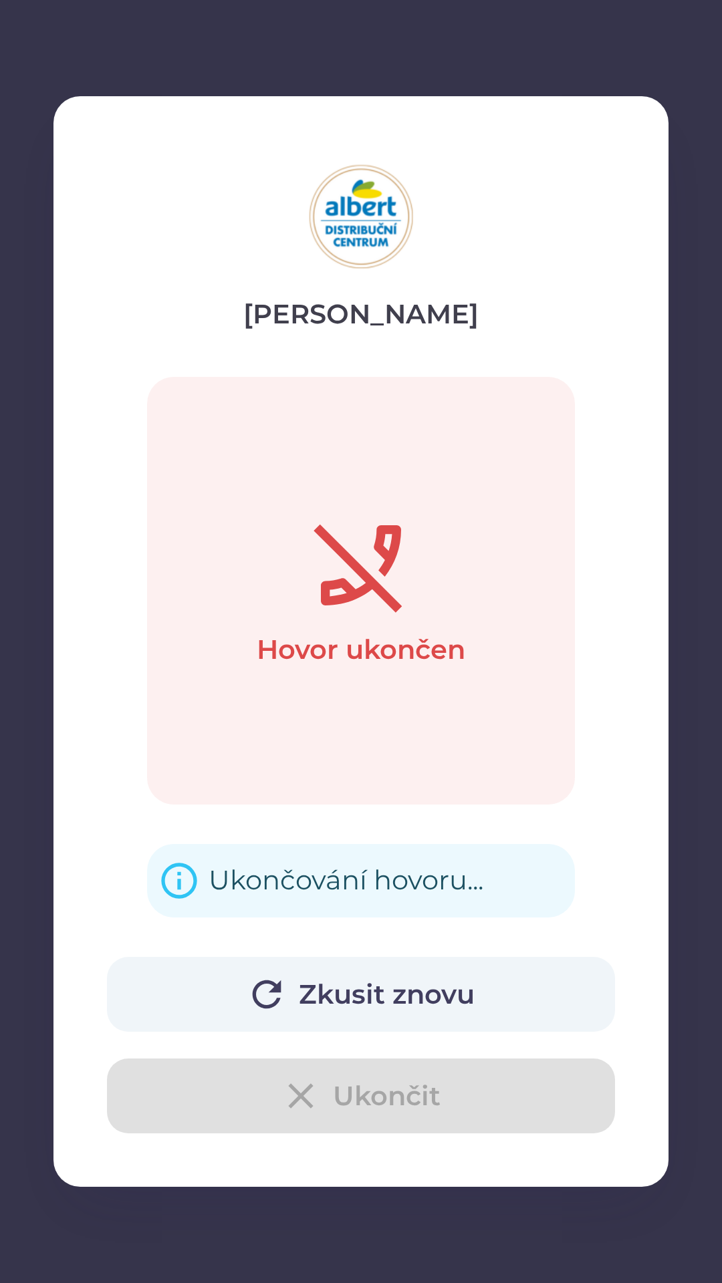
click at [331, 985] on button "Zkusit znovu" at bounding box center [361, 994] width 508 height 75
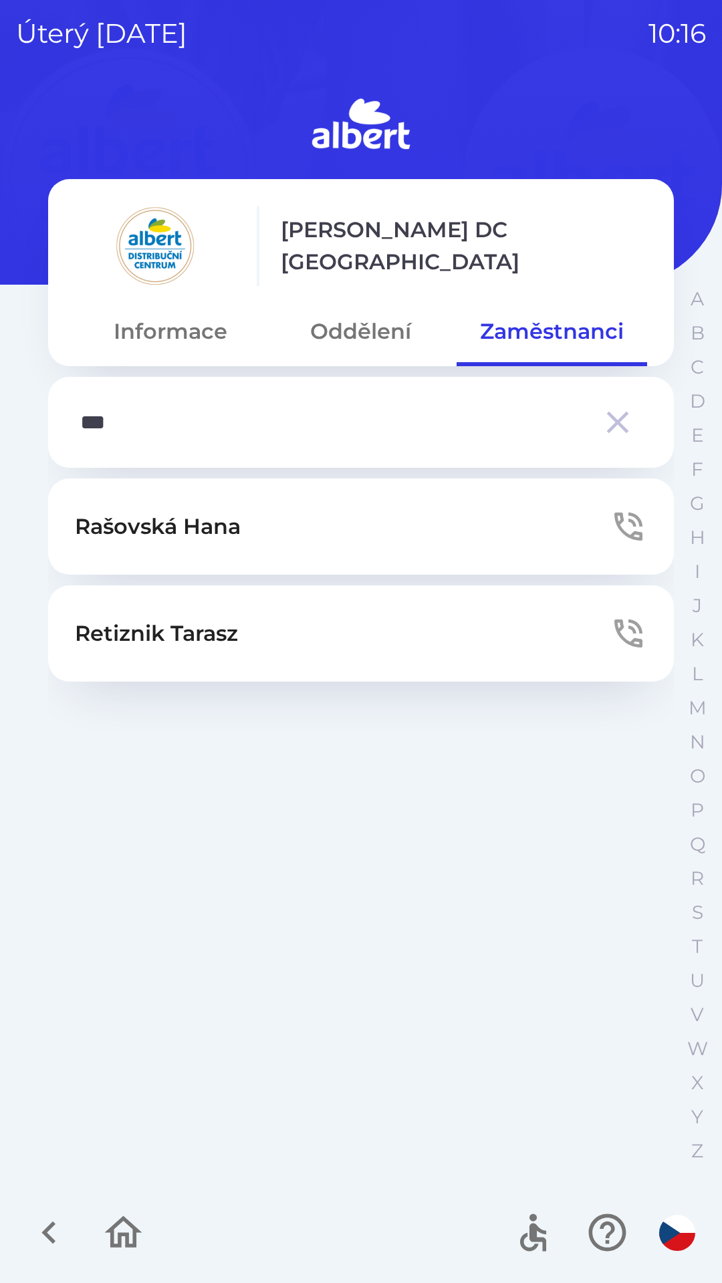
click at [267, 519] on button "Rašovská Hana" at bounding box center [360, 526] width 625 height 96
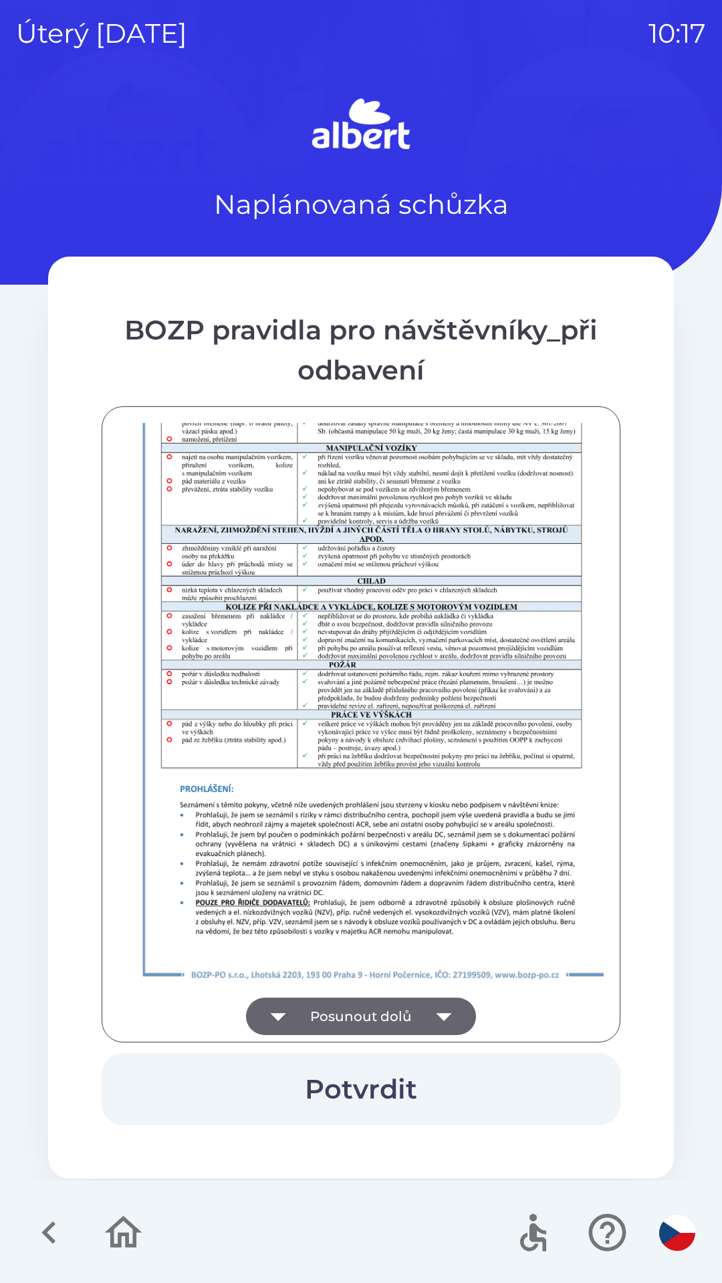
scroll to position [938, 0]
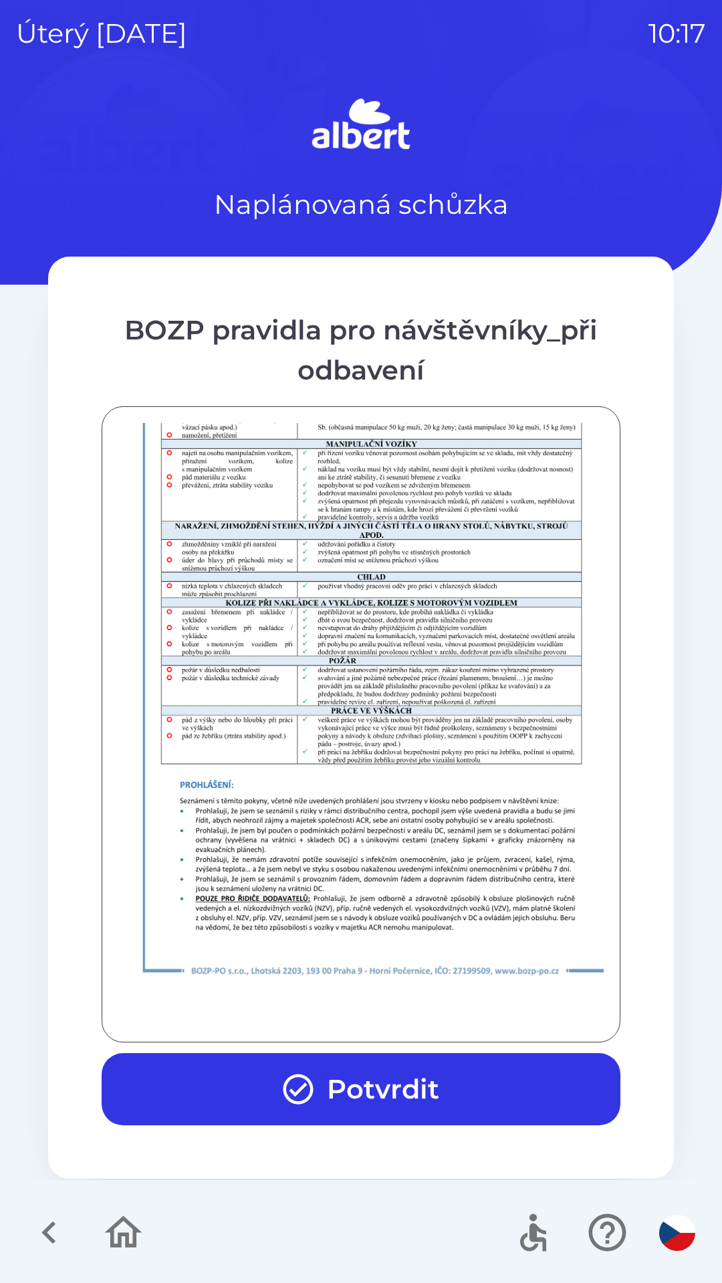
click at [341, 1074] on button "Potvrdit" at bounding box center [361, 1089] width 519 height 72
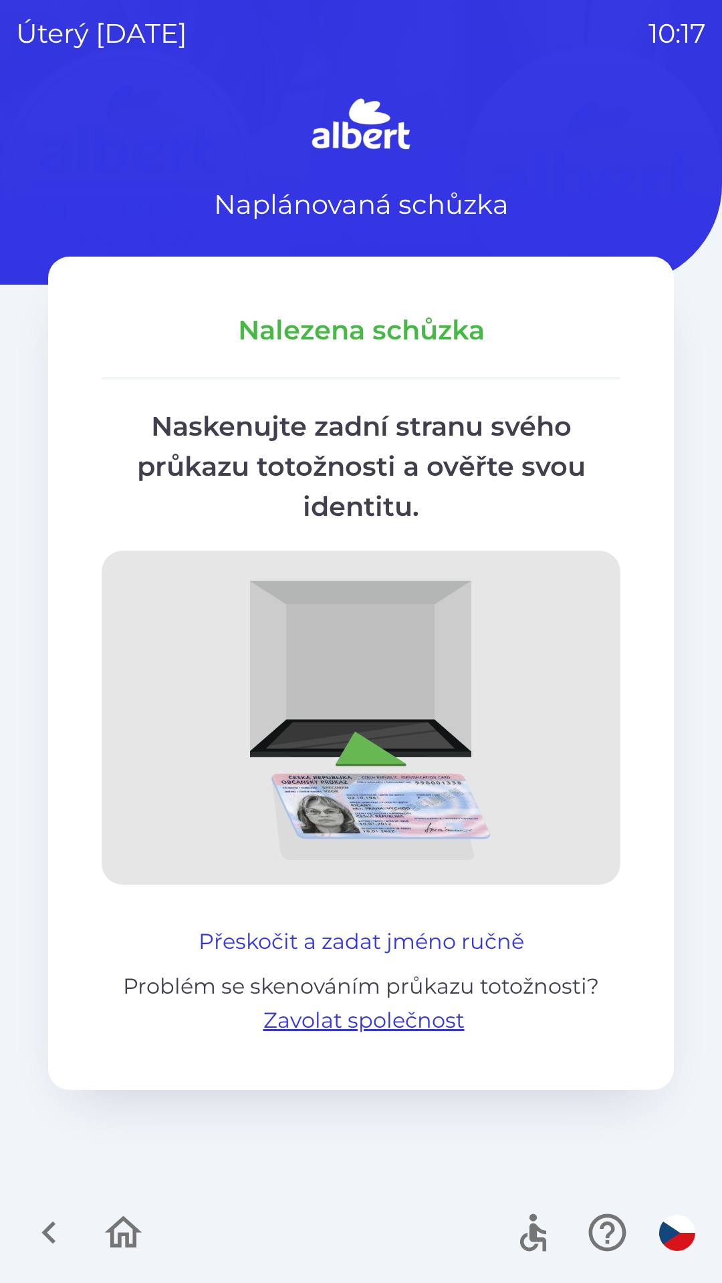
click at [379, 940] on button "Přeskočit a zadat jméno ručně" at bounding box center [361, 942] width 336 height 32
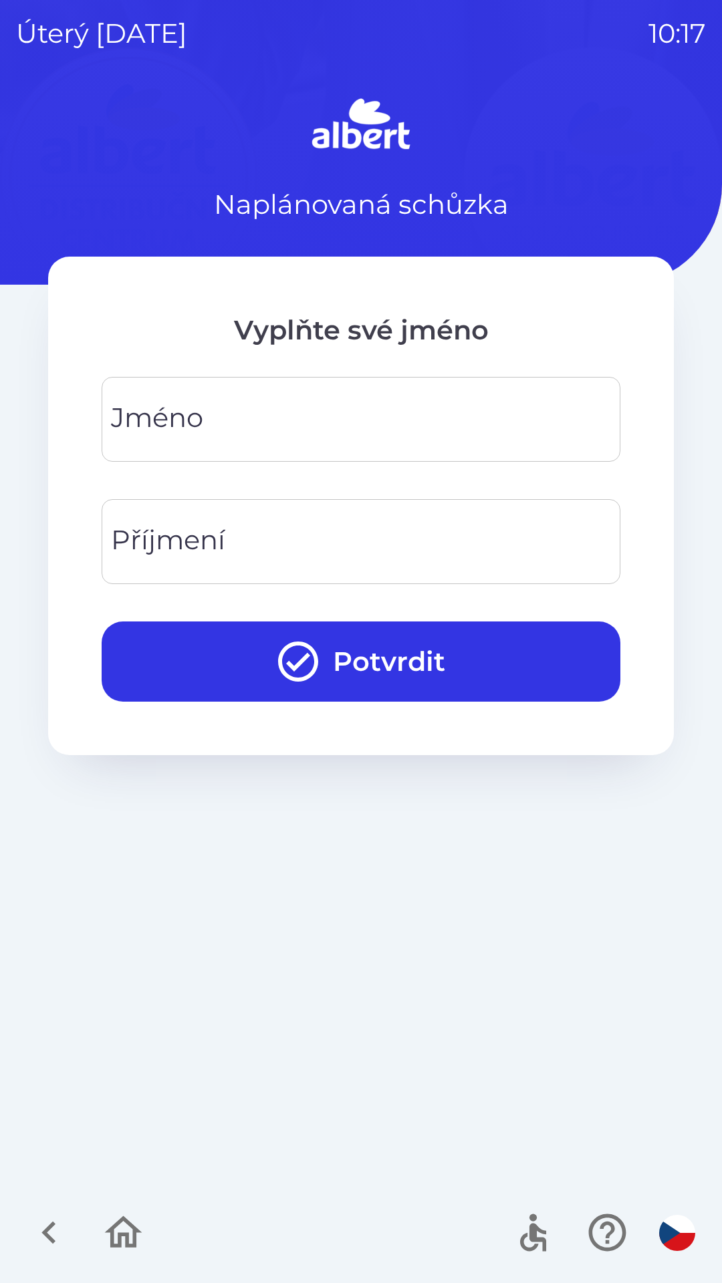
click at [378, 403] on input "Jméno" at bounding box center [361, 419] width 486 height 53
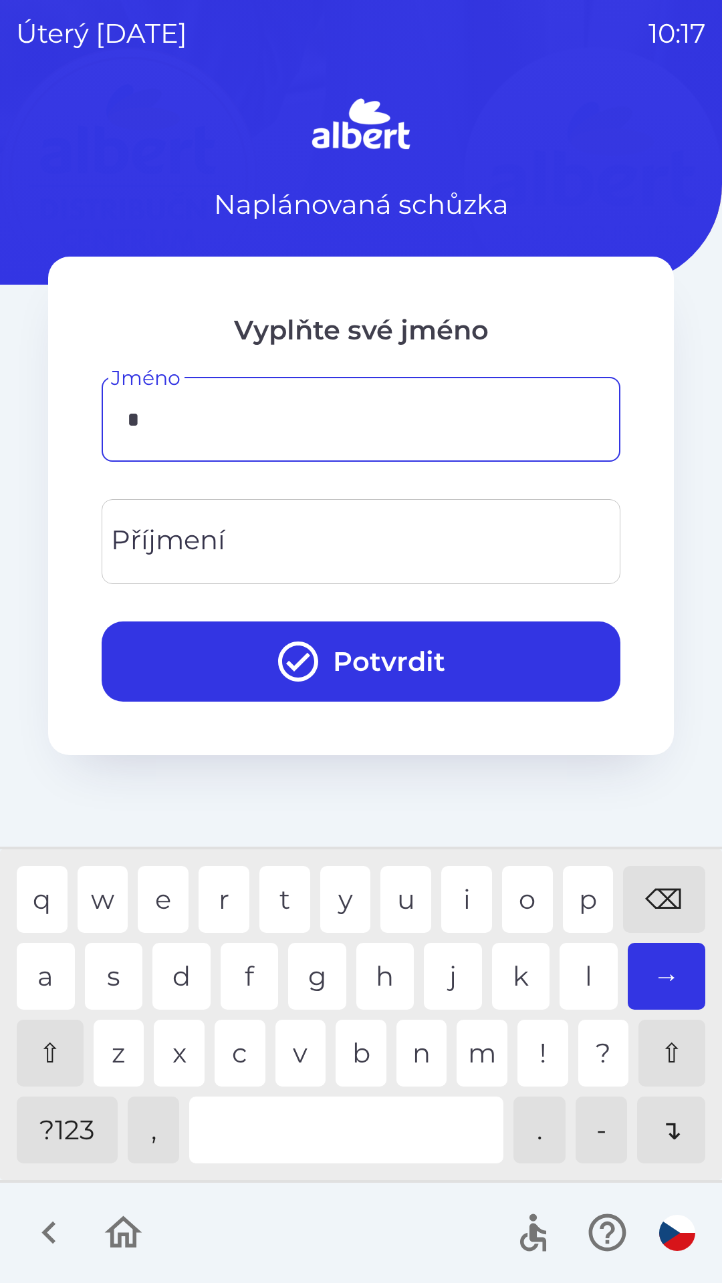
click at [29, 979] on div "a" at bounding box center [46, 976] width 58 height 67
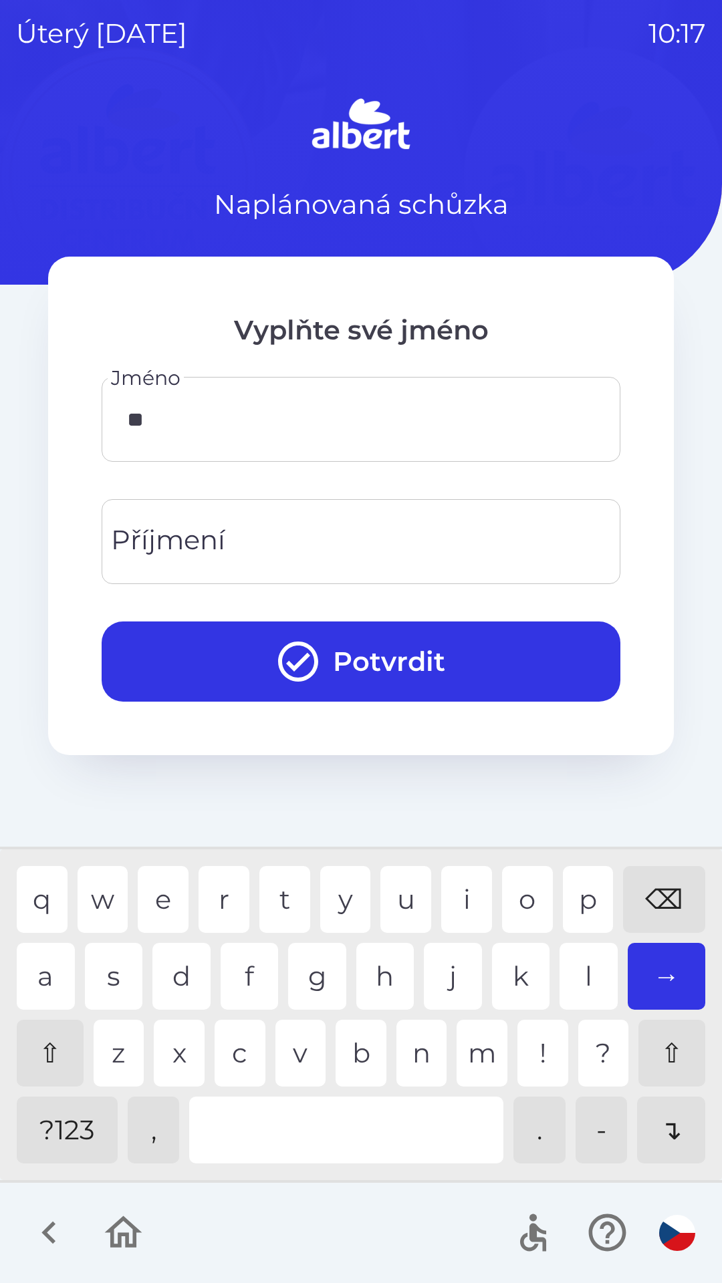
click at [403, 1035] on div "n" at bounding box center [421, 1053] width 51 height 67
click at [400, 1036] on div "n" at bounding box center [421, 1053] width 51 height 67
type input "****"
click at [297, 540] on input "Příjmení" at bounding box center [361, 541] width 486 height 53
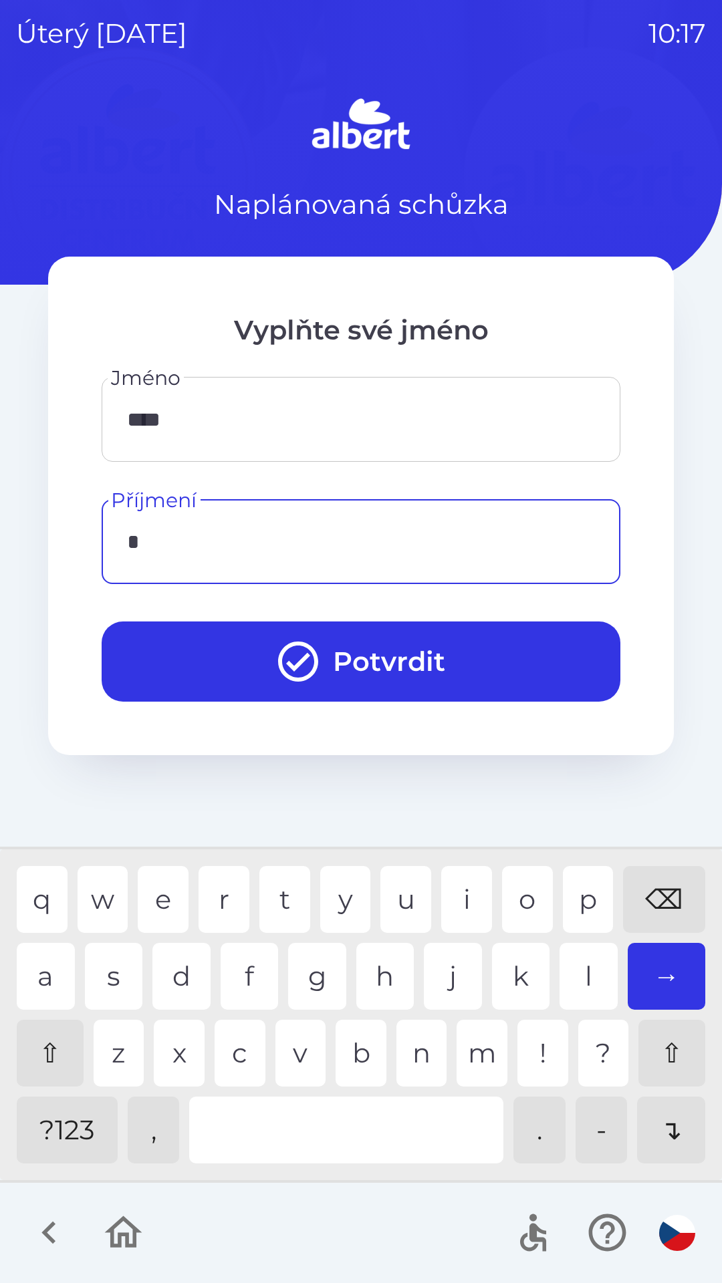
click at [406, 1026] on div "n" at bounding box center [421, 1053] width 51 height 67
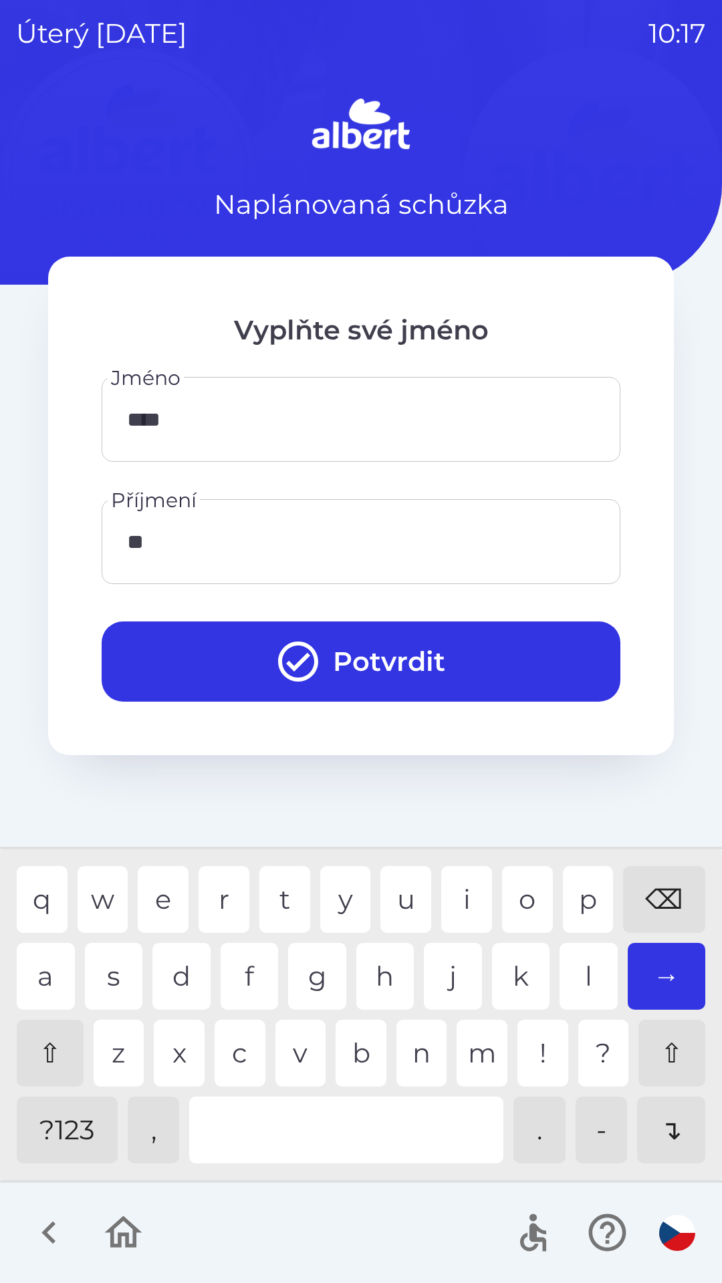
click at [524, 867] on div "o" at bounding box center [527, 899] width 51 height 67
click at [287, 1031] on div "v" at bounding box center [300, 1053] width 51 height 67
click at [42, 970] on div "a" at bounding box center [46, 976] width 58 height 67
click at [494, 946] on div "k" at bounding box center [521, 976] width 58 height 67
click at [513, 858] on div "q w e r t y u i o p ⌫ a s d f g h j k l → ⇧ z x c v b n m ! ? ⇧ ?123 , . - ↴" at bounding box center [360, 1015] width 715 height 324
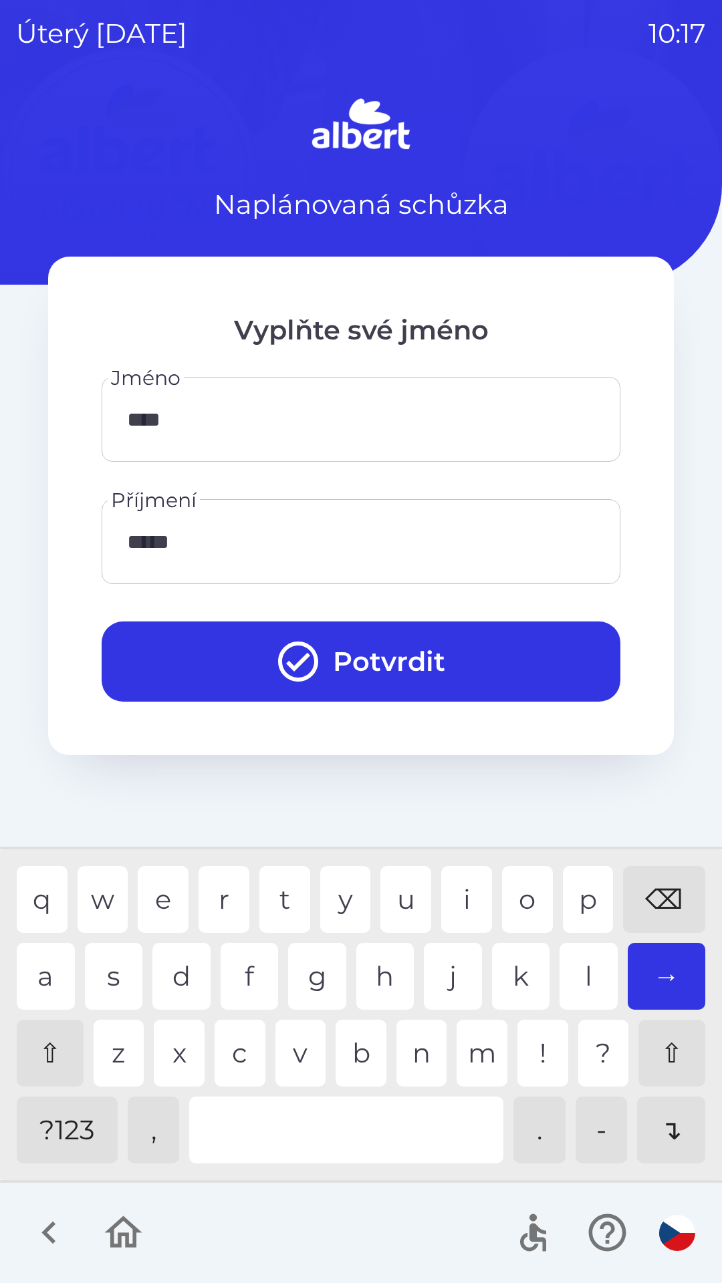
click at [272, 1033] on div "⇧ z x c v b n m ! ? ⇧" at bounding box center [361, 1053] width 688 height 67
click at [647, 861] on div "q w e r t y u i o p ⌫ a s d f g h j k l → ⇧ z x c v b n m ! ? ⇧ ?123 , . - ↴" at bounding box center [360, 1015] width 715 height 324
click at [510, 874] on div "o" at bounding box center [527, 899] width 51 height 67
click at [272, 1034] on div "⇧ z x c v b n m ! ? ⇧" at bounding box center [361, 1053] width 688 height 67
click at [640, 875] on div "⌫" at bounding box center [664, 899] width 82 height 67
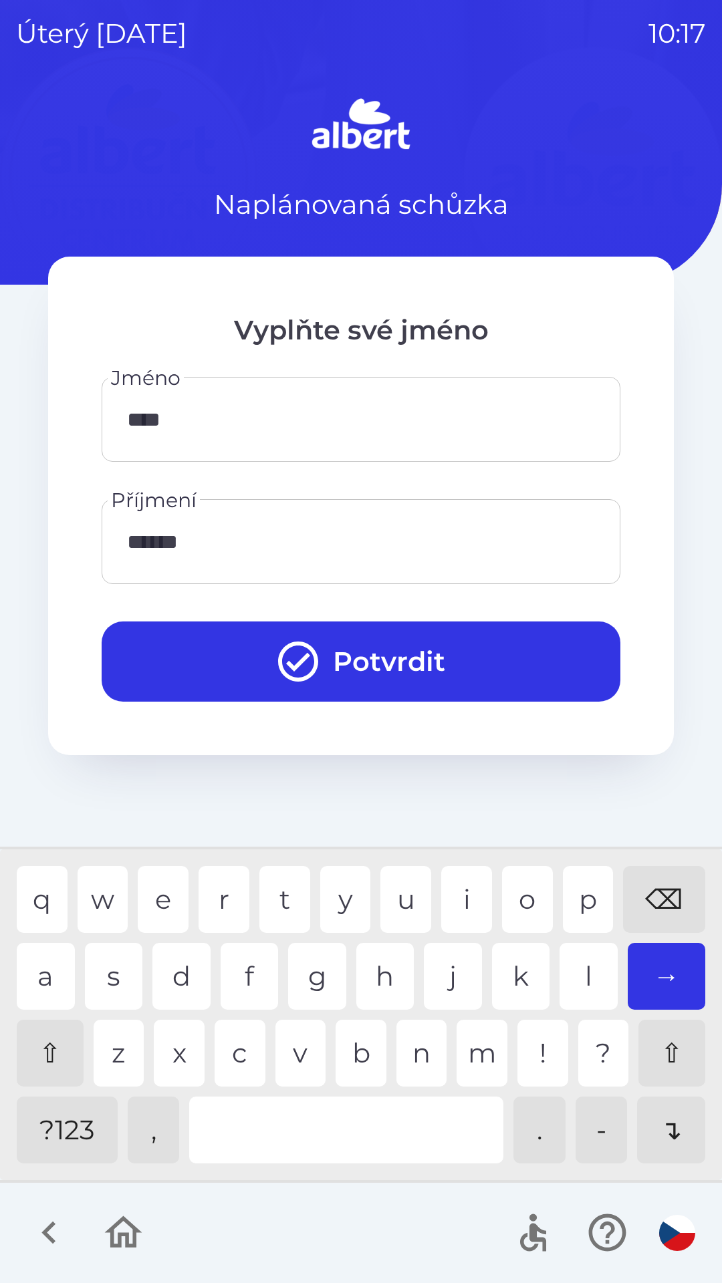
click at [273, 1033] on div "⇧ z x c v b n m ! ? ⇧" at bounding box center [361, 1053] width 688 height 67
type input "********"
click at [356, 661] on button "Potvrdit" at bounding box center [361, 661] width 519 height 80
